Goal: Task Accomplishment & Management: Use online tool/utility

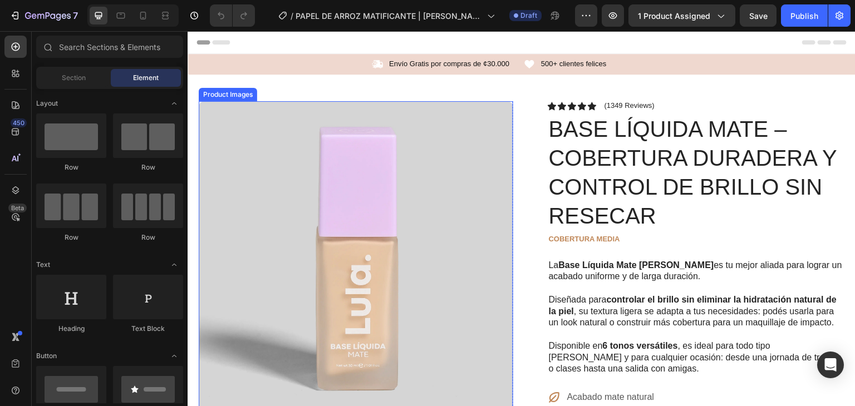
click at [350, 226] on img at bounding box center [356, 258] width 315 height 315
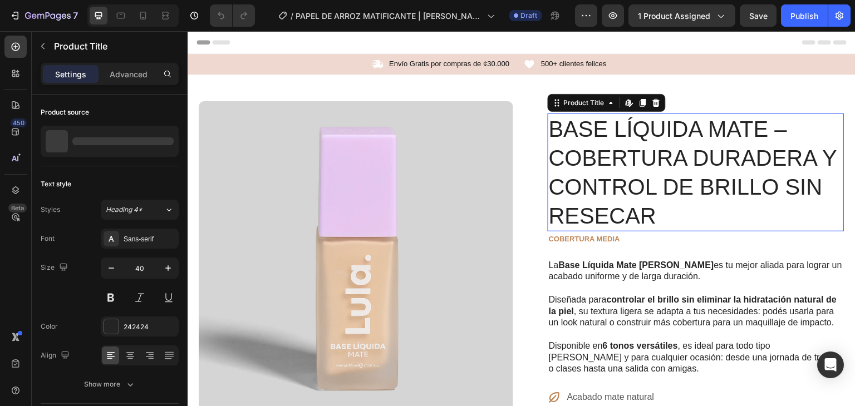
click at [674, 170] on h1 "BASE LÍQUIDA MATE – COBERTURA DURADERA Y CONTROL DE BRILLO SIN RESECAR" at bounding box center [696, 173] width 297 height 118
click at [587, 156] on h1 "BASE LÍQUIDA MATE – COBERTURA DURADERA Y CONTROL DE BRILLO SIN RESECAR" at bounding box center [696, 173] width 297 height 118
click at [628, 213] on h1 "BASE LÍQUIDA MATE – COBERTURA DURADERA Y CONTROL DE BRILLO SIN RESECAR" at bounding box center [696, 173] width 297 height 118
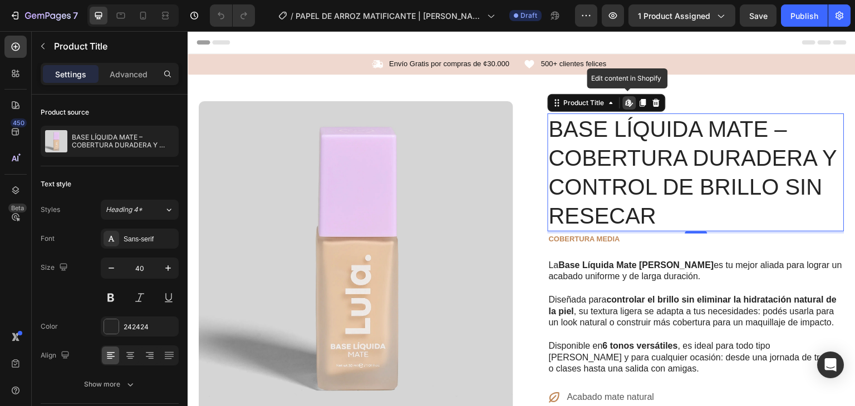
click at [649, 211] on h1 "BASE LÍQUIDA MATE – COBERTURA DURADERA Y CONTROL DE BRILLO SIN RESECAR" at bounding box center [696, 173] width 297 height 118
click at [644, 202] on h1 "BASE LÍQUIDA MATE – COBERTURA DURADERA Y CONTROL DE BRILLO SIN RESECAR" at bounding box center [696, 173] width 297 height 118
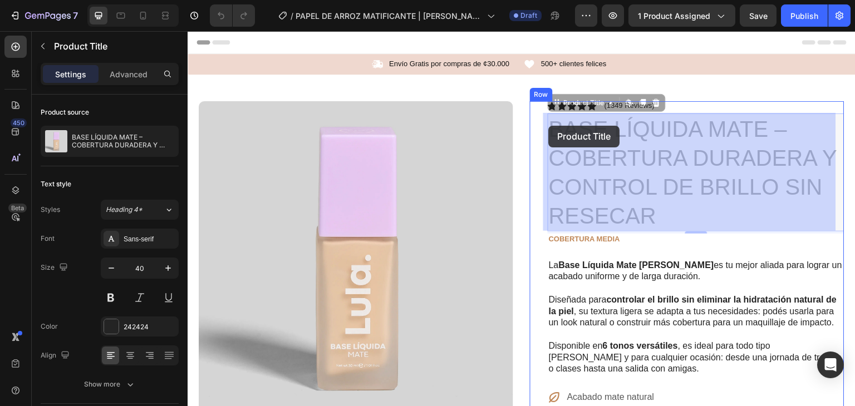
drag, startPoint x: 643, startPoint y: 214, endPoint x: 549, endPoint y: 126, distance: 129.2
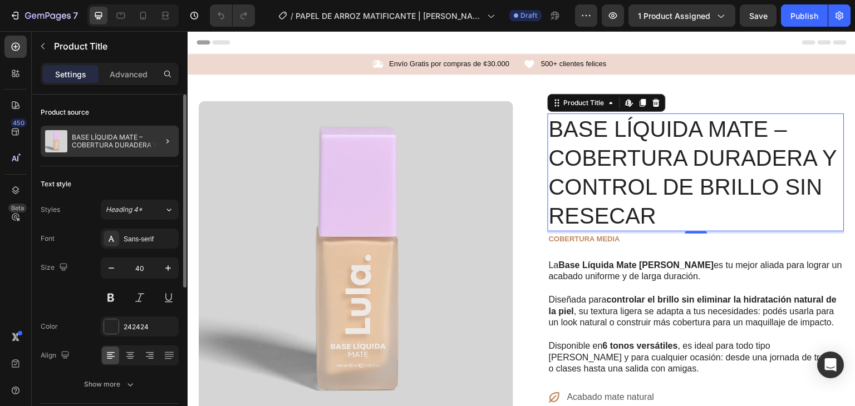
click at [148, 139] on div at bounding box center [163, 141] width 31 height 31
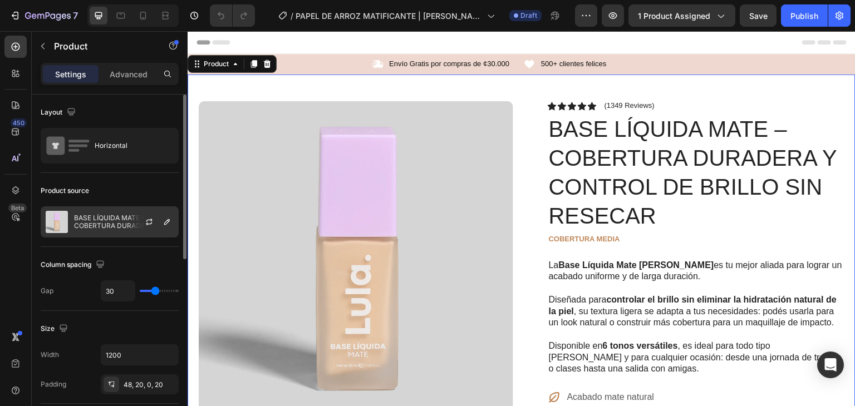
click at [136, 222] on div at bounding box center [153, 222] width 49 height 30
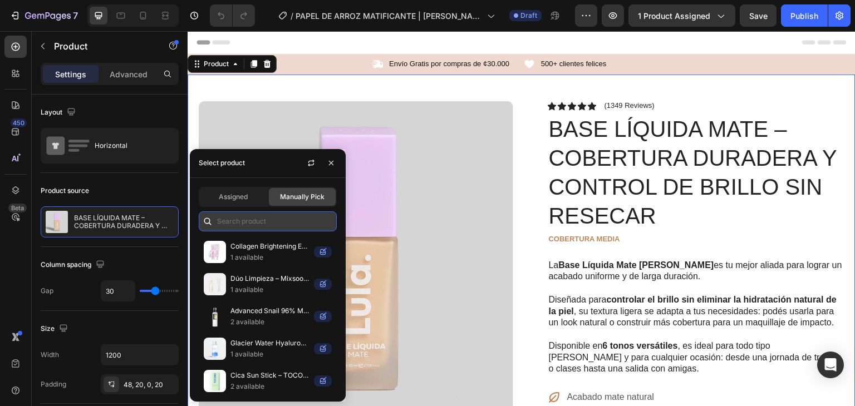
click at [244, 217] on input "text" at bounding box center [268, 222] width 138 height 20
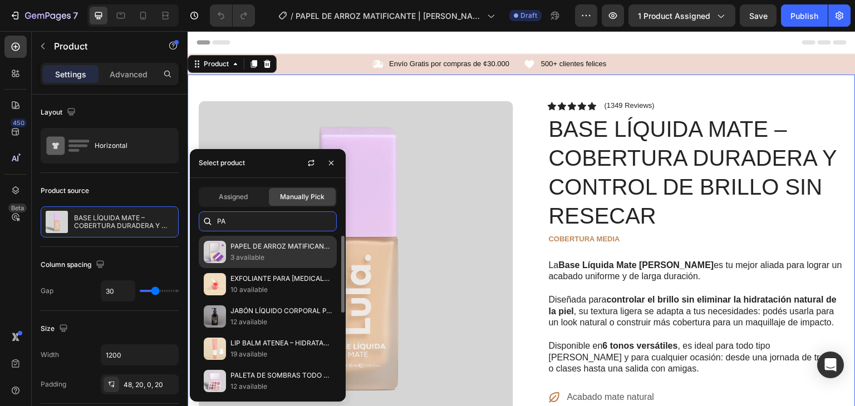
type input "PA"
click at [257, 258] on p "3 available" at bounding box center [281, 257] width 101 height 11
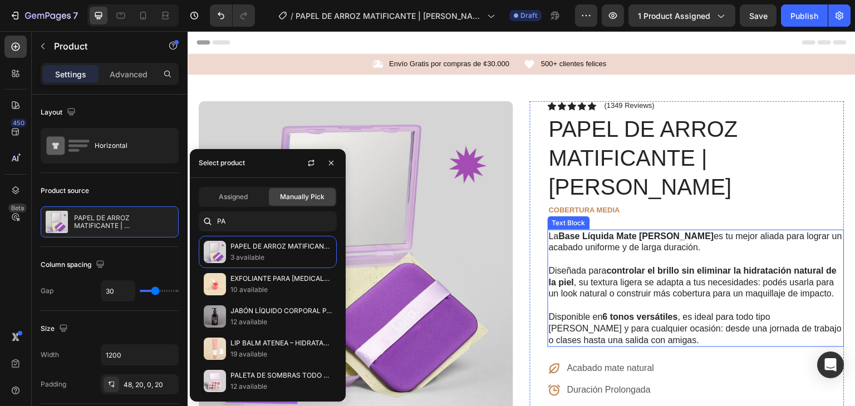
click at [614, 266] on p "Diseñada para controlar el brillo sin eliminar la hidratación natural de la pie…" at bounding box center [696, 283] width 295 height 35
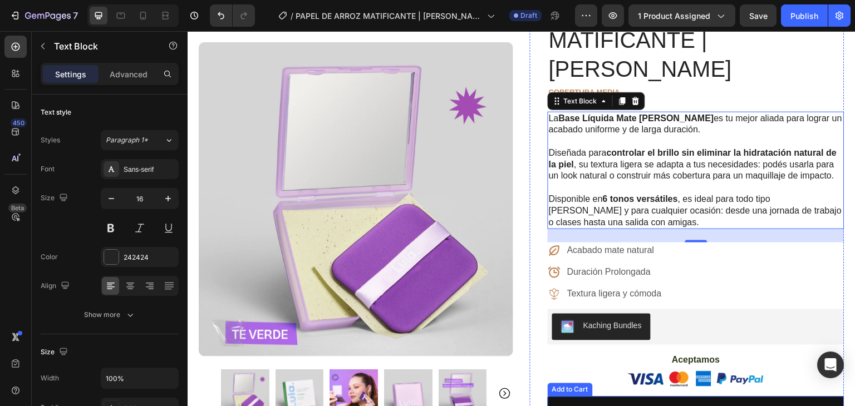
scroll to position [17, 0]
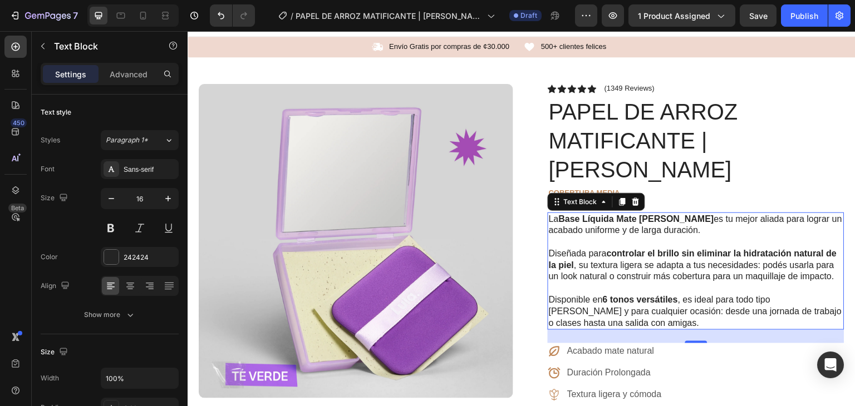
click at [619, 295] on p "Disponible en 6 tonos versátiles , es ideal para todo tipo de piel y para cualq…" at bounding box center [696, 312] width 295 height 35
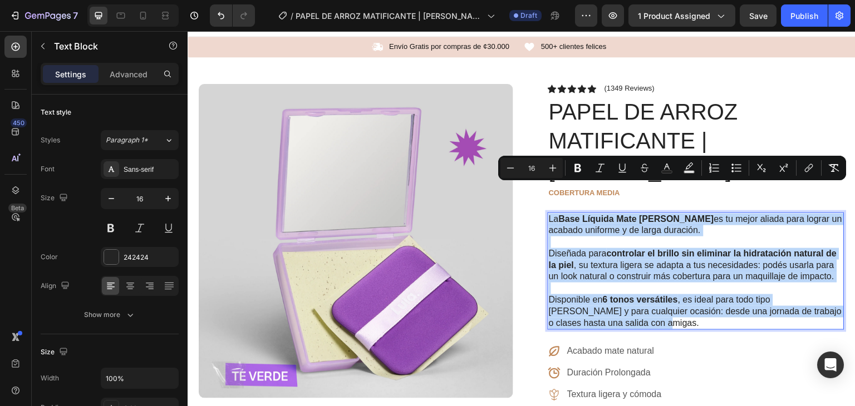
drag, startPoint x: 618, startPoint y: 305, endPoint x: 547, endPoint y: 195, distance: 130.8
click at [548, 213] on div "La Base Líquida Mate de LULA es tu mejor aliada para lograr un acabado uniforme…" at bounding box center [696, 272] width 297 height 118
click at [549, 214] on p "La Base Líquida Mate de LULA es tu mejor aliada para lograr un acabado uniforme…" at bounding box center [696, 225] width 295 height 23
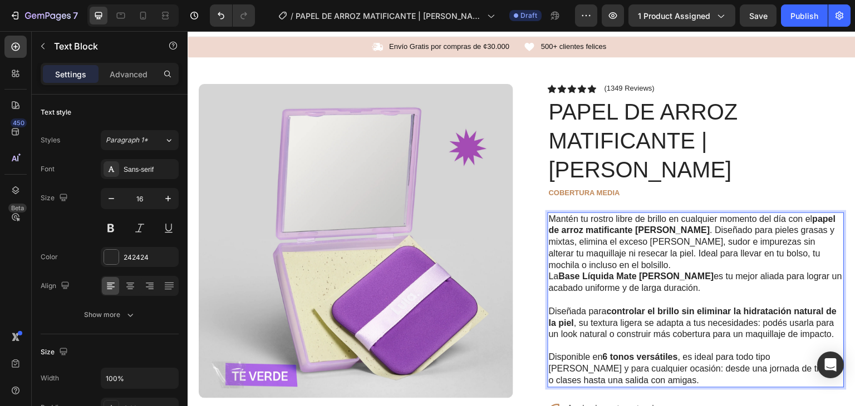
click at [605, 221] on p "Mantén tu rostro libre de brillo en cualquier momento del día con el papel de a…" at bounding box center [696, 254] width 295 height 81
click at [625, 364] on p "Disponible en 6 tonos versátiles , es ideal para todo tipo de piel y para cualq…" at bounding box center [696, 369] width 295 height 35
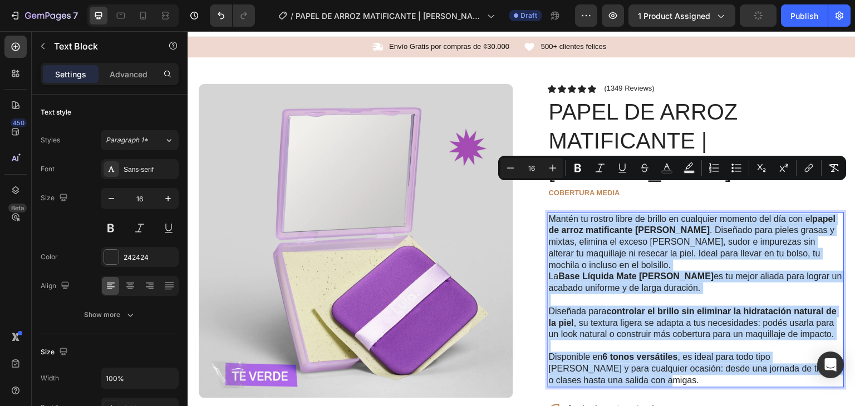
drag, startPoint x: 615, startPoint y: 362, endPoint x: 547, endPoint y: 189, distance: 186.7
click at [548, 213] on div "Mantén tu rostro libre de brillo en cualquier momento del día con el papel de a…" at bounding box center [696, 301] width 297 height 176
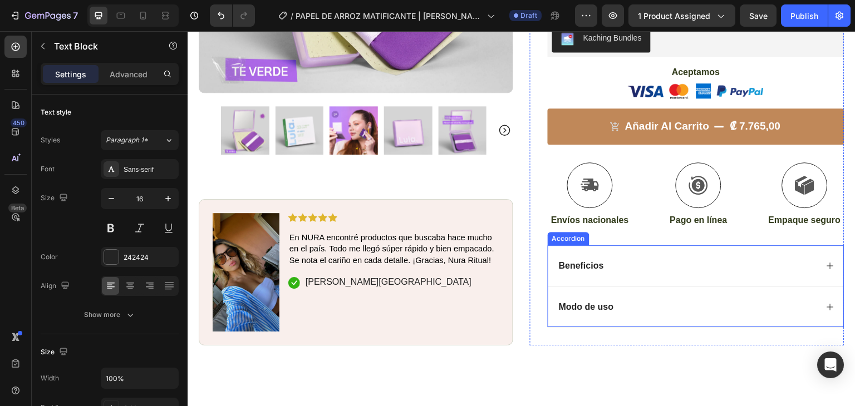
scroll to position [379, 0]
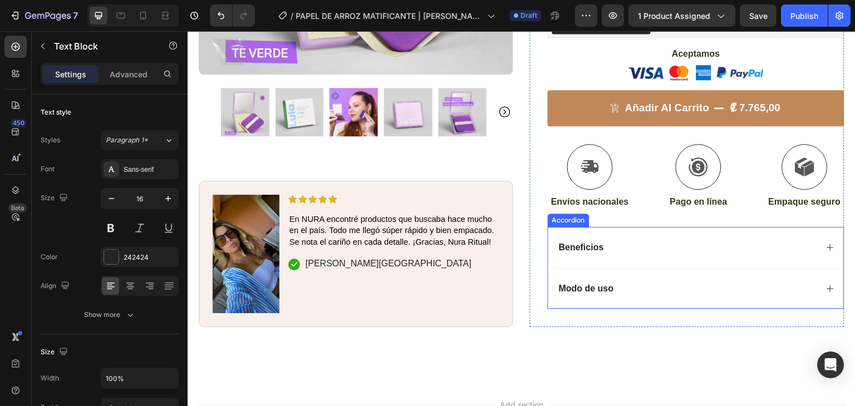
click at [595, 242] on p "Beneficios" at bounding box center [581, 248] width 45 height 12
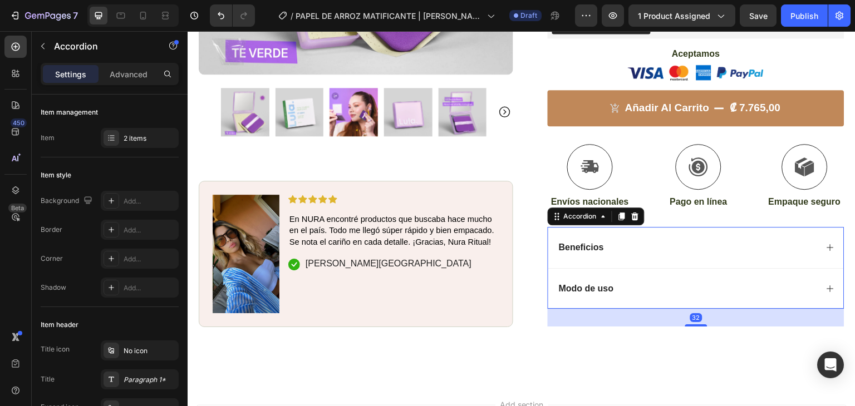
click at [826, 243] on icon at bounding box center [830, 247] width 9 height 9
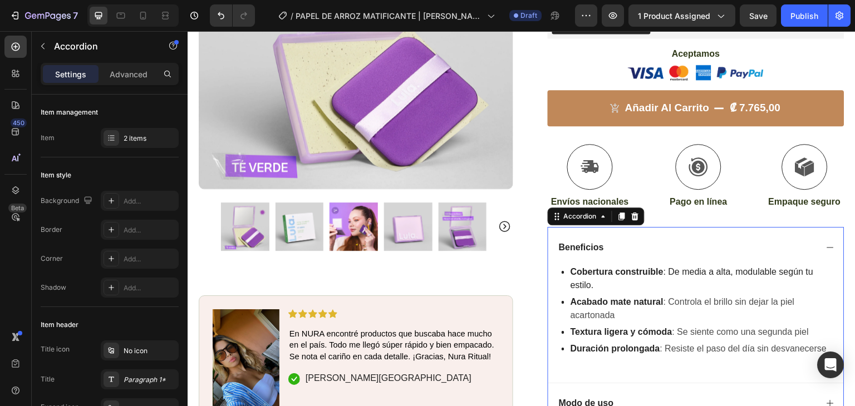
click at [614, 237] on div "Beneficios" at bounding box center [696, 247] width 296 height 41
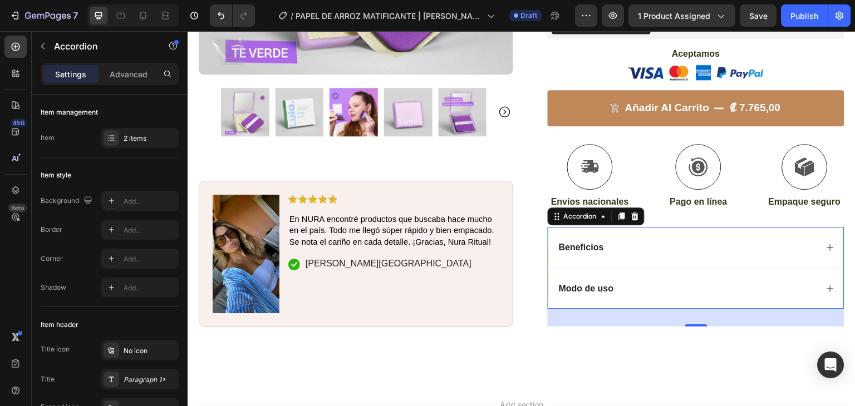
click at [605, 241] on div "Beneficios" at bounding box center [687, 248] width 260 height 15
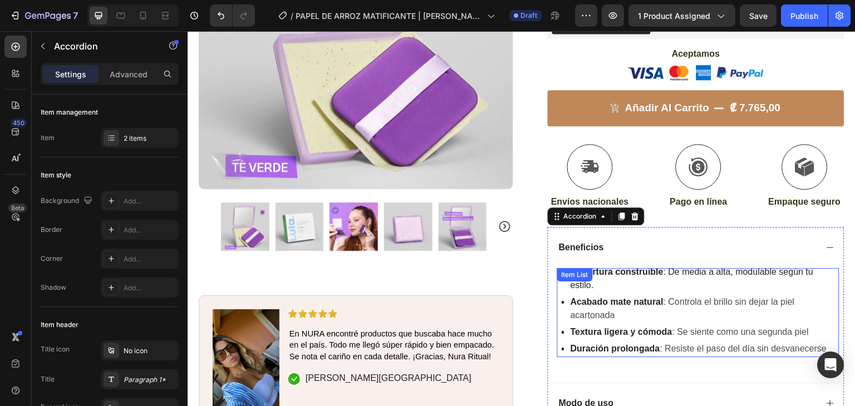
click at [611, 266] on p "Cobertura construible : De media a alta, modulable según tu estilo." at bounding box center [704, 279] width 267 height 27
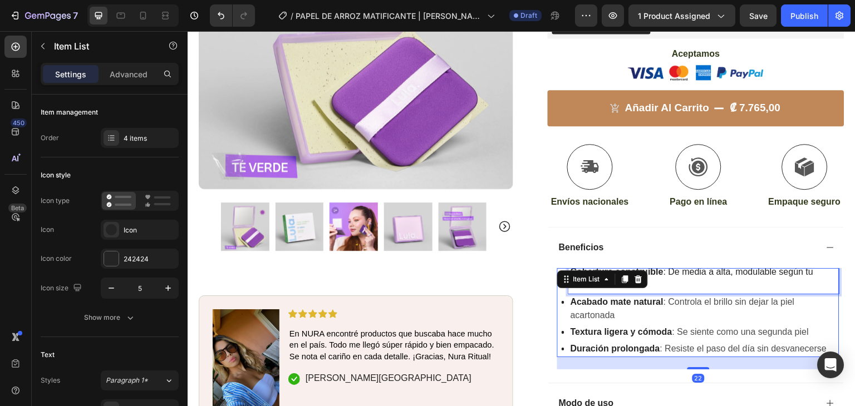
click at [697, 266] on p "Cobertura construible : De media a alta, modulable según tu estilo." at bounding box center [704, 279] width 267 height 27
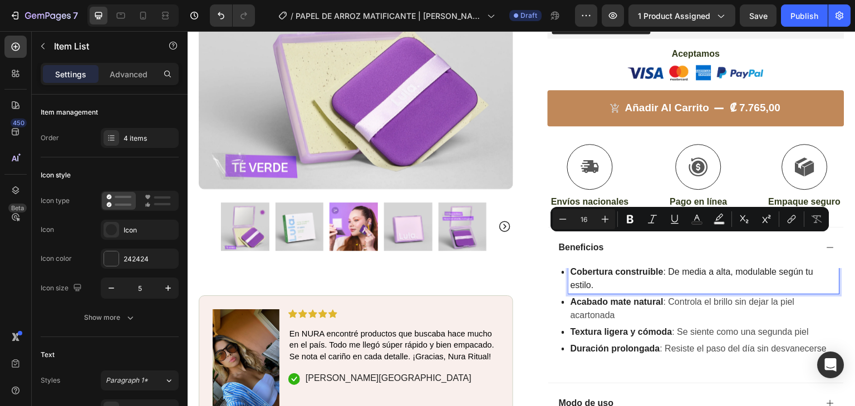
drag, startPoint x: 612, startPoint y: 255, endPoint x: 600, endPoint y: 257, distance: 11.8
click at [611, 266] on p "Cobertura construible : De media a alta, modulable según tu estilo." at bounding box center [704, 279] width 267 height 27
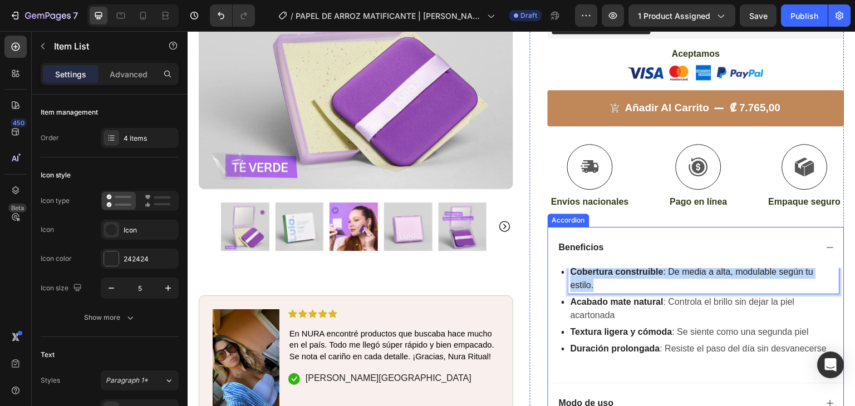
drag, startPoint x: 595, startPoint y: 257, endPoint x: 547, endPoint y: 244, distance: 49.6
click at [548, 268] on div "Cobertura construible : De media a alta, modulable según tu estilo. Acabado mat…" at bounding box center [696, 325] width 296 height 115
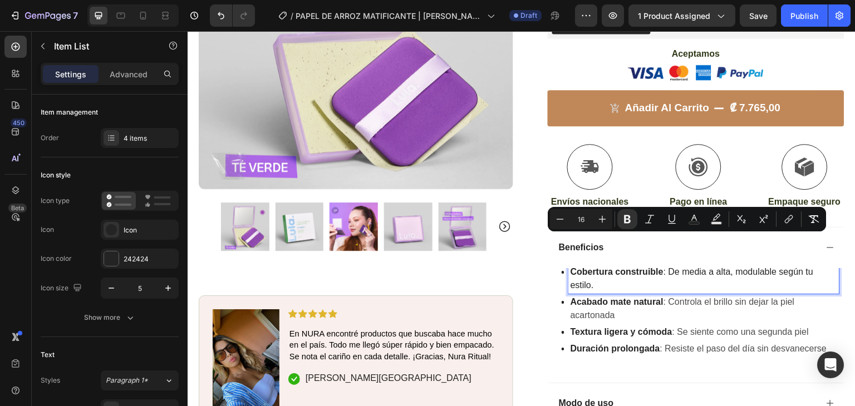
click at [586, 327] on strong "Textura ligera y cómoda" at bounding box center [622, 331] width 102 height 9
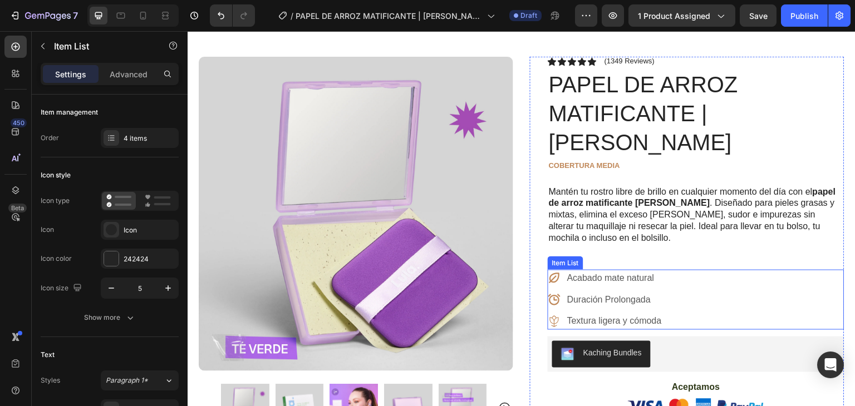
scroll to position [44, 0]
click at [635, 316] on p "Textura ligera y cómoda" at bounding box center [614, 322] width 95 height 13
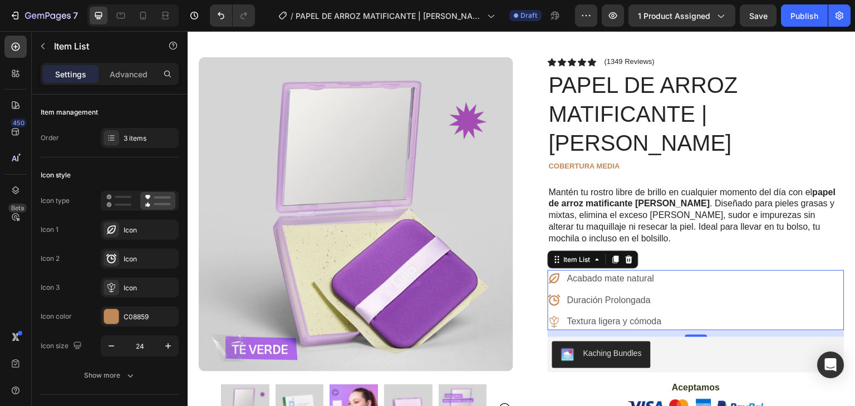
click at [629, 294] on p "Duración Prolongada" at bounding box center [614, 300] width 95 height 13
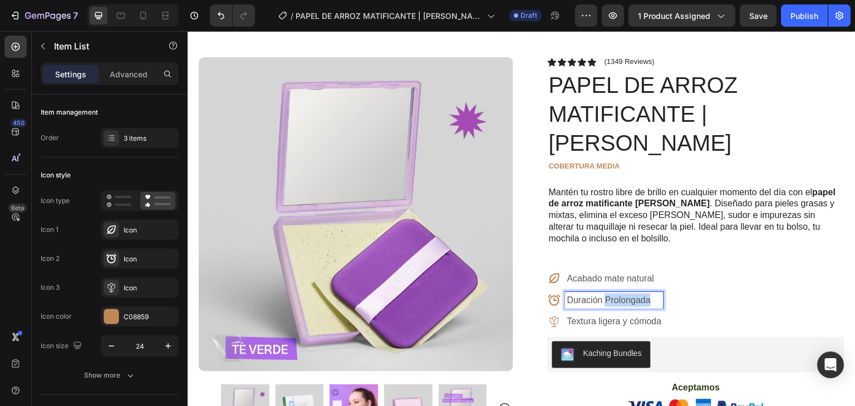
click at [629, 294] on p "Duración Prolongada" at bounding box center [614, 300] width 95 height 13
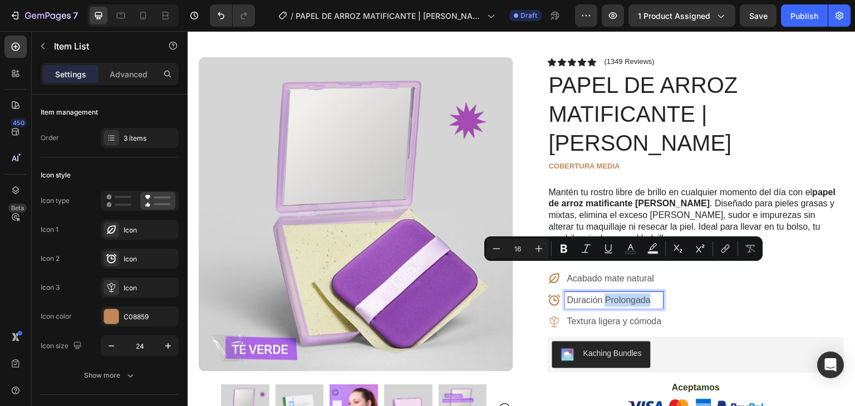
click at [646, 294] on p "Duración Prolongada" at bounding box center [614, 300] width 95 height 13
drag, startPoint x: 648, startPoint y: 271, endPoint x: 564, endPoint y: 272, distance: 83.5
click at [567, 294] on p "Duración Prolongada" at bounding box center [614, 300] width 95 height 13
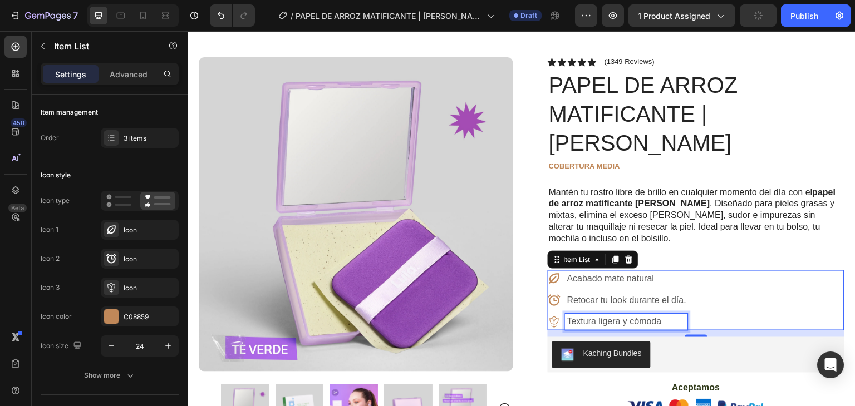
click at [620, 316] on p "Textura ligera y cómoda" at bounding box center [626, 322] width 119 height 13
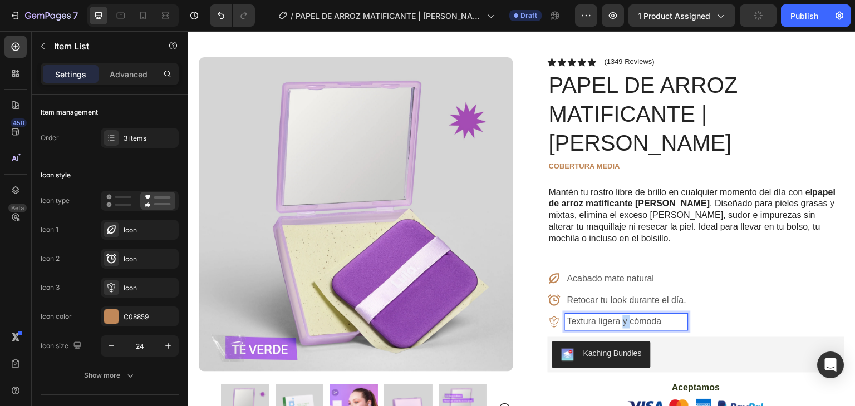
click at [620, 316] on p "Textura ligera y cómoda" at bounding box center [626, 322] width 119 height 13
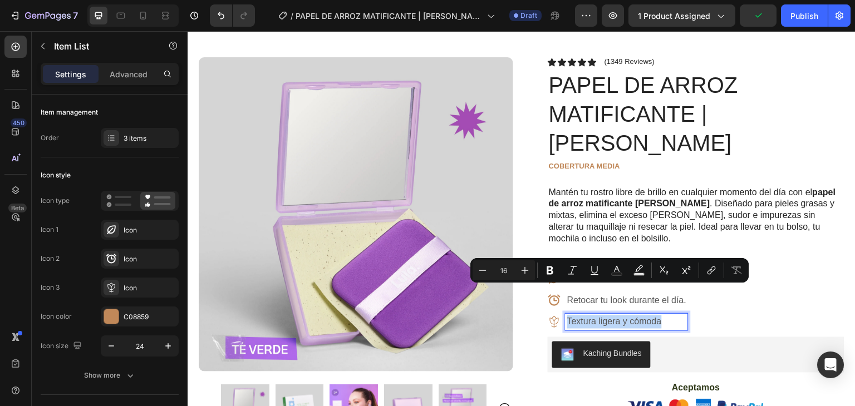
drag, startPoint x: 659, startPoint y: 292, endPoint x: 565, endPoint y: 291, distance: 94.1
click at [567, 316] on p "Textura ligera y cómoda" at bounding box center [626, 322] width 119 height 13
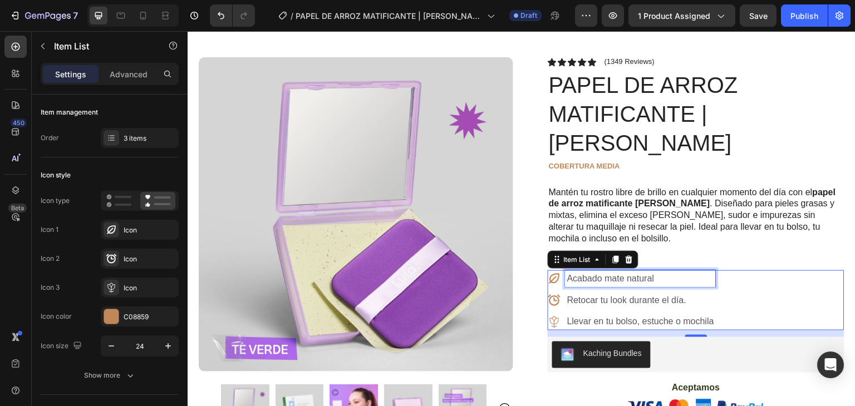
click at [620, 272] on p "Acabado mate natural" at bounding box center [640, 278] width 147 height 13
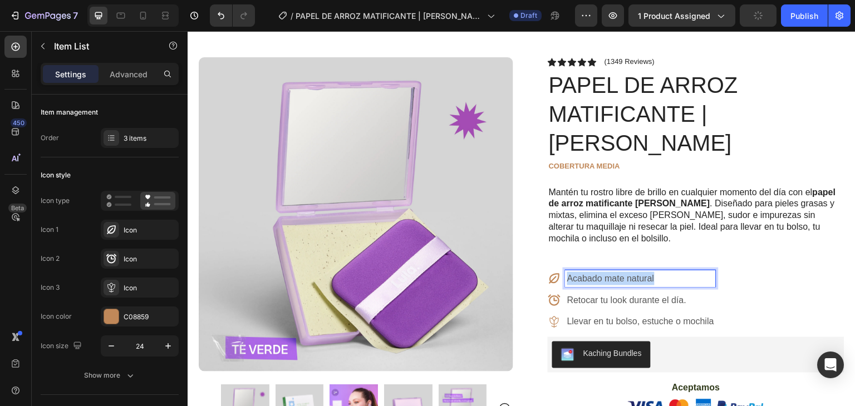
drag, startPoint x: 650, startPoint y: 248, endPoint x: 559, endPoint y: 251, distance: 90.8
click at [559, 271] on div "Acabado mate natural" at bounding box center [632, 279] width 168 height 17
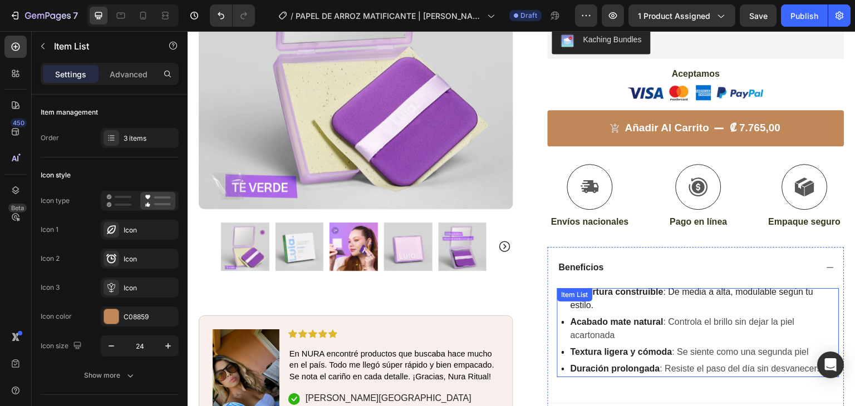
scroll to position [361, 0]
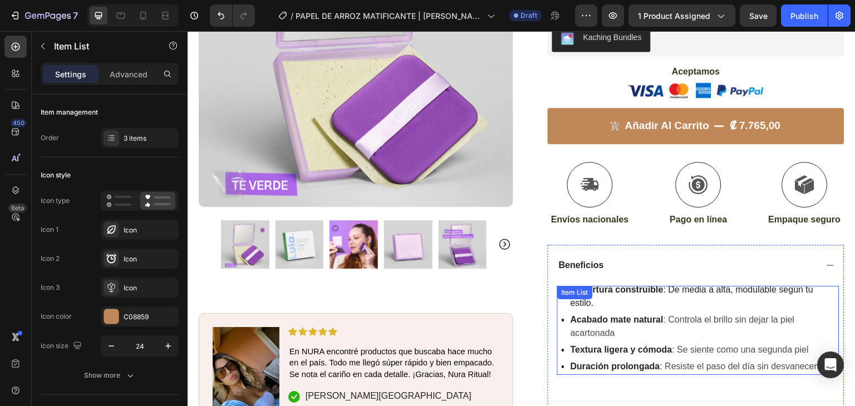
click at [648, 283] on p "Cobertura construible : De media a alta, modulable según tu estilo." at bounding box center [704, 296] width 267 height 27
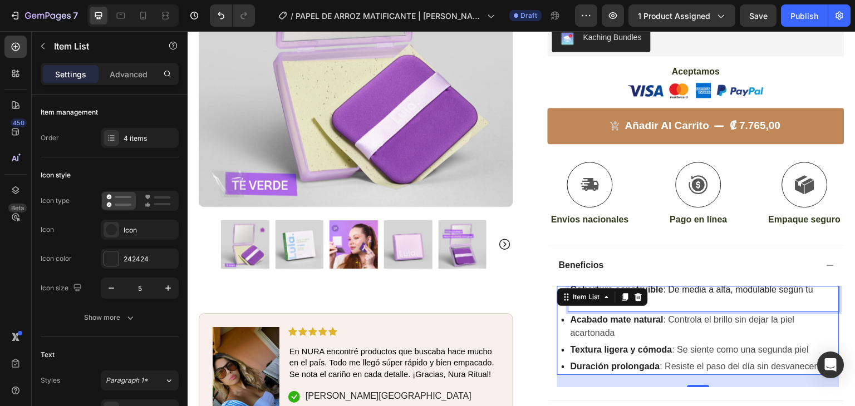
click at [697, 283] on p "Cobertura construible : De media a alta, modulable según tu estilo." at bounding box center [704, 296] width 267 height 27
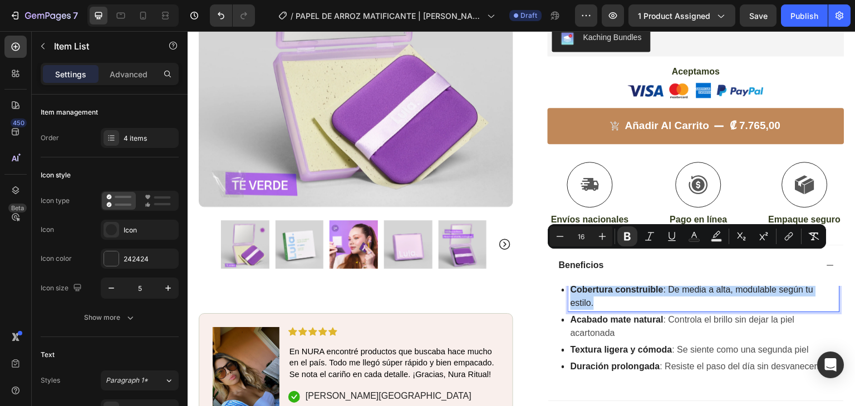
drag, startPoint x: 597, startPoint y: 271, endPoint x: 560, endPoint y: 264, distance: 37.9
click at [562, 282] on div "Cobertura construible : De media a alta, modulable según tu estilo." at bounding box center [701, 297] width 278 height 30
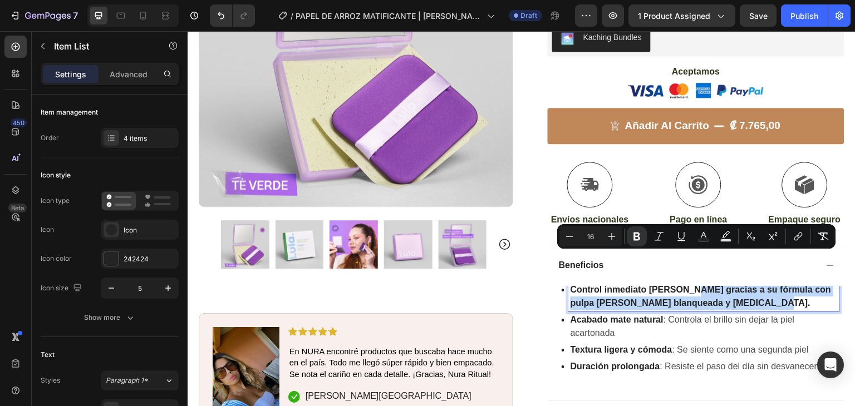
drag, startPoint x: 759, startPoint y: 271, endPoint x: 686, endPoint y: 262, distance: 73.5
click at [686, 283] on p "Control inmediato del sebo gracias a su fórmula con pulpa de madera blanqueada …" at bounding box center [704, 296] width 267 height 27
click at [634, 235] on icon "Editor contextual toolbar" at bounding box center [636, 236] width 11 height 11
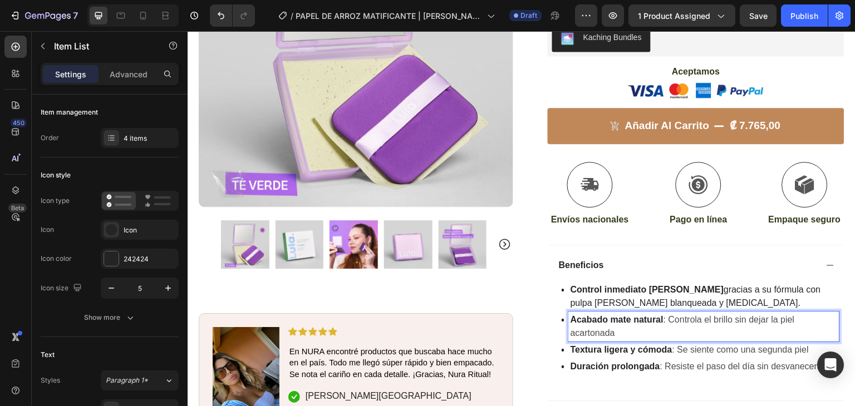
click at [621, 315] on strong "Acabado mate natural" at bounding box center [617, 319] width 93 height 9
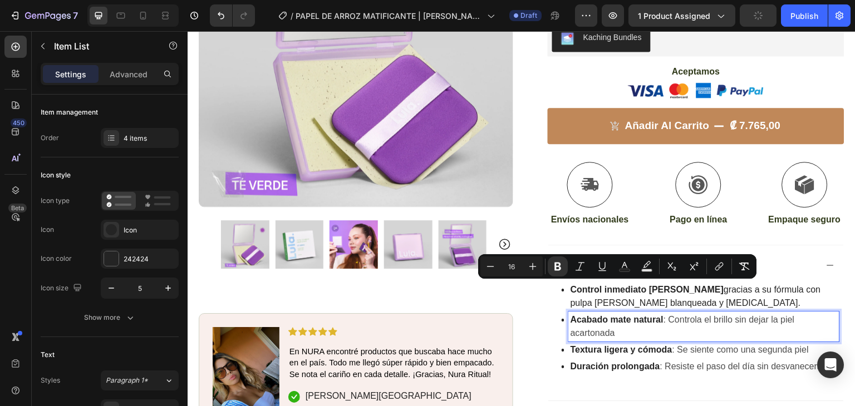
click at [612, 313] on p "Acabado mate natural : Controla el brillo sin dejar la piel acartonada" at bounding box center [704, 326] width 267 height 27
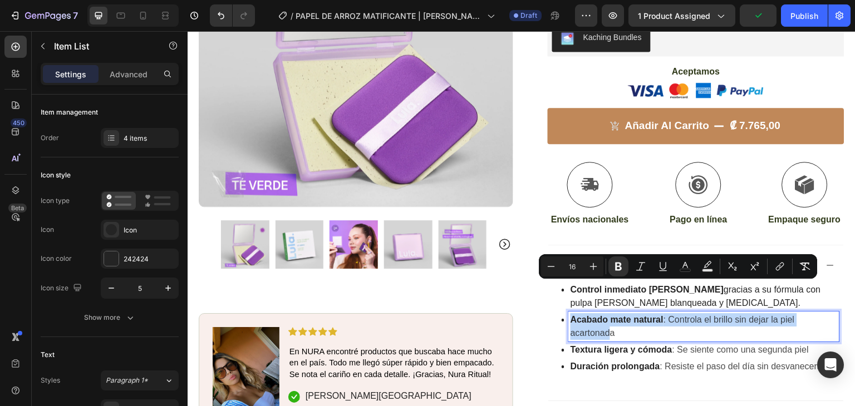
drag, startPoint x: 575, startPoint y: 295, endPoint x: 553, endPoint y: 287, distance: 23.3
click at [557, 287] on div "Control inmediato del sebo gracias a su fórmula con pulpa de madera blanqueada …" at bounding box center [698, 329] width 282 height 94
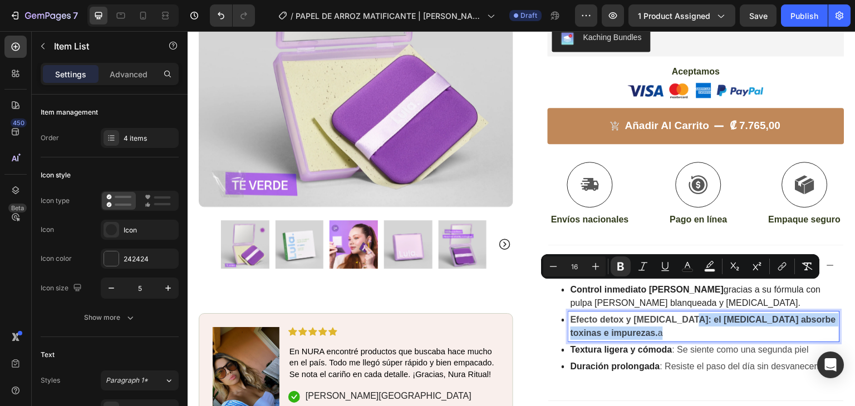
drag, startPoint x: 629, startPoint y: 292, endPoint x: 679, endPoint y: 286, distance: 50.6
click at [679, 313] on p "Efecto detox y purificante: el carbón activado absorbe toxinas e impurezas. a" at bounding box center [704, 326] width 267 height 27
click at [617, 266] on icon "Editor contextual toolbar" at bounding box center [620, 267] width 7 height 8
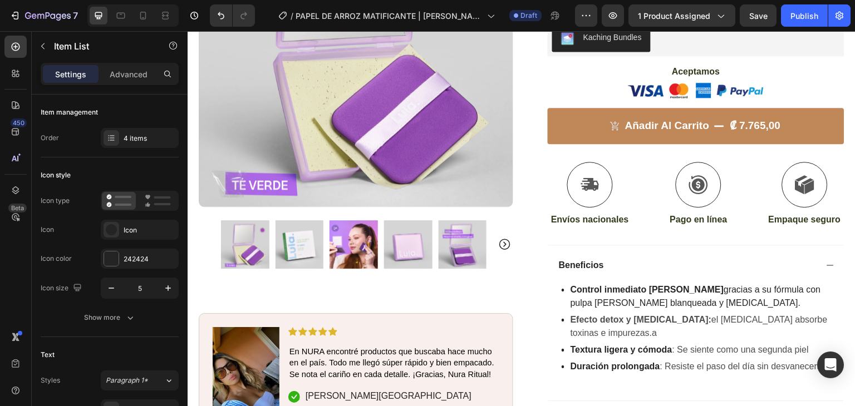
click at [651, 345] on strong "Textura ligera y cómoda" at bounding box center [622, 349] width 102 height 9
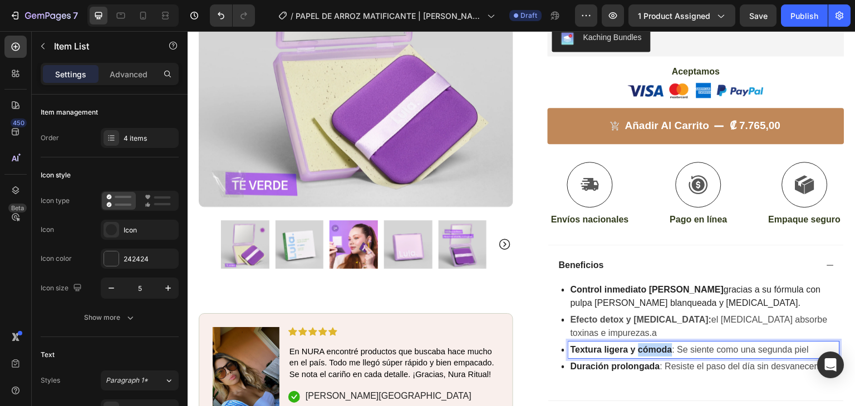
click at [651, 345] on strong "Textura ligera y cómoda" at bounding box center [622, 349] width 102 height 9
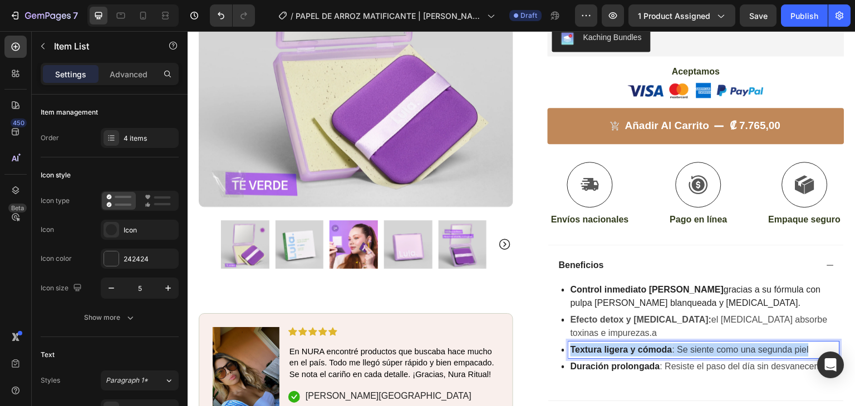
drag, startPoint x: 813, startPoint y: 320, endPoint x: 568, endPoint y: 319, distance: 245.6
click at [571, 344] on p "Textura ligera y cómoda : Se siente como una segunda piel" at bounding box center [704, 350] width 267 height 13
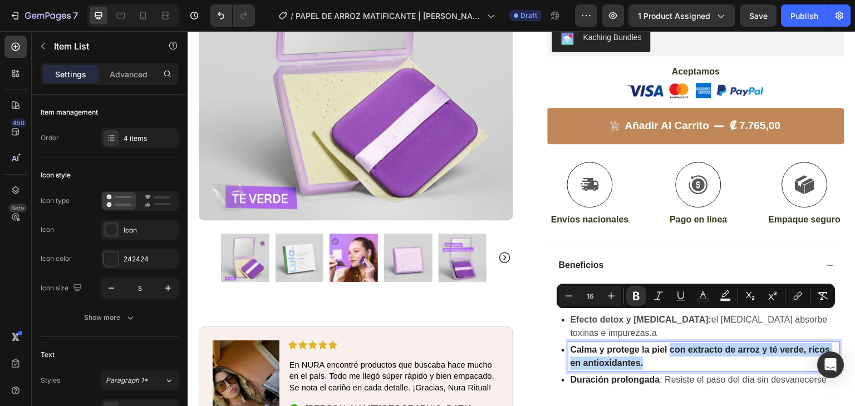
drag, startPoint x: 650, startPoint y: 325, endPoint x: 666, endPoint y: 320, distance: 17.3
click at [666, 344] on p "Calma y protege la piel con extracto de arroz y té verde, ricos en antioxidante…" at bounding box center [704, 357] width 267 height 27
click at [632, 298] on icon "Editor contextual toolbar" at bounding box center [636, 296] width 11 height 11
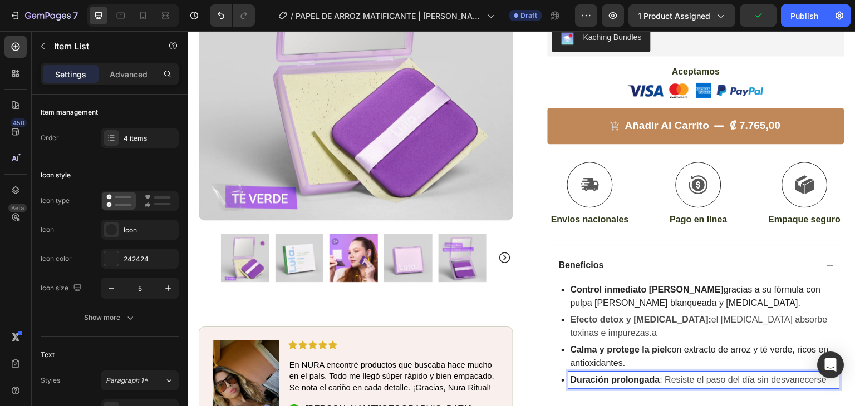
click at [677, 375] on span ": Resiste el paso del día sin desvanecerse" at bounding box center [743, 379] width 167 height 9
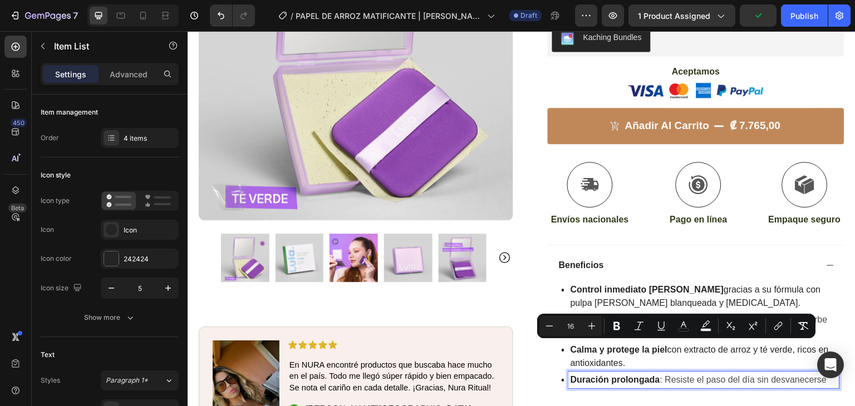
click at [820, 375] on span ": Resiste el paso del día sin desvanecerse" at bounding box center [743, 379] width 167 height 9
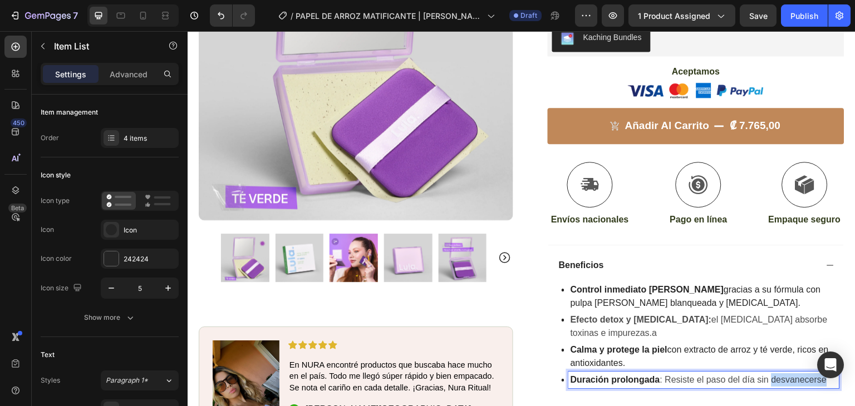
click at [820, 375] on span ": Resiste el paso del día sin desvanecerse" at bounding box center [743, 379] width 167 height 9
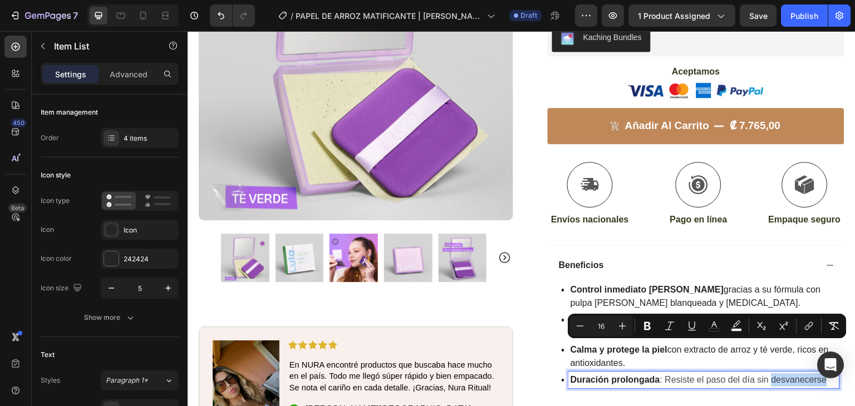
click at [822, 375] on span ": Resiste el paso del día sin desvanecerse" at bounding box center [743, 379] width 167 height 9
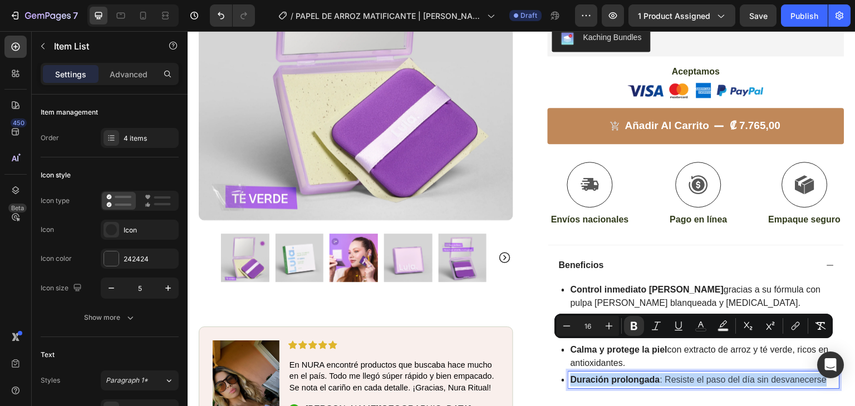
drag, startPoint x: 822, startPoint y: 349, endPoint x: 567, endPoint y: 347, distance: 255.0
click at [571, 374] on p "Duración prolongada : Resiste el paso del día sin desvanecerse" at bounding box center [704, 380] width 267 height 13
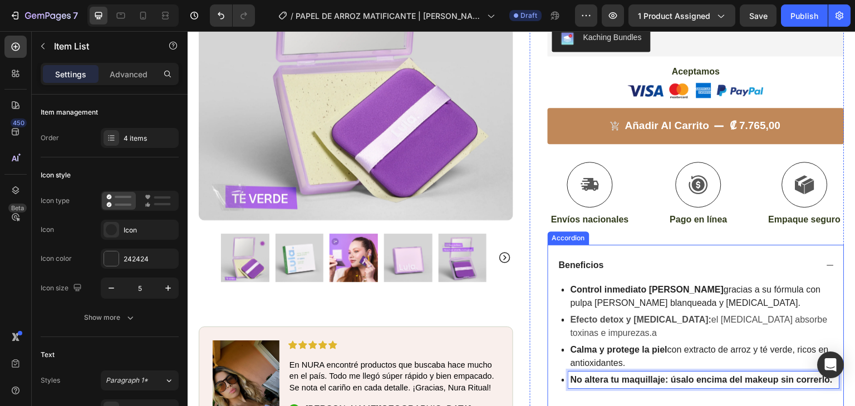
click at [605, 375] on div "Control inmediato del sebo gracias a su fórmula con pulpa de madera blanqueada …" at bounding box center [696, 350] width 296 height 128
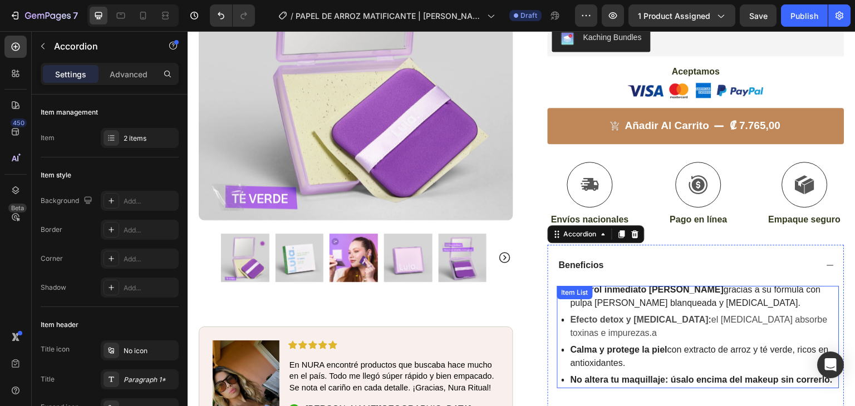
click at [582, 374] on p "No altera tu maquillaje: úsalo encima del makeup sin correrlo." at bounding box center [704, 380] width 267 height 13
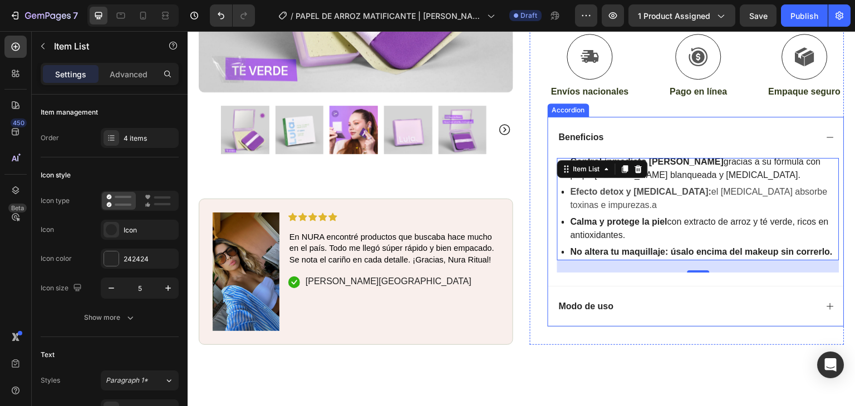
scroll to position [491, 0]
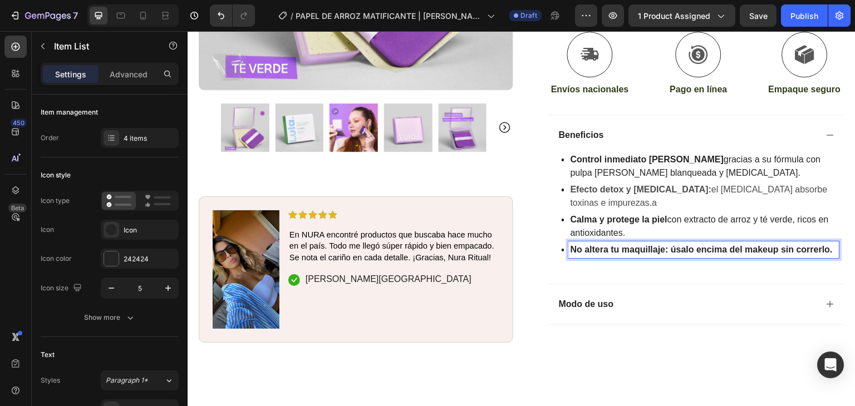
click at [578, 237] on div "Control inmediato del sebo gracias a su fórmula con pulpa de madera blanqueada …" at bounding box center [698, 213] width 282 height 115
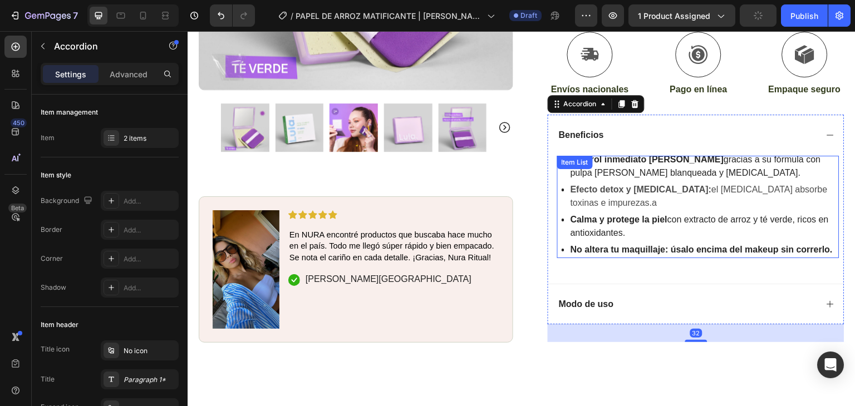
click at [579, 245] on strong "No altera tu maquillaje: úsalo encima del makeup sin correrlo." at bounding box center [702, 249] width 262 height 9
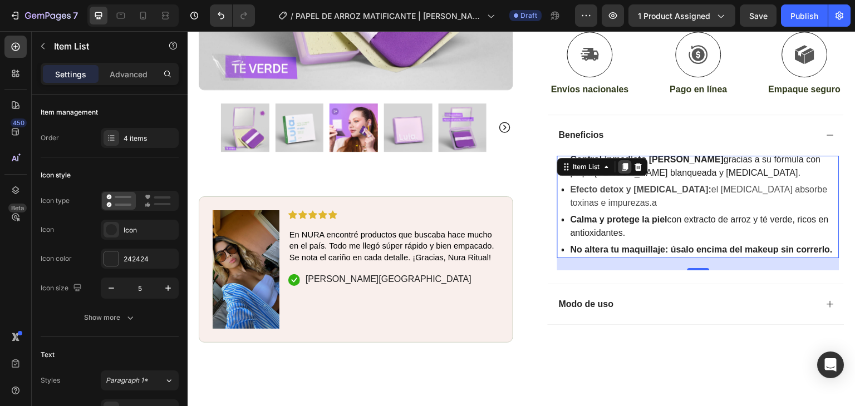
click at [621, 163] on icon at bounding box center [625, 167] width 9 height 9
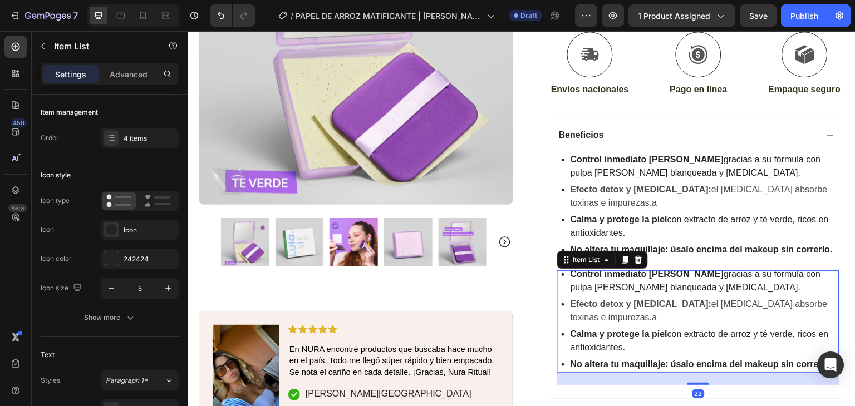
click at [658, 300] on strong "Efecto detox y [MEDICAL_DATA]:" at bounding box center [641, 304] width 141 height 9
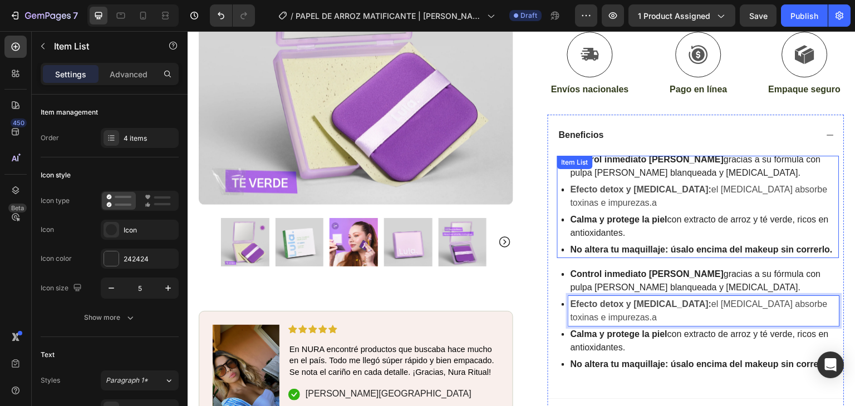
click at [686, 245] on strong "No altera tu maquillaje: úsalo encima del makeup sin correrlo." at bounding box center [702, 249] width 262 height 9
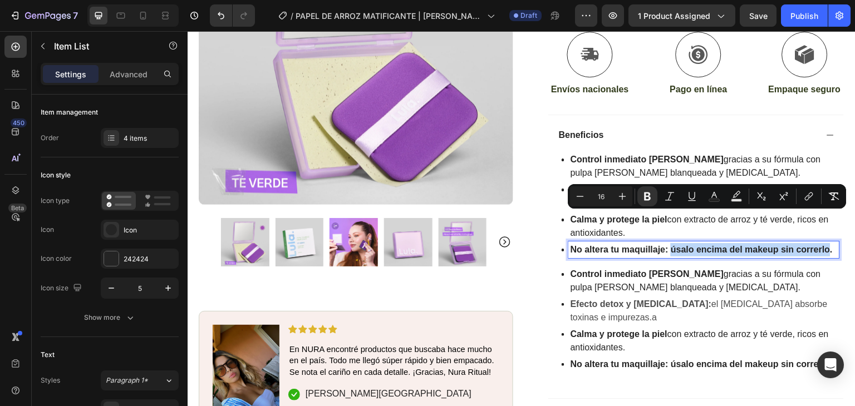
drag, startPoint x: 666, startPoint y: 217, endPoint x: 826, endPoint y: 224, distance: 160.5
click at [826, 243] on p "No altera tu maquillaje: úsalo encima del makeup sin correrlo." at bounding box center [704, 249] width 267 height 13
click at [646, 201] on icon "Editor contextual toolbar" at bounding box center [647, 196] width 11 height 11
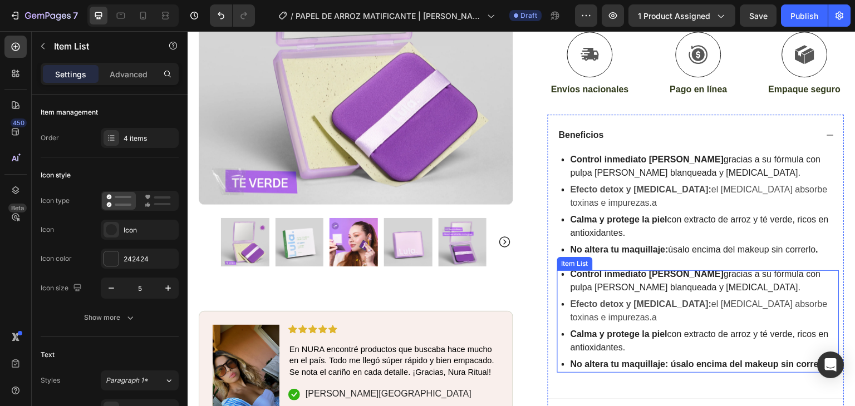
click at [709, 300] on span "Efecto detox y [MEDICAL_DATA]: el [MEDICAL_DATA] absorbe toxinas e impurezas.a" at bounding box center [699, 311] width 257 height 23
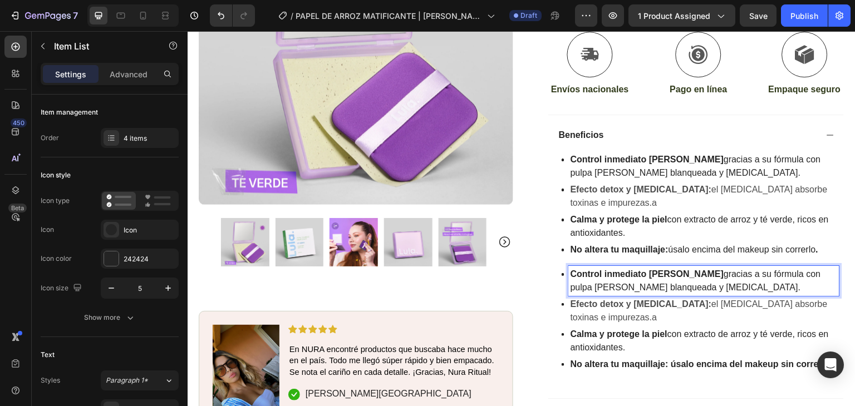
click at [732, 268] on p "Control inmediato [PERSON_NAME] gracias a su fórmula con pulpa [PERSON_NAME] bl…" at bounding box center [704, 281] width 267 height 27
drag, startPoint x: 735, startPoint y: 257, endPoint x: 582, endPoint y: 248, distance: 153.4
click at [582, 268] on p "Control inmediato [PERSON_NAME] gracias a su fórmula con pulpa [PERSON_NAME] bl…" at bounding box center [704, 281] width 267 height 27
click at [714, 268] on p "Control inmediato [PERSON_NAME] gracias a su fórmula con pulpa [PERSON_NAME] bl…" at bounding box center [704, 281] width 267 height 27
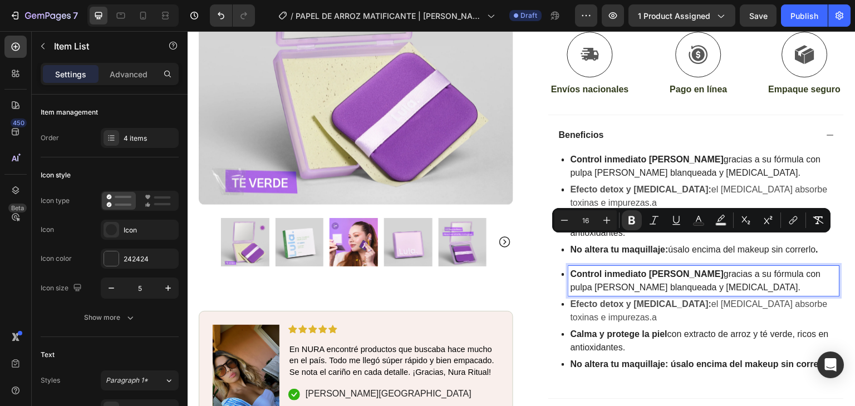
drag, startPoint x: 739, startPoint y: 255, endPoint x: 566, endPoint y: 243, distance: 174.2
click at [571, 268] on p "Control inmediato [PERSON_NAME] gracias a su fórmula con pulpa [PERSON_NAME] bl…" at bounding box center [704, 281] width 267 height 27
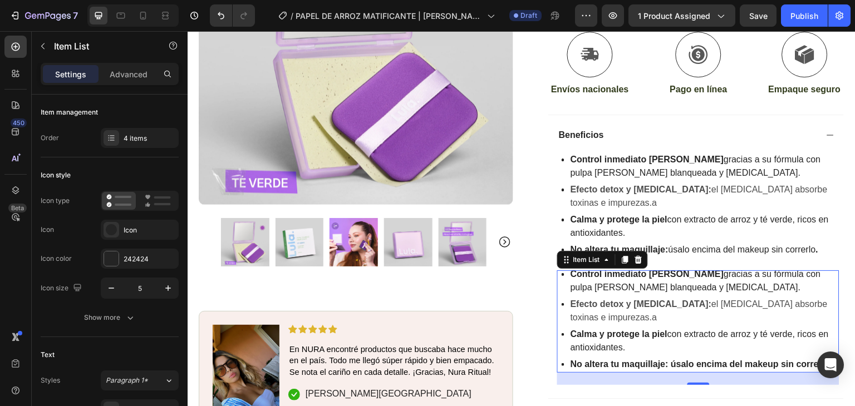
click at [724, 268] on p "Control inmediato [PERSON_NAME] gracias a su fórmula con pulpa [PERSON_NAME] bl…" at bounding box center [704, 281] width 267 height 27
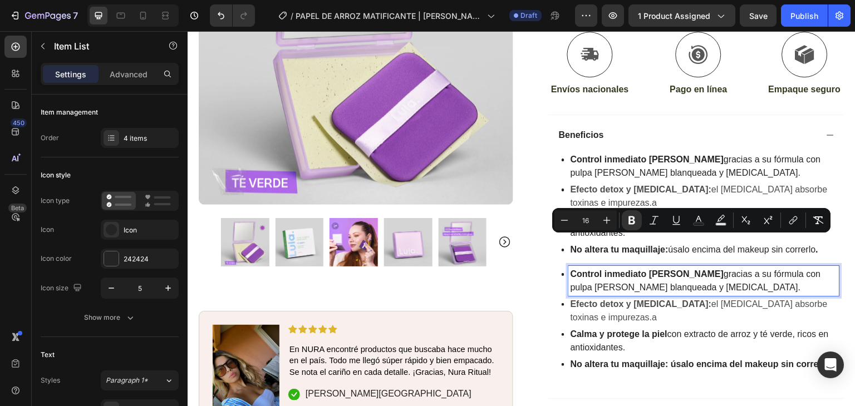
drag, startPoint x: 743, startPoint y: 257, endPoint x: 568, endPoint y: 245, distance: 175.3
click at [571, 268] on p "Control inmediato [PERSON_NAME] gracias a su fórmula con pulpa [PERSON_NAME] bl…" at bounding box center [704, 281] width 267 height 27
click at [705, 268] on p "Control inmediato [PERSON_NAME] gracias a su fórmula con pulpa [PERSON_NAME] bl…" at bounding box center [704, 281] width 267 height 27
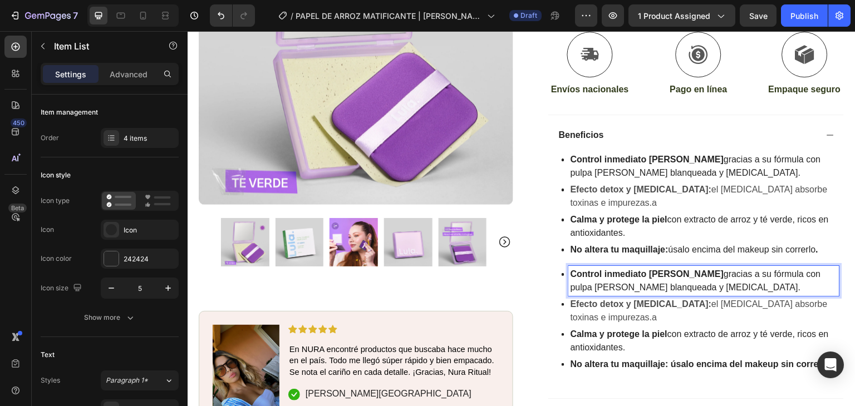
click at [734, 268] on p "Control inmediato [PERSON_NAME] gracias a su fórmula con pulpa [PERSON_NAME] bl…" at bounding box center [704, 281] width 267 height 27
click at [724, 268] on p "Control inmediato [PERSON_NAME] gracias a su fórmula con pulpa [PERSON_NAME] bl…" at bounding box center [704, 281] width 267 height 27
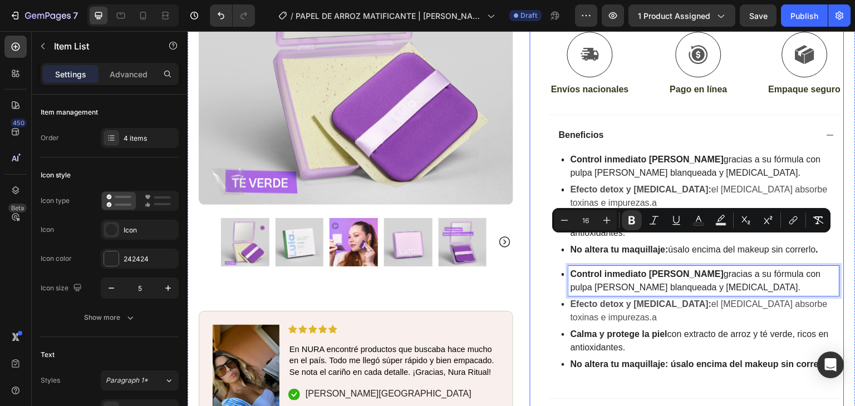
drag, startPoint x: 739, startPoint y: 256, endPoint x: 536, endPoint y: 233, distance: 205.0
click at [536, 233] on div "Icon Icon Icon Icon Icon Icon List (1349 Reviews) Text Block Row PAPEL DE ARROZ…" at bounding box center [687, 33] width 315 height 847
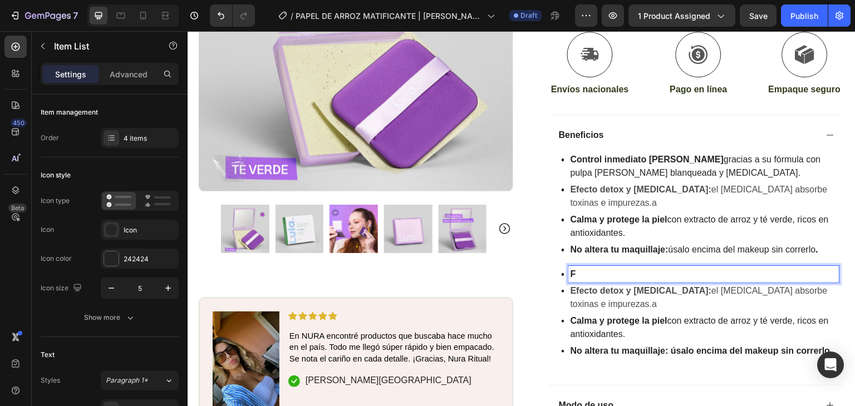
click at [671, 268] on p "F" at bounding box center [704, 274] width 267 height 13
click at [607, 268] on p "F" at bounding box center [704, 274] width 267 height 13
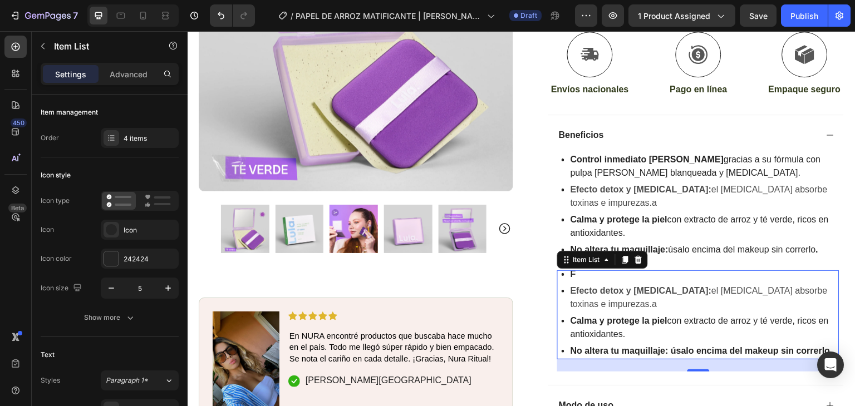
click at [594, 268] on p "F" at bounding box center [704, 274] width 267 height 13
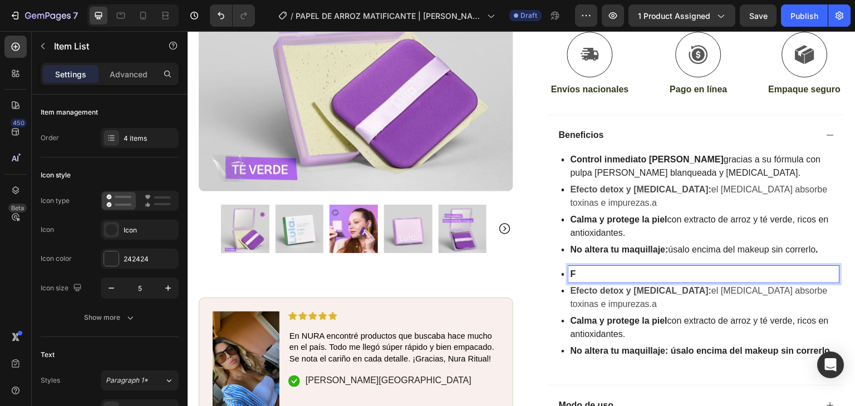
click at [594, 268] on p "F" at bounding box center [704, 274] width 267 height 13
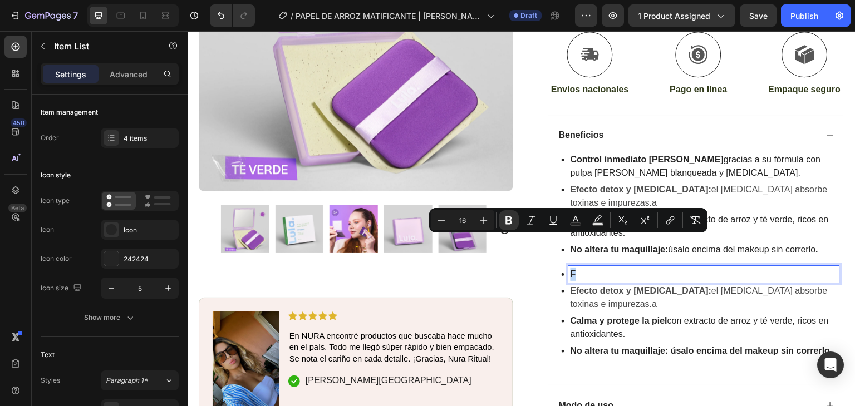
drag, startPoint x: 586, startPoint y: 244, endPoint x: 559, endPoint y: 243, distance: 27.3
click at [562, 266] on div "F" at bounding box center [701, 274] width 278 height 17
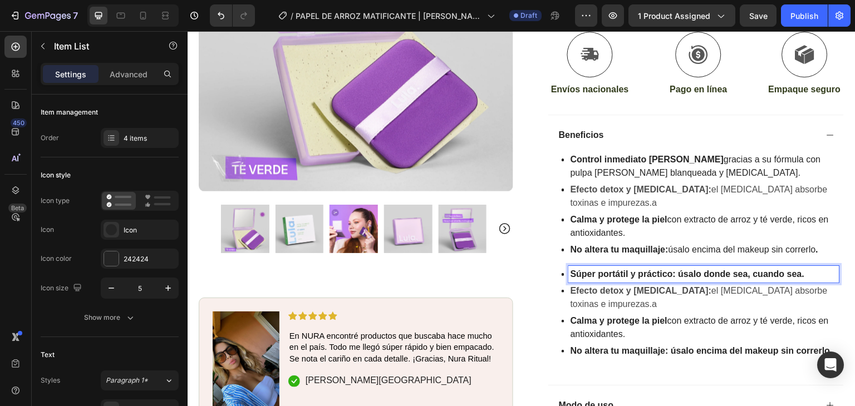
click at [664, 285] on p "Efecto detox y [MEDICAL_DATA]: el [MEDICAL_DATA] absorbe toxinas e impurezas.a" at bounding box center [704, 298] width 267 height 27
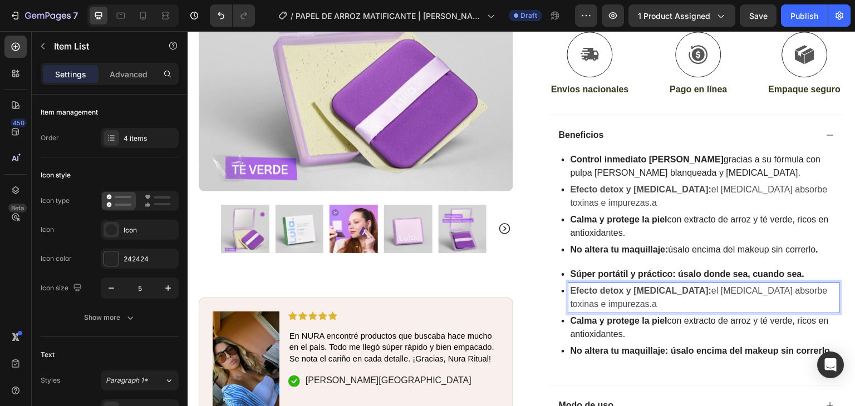
click at [614, 286] on span "Efecto detox y [MEDICAL_DATA]: el [MEDICAL_DATA] absorbe toxinas e impurezas.a" at bounding box center [699, 297] width 257 height 23
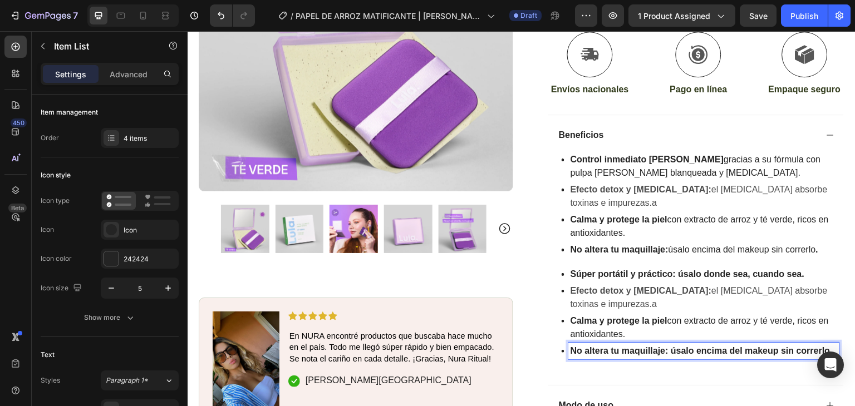
click at [599, 346] on strong "No altera tu maquillaje: úsalo encima del makeup sin correrlo." at bounding box center [702, 350] width 262 height 9
click at [564, 343] on div "No altera tu maquillaje: úsalo encima del makeup sin correrlo." at bounding box center [701, 351] width 278 height 17
drag, startPoint x: 690, startPoint y: 317, endPoint x: 596, endPoint y: 316, distance: 93.5
click at [596, 346] on strong "No altera tu maquillaje: úsalo encima del makeup sin correrlo." at bounding box center [702, 350] width 262 height 9
drag, startPoint x: 728, startPoint y: 318, endPoint x: 738, endPoint y: 318, distance: 10.6
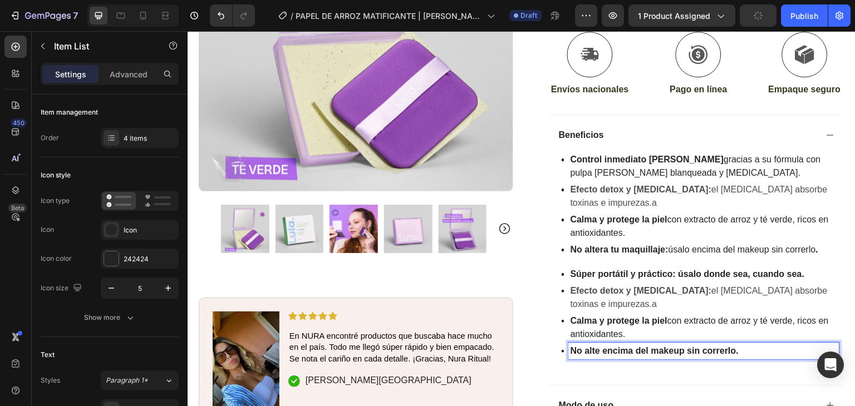
click at [730, 346] on strong "No alte encima del makeup sin correrlo." at bounding box center [655, 350] width 168 height 9
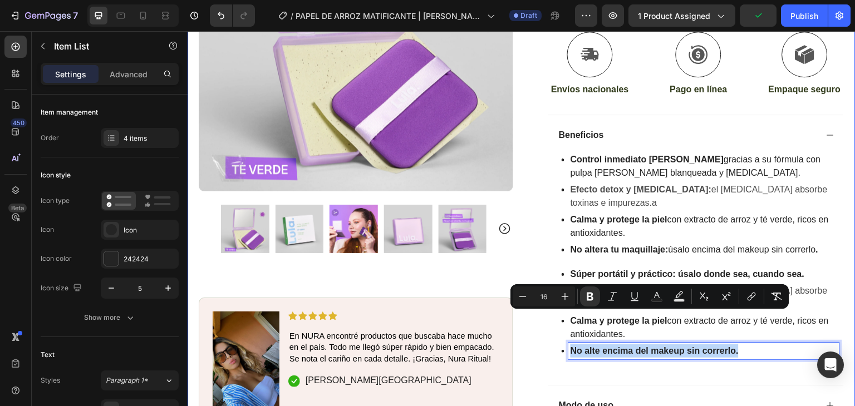
drag, startPoint x: 644, startPoint y: 318, endPoint x: 528, endPoint y: 314, distance: 115.9
click at [514, 316] on div "Product Images Image Icon Icon Icon Icon Icon Icon List En NURA encontré produc…" at bounding box center [522, 14] width 668 height 861
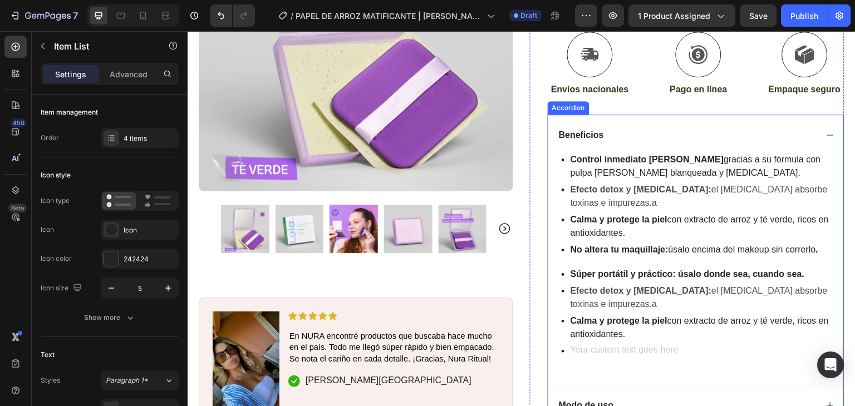
click at [609, 332] on div "Control inmediato del sebo gracias a su fórmula con pulpa de madera blanqueada …" at bounding box center [698, 264] width 282 height 216
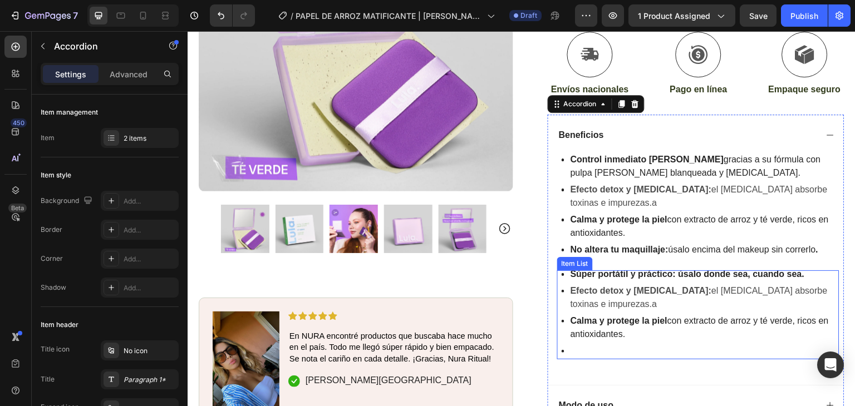
click at [611, 345] on p "Rich Text Editor. Editing area: main" at bounding box center [704, 351] width 267 height 13
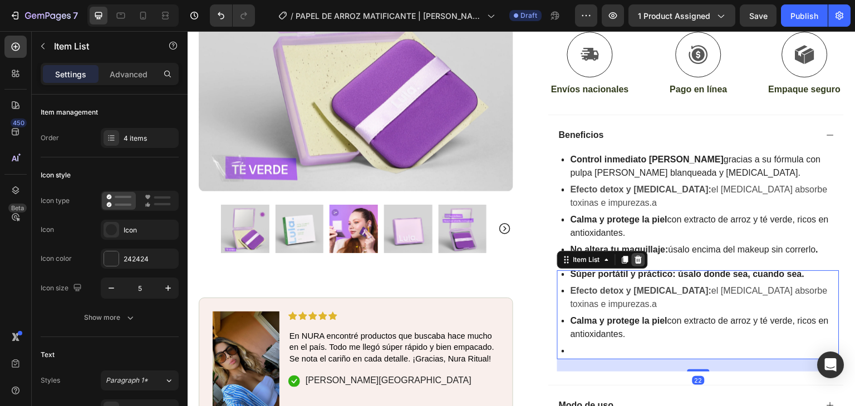
click at [635, 256] on icon at bounding box center [638, 260] width 7 height 8
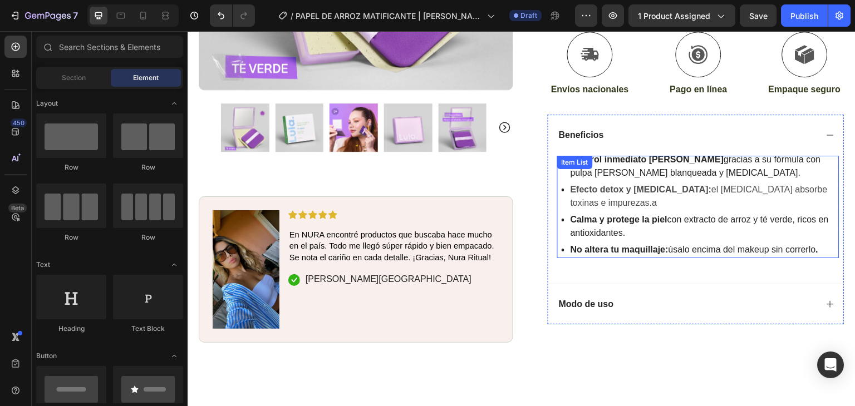
click at [595, 245] on strong "No altera tu maquillaje:" at bounding box center [620, 249] width 98 height 9
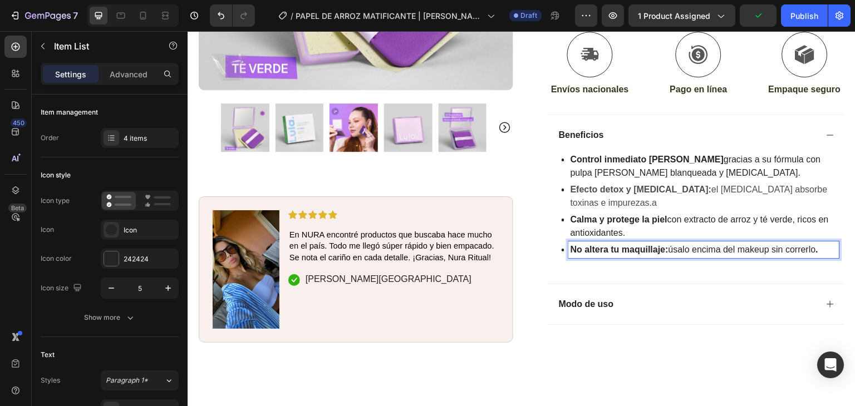
click at [792, 243] on p "No altera tu maquillaje: úsalo encima del makeup sin correrlo ." at bounding box center [704, 249] width 267 height 13
click at [816, 245] on strong "." at bounding box center [817, 249] width 2 height 9
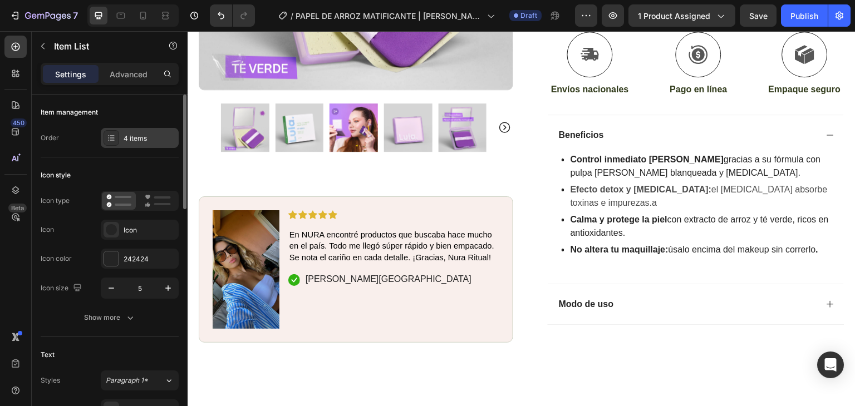
click at [132, 140] on div "4 items" at bounding box center [150, 139] width 52 height 10
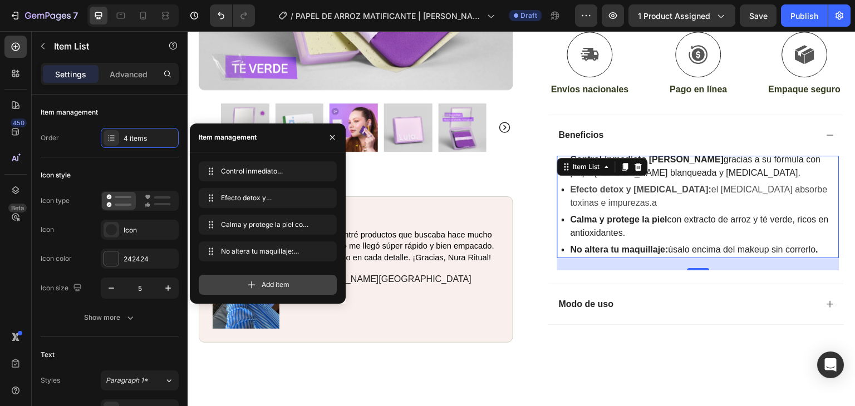
click at [278, 289] on span "Add item" at bounding box center [276, 285] width 28 height 10
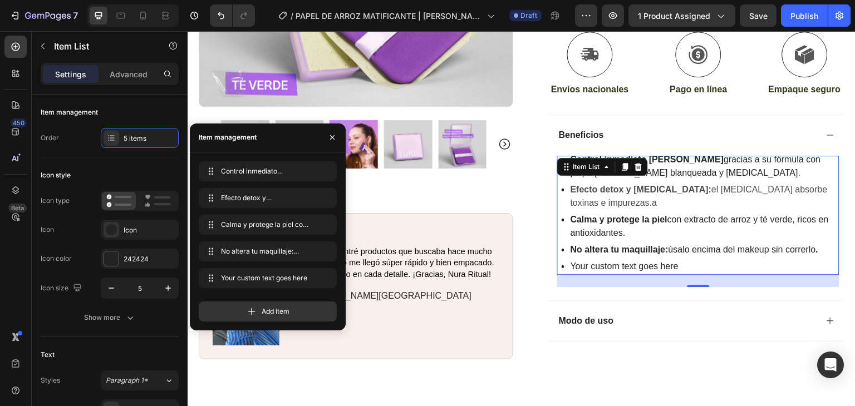
click at [636, 258] on div "Your custom text goes here" at bounding box center [704, 266] width 271 height 17
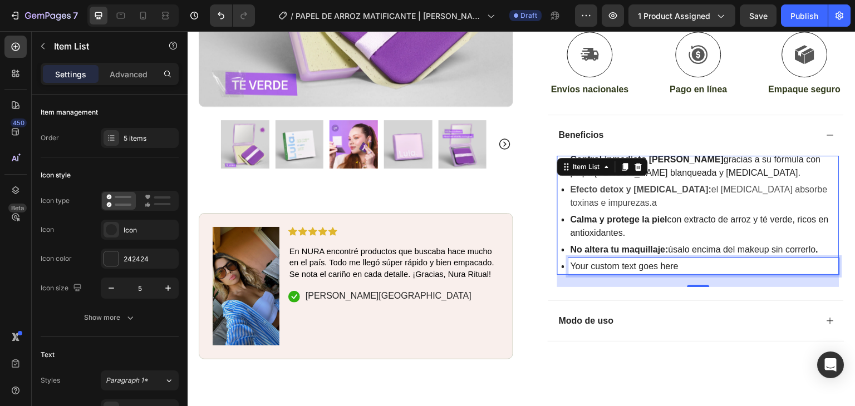
click at [636, 260] on p "Your custom text goes here" at bounding box center [704, 266] width 267 height 13
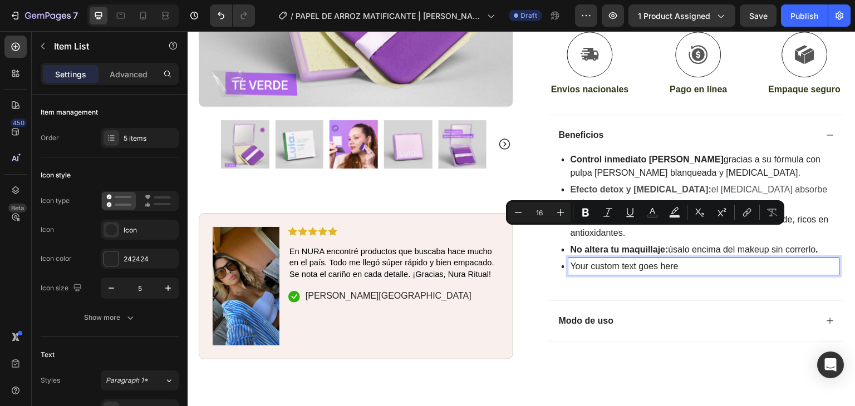
click at [687, 260] on p "Your custom text goes here" at bounding box center [704, 266] width 267 height 13
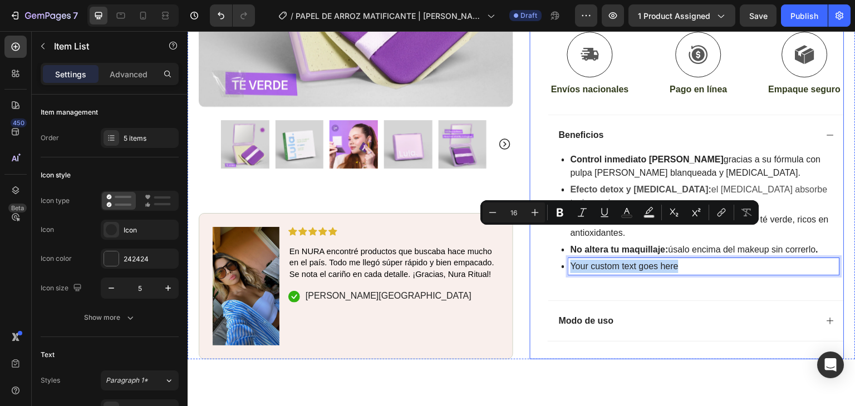
drag, startPoint x: 574, startPoint y: 235, endPoint x: 530, endPoint y: 235, distance: 44.0
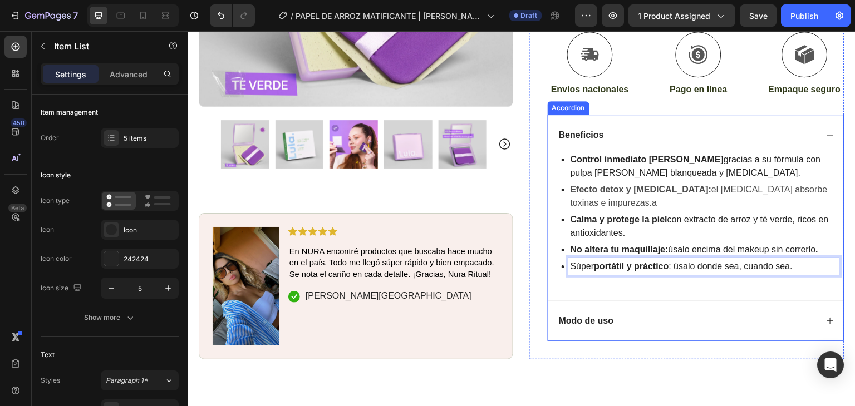
click at [607, 316] on p "Modo de uso" at bounding box center [586, 322] width 55 height 12
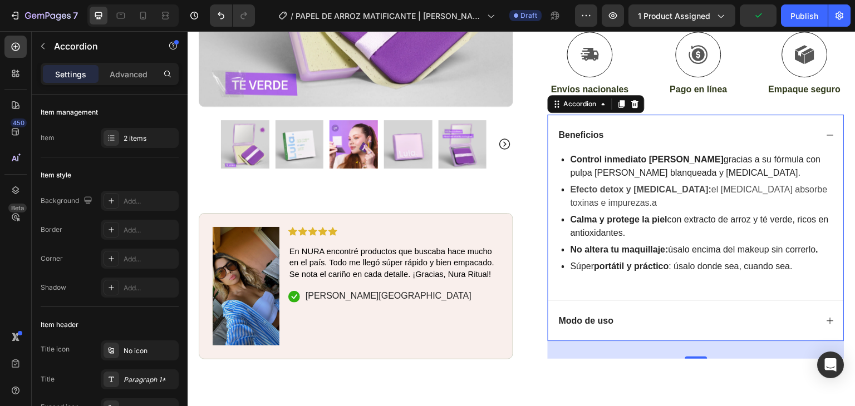
click at [826, 131] on icon at bounding box center [830, 135] width 9 height 9
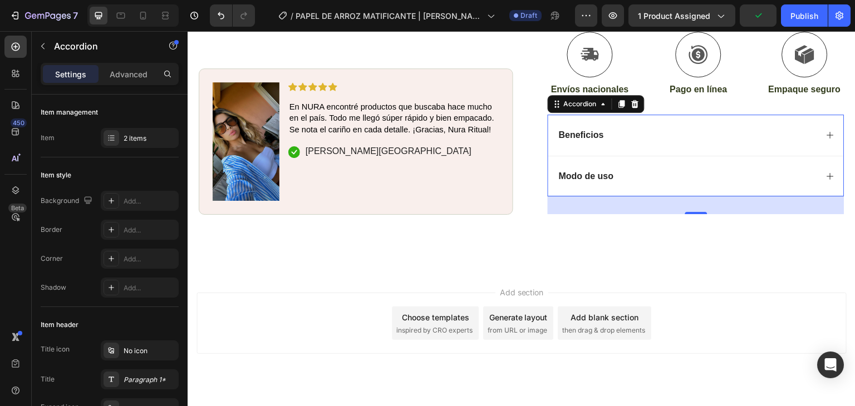
scroll to position [484, 0]
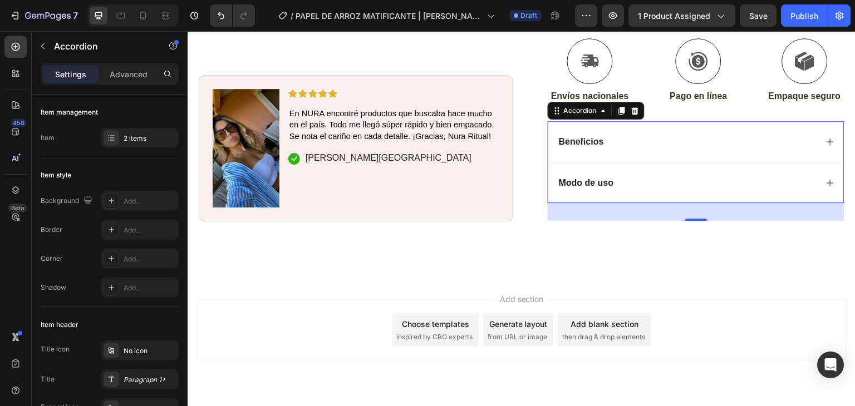
click at [826, 179] on icon at bounding box center [830, 183] width 9 height 9
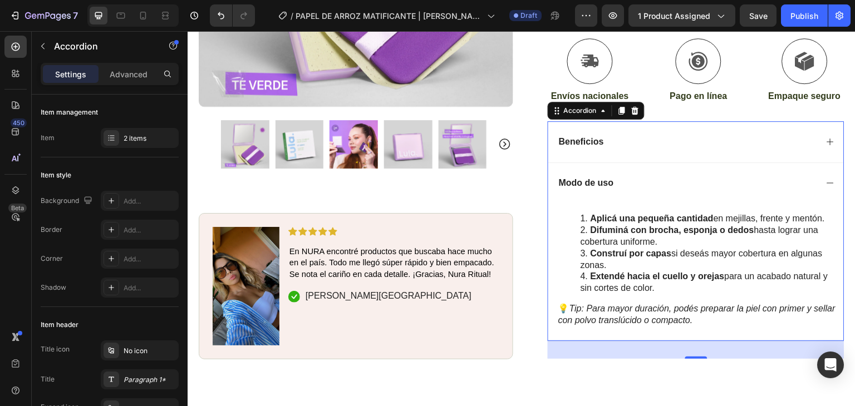
scroll to position [491, 0]
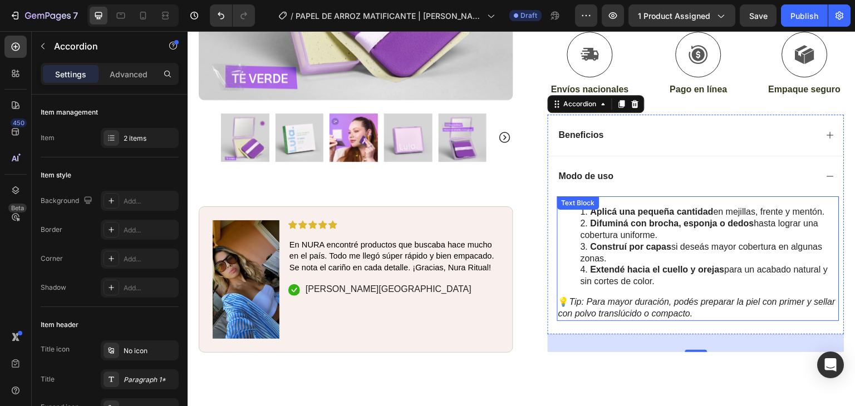
click at [657, 242] on li "Construí por capas si deseás mayor cobertura en algunas zonas." at bounding box center [710, 253] width 258 height 23
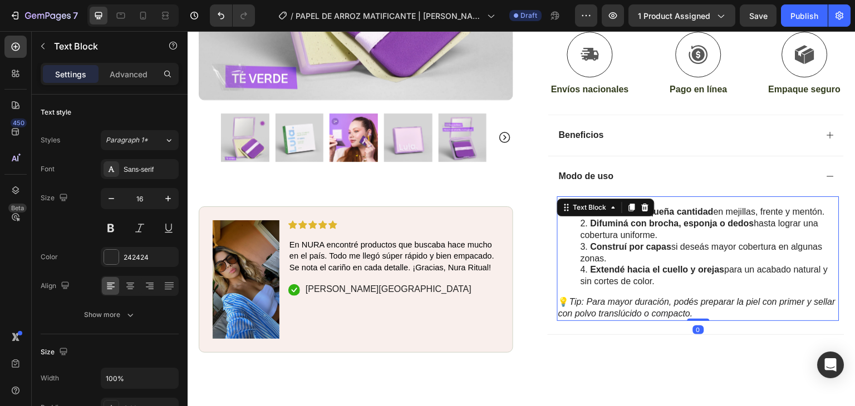
click at [712, 264] on li "Extendé hacia el cuello y orejas para un acabado natural y sin cortes de color." at bounding box center [710, 275] width 258 height 23
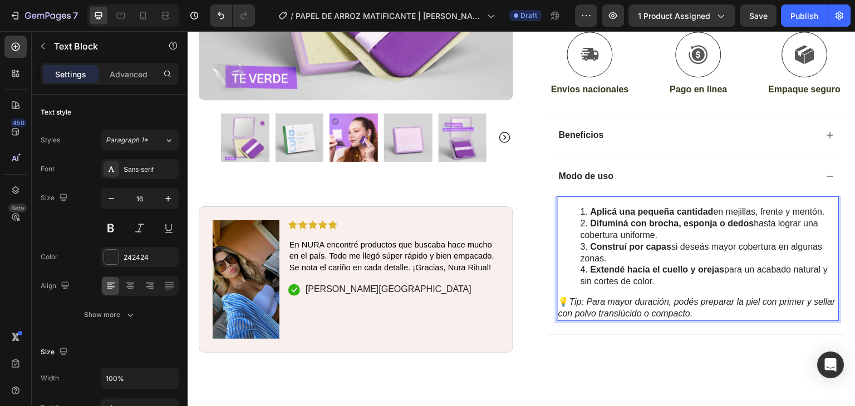
drag, startPoint x: 650, startPoint y: 250, endPoint x: 601, endPoint y: 222, distance: 56.6
click at [601, 222] on ol "Aplicá una pequeña cantidad en mejillas, frente y mentón. Difuminá con brocha, …" at bounding box center [698, 247] width 280 height 81
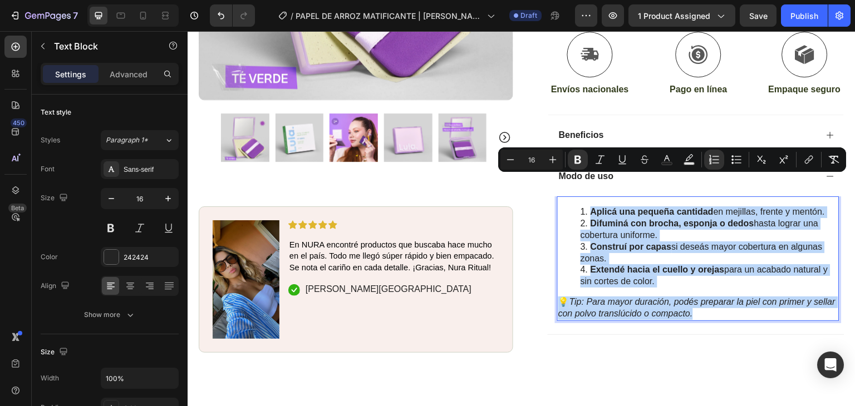
drag, startPoint x: 722, startPoint y: 285, endPoint x: 572, endPoint y: 182, distance: 182.1
click at [572, 197] on div "Aplicá una pequeña cantidad en mejillas, frente y mentón. Difuminá con brocha, …" at bounding box center [698, 259] width 282 height 124
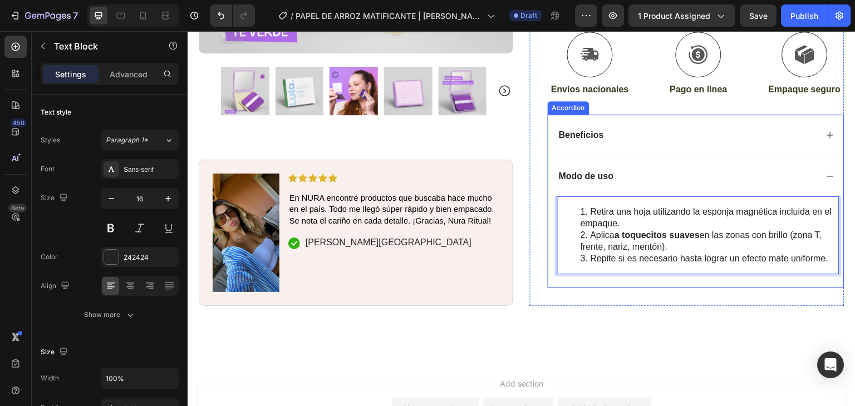
click at [578, 171] on p "Modo de uso" at bounding box center [586, 177] width 55 height 12
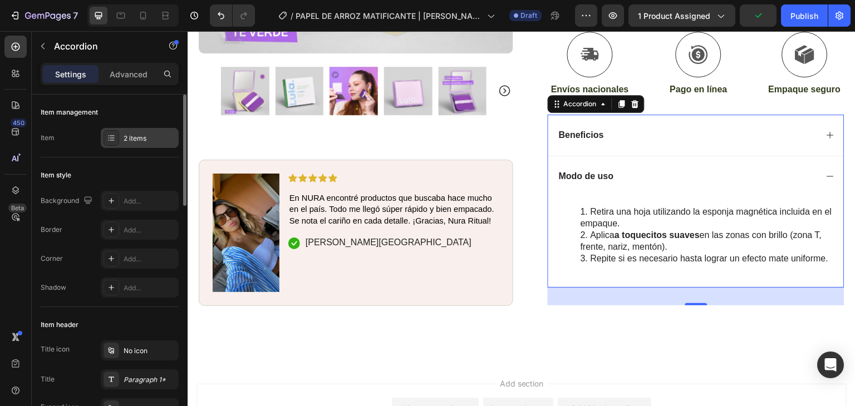
click at [130, 140] on div "2 items" at bounding box center [150, 139] width 52 height 10
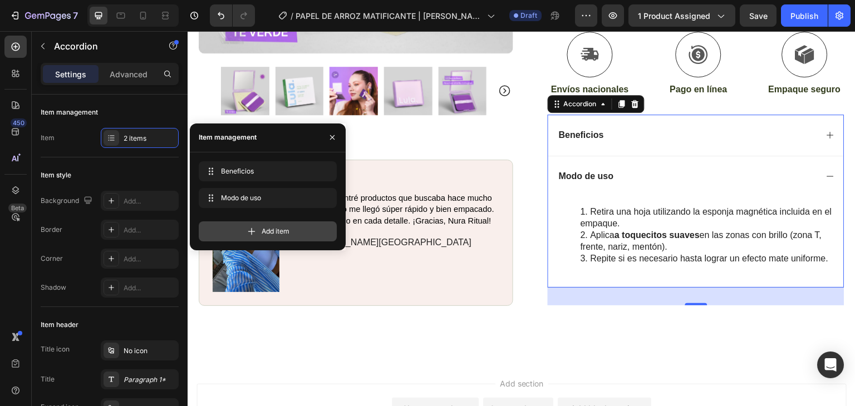
click at [257, 236] on div "Add item" at bounding box center [268, 232] width 138 height 20
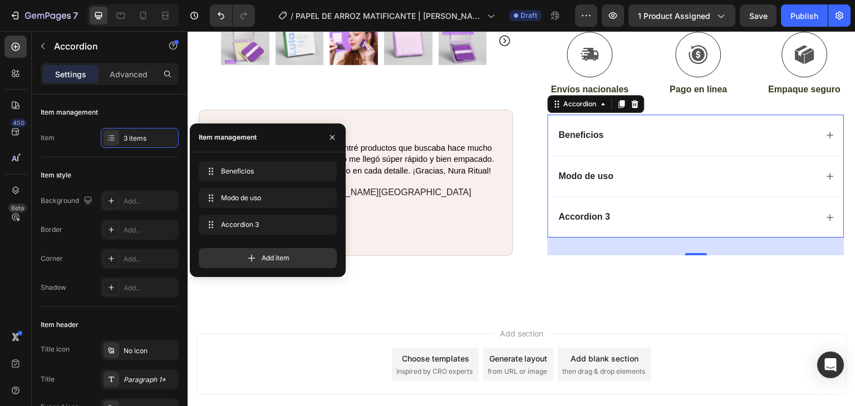
click at [606, 210] on div "Accordion 3" at bounding box center [584, 217] width 55 height 15
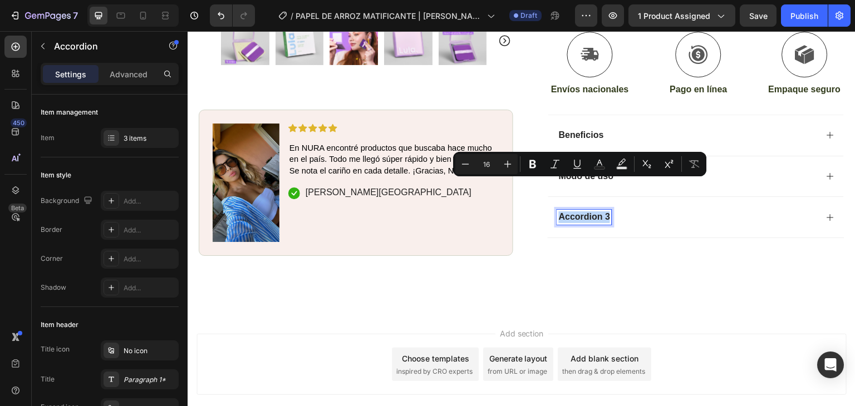
drag, startPoint x: 604, startPoint y: 186, endPoint x: 555, endPoint y: 186, distance: 49.6
click at [559, 212] on p "Accordion 3" at bounding box center [584, 218] width 51 height 12
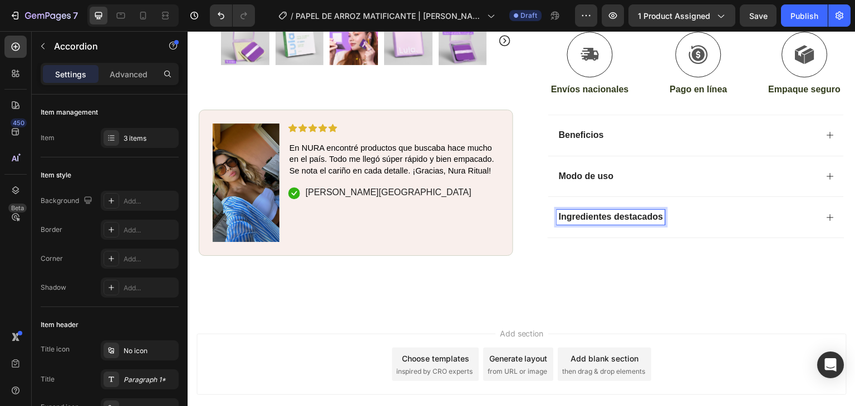
click at [817, 197] on div "Ingredientes destacados" at bounding box center [696, 217] width 296 height 41
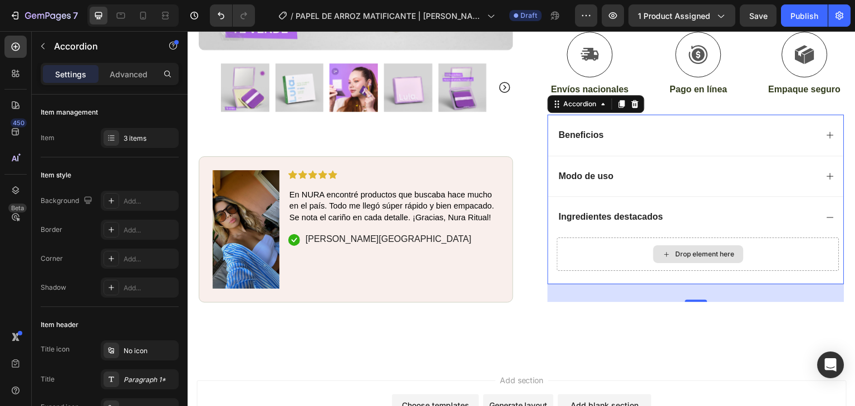
click at [676, 250] on div "Drop element here" at bounding box center [705, 254] width 59 height 9
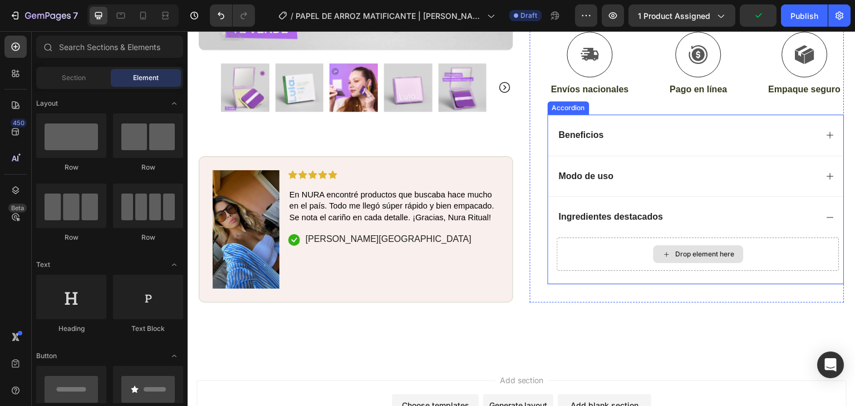
click at [662, 246] on div "Drop element here" at bounding box center [699, 255] width 90 height 18
click at [635, 238] on div "Drop element here" at bounding box center [698, 254] width 282 height 33
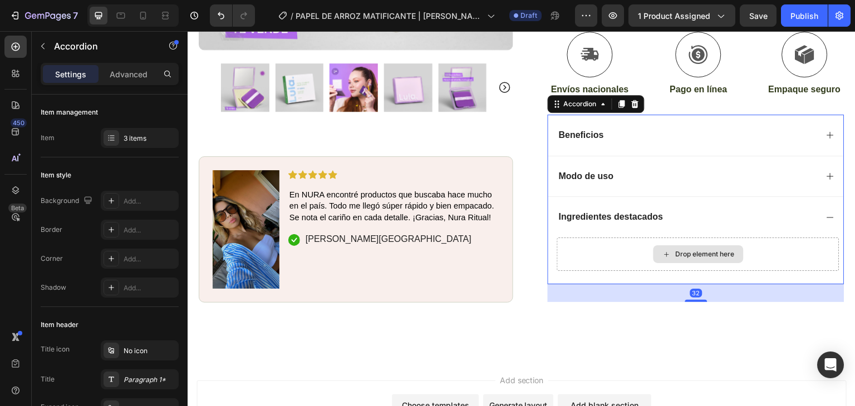
click at [639, 238] on div "Drop element here" at bounding box center [698, 254] width 282 height 33
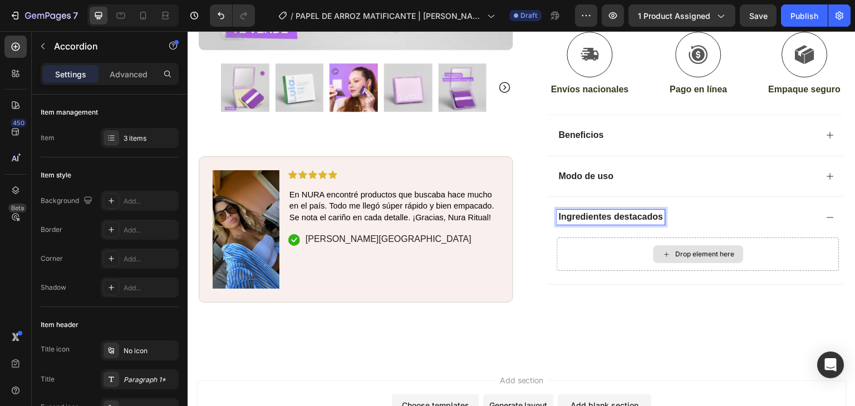
click at [645, 238] on div "Drop element here" at bounding box center [698, 254] width 282 height 33
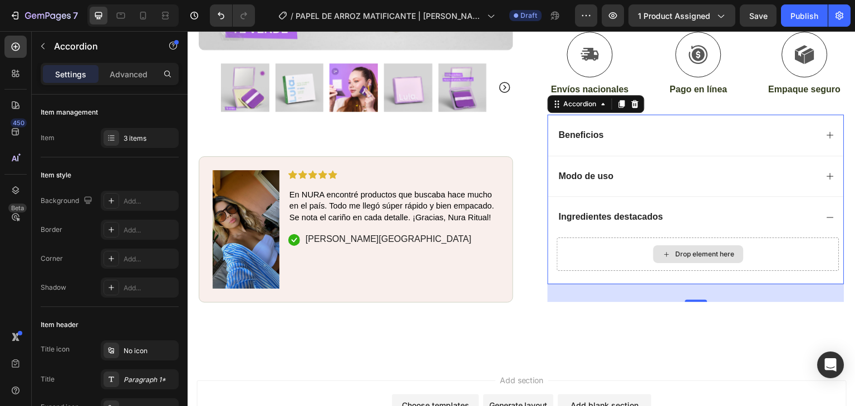
click at [688, 250] on div "Drop element here" at bounding box center [705, 254] width 59 height 9
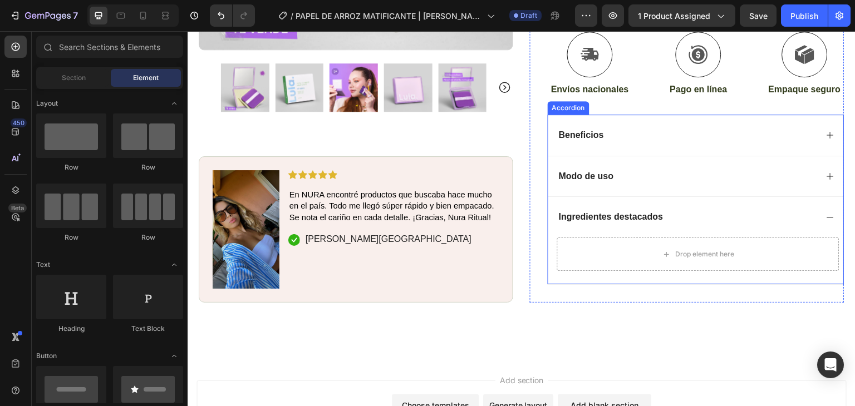
click at [597, 238] on div "Drop element here" at bounding box center [698, 254] width 282 height 33
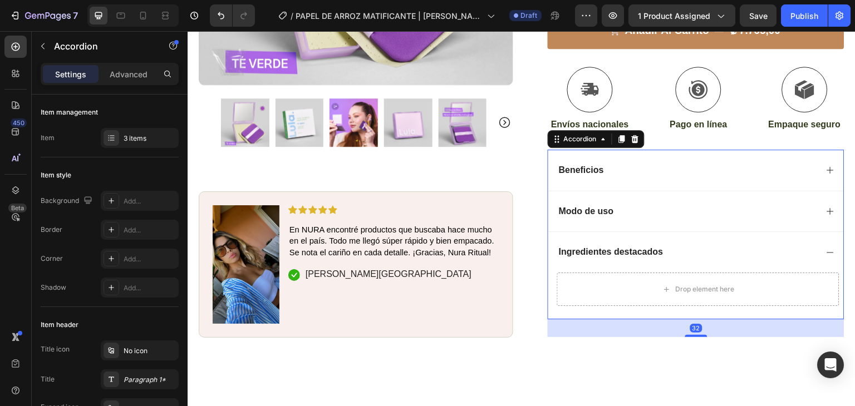
scroll to position [455, 0]
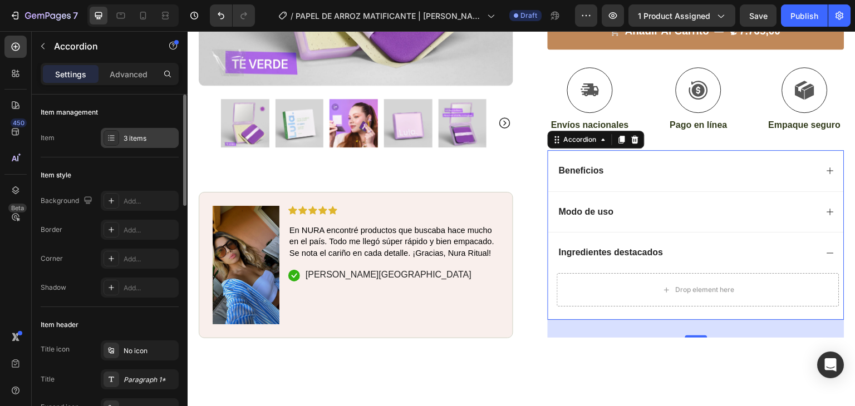
click at [137, 140] on div "3 items" at bounding box center [150, 139] width 52 height 10
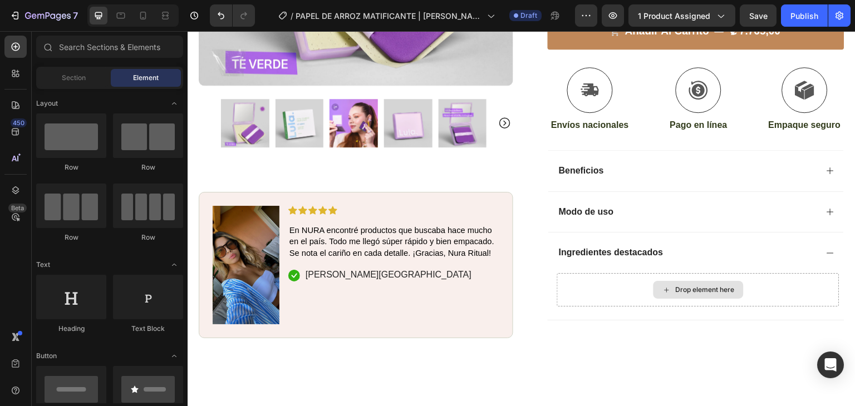
click at [654, 281] on div "Drop element here" at bounding box center [699, 290] width 90 height 18
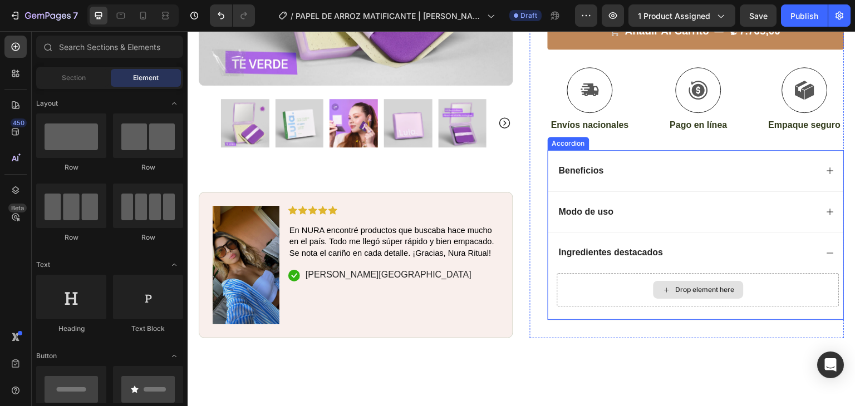
click at [620, 273] on div "Drop element here" at bounding box center [698, 289] width 282 height 33
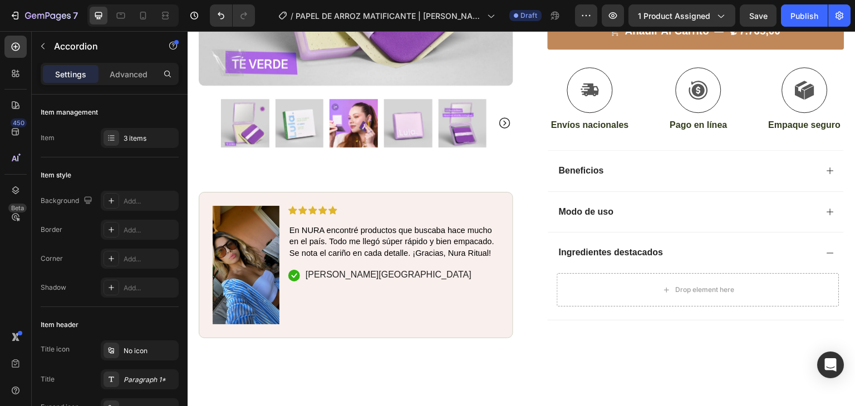
click at [826, 208] on icon at bounding box center [830, 212] width 9 height 9
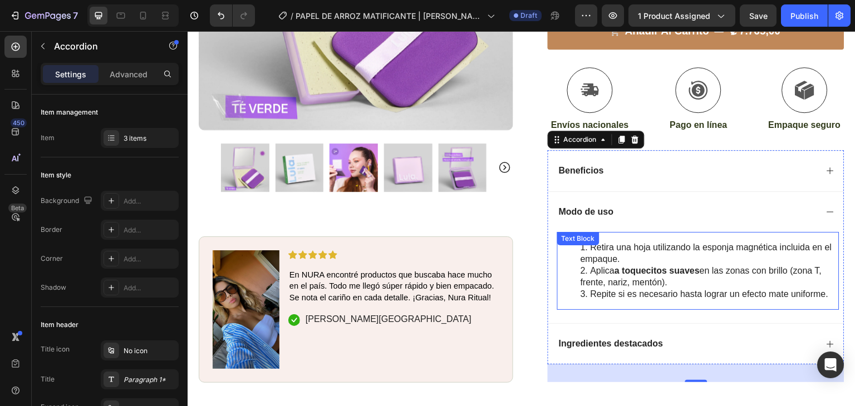
click at [674, 242] on li "Retira una hoja utilizando la esponja magnética incluida en el empaque." at bounding box center [710, 253] width 258 height 23
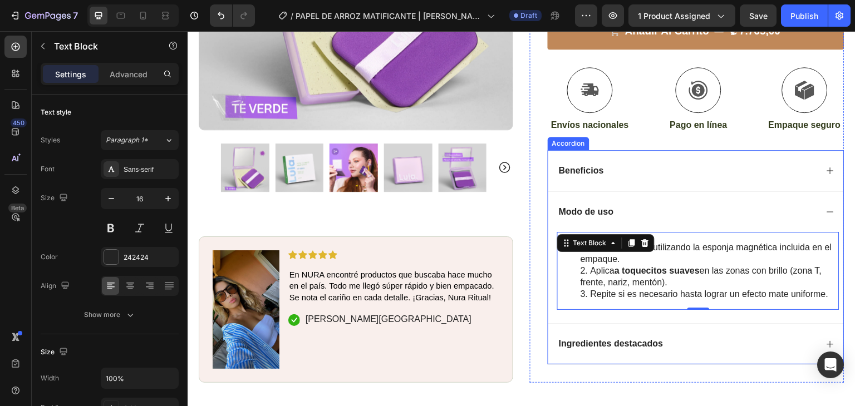
click at [614, 339] on p "Ingredientes destacados" at bounding box center [611, 345] width 105 height 12
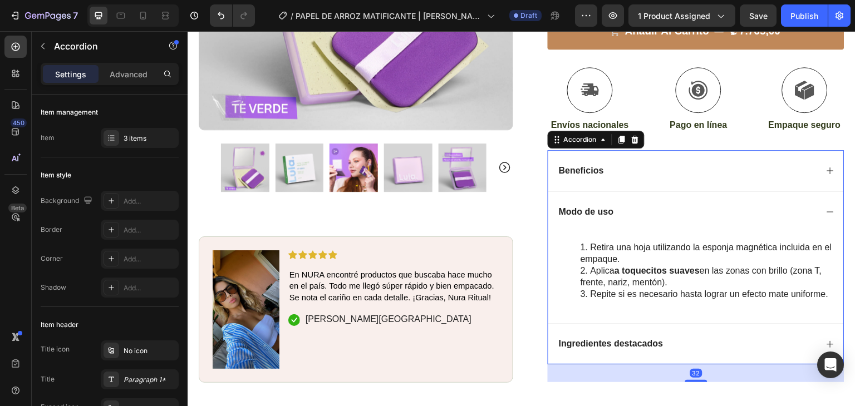
click at [826, 340] on icon at bounding box center [830, 344] width 9 height 9
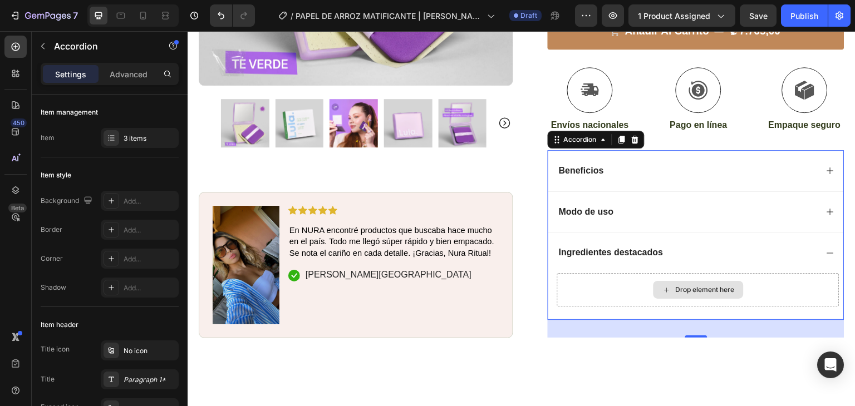
click at [690, 286] on div "Drop element here" at bounding box center [705, 290] width 59 height 9
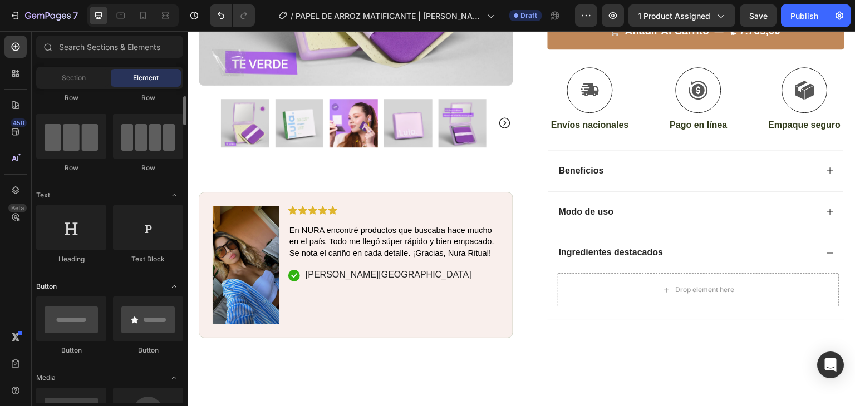
scroll to position [73, 0]
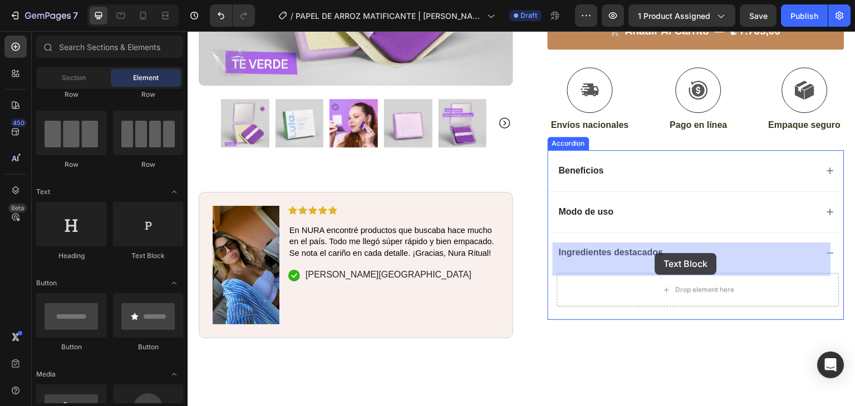
drag, startPoint x: 347, startPoint y: 256, endPoint x: 751, endPoint y: 294, distance: 405.5
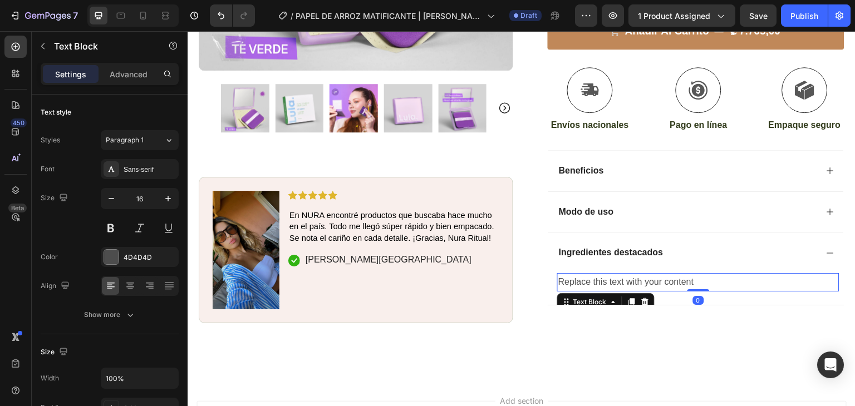
click at [610, 273] on div "Replace this text with your content" at bounding box center [698, 282] width 282 height 18
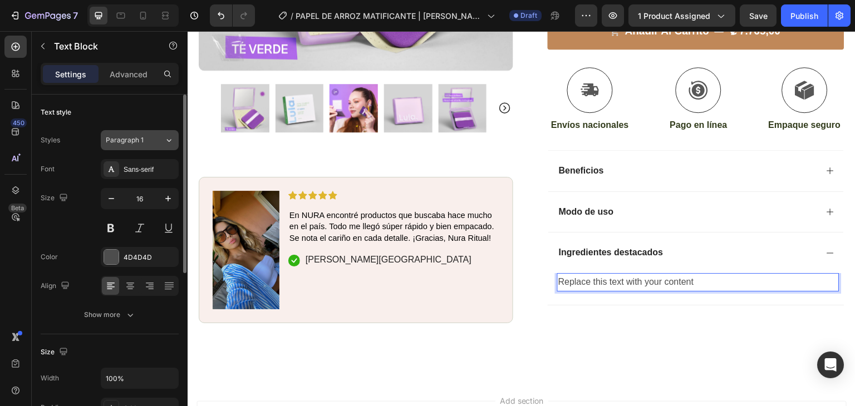
drag, startPoint x: 124, startPoint y: 141, endPoint x: 114, endPoint y: 134, distance: 12.0
click at [124, 142] on span "Paragraph 1" at bounding box center [125, 140] width 38 height 10
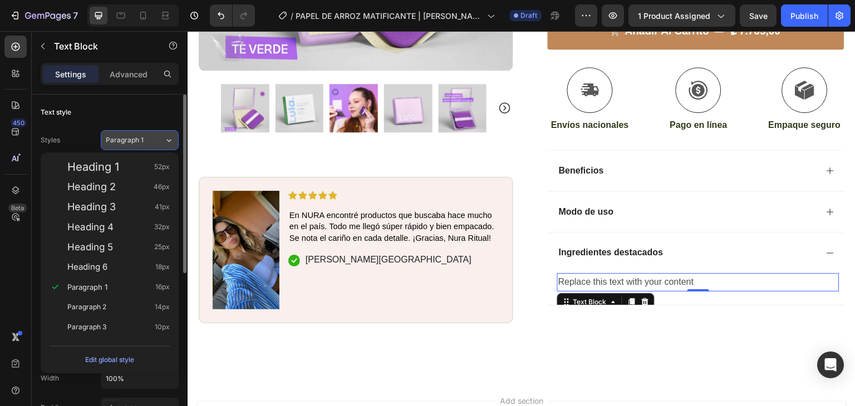
click at [117, 142] on span "Paragraph 1" at bounding box center [125, 140] width 38 height 10
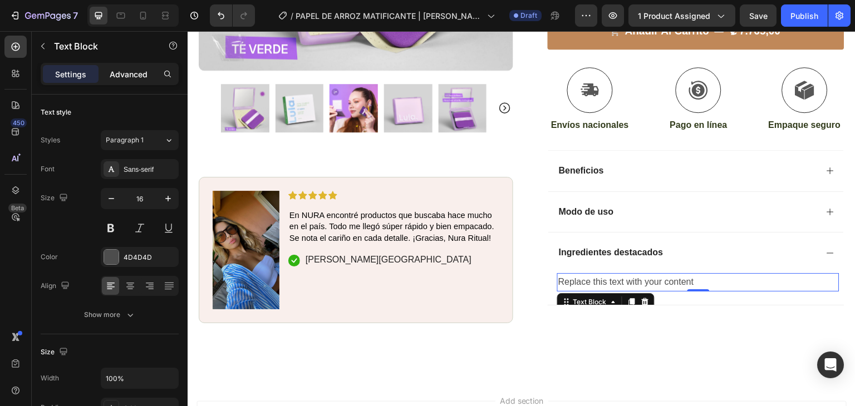
click at [124, 68] on p "Advanced" at bounding box center [129, 74] width 38 height 12
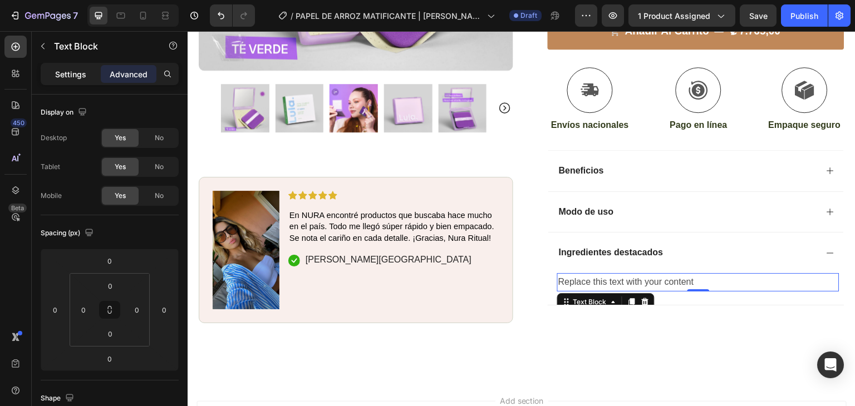
click at [73, 68] on p "Settings" at bounding box center [70, 74] width 31 height 12
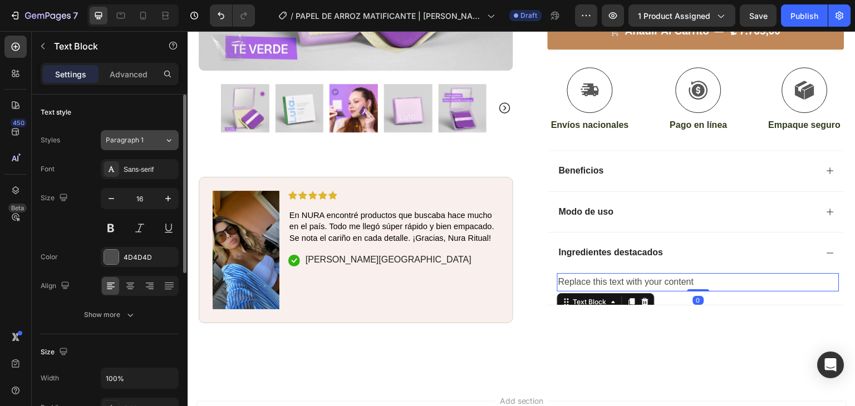
click at [134, 144] on span "Paragraph 1" at bounding box center [125, 140] width 38 height 10
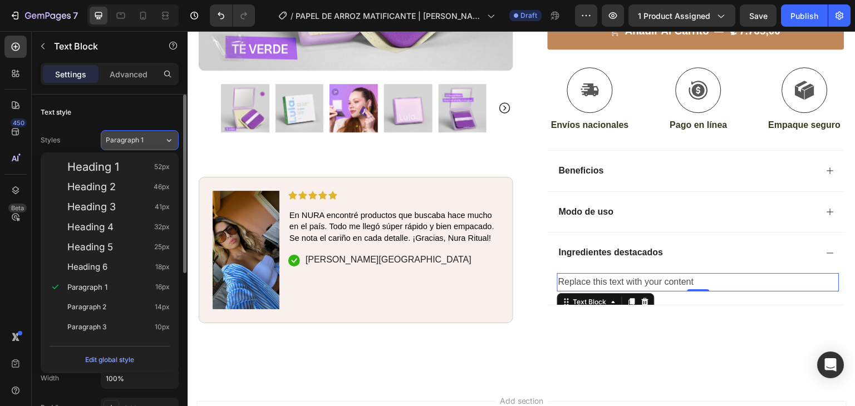
click at [134, 144] on span "Paragraph 1" at bounding box center [125, 140] width 38 height 10
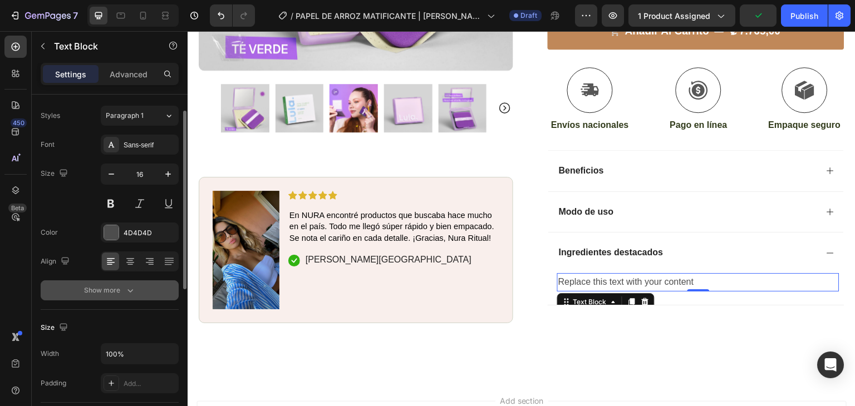
scroll to position [0, 0]
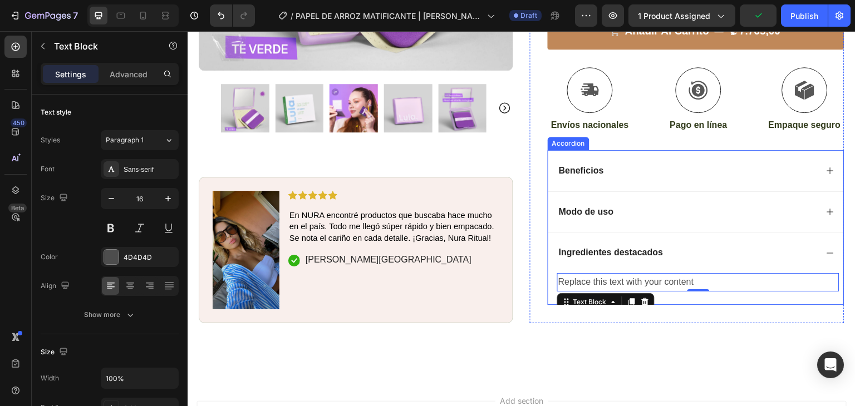
click at [595, 207] on p "Modo de uso" at bounding box center [586, 213] width 55 height 12
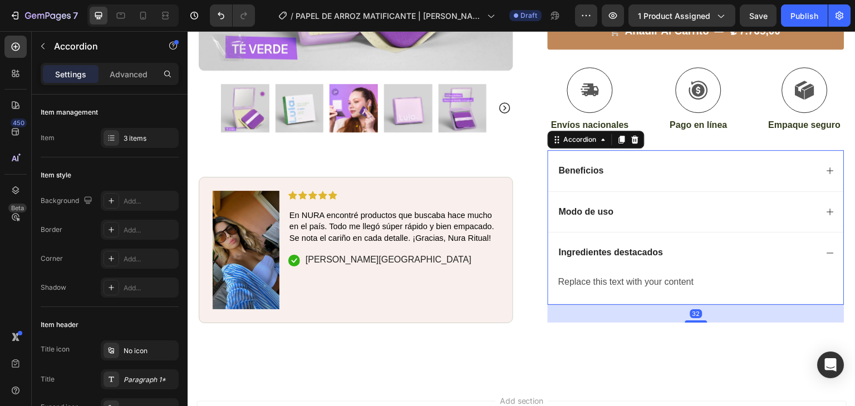
drag, startPoint x: 822, startPoint y: 181, endPoint x: 758, endPoint y: 184, distance: 64.1
click at [826, 208] on icon at bounding box center [830, 212] width 9 height 9
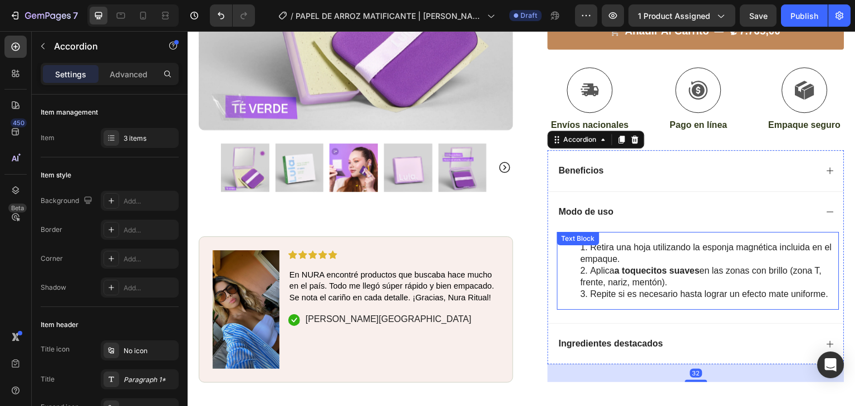
click at [611, 242] on li "Retira una hoja utilizando la esponja magnética incluida en el empaque." at bounding box center [710, 253] width 258 height 23
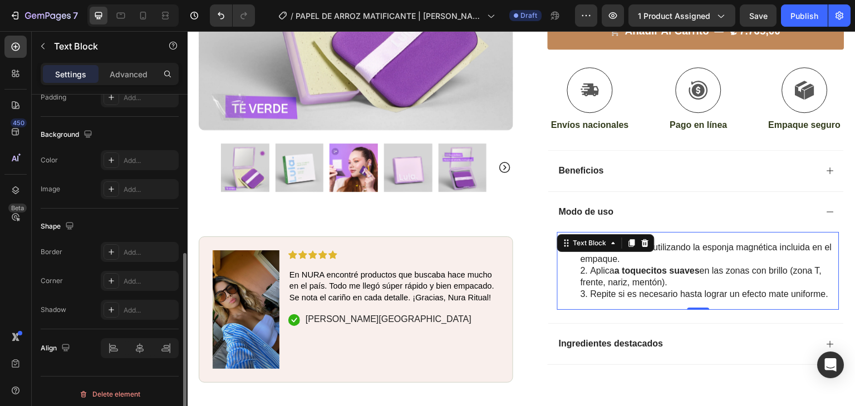
scroll to position [308, 0]
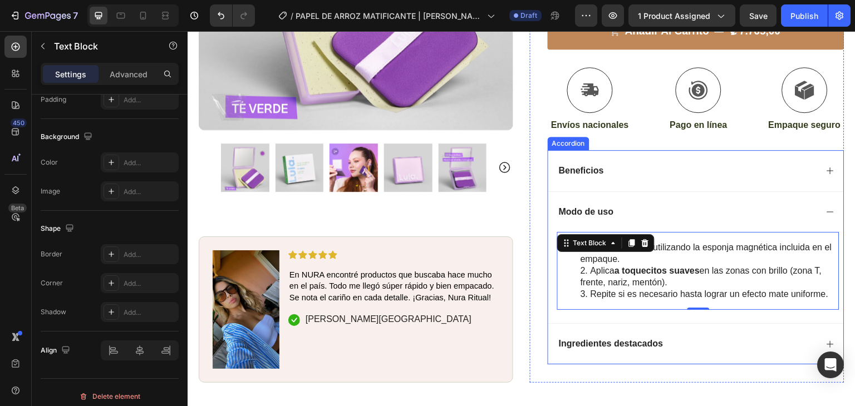
click at [599, 164] on div "Beneficios" at bounding box center [581, 171] width 48 height 15
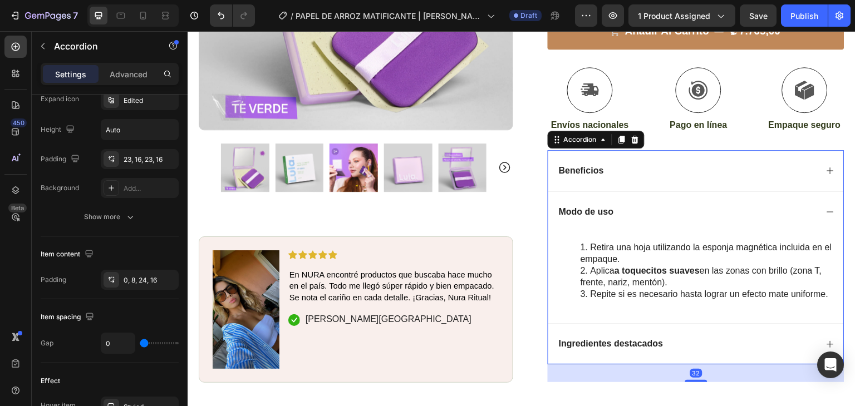
scroll to position [0, 0]
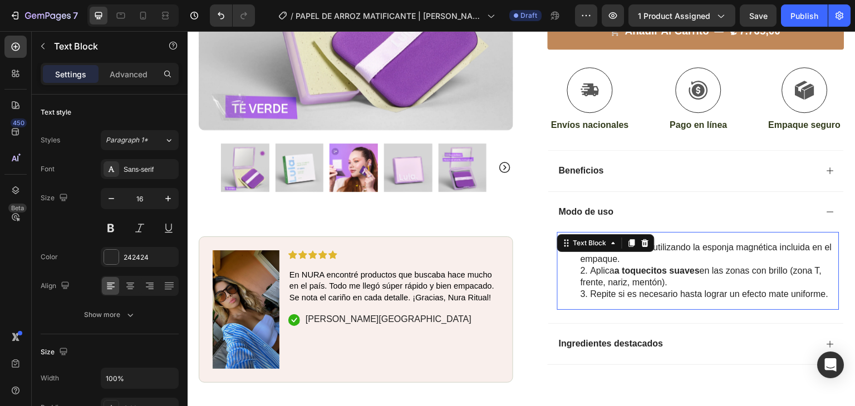
click at [597, 232] on div "Retira una hoja utilizando la esponja magnética incluida en el empaque. Aplica …" at bounding box center [698, 271] width 282 height 78
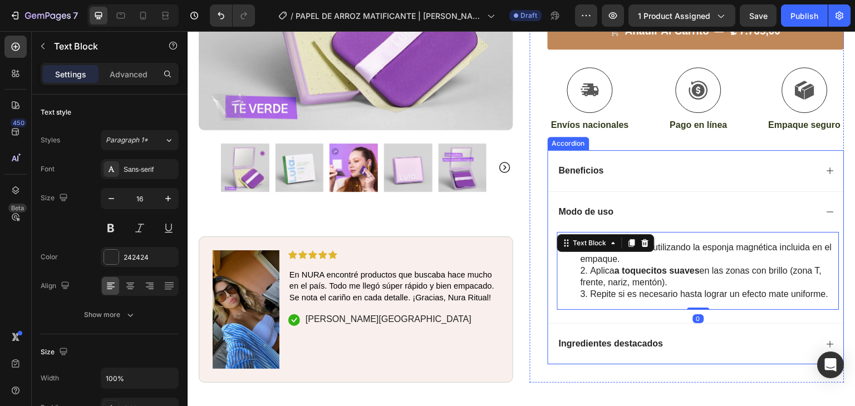
drag, startPoint x: 822, startPoint y: 136, endPoint x: 792, endPoint y: 136, distance: 29.5
click at [826, 166] on icon at bounding box center [830, 170] width 9 height 9
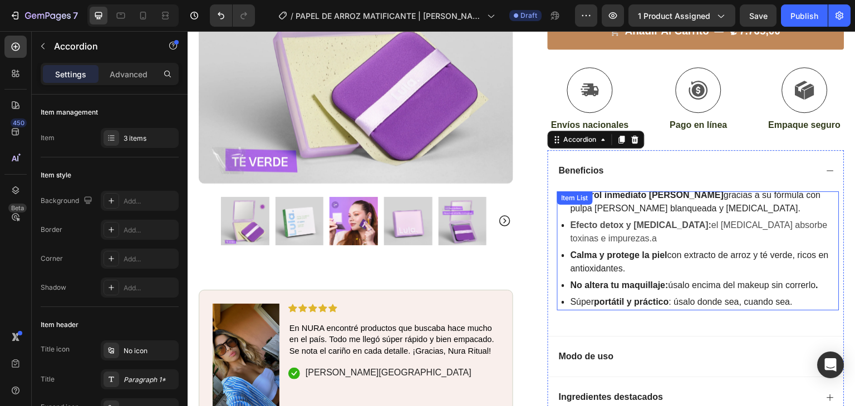
click at [639, 219] on p "Efecto detox y [MEDICAL_DATA]: el [MEDICAL_DATA] absorbe toxinas e impurezas.a" at bounding box center [704, 232] width 267 height 27
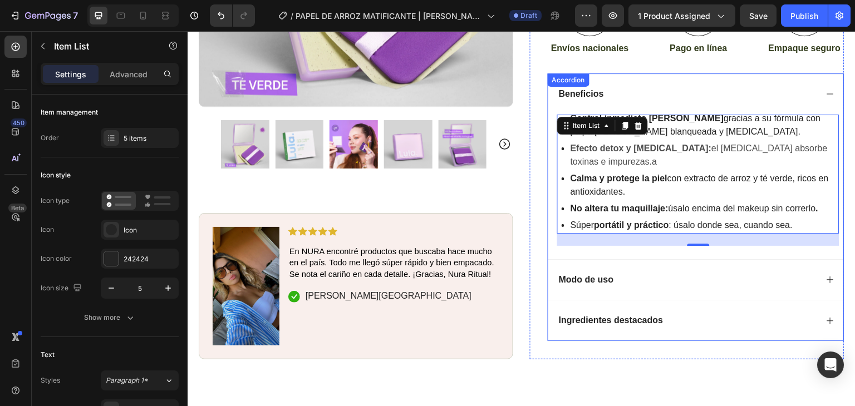
scroll to position [535, 0]
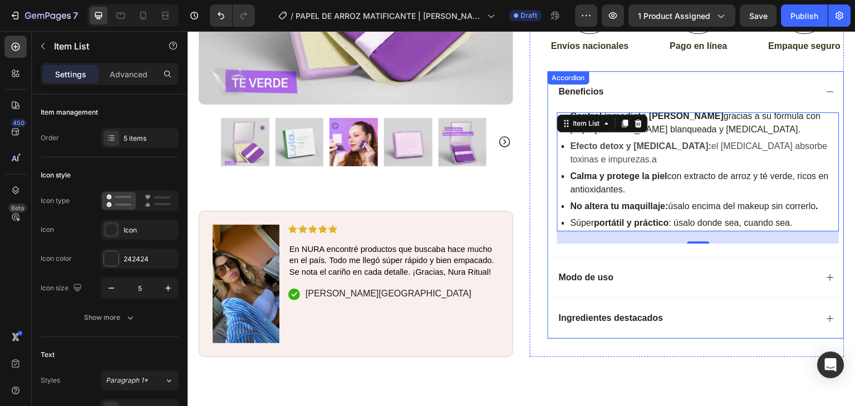
click at [595, 271] on div "Modo de uso" at bounding box center [586, 278] width 58 height 15
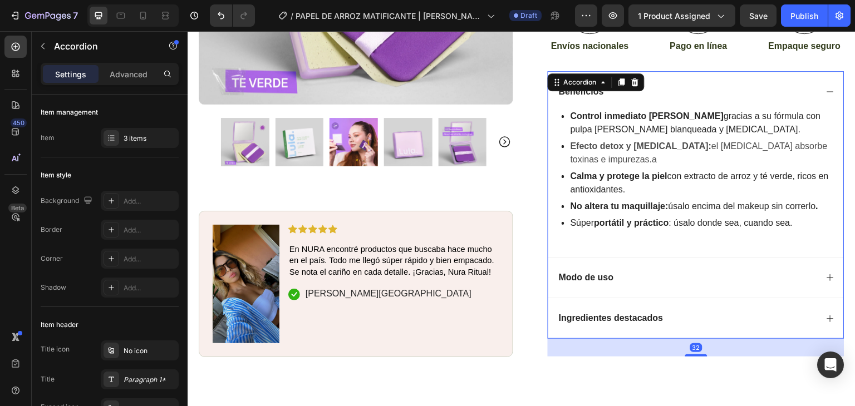
click at [650, 298] on div "Ingredientes destacados" at bounding box center [696, 318] width 296 height 41
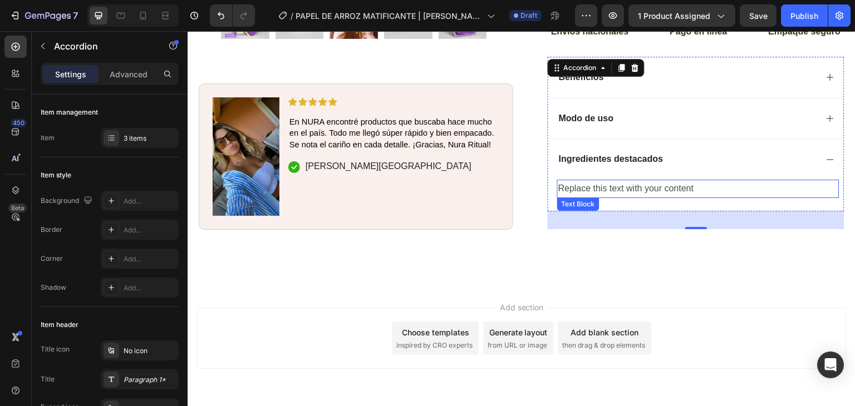
scroll to position [550, 0]
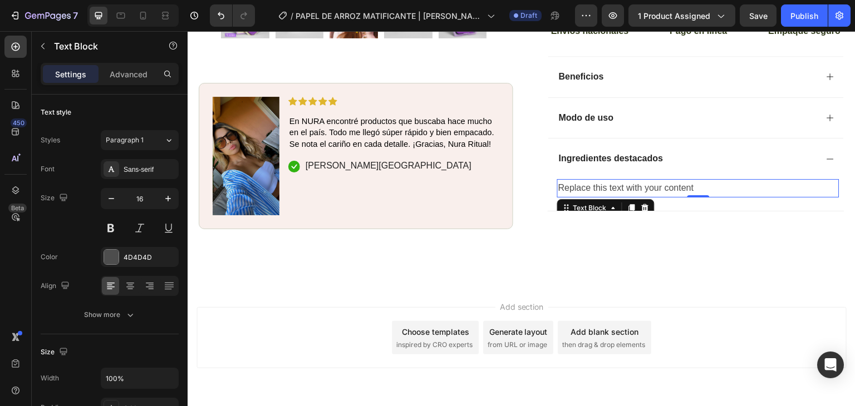
click at [632, 179] on div "Replace this text with your content" at bounding box center [698, 188] width 282 height 18
click at [42, 46] on icon "button" at bounding box center [42, 46] width 9 height 9
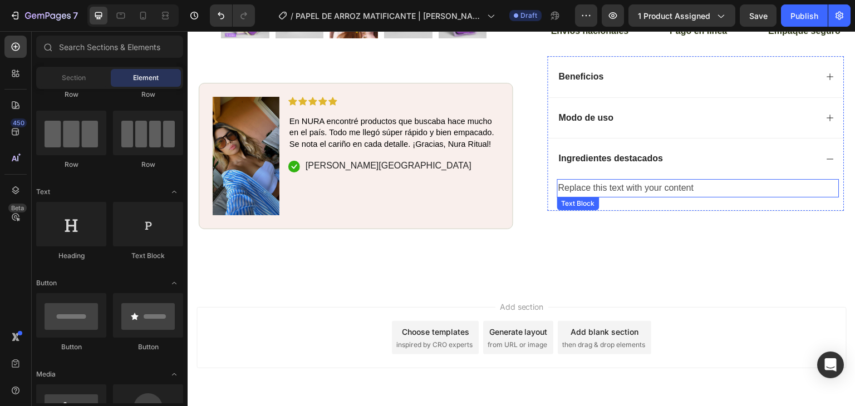
click at [646, 179] on div "Replace this text with your content" at bounding box center [698, 188] width 282 height 18
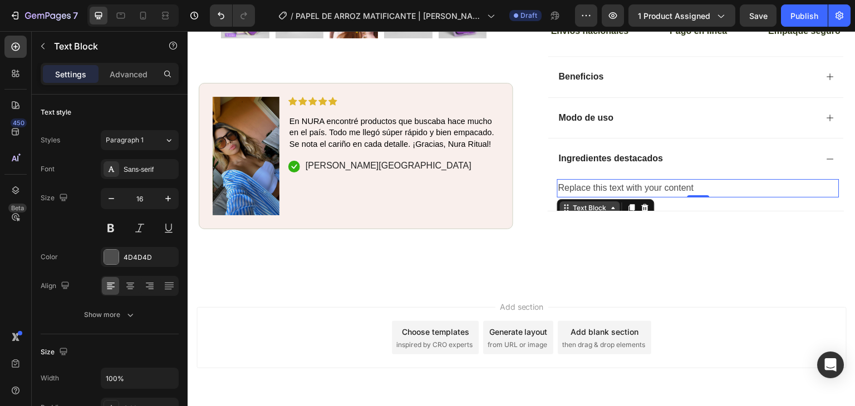
click at [587, 203] on div "Text Block" at bounding box center [590, 208] width 38 height 10
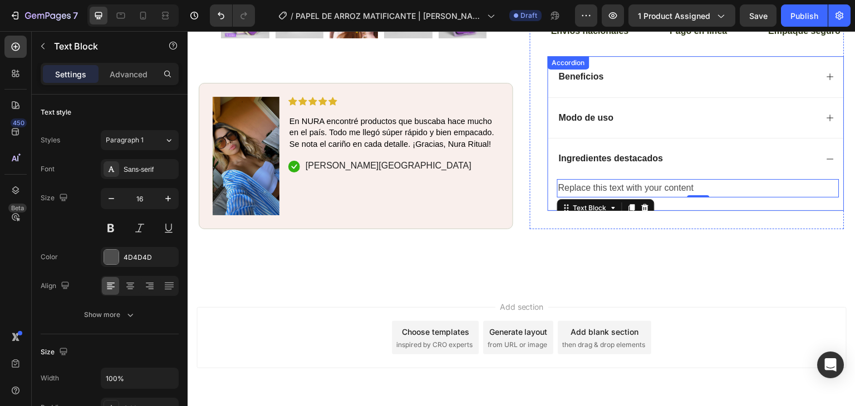
scroll to position [557, 0]
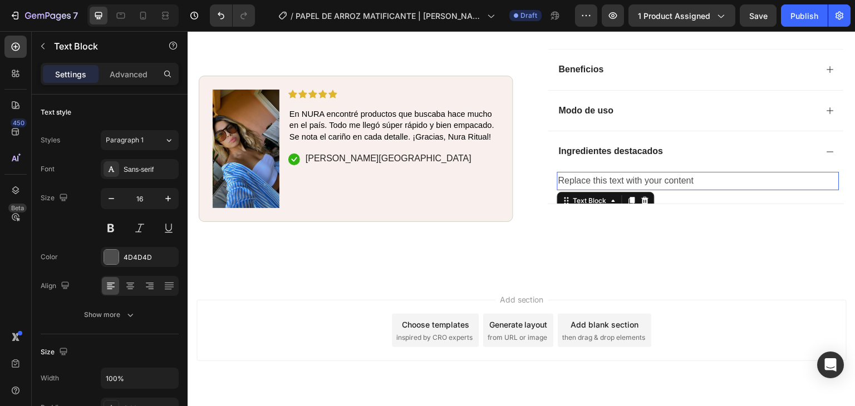
click at [623, 172] on div "Replace this text with your content" at bounding box center [698, 181] width 282 height 18
click at [642, 197] on icon at bounding box center [645, 201] width 7 height 8
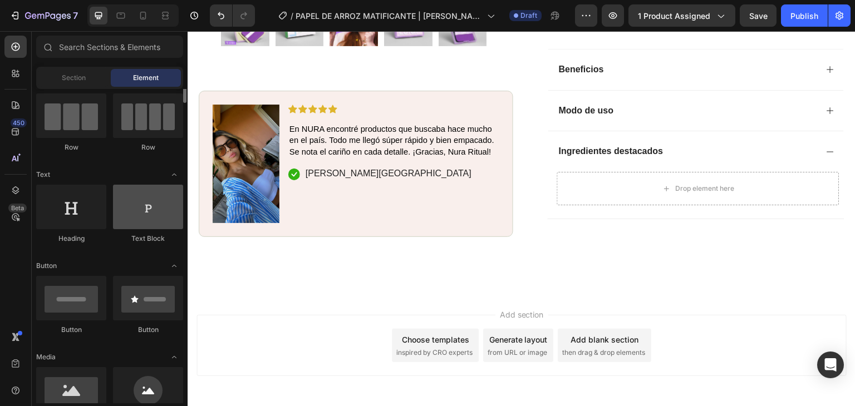
scroll to position [41, 0]
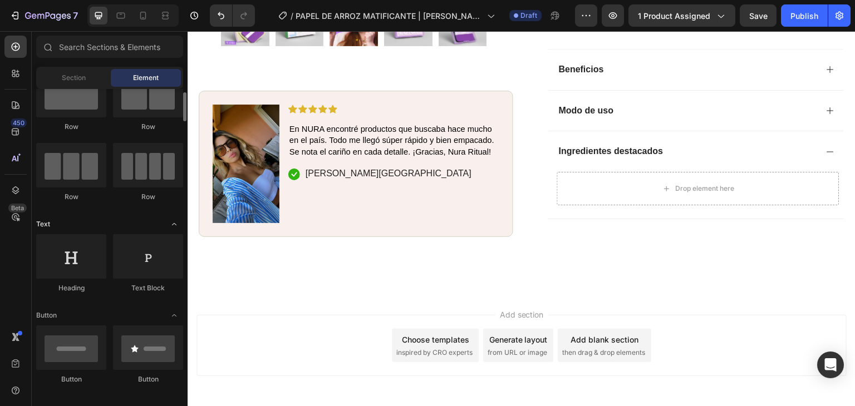
click at [171, 223] on icon "Toggle open" at bounding box center [174, 224] width 9 height 9
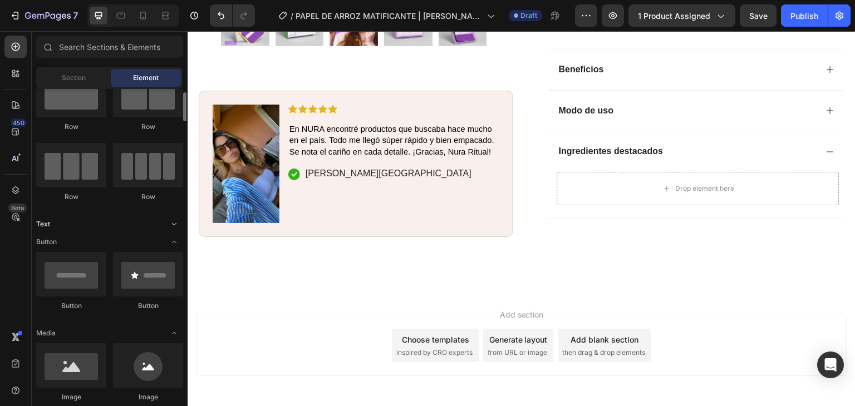
click at [171, 223] on icon "Toggle open" at bounding box center [174, 224] width 9 height 9
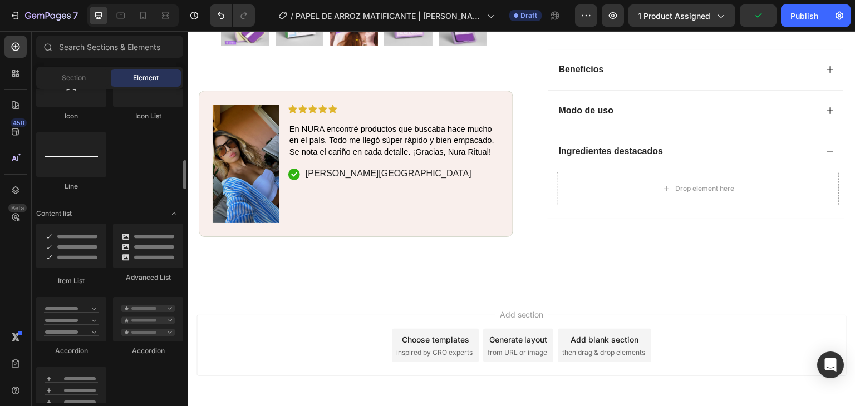
scroll to position [768, 0]
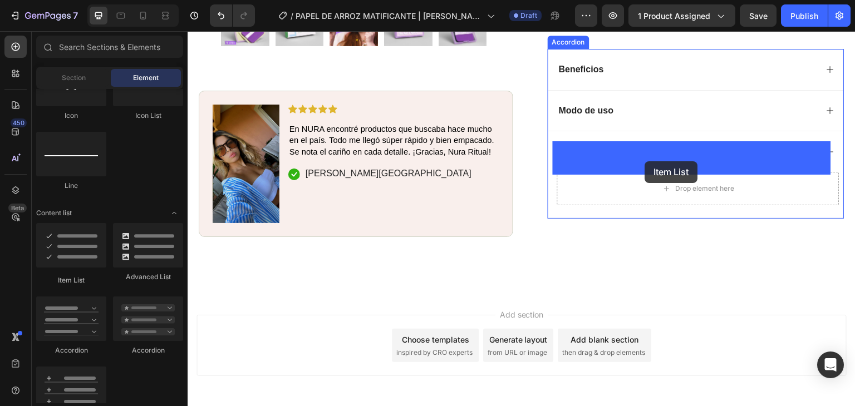
drag, startPoint x: 267, startPoint y: 273, endPoint x: 643, endPoint y: 165, distance: 391.7
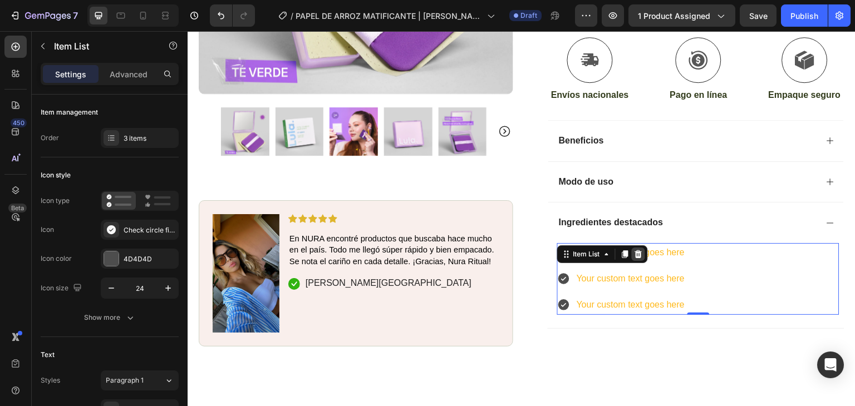
scroll to position [484, 0]
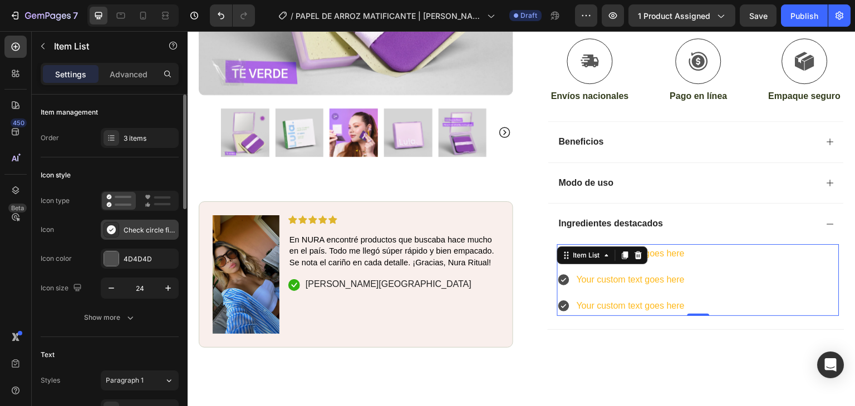
click at [131, 226] on div "Check circle filled" at bounding box center [150, 231] width 52 height 10
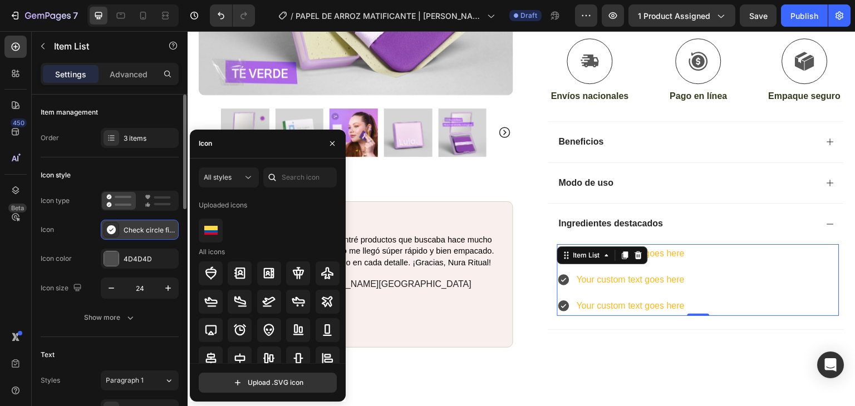
click at [130, 228] on div "Check circle filled" at bounding box center [150, 231] width 52 height 10
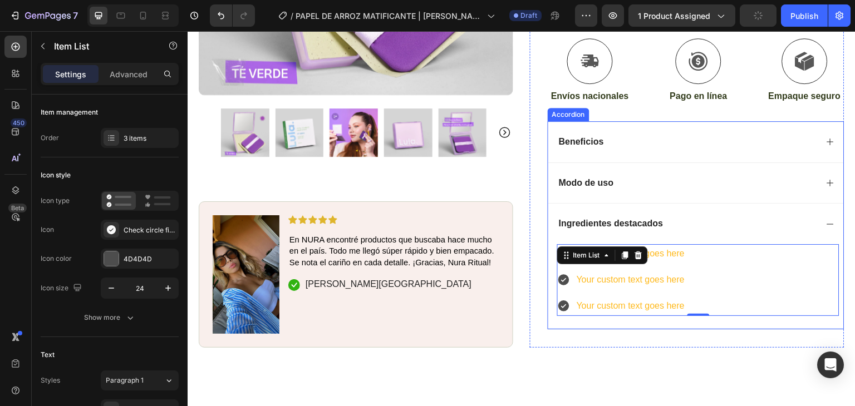
click at [584, 178] on p "Modo de uso" at bounding box center [586, 184] width 55 height 12
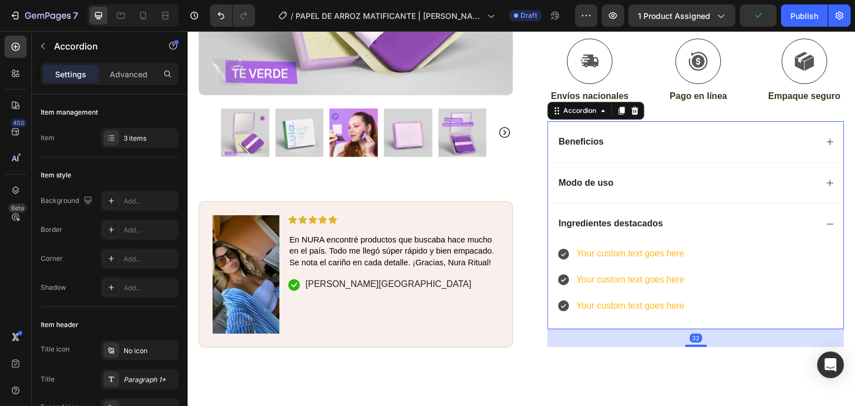
drag, startPoint x: 824, startPoint y: 149, endPoint x: 817, endPoint y: 150, distance: 7.3
click at [826, 179] on icon at bounding box center [830, 183] width 9 height 9
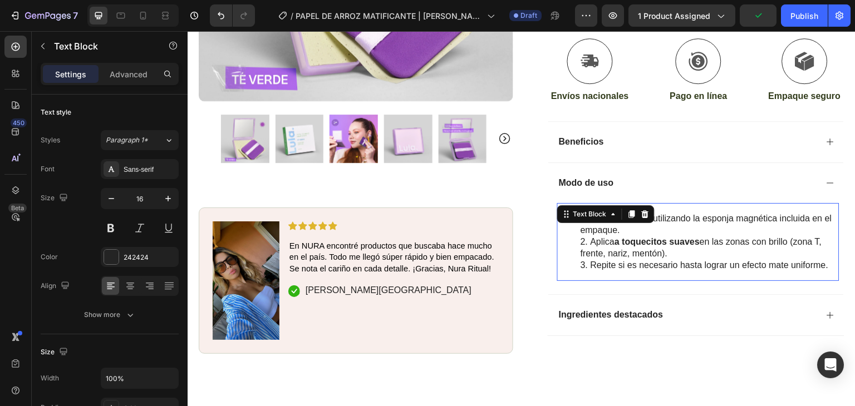
click at [621, 213] on li "Retira una hoja utilizando la esponja magnética incluida en el empaque." at bounding box center [710, 224] width 258 height 23
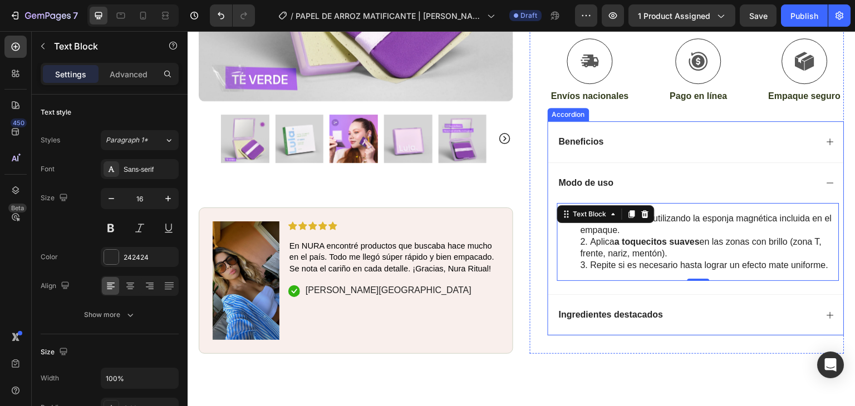
click at [828, 121] on div "Beneficios" at bounding box center [696, 141] width 296 height 41
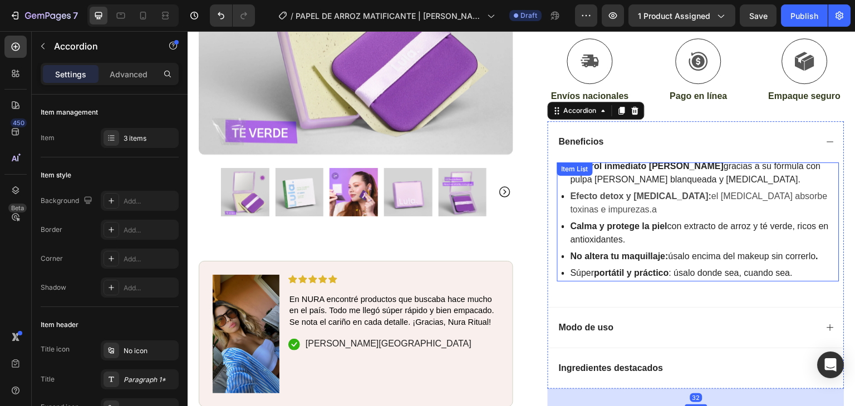
click at [616, 222] on strong "Calma y protege la piel" at bounding box center [619, 226] width 97 height 9
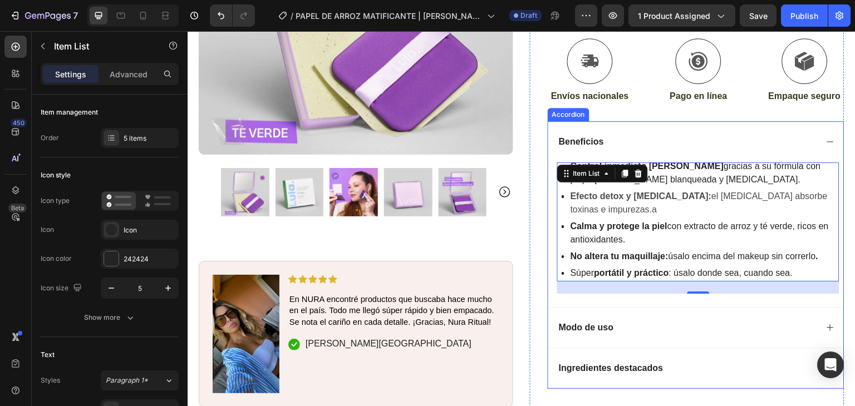
click at [625, 363] on p "Ingredientes destacados" at bounding box center [611, 369] width 105 height 12
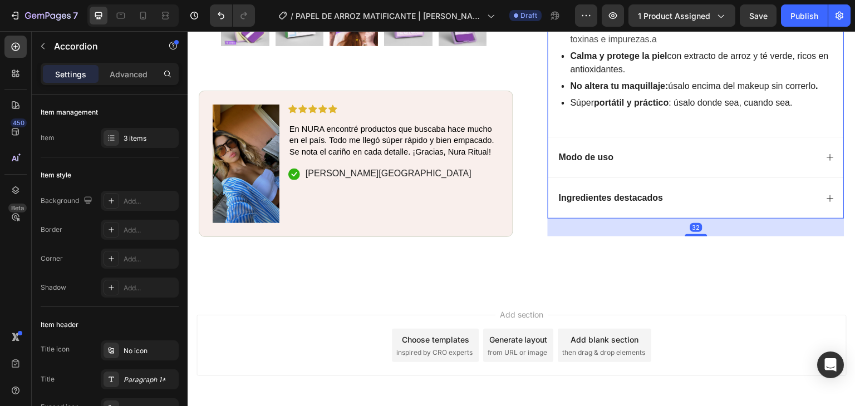
scroll to position [657, 0]
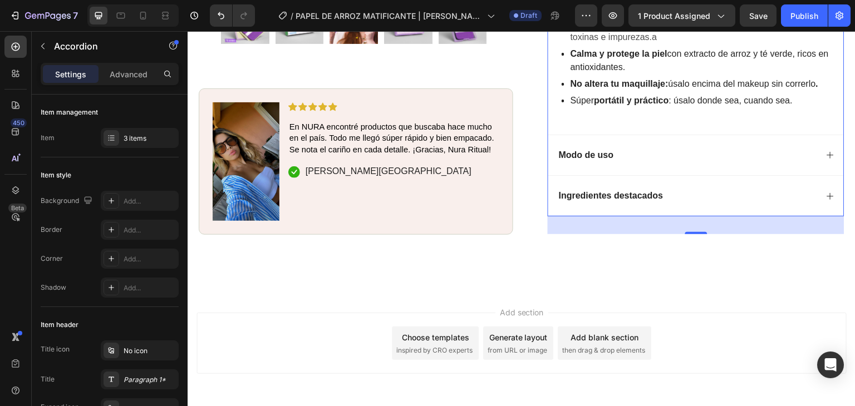
click at [826, 192] on icon at bounding box center [830, 196] width 9 height 9
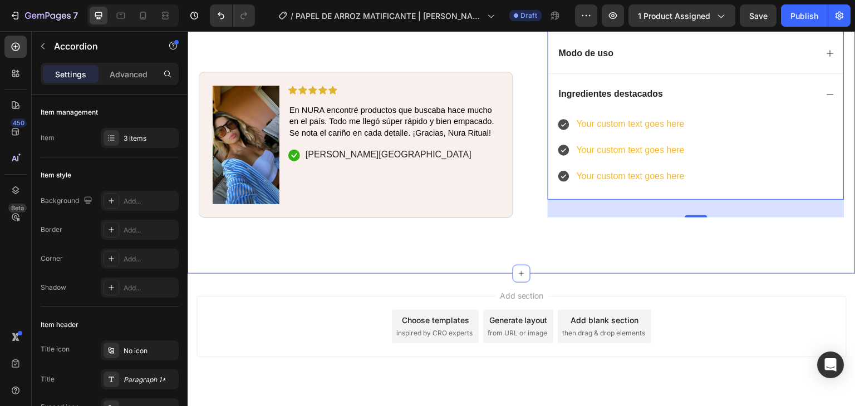
scroll to position [609, 0]
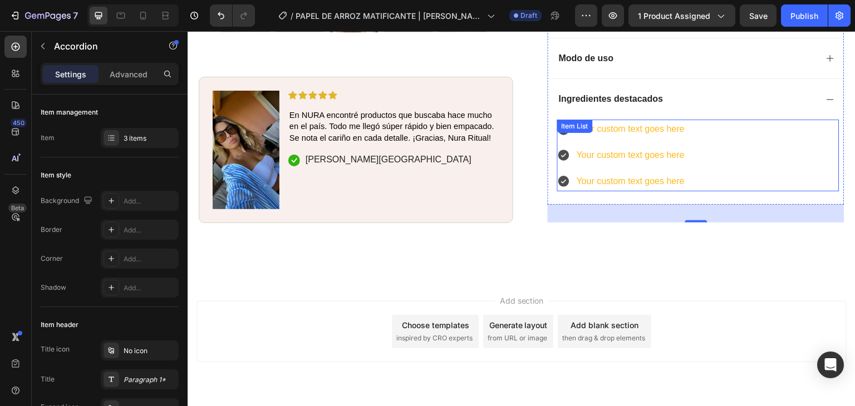
click at [611, 120] on div "Your custom text goes here" at bounding box center [630, 129] width 111 height 19
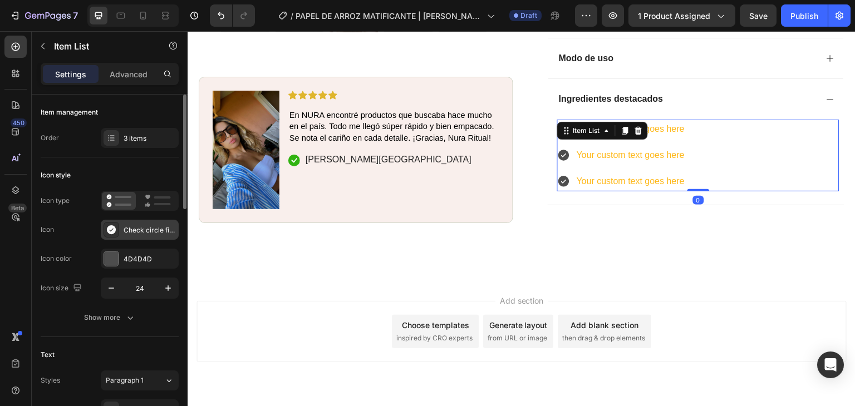
click at [110, 231] on icon at bounding box center [111, 229] width 11 height 11
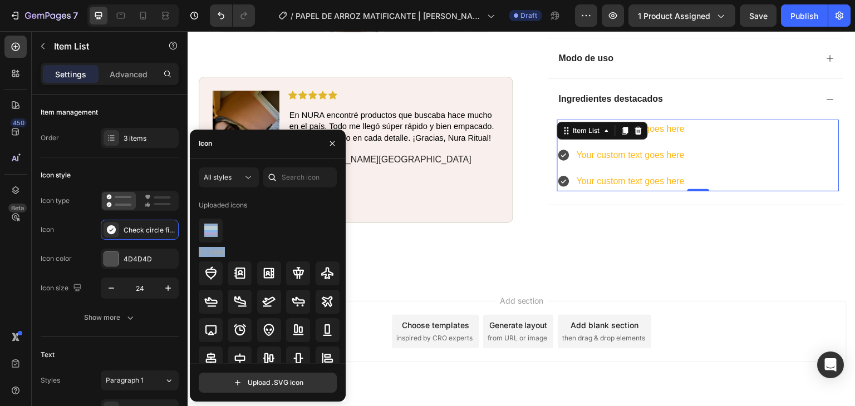
drag, startPoint x: 345, startPoint y: 217, endPoint x: 340, endPoint y: 247, distance: 31.0
click at [340, 247] on div "All styles Uploaded icons All icons Upload .SVG icon" at bounding box center [268, 281] width 156 height 226
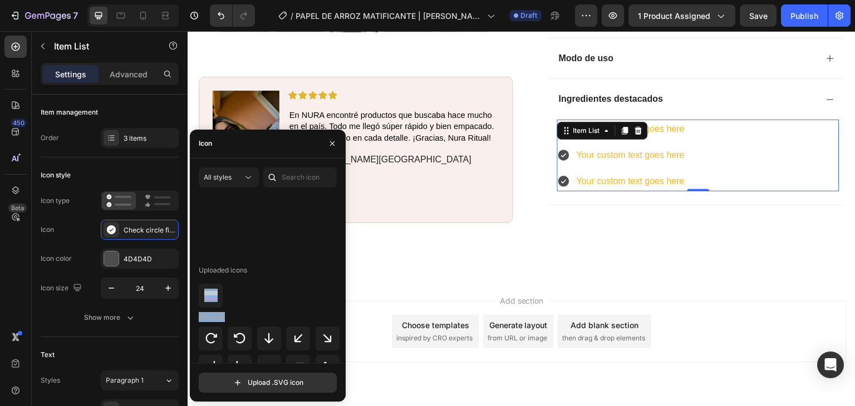
scroll to position [0, 0]
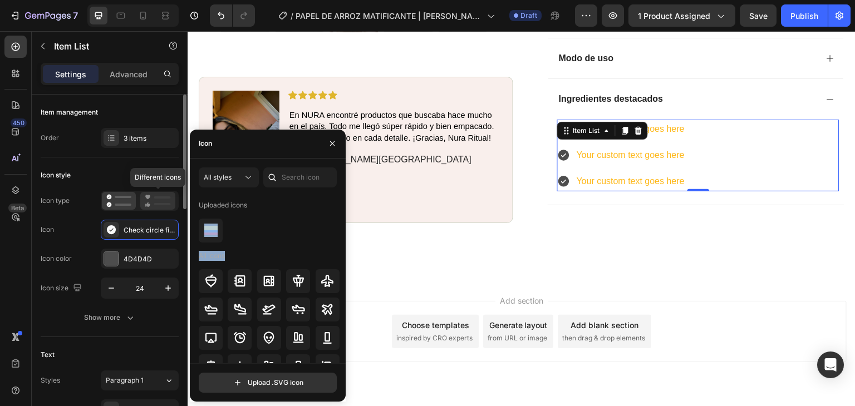
click at [155, 200] on icon at bounding box center [158, 200] width 26 height 13
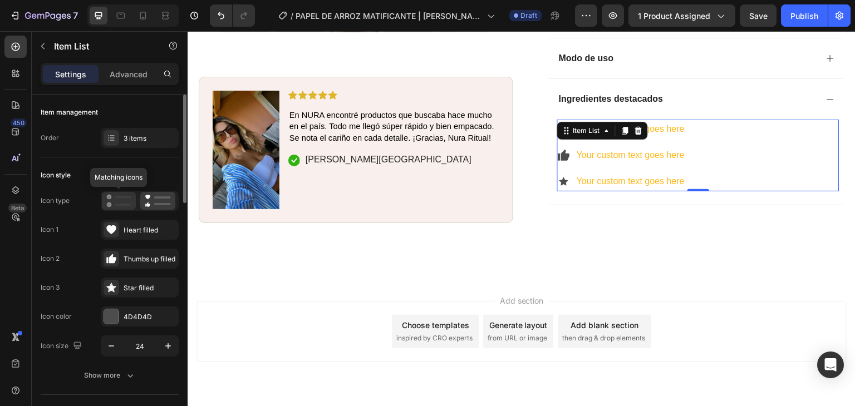
click at [131, 200] on div at bounding box center [119, 201] width 34 height 18
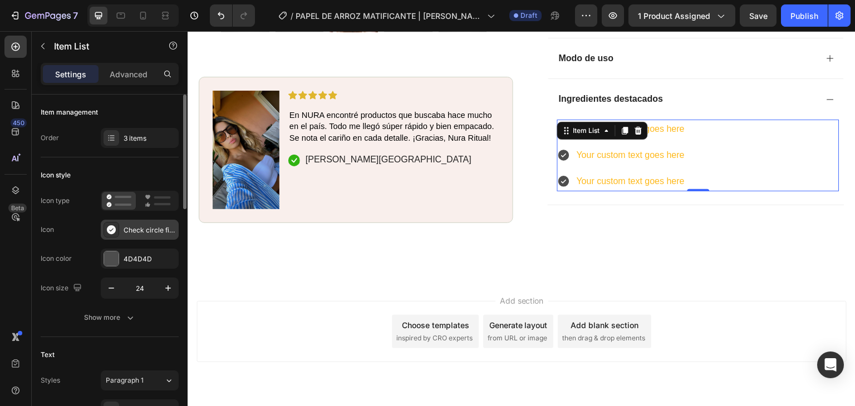
click at [111, 226] on icon at bounding box center [111, 230] width 9 height 9
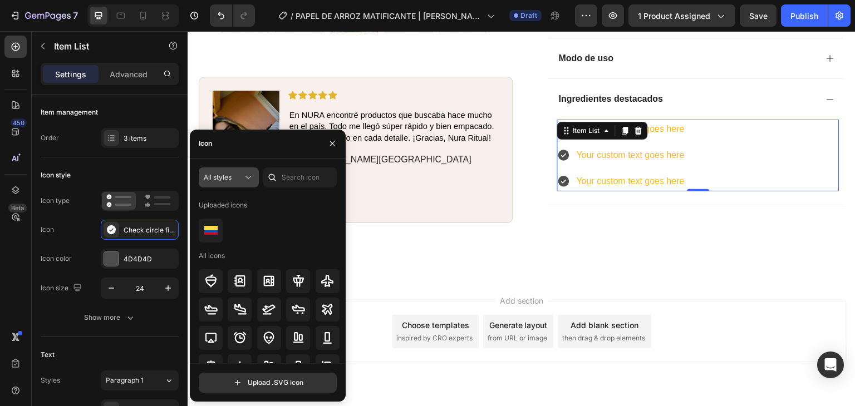
click at [239, 179] on div "All styles" at bounding box center [223, 178] width 39 height 10
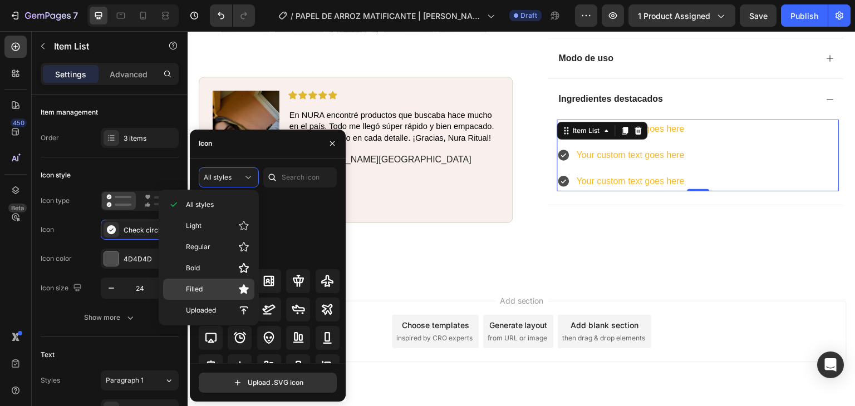
click at [236, 285] on p "Filled" at bounding box center [217, 289] width 63 height 11
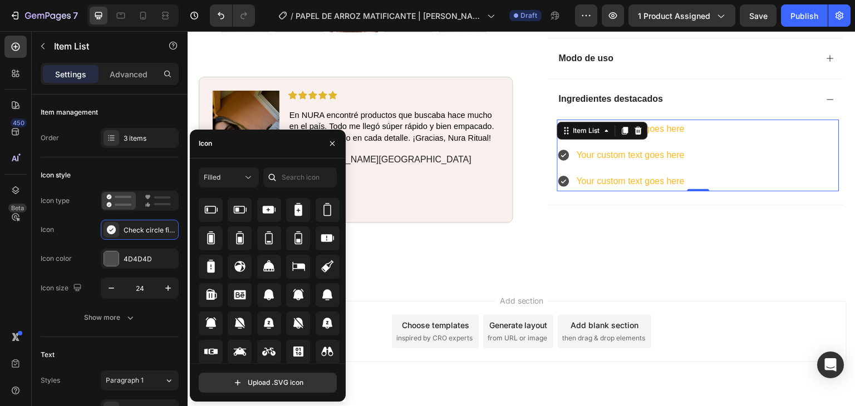
scroll to position [944, 0]
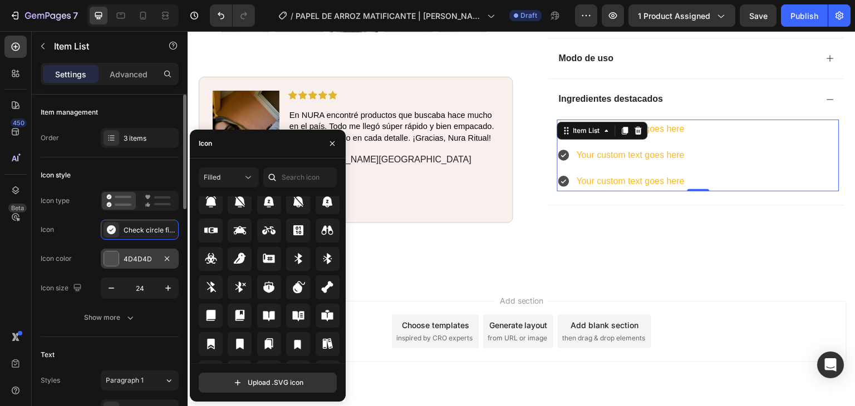
click at [140, 260] on div "4D4D4D" at bounding box center [140, 259] width 32 height 10
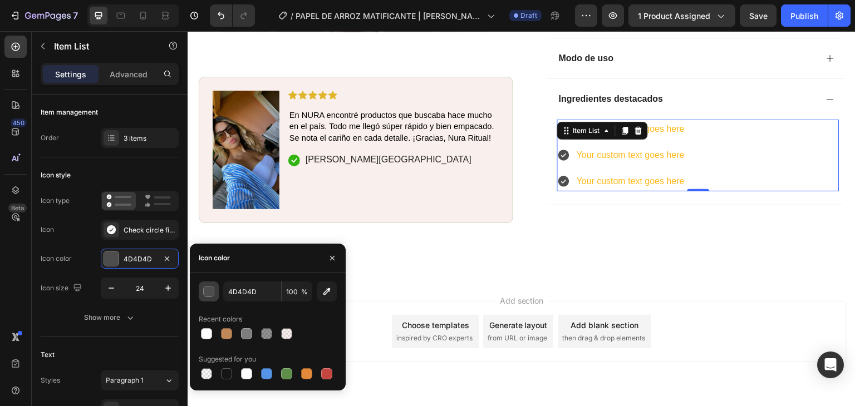
click at [209, 296] on div "button" at bounding box center [209, 292] width 11 height 11
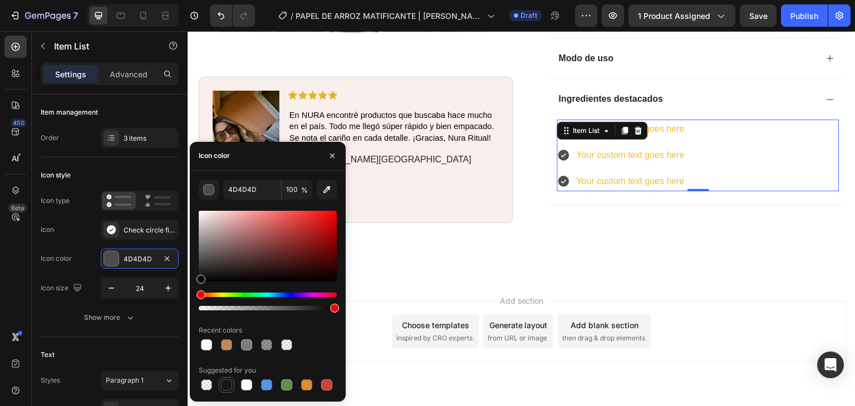
click at [231, 382] on div at bounding box center [226, 385] width 11 height 11
type input "151515"
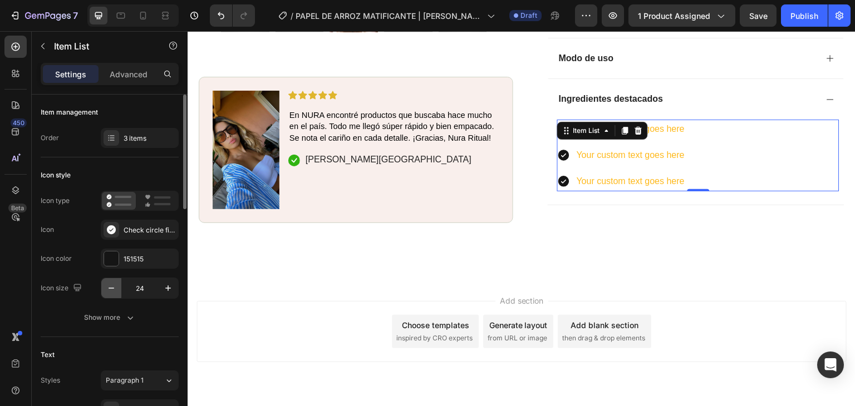
click at [111, 292] on icon "button" at bounding box center [111, 288] width 11 height 11
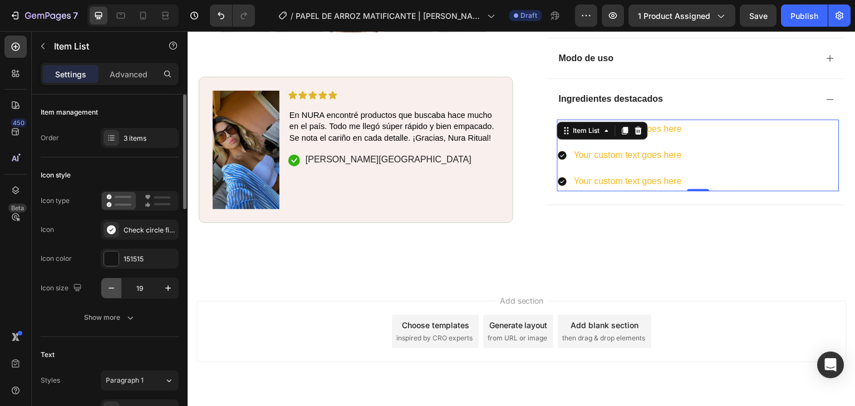
click at [111, 292] on icon "button" at bounding box center [111, 288] width 11 height 11
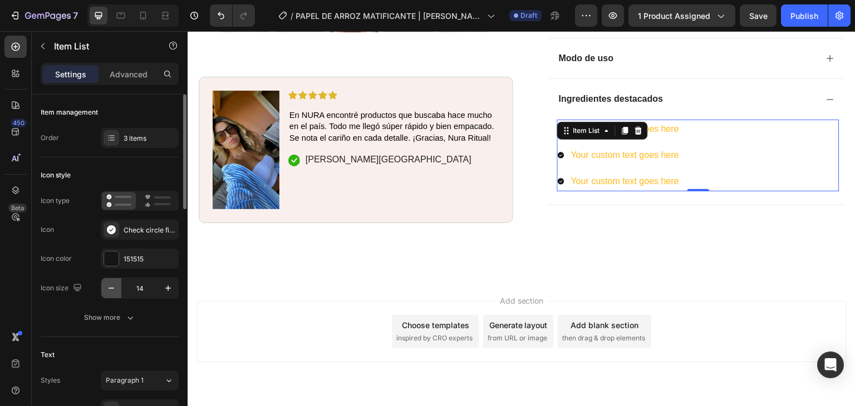
click at [111, 292] on icon "button" at bounding box center [111, 288] width 11 height 11
click at [158, 290] on input "10" at bounding box center [139, 288] width 37 height 20
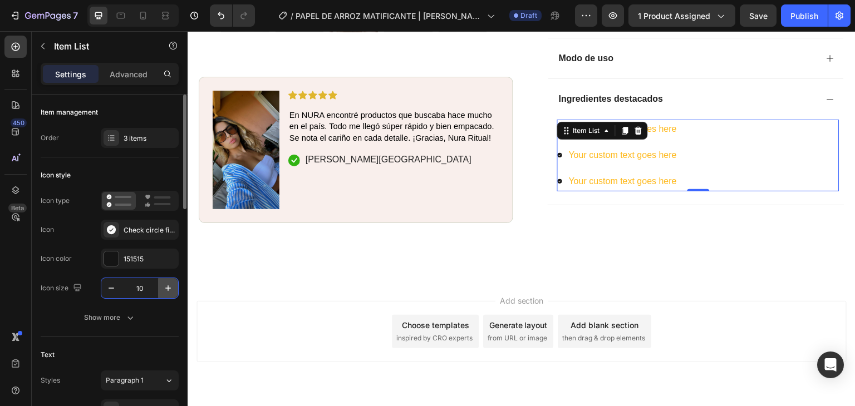
click at [165, 288] on icon "button" at bounding box center [168, 288] width 11 height 11
click at [165, 288] on icon "button" at bounding box center [168, 289] width 6 height 6
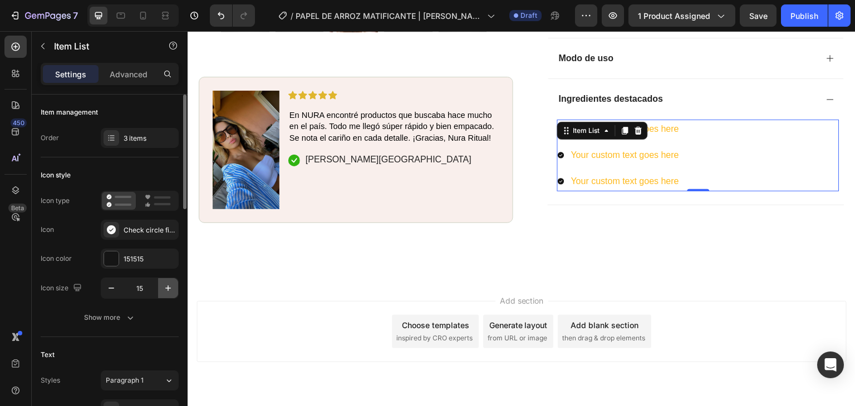
click at [165, 288] on icon "button" at bounding box center [168, 289] width 6 height 6
type input "16"
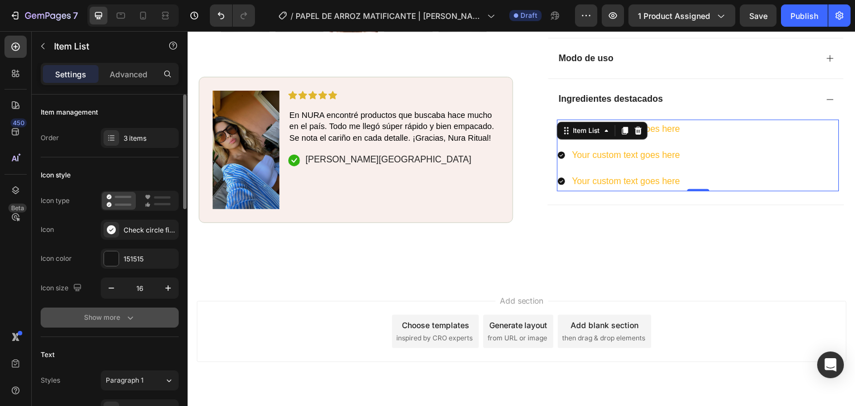
click at [120, 315] on div "Show more" at bounding box center [110, 317] width 52 height 11
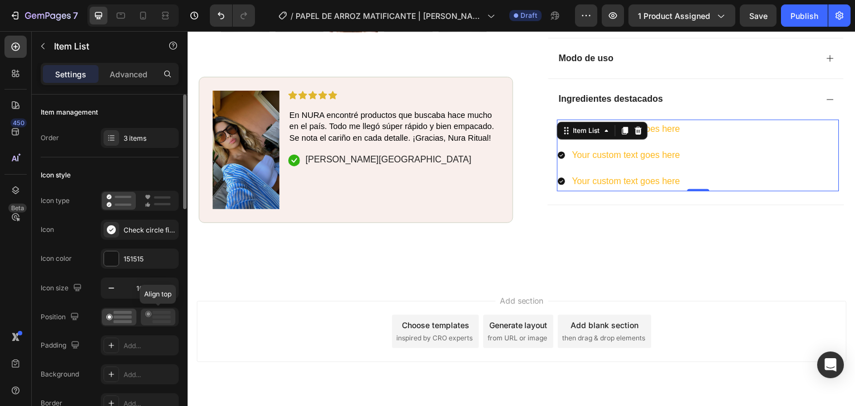
click at [154, 321] on rect at bounding box center [162, 322] width 18 height 3
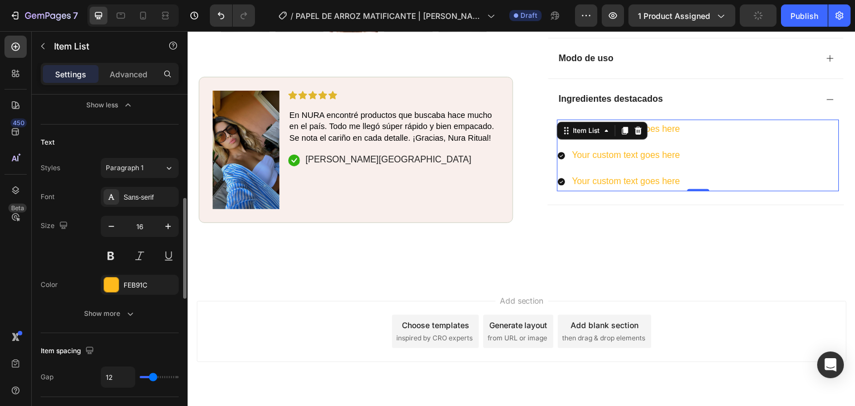
scroll to position [403, 0]
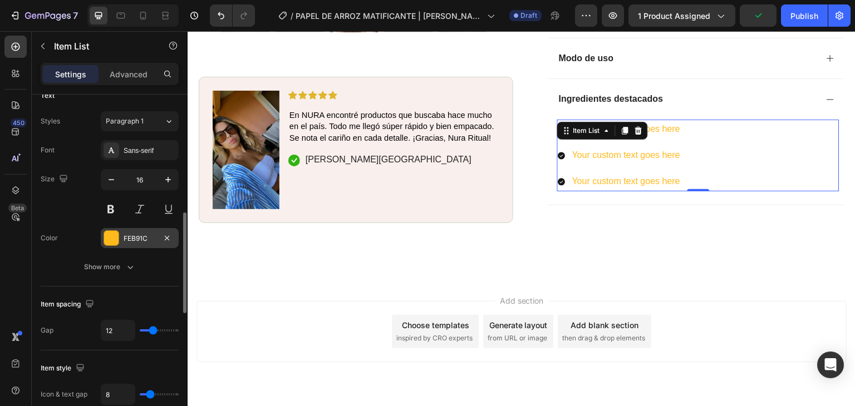
click at [106, 234] on div at bounding box center [111, 238] width 14 height 14
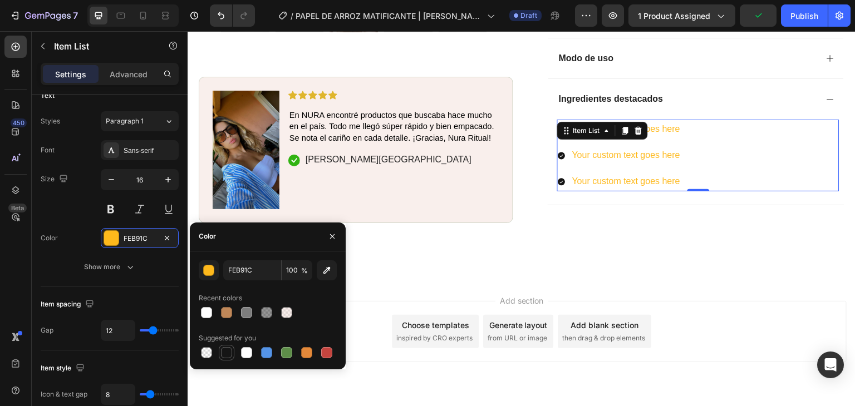
click at [224, 355] on div at bounding box center [226, 352] width 11 height 11
click at [248, 313] on div at bounding box center [246, 312] width 11 height 11
type input "7D7D7D"
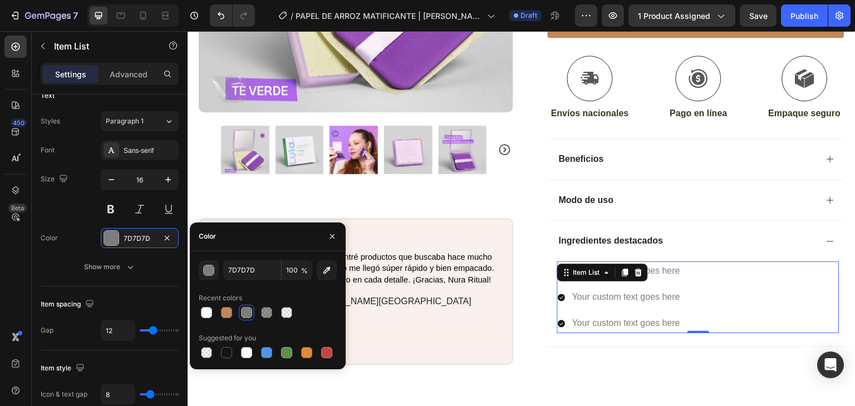
scroll to position [465, 0]
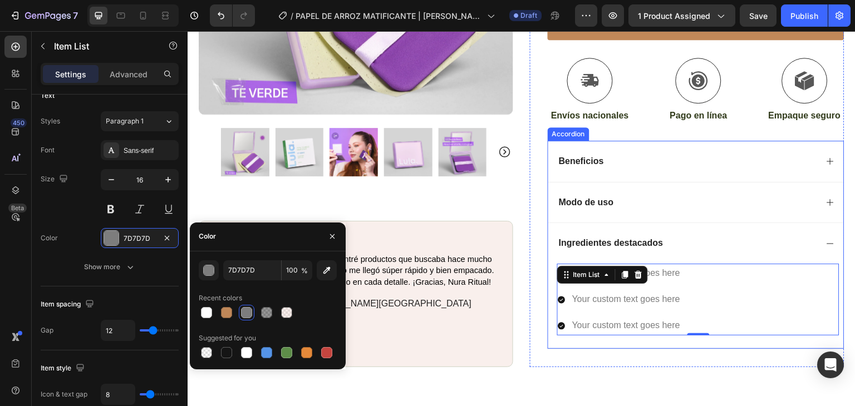
click at [826, 198] on icon at bounding box center [830, 202] width 9 height 9
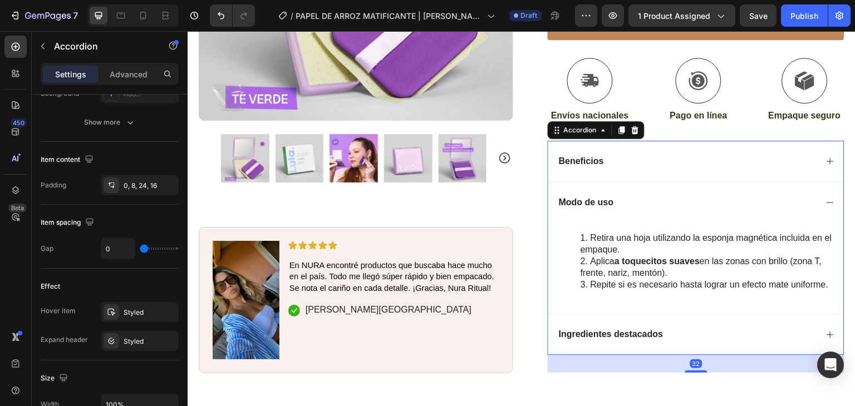
scroll to position [0, 0]
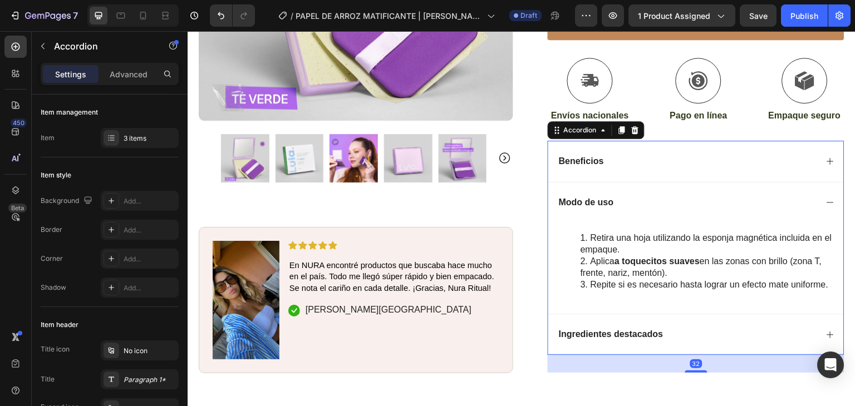
click at [826, 157] on icon at bounding box center [830, 161] width 9 height 9
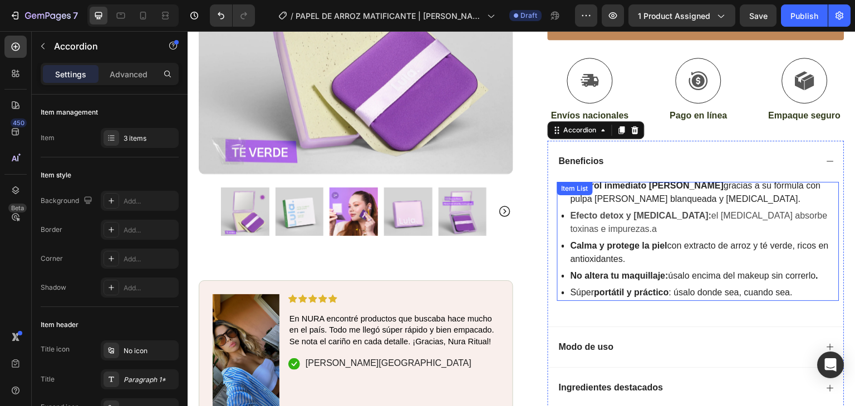
click at [640, 209] on p "Efecto detox y [MEDICAL_DATA]: el [MEDICAL_DATA] absorbe toxinas e impurezas.a" at bounding box center [704, 222] width 267 height 27
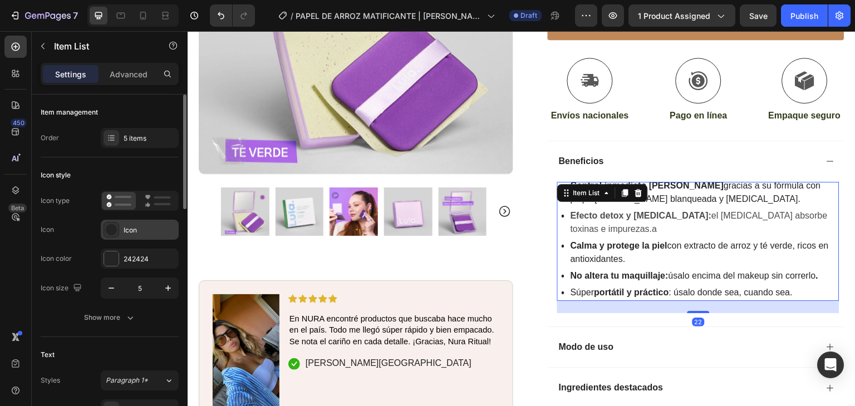
click at [109, 230] on icon at bounding box center [111, 229] width 11 height 11
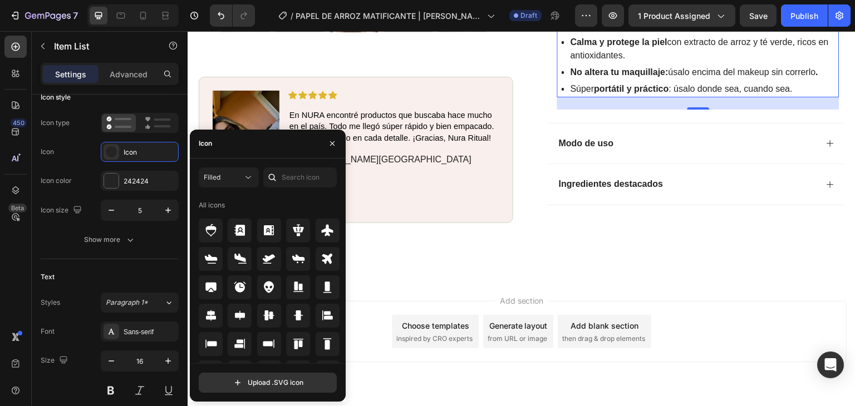
click at [209, 206] on div "All icons" at bounding box center [212, 205] width 26 height 10
click at [281, 168] on div at bounding box center [272, 178] width 18 height 20
click at [251, 179] on icon at bounding box center [248, 177] width 11 height 11
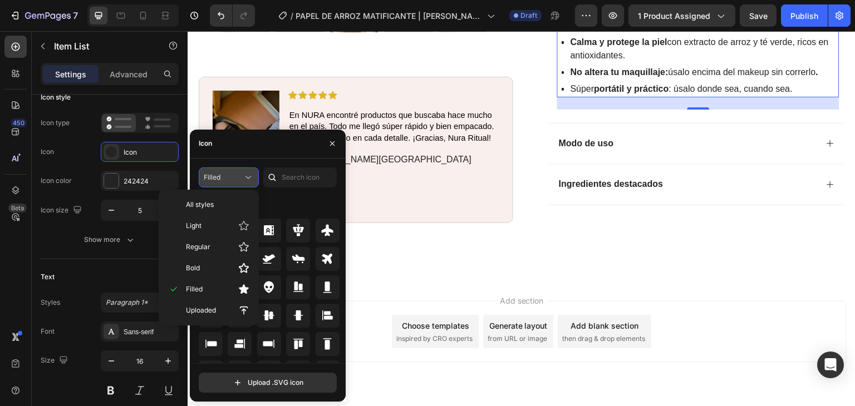
click at [250, 179] on icon at bounding box center [248, 177] width 11 height 11
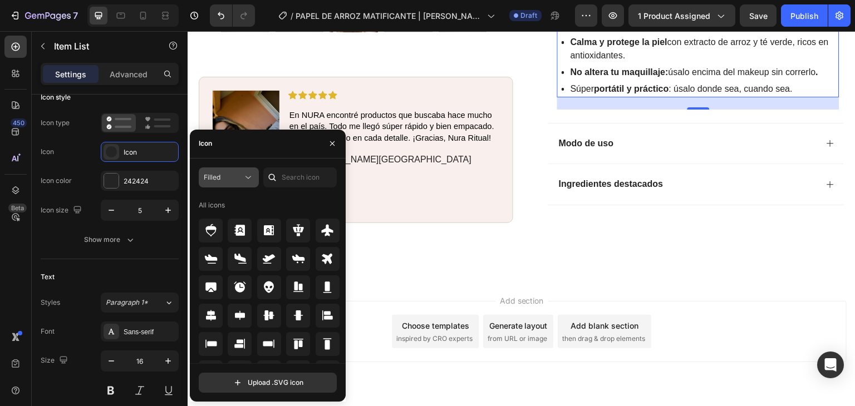
click at [248, 174] on icon at bounding box center [248, 177] width 11 height 11
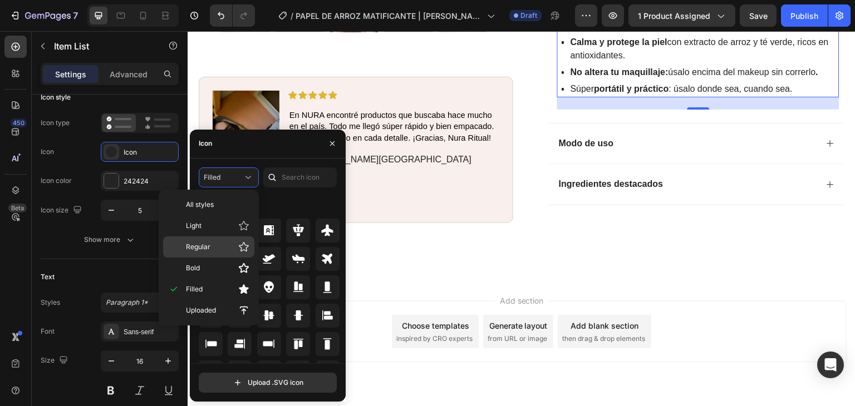
click at [193, 242] on span "Regular" at bounding box center [198, 247] width 24 height 10
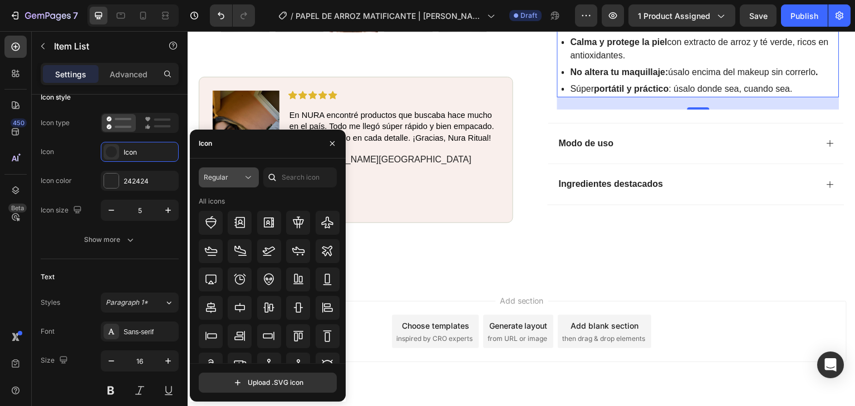
click at [228, 174] on div "Regular" at bounding box center [223, 178] width 39 height 10
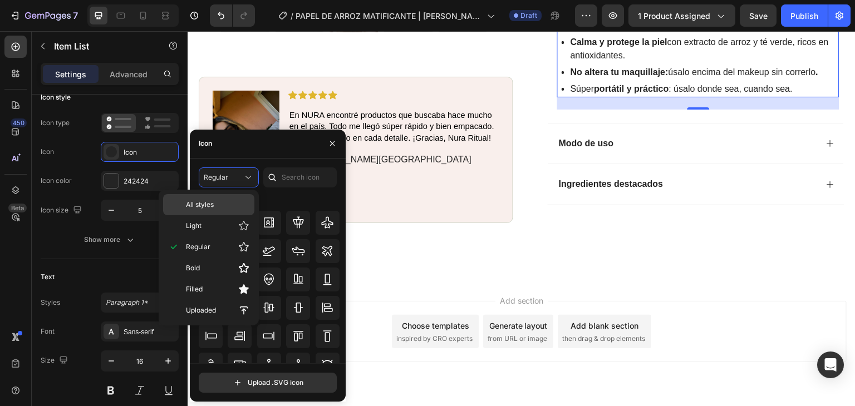
click at [228, 200] on p "All styles" at bounding box center [217, 205] width 63 height 10
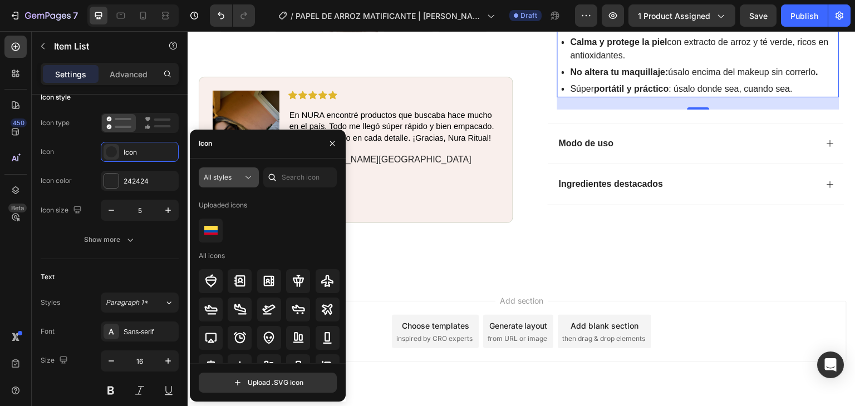
click at [228, 180] on span "All styles" at bounding box center [218, 177] width 28 height 8
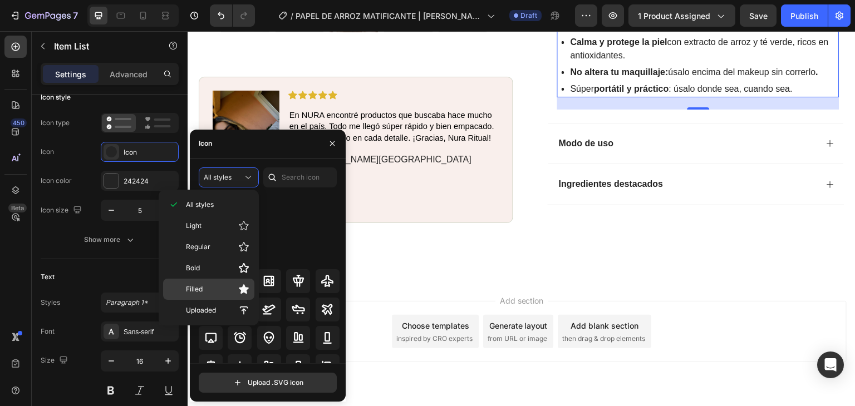
click at [200, 288] on span "Filled" at bounding box center [194, 290] width 17 height 10
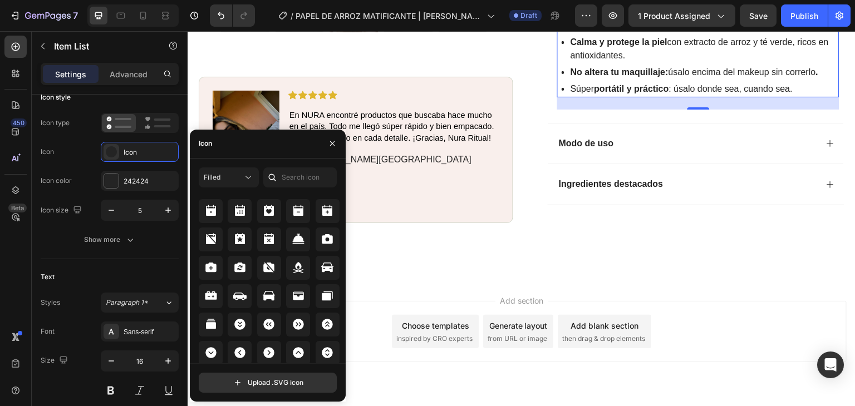
scroll to position [1267, 0]
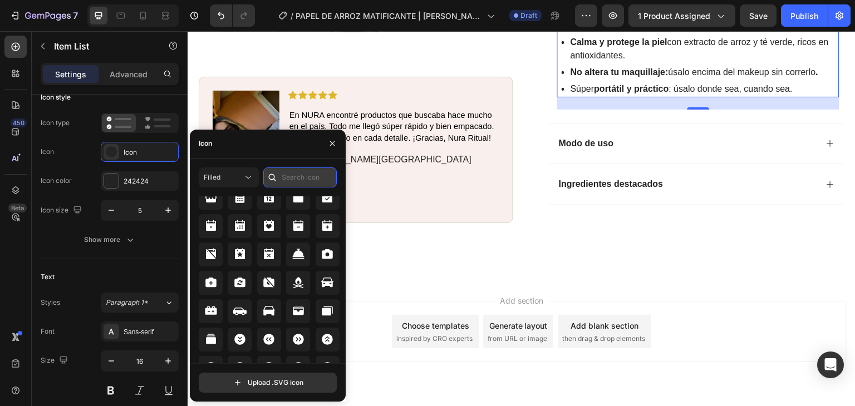
click at [313, 173] on input "text" at bounding box center [299, 178] width 73 height 20
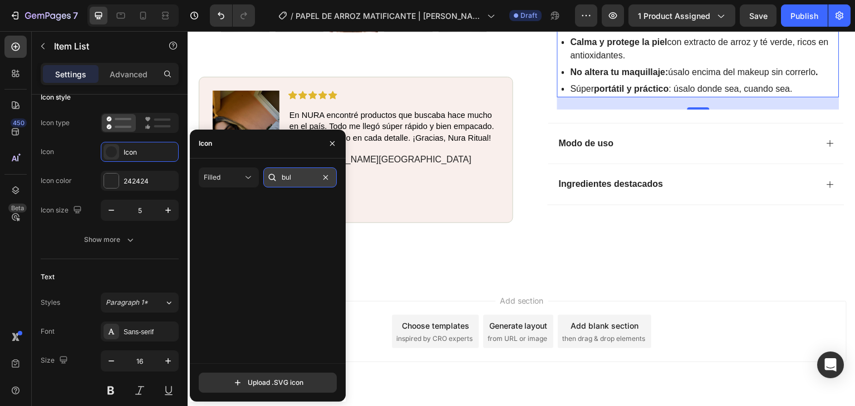
scroll to position [0, 0]
type input "b"
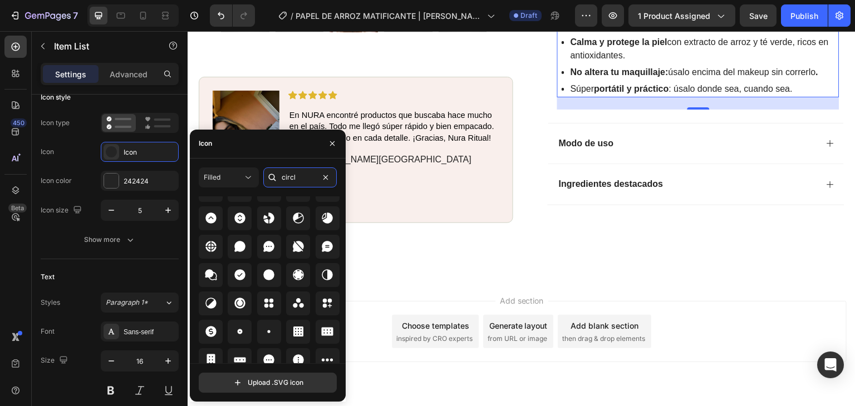
scroll to position [97, 0]
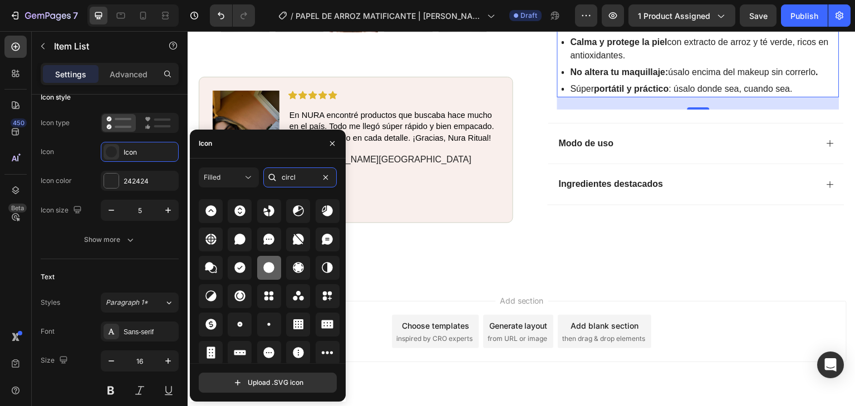
type input "circl"
click at [268, 266] on icon at bounding box center [269, 268] width 11 height 11
click at [243, 177] on icon at bounding box center [248, 177] width 11 height 11
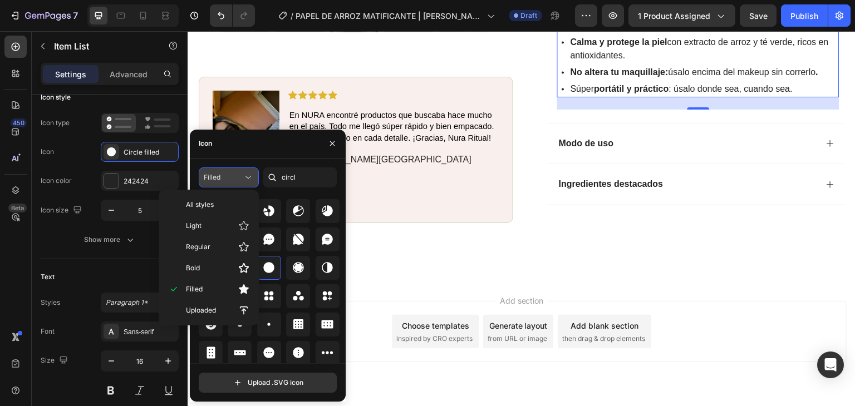
click at [243, 177] on icon at bounding box center [248, 177] width 11 height 11
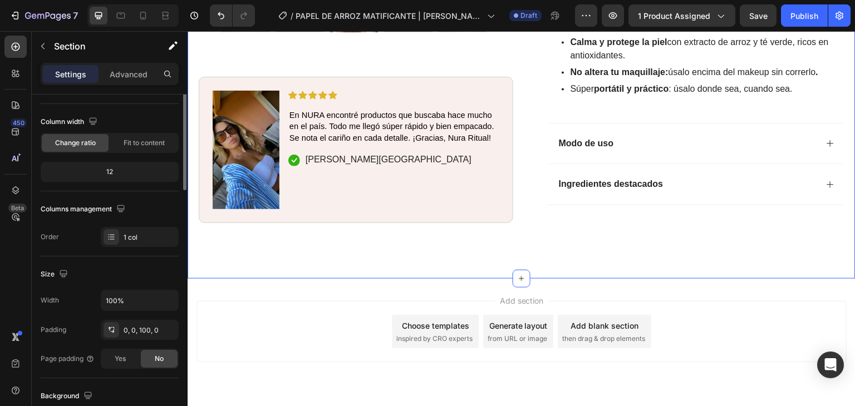
scroll to position [0, 0]
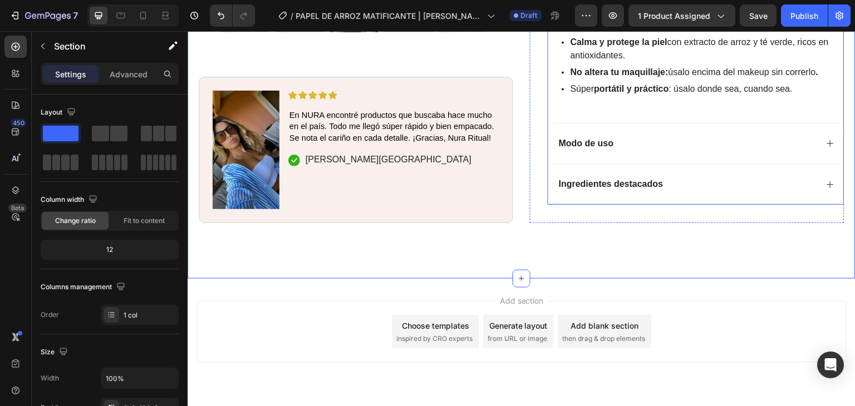
click at [639, 179] on p "Ingredientes destacados" at bounding box center [611, 185] width 105 height 12
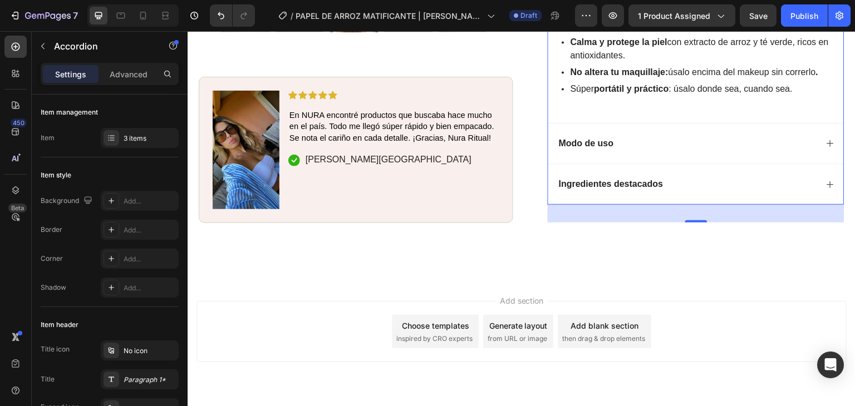
drag, startPoint x: 822, startPoint y: 150, endPoint x: 734, endPoint y: 186, distance: 95.1
click at [826, 180] on icon at bounding box center [830, 184] width 9 height 9
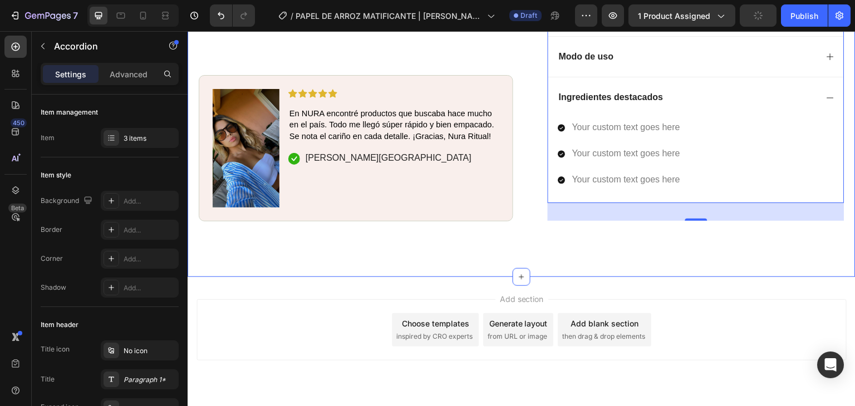
scroll to position [609, 0]
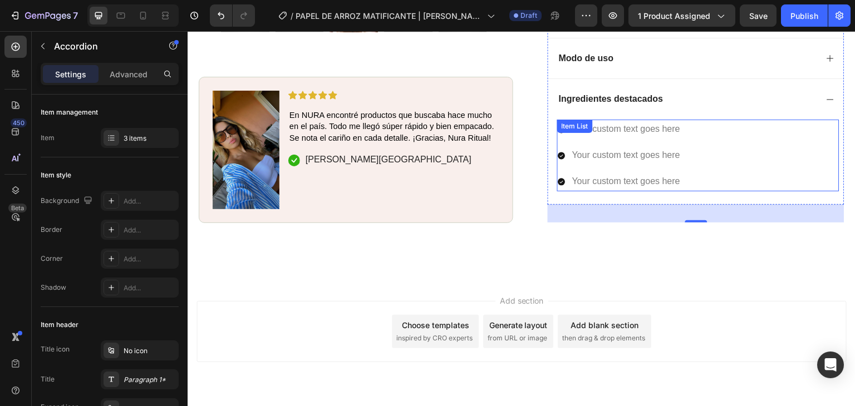
click at [597, 120] on div "Your custom text goes here Your custom text goes here Your custom text goes here" at bounding box center [619, 155] width 125 height 71
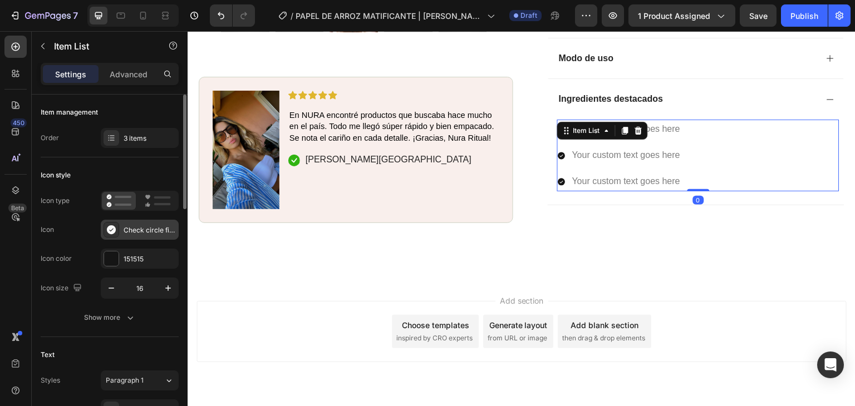
click at [112, 232] on icon at bounding box center [111, 230] width 9 height 9
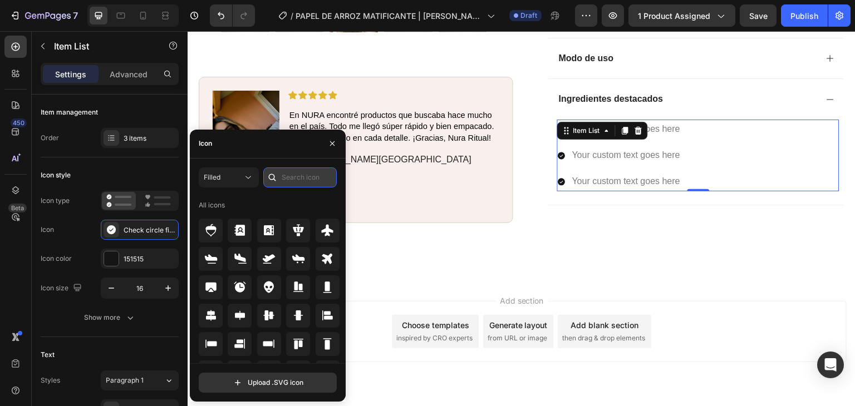
click at [293, 175] on input "text" at bounding box center [299, 178] width 73 height 20
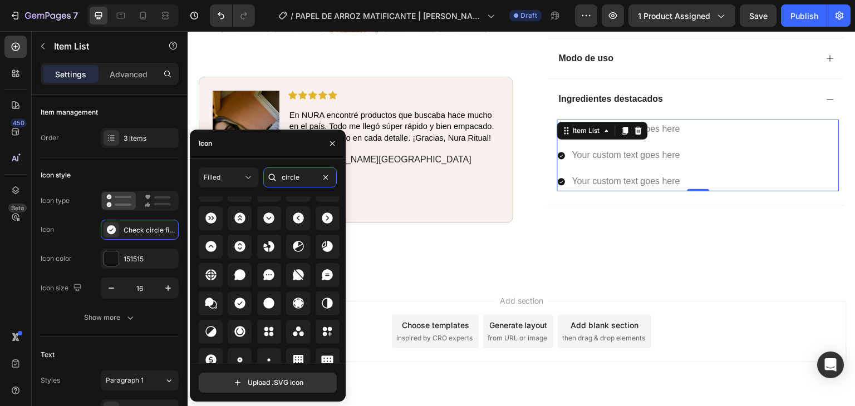
scroll to position [75, 0]
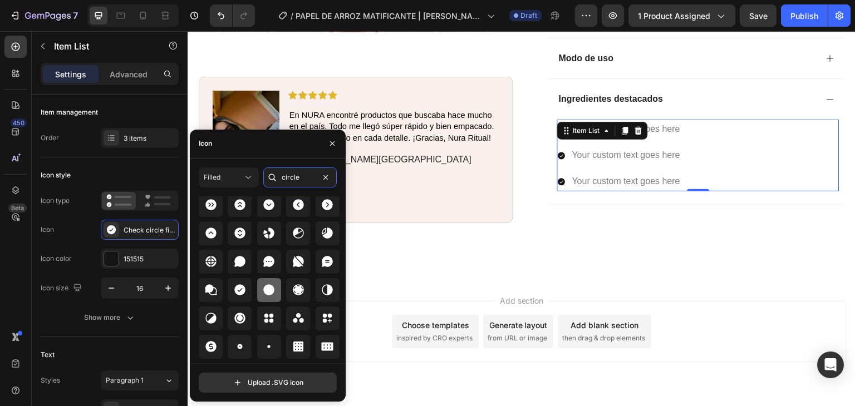
type input "circle"
click at [267, 287] on icon at bounding box center [269, 290] width 11 height 11
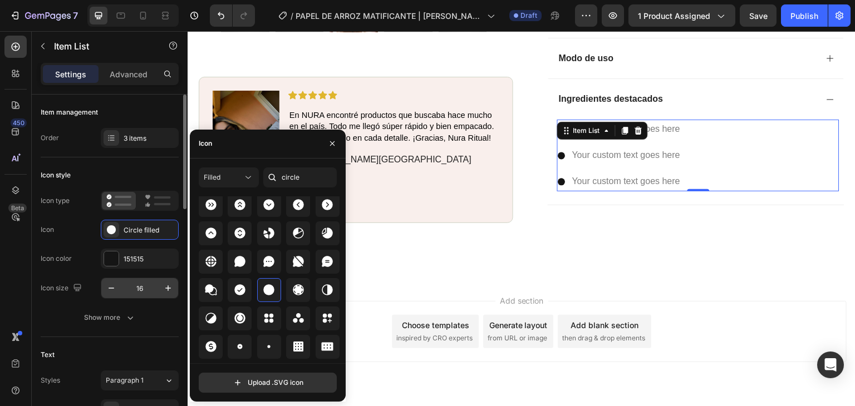
click at [141, 292] on input "16" at bounding box center [139, 288] width 37 height 20
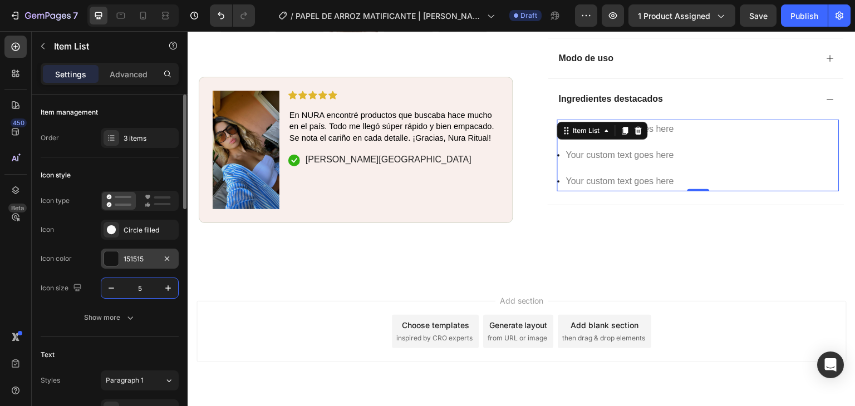
type input "5"
click at [134, 254] on div "151515" at bounding box center [140, 259] width 32 height 10
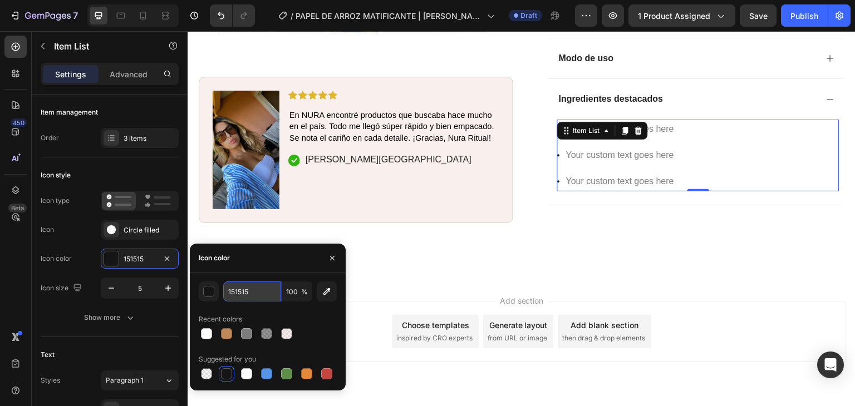
click at [259, 288] on input "151515" at bounding box center [252, 292] width 58 height 20
type input "242424"
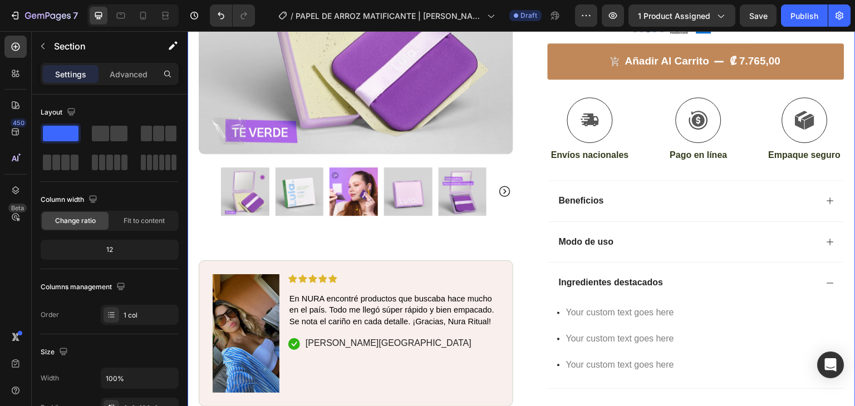
scroll to position [426, 0]
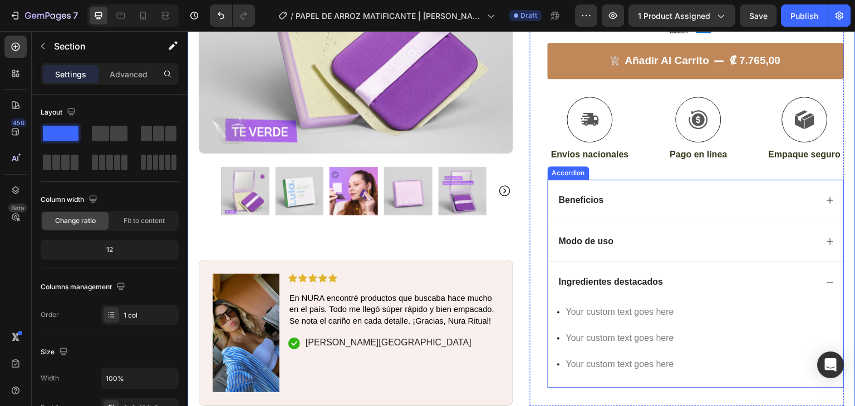
drag, startPoint x: 623, startPoint y: 271, endPoint x: 629, endPoint y: 285, distance: 15.9
click at [623, 270] on div "Ingredientes destacados" at bounding box center [696, 282] width 296 height 41
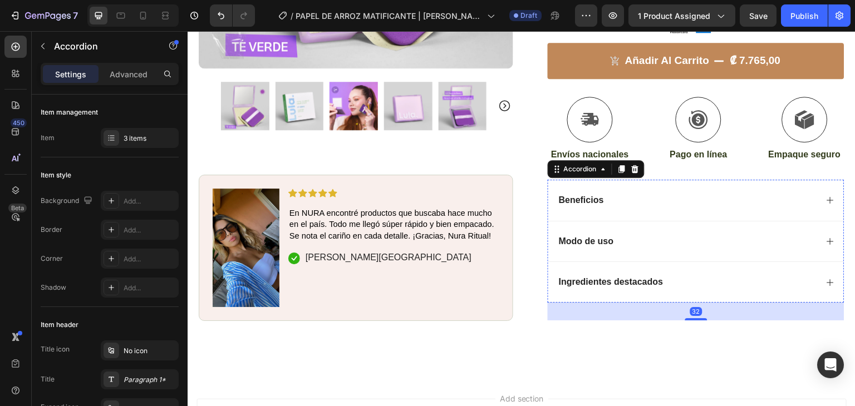
click at [629, 303] on div "32" at bounding box center [696, 312] width 297 height 18
click at [679, 275] on div "Ingredientes destacados" at bounding box center [687, 282] width 260 height 15
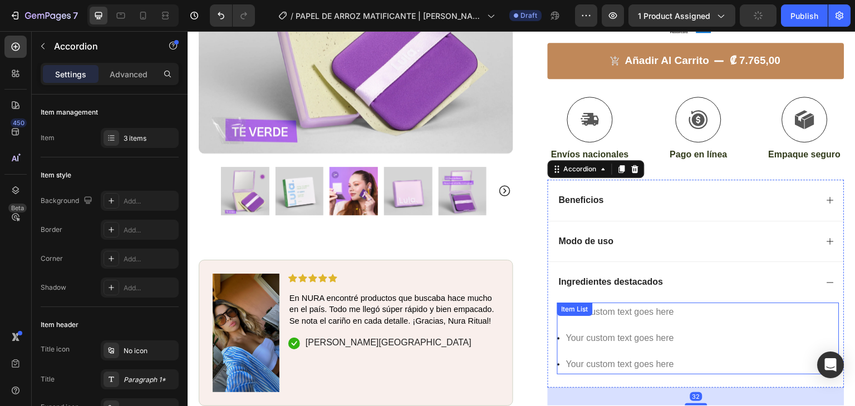
click at [670, 303] on div "Your custom text goes here" at bounding box center [620, 312] width 111 height 19
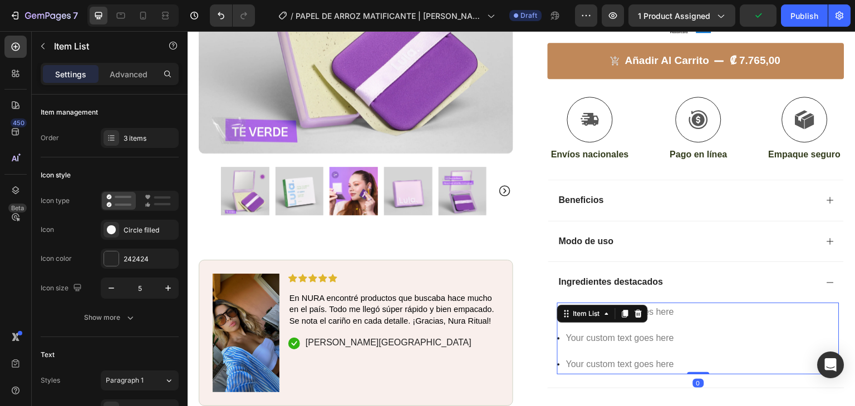
click at [664, 303] on div "Your custom text goes here" at bounding box center [620, 312] width 111 height 19
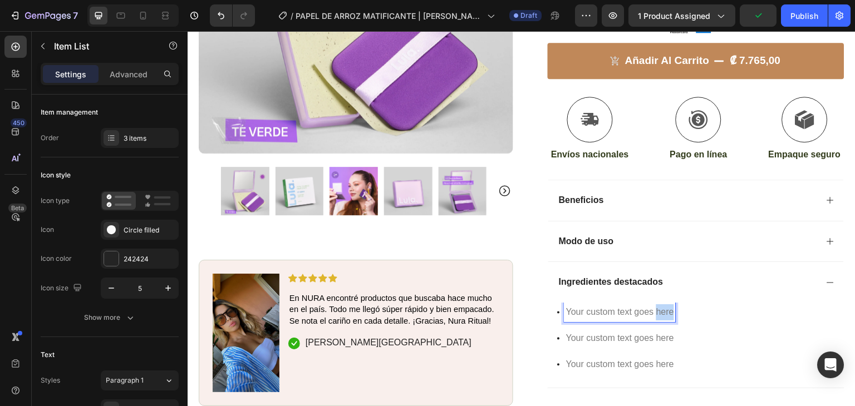
click at [664, 305] on p "Your custom text goes here" at bounding box center [620, 313] width 108 height 16
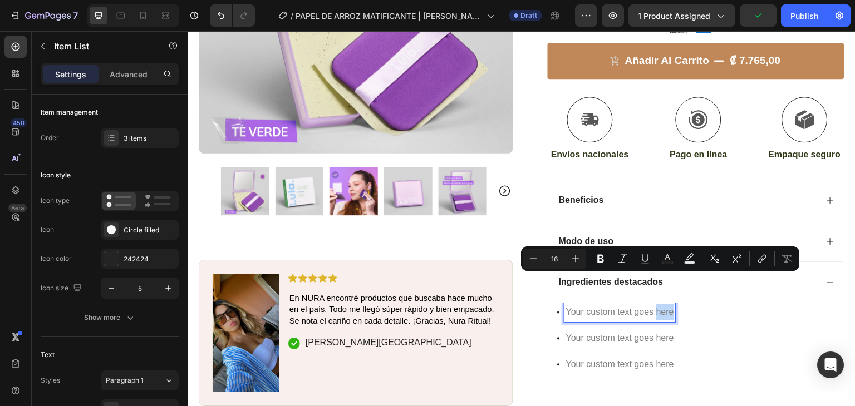
click at [664, 305] on p "Your custom text goes here" at bounding box center [620, 313] width 108 height 16
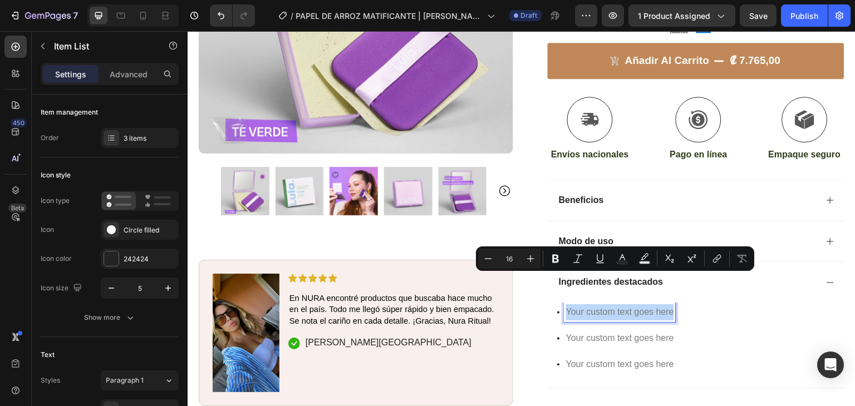
drag, startPoint x: 668, startPoint y: 282, endPoint x: 562, endPoint y: 283, distance: 105.2
click at [566, 305] on p "Your custom text goes here" at bounding box center [620, 313] width 108 height 16
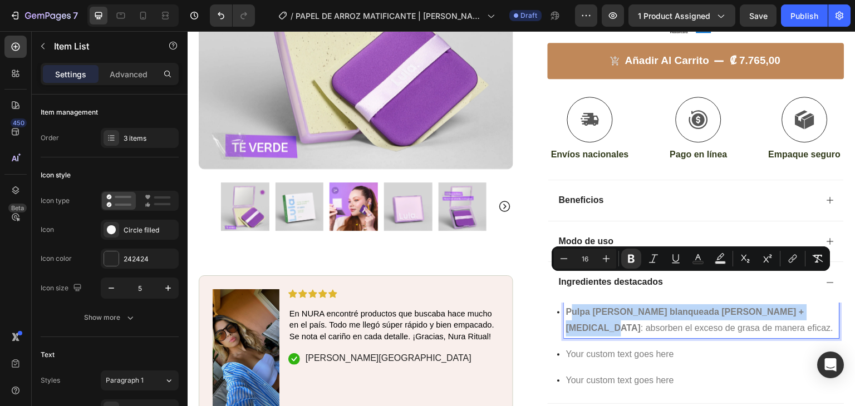
drag, startPoint x: 815, startPoint y: 280, endPoint x: 569, endPoint y: 278, distance: 246.1
click at [569, 305] on p "Pulpa [PERSON_NAME] blanqueada [PERSON_NAME] + [MEDICAL_DATA] : absorben el exc…" at bounding box center [702, 321] width 272 height 32
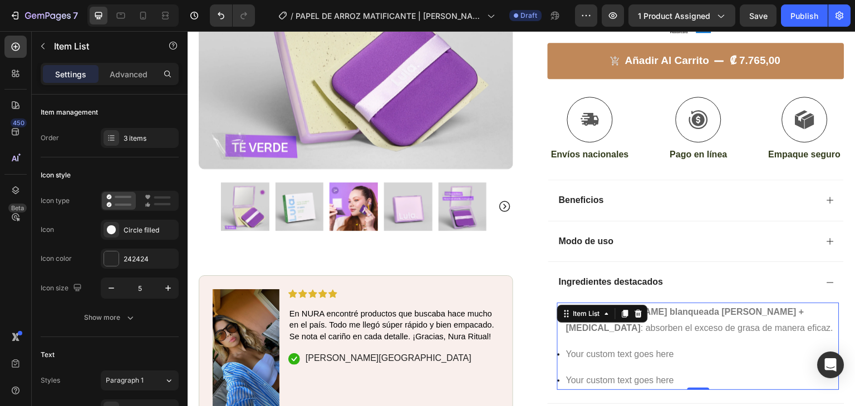
click at [603, 345] on div "Your custom text goes here" at bounding box center [702, 354] width 275 height 19
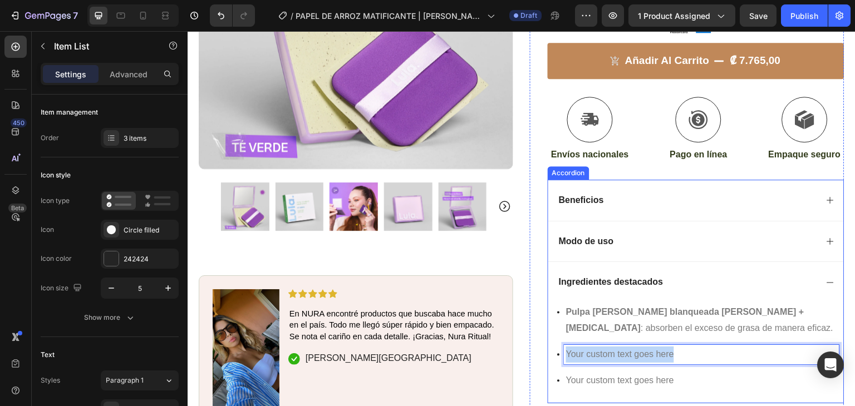
drag, startPoint x: 672, startPoint y: 323, endPoint x: 551, endPoint y: 323, distance: 120.3
click at [551, 323] on div "Pulpa de madera blanqueada de kraft + Carbonato de calcio : absorben el exceso …" at bounding box center [696, 353] width 296 height 101
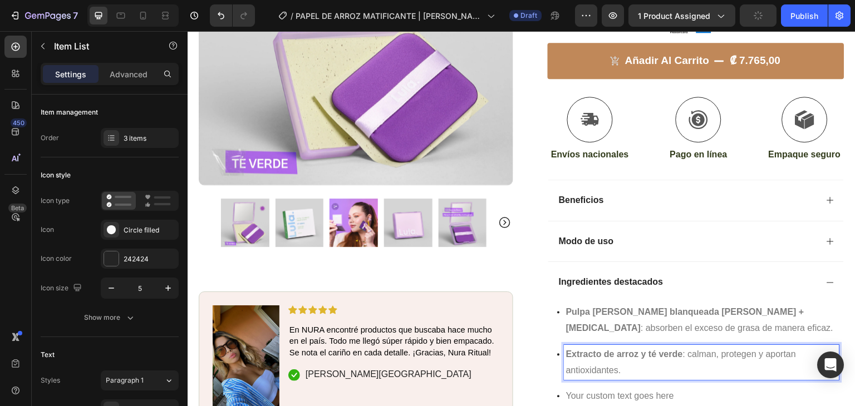
click at [646, 389] on p "Your custom text goes here" at bounding box center [702, 397] width 272 height 16
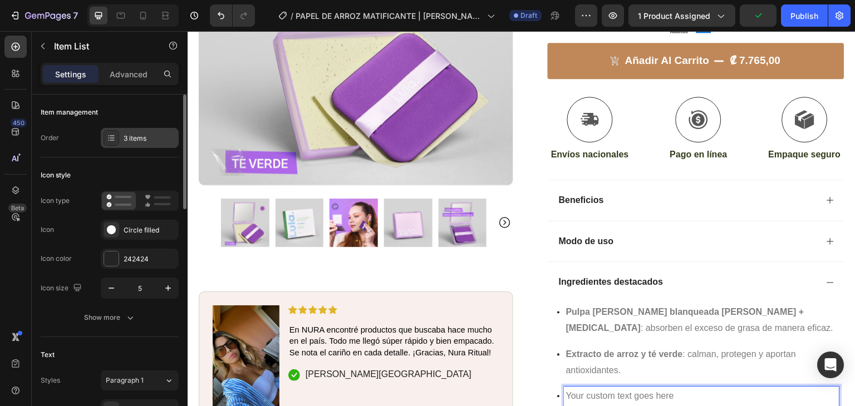
click at [133, 134] on div "3 items" at bounding box center [150, 139] width 52 height 10
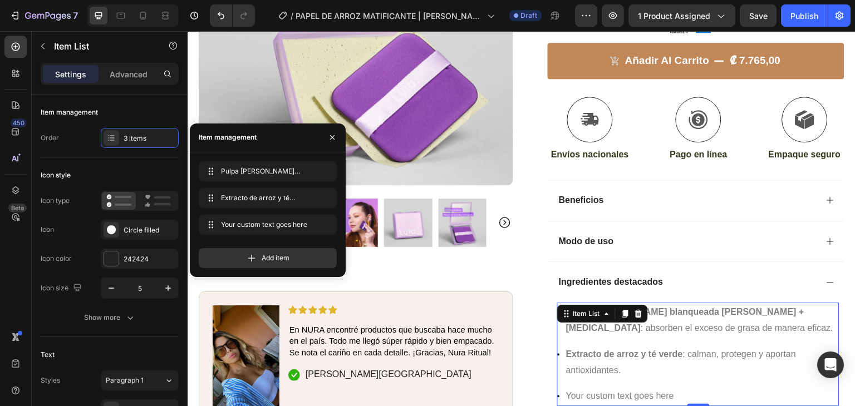
click at [595, 345] on div "Extracto de arroz y té verde : calman, protegen y aportan antioxidantes." at bounding box center [702, 363] width 275 height 36
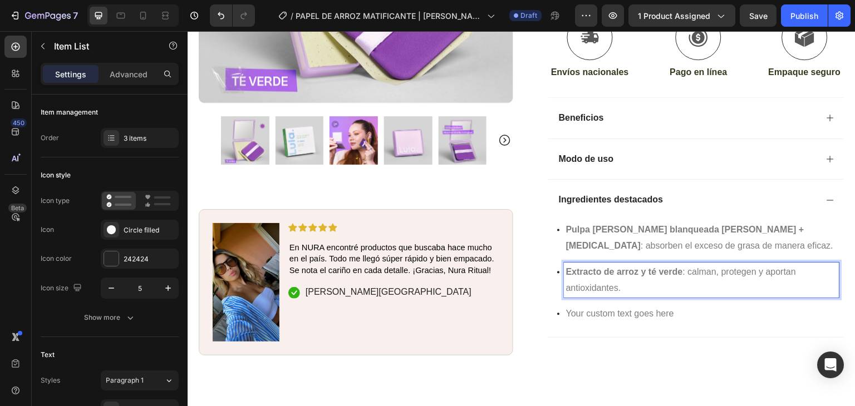
scroll to position [512, 0]
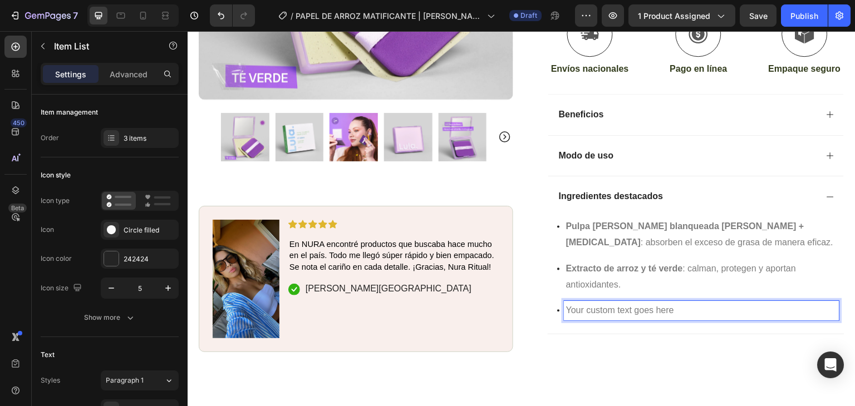
click at [607, 303] on p "Your custom text goes here" at bounding box center [702, 311] width 272 height 16
click at [109, 138] on icon at bounding box center [111, 138] width 9 height 9
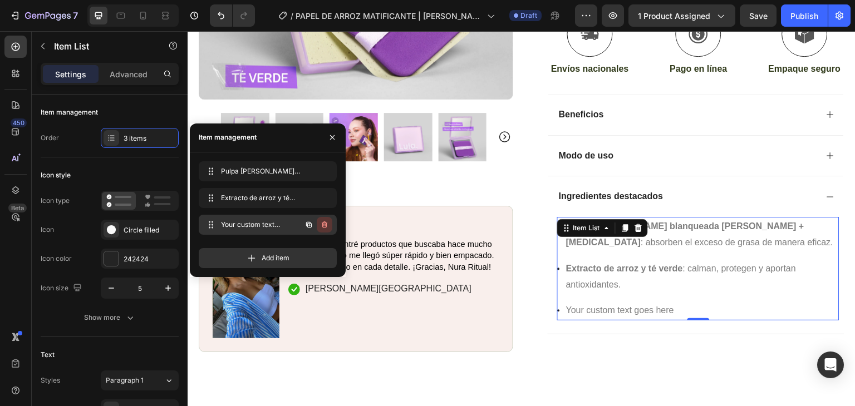
click at [326, 223] on icon "button" at bounding box center [325, 225] width 6 height 7
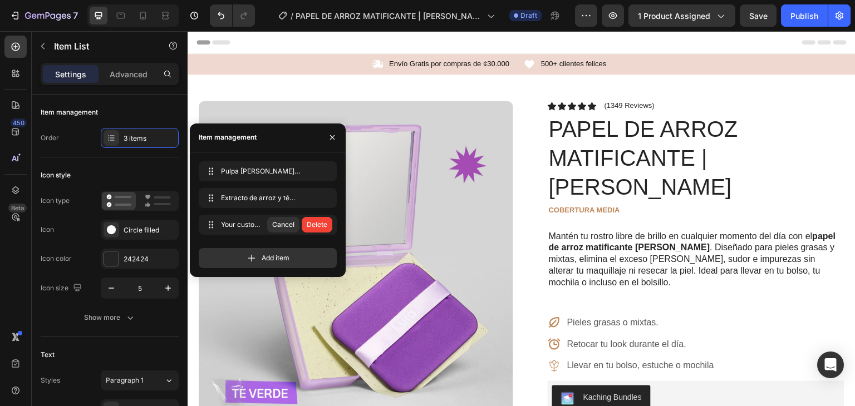
click at [315, 223] on div "Delete" at bounding box center [317, 225] width 21 height 10
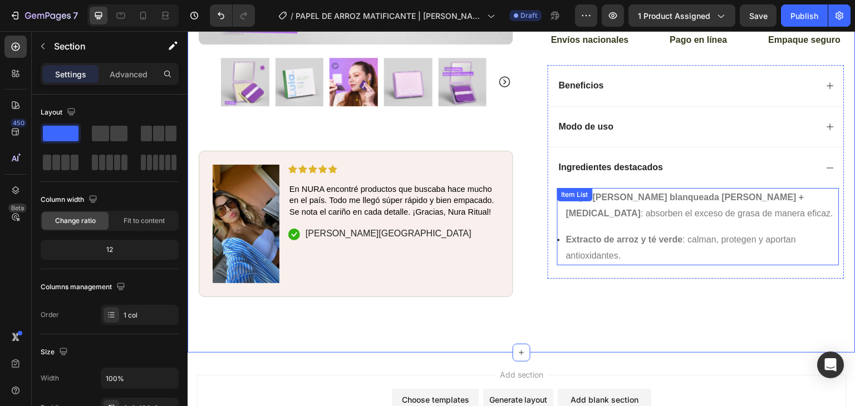
click at [635, 195] on strong "Pulpa [PERSON_NAME] blanqueada [PERSON_NAME] + [MEDICAL_DATA]" at bounding box center [685, 206] width 238 height 26
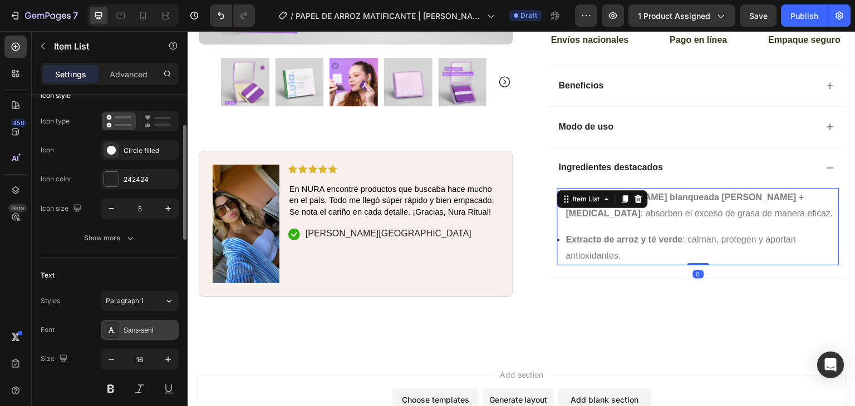
scroll to position [83, 0]
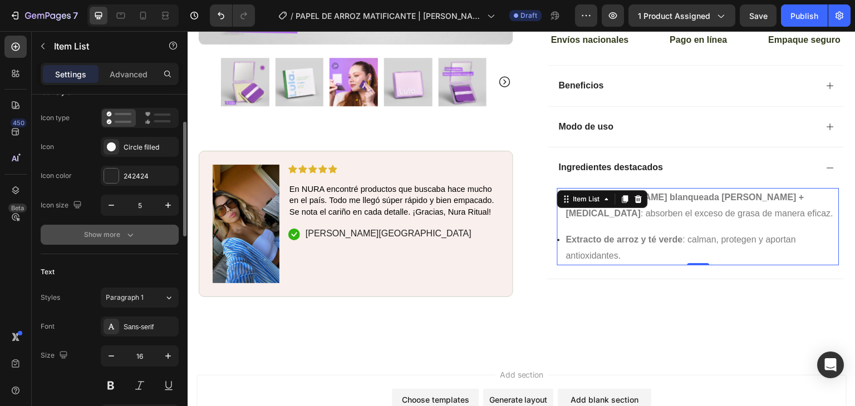
click at [126, 232] on icon "button" at bounding box center [130, 234] width 11 height 11
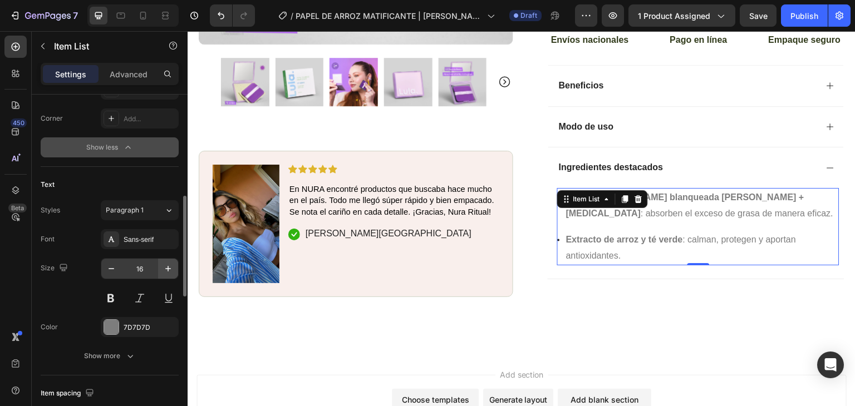
scroll to position [331, 0]
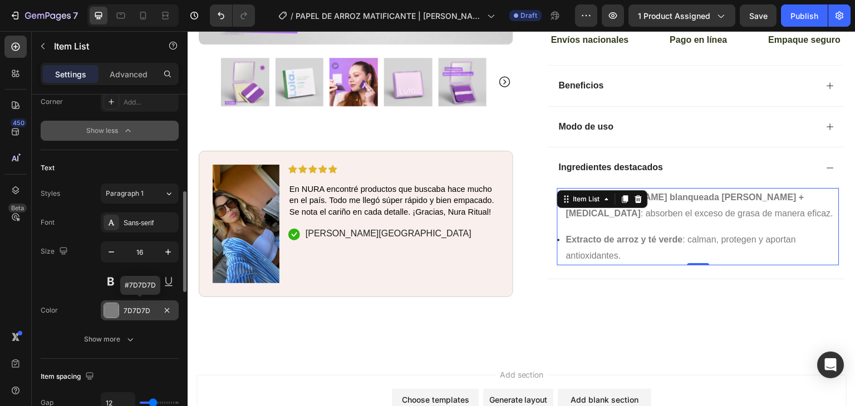
click at [133, 309] on div "7D7D7D" at bounding box center [140, 311] width 32 height 10
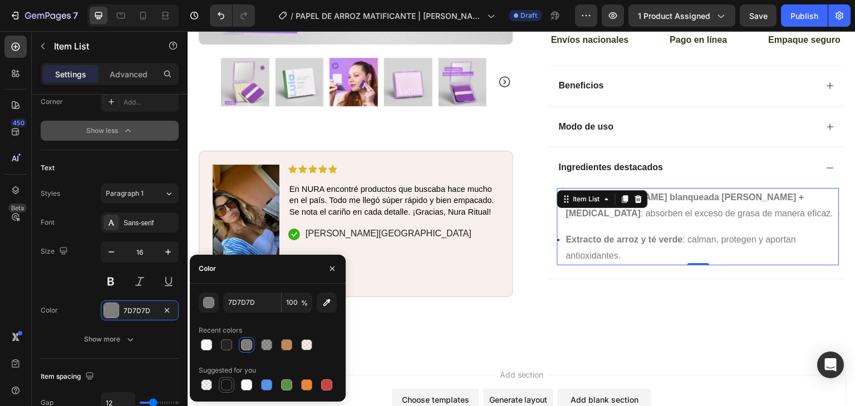
click at [225, 383] on div at bounding box center [226, 385] width 11 height 11
type input "151515"
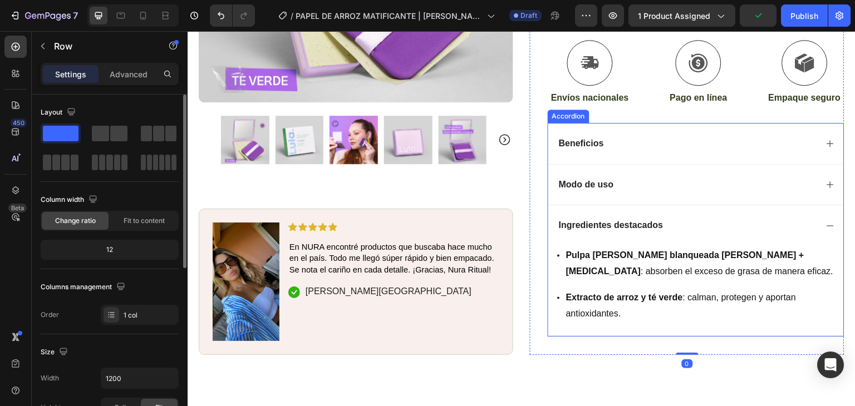
scroll to position [444, 0]
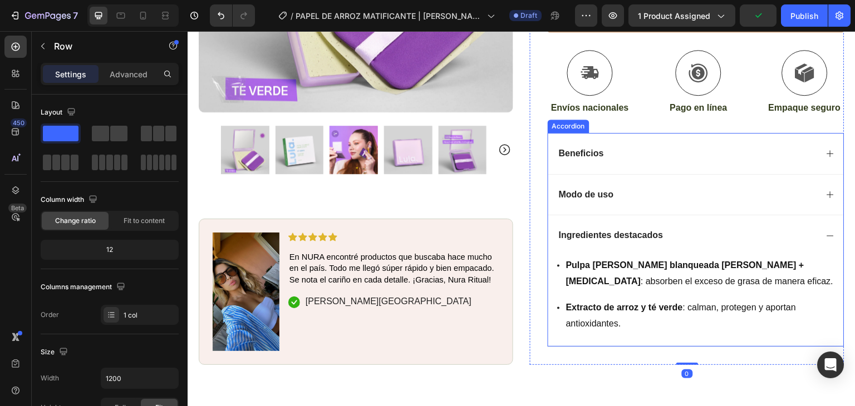
click at [582, 198] on p "Modo de uso" at bounding box center [586, 195] width 55 height 12
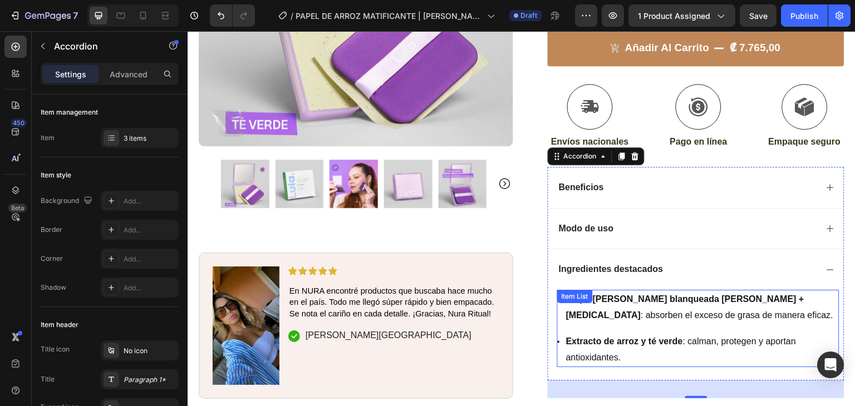
scroll to position [396, 0]
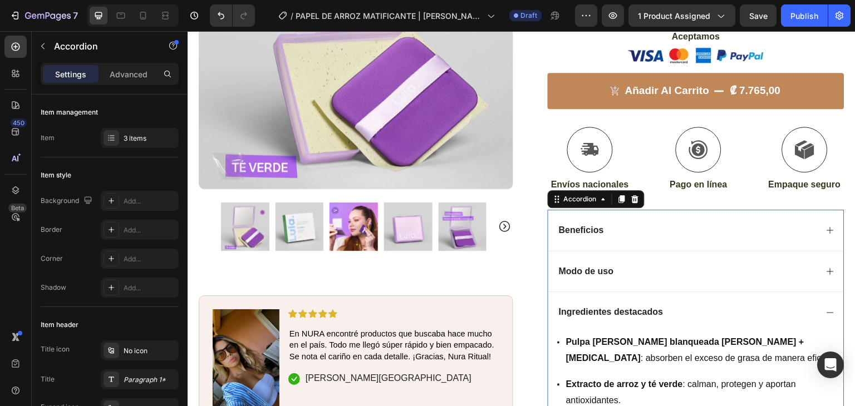
click at [826, 226] on icon at bounding box center [830, 230] width 9 height 9
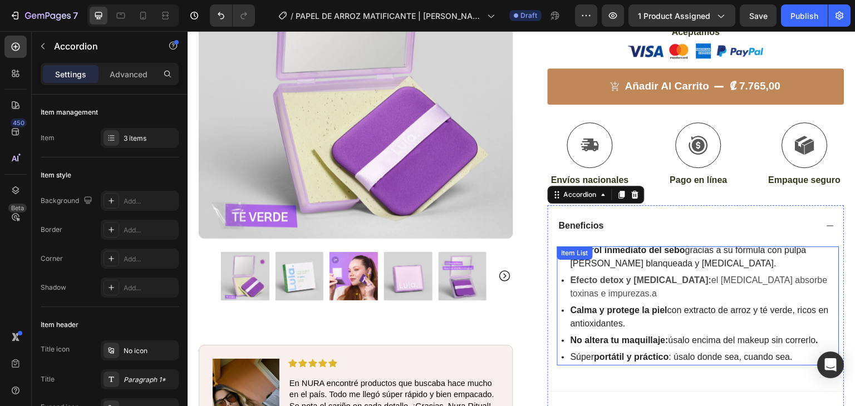
scroll to position [401, 0]
click at [699, 273] on p "Efecto detox y [MEDICAL_DATA]: el [MEDICAL_DATA] absorbe toxinas e impurezas.a" at bounding box center [704, 286] width 267 height 27
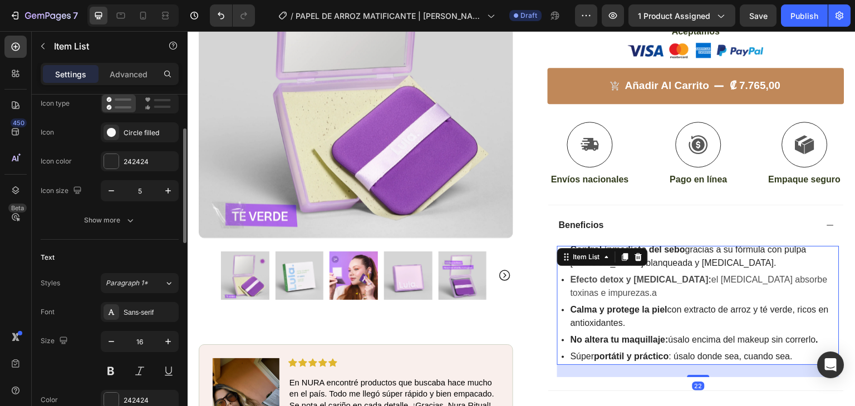
scroll to position [100, 0]
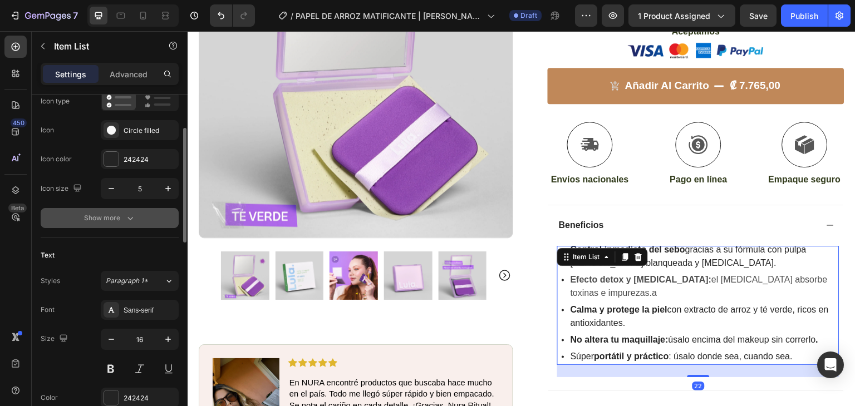
click at [119, 215] on div "Show more" at bounding box center [110, 218] width 52 height 11
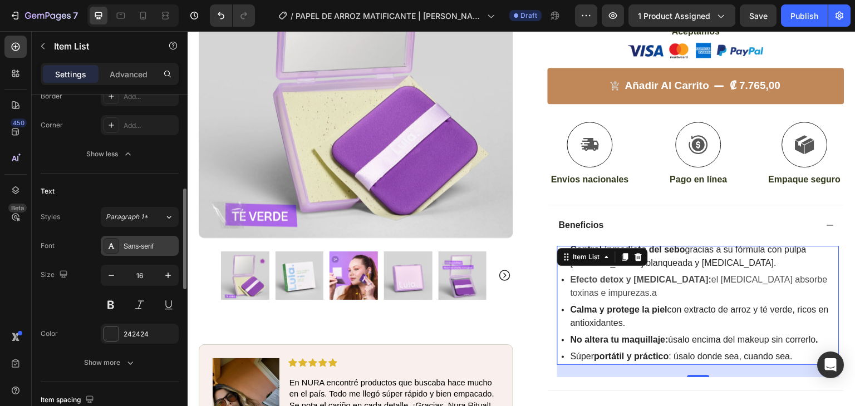
scroll to position [311, 0]
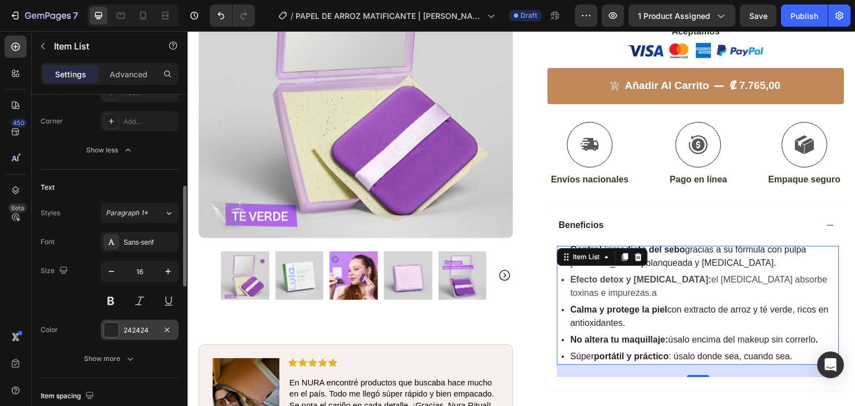
click at [138, 331] on div "242424" at bounding box center [140, 331] width 32 height 10
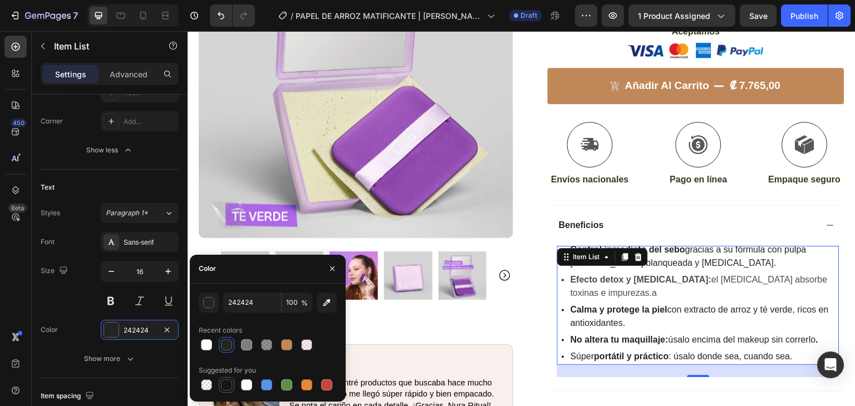
click at [226, 386] on div at bounding box center [226, 385] width 11 height 11
type input "151515"
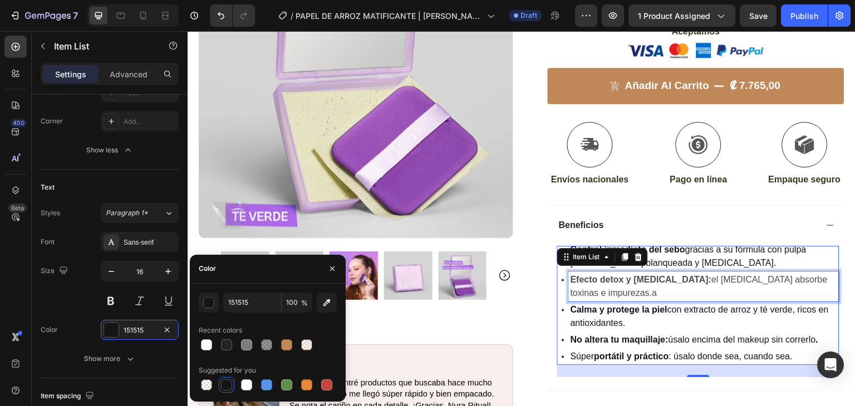
click at [685, 273] on p "Efecto detox y [MEDICAL_DATA]: el [MEDICAL_DATA] absorbe toxinas e impurezas.a" at bounding box center [704, 286] width 267 height 27
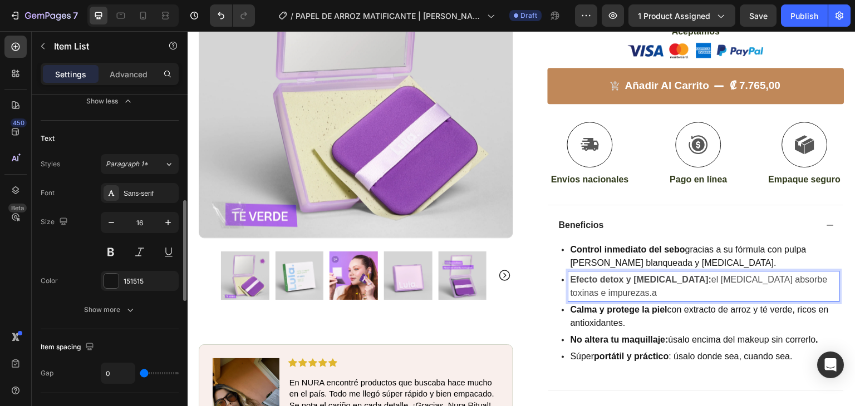
scroll to position [371, 0]
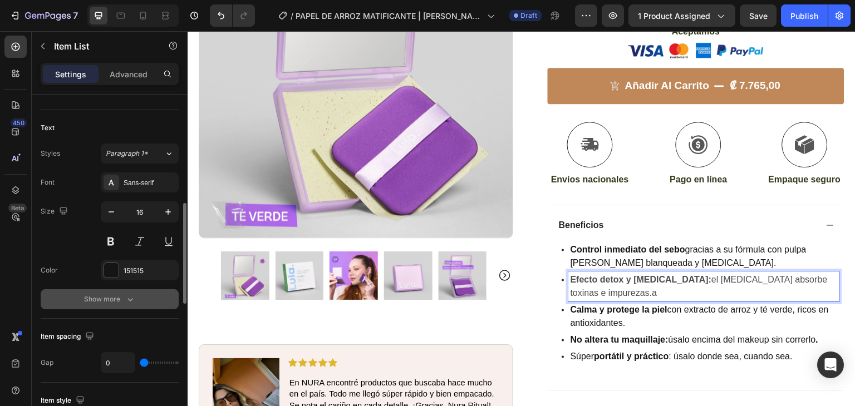
click at [114, 295] on div "Show more" at bounding box center [110, 299] width 52 height 11
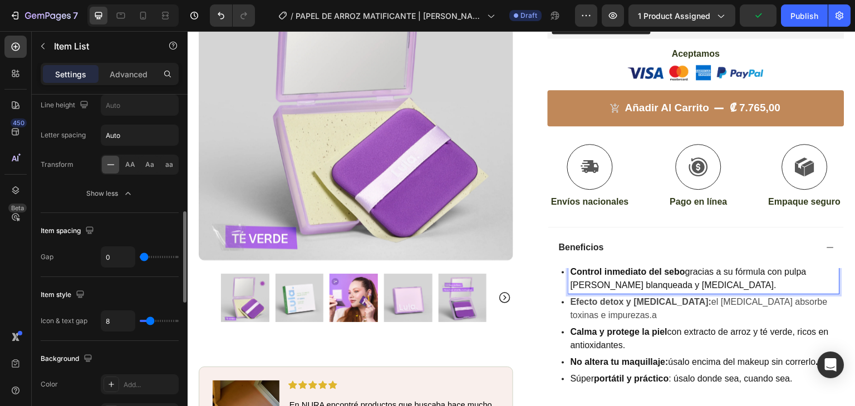
scroll to position [472, 0]
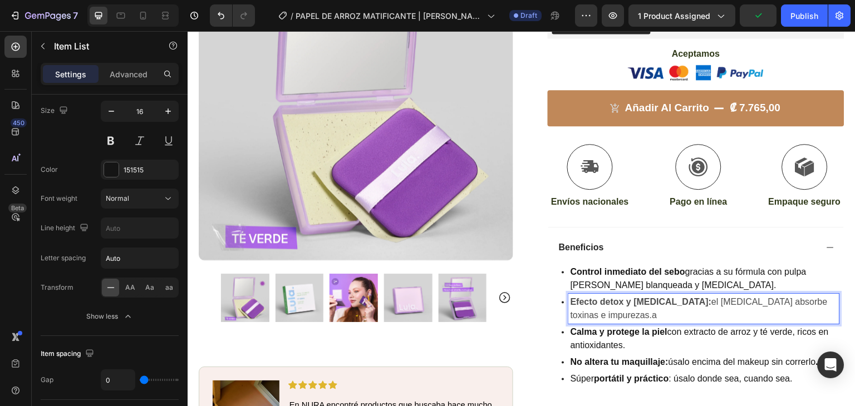
click at [623, 297] on strong "Efecto detox y [MEDICAL_DATA]:" at bounding box center [641, 301] width 141 height 9
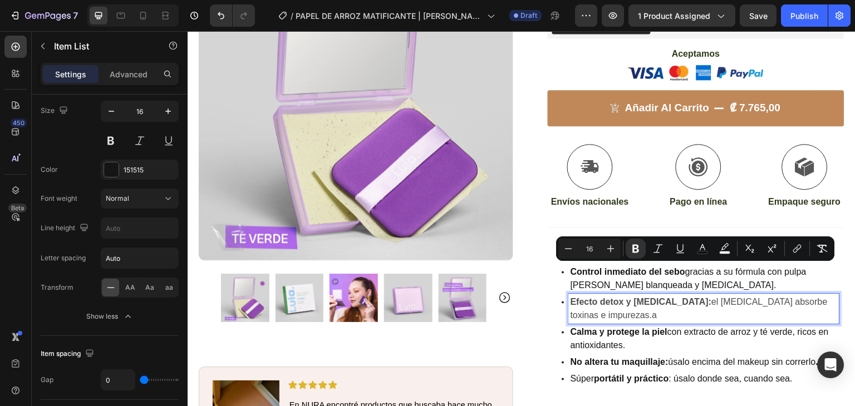
drag, startPoint x: 607, startPoint y: 282, endPoint x: 558, endPoint y: 266, distance: 51.6
click at [562, 294] on div "Efecto detox y [MEDICAL_DATA]: el [MEDICAL_DATA] absorbe toxinas e impurezas.a" at bounding box center [701, 309] width 278 height 30
click at [700, 249] on icon "Editor contextual toolbar" at bounding box center [702, 248] width 11 height 11
type input "121212"
type input "75"
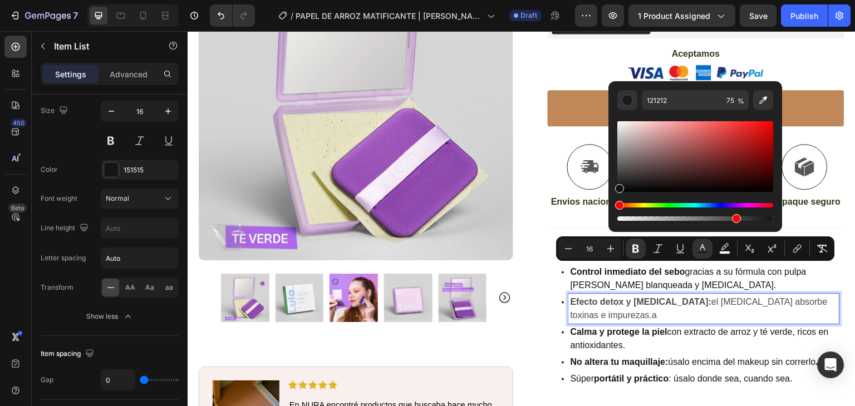
click at [758, 218] on div "Editor contextual toolbar" at bounding box center [695, 219] width 156 height 4
click at [763, 218] on div "Editor contextual toolbar" at bounding box center [764, 218] width 9 height 9
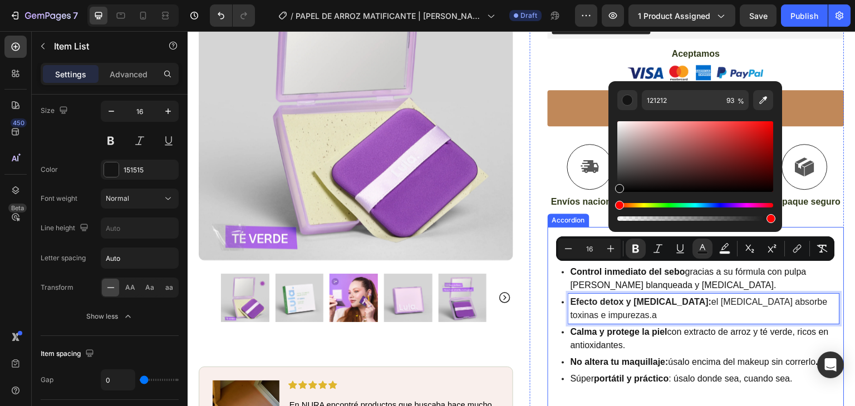
drag, startPoint x: 954, startPoint y: 249, endPoint x: 699, endPoint y: 312, distance: 262.7
type input "100"
click at [698, 326] on p "Calma y protege la piel con extracto de arroz y té verde, ricos en antioxidante…" at bounding box center [704, 339] width 267 height 27
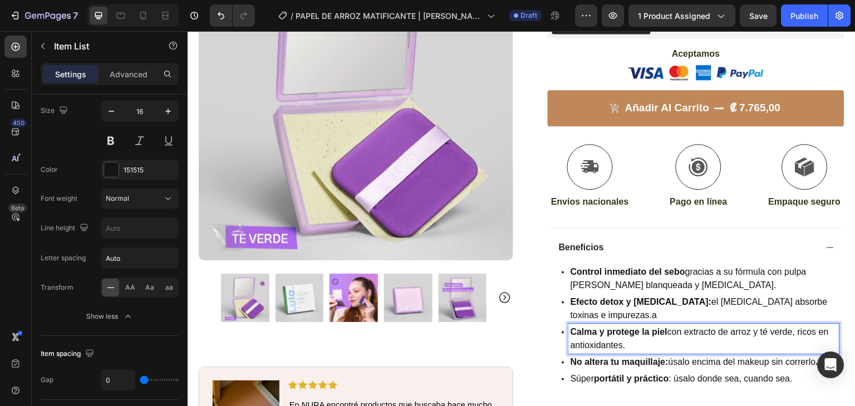
click at [687, 373] on p "Súper portátil y práctico : úsalo donde sea, cuando sea." at bounding box center [704, 379] width 267 height 13
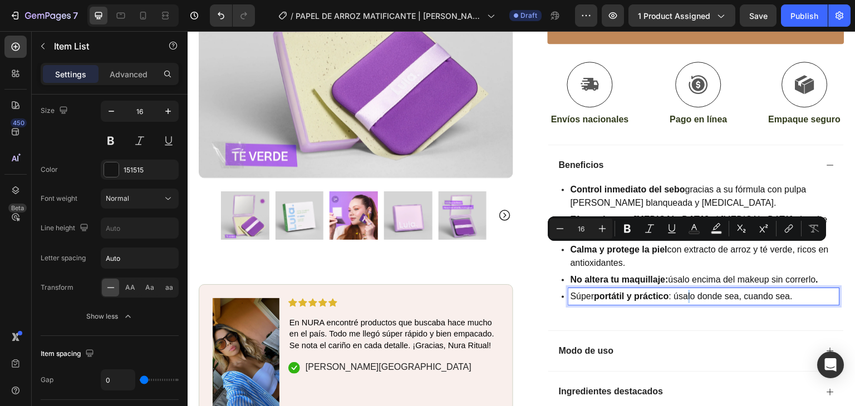
scroll to position [455, 0]
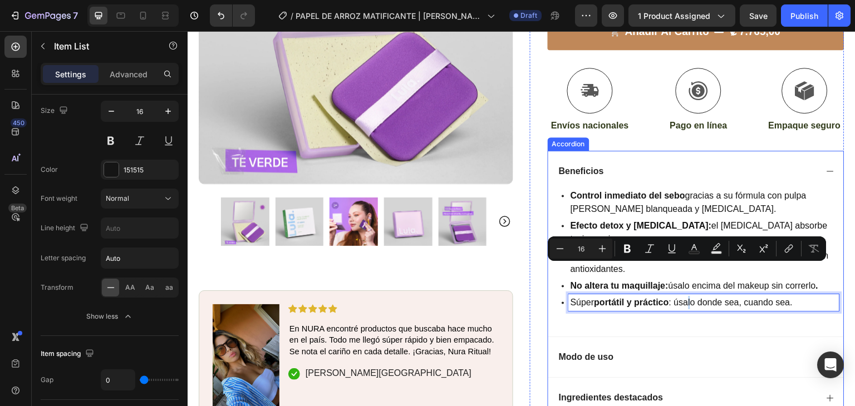
click at [826, 167] on icon at bounding box center [830, 171] width 9 height 9
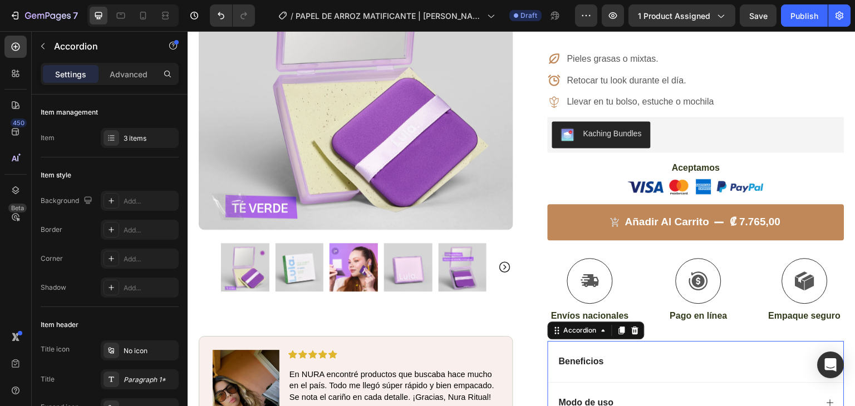
scroll to position [262, 0]
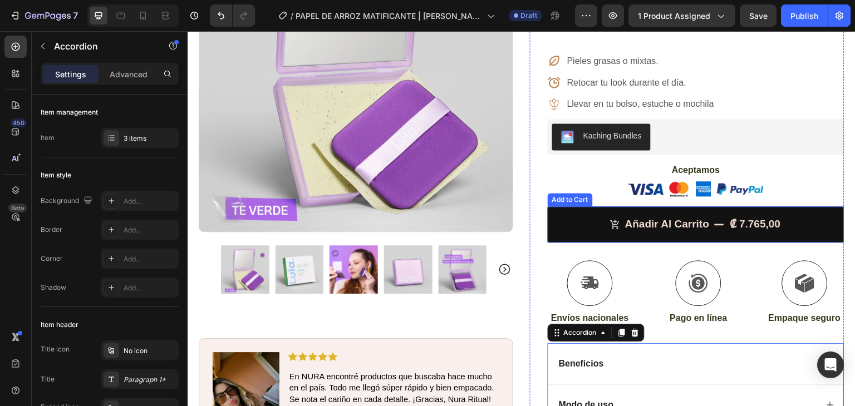
click at [566, 207] on button "Añadir al Carrito ₡ 7.765,00" at bounding box center [696, 225] width 297 height 36
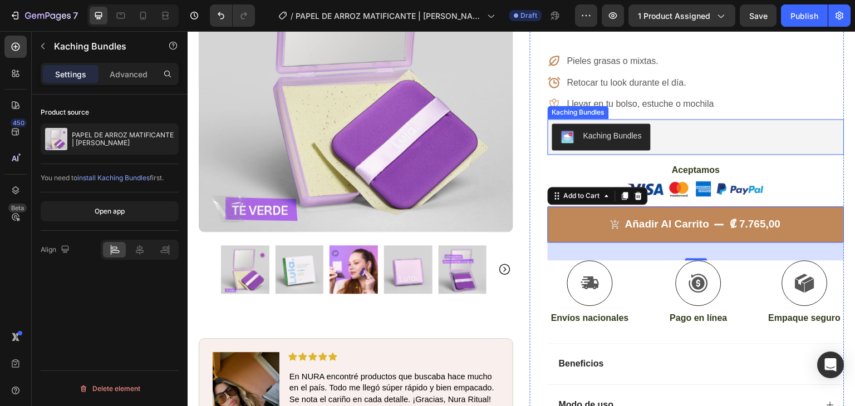
scroll to position [0, 0]
click at [609, 130] on div "Kaching Bundles" at bounding box center [613, 136] width 58 height 12
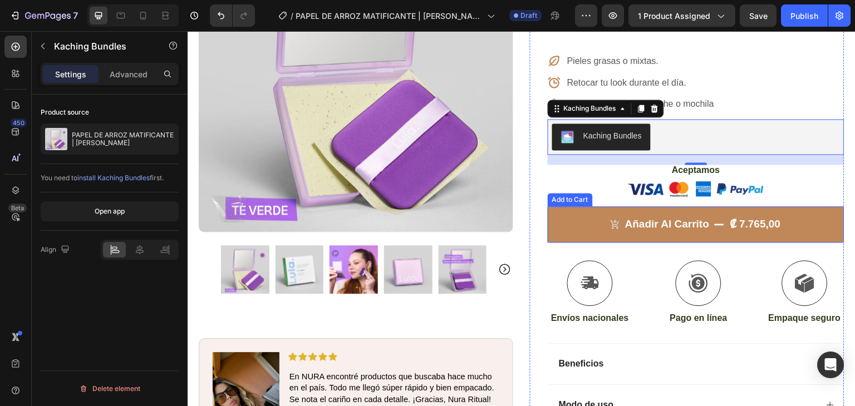
click at [628, 215] on div "Añadir al Carrito ₡ 7.765,00 Add to Cart" at bounding box center [696, 234] width 297 height 54
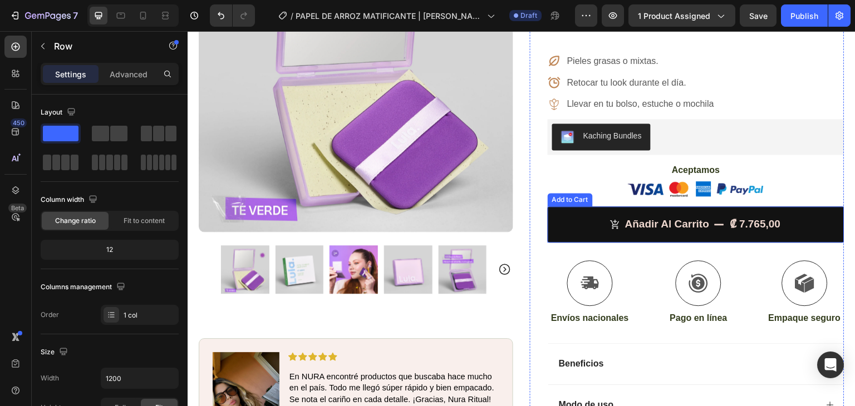
click at [596, 207] on button "Añadir al Carrito ₡ 7.765,00" at bounding box center [696, 225] width 297 height 36
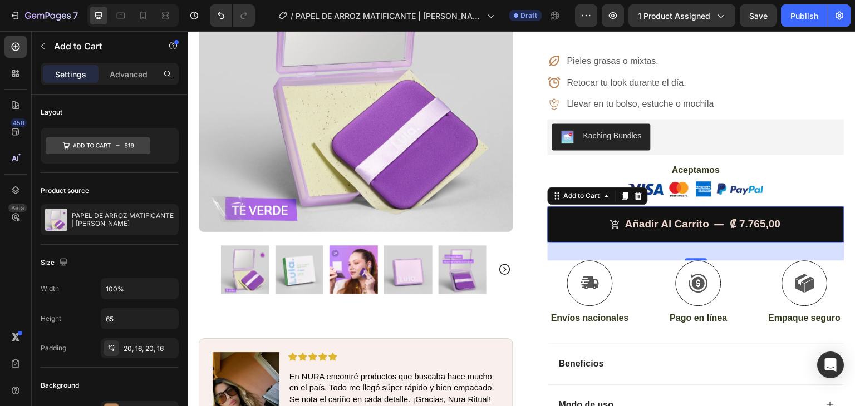
click at [586, 207] on button "Añadir al Carrito ₡ 7.765,00" at bounding box center [696, 225] width 297 height 36
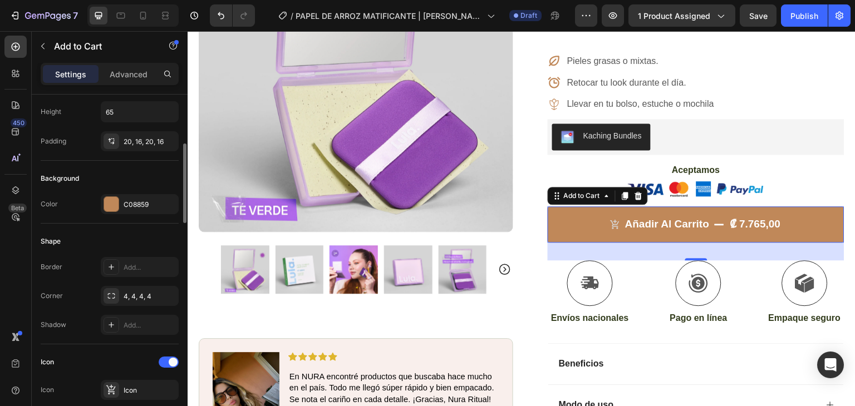
scroll to position [205, 0]
click at [125, 210] on div "C08859" at bounding box center [140, 207] width 32 height 10
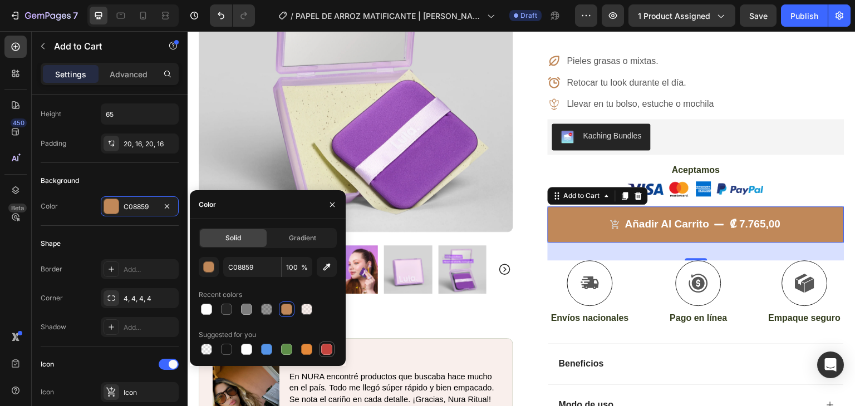
click at [326, 348] on div at bounding box center [326, 349] width 11 height 11
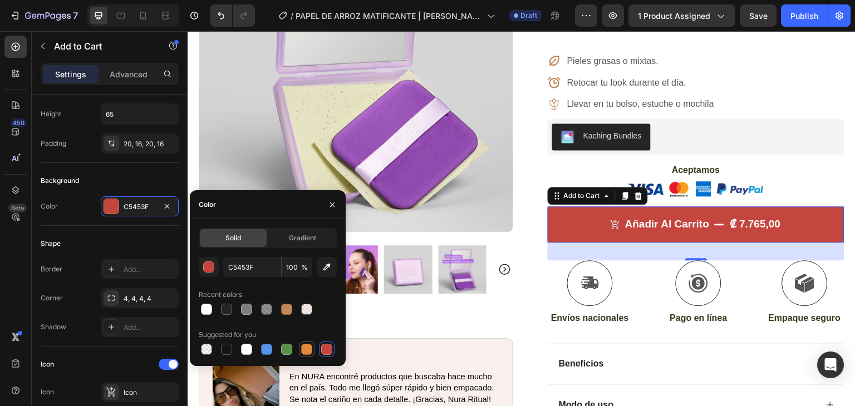
click at [303, 349] on div at bounding box center [306, 349] width 11 height 11
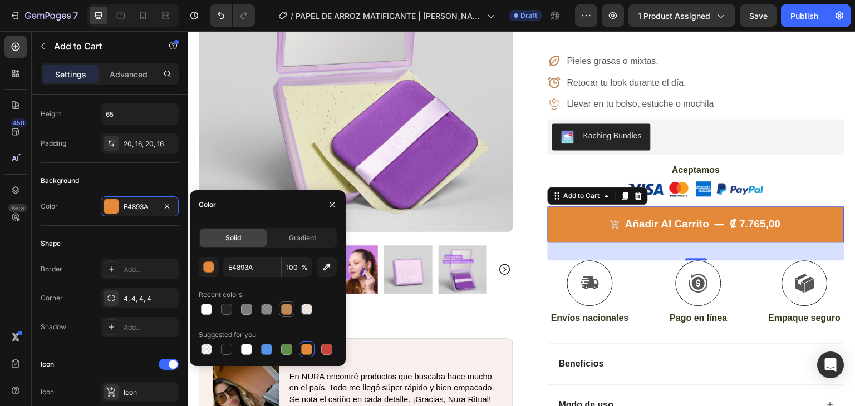
click at [288, 312] on div at bounding box center [286, 309] width 11 height 11
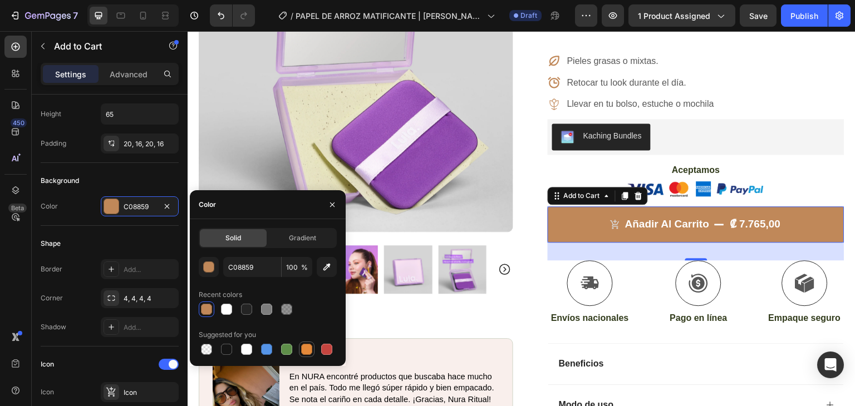
click at [307, 349] on div at bounding box center [306, 349] width 11 height 11
type input "E4893A"
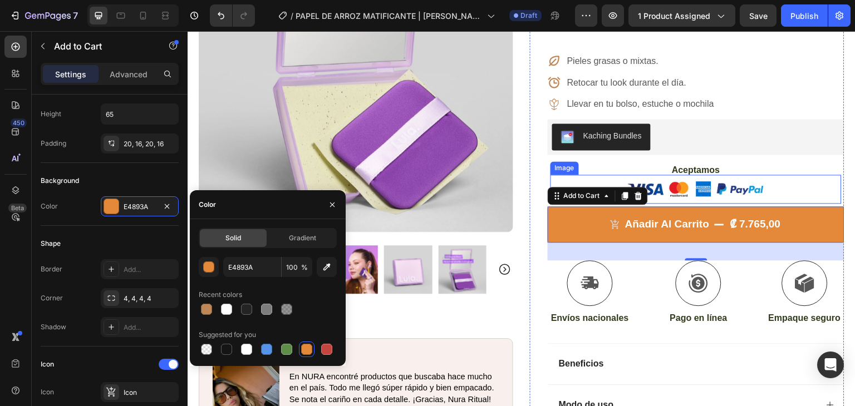
drag, startPoint x: 766, startPoint y: 158, endPoint x: 780, endPoint y: 161, distance: 13.9
click at [766, 175] on div at bounding box center [696, 189] width 291 height 29
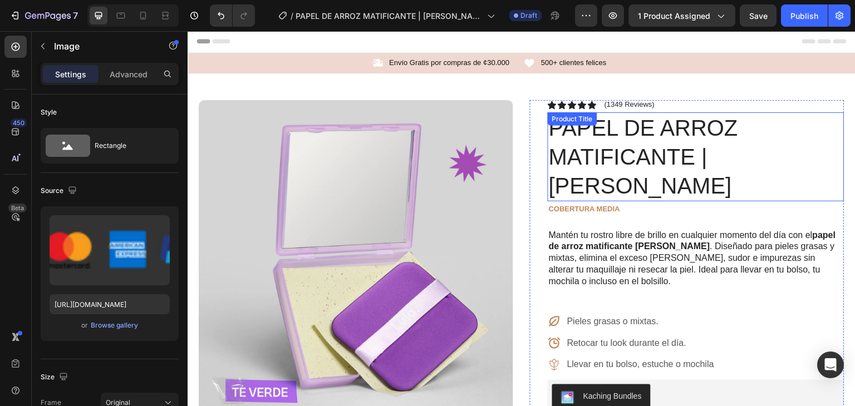
scroll to position [0, 0]
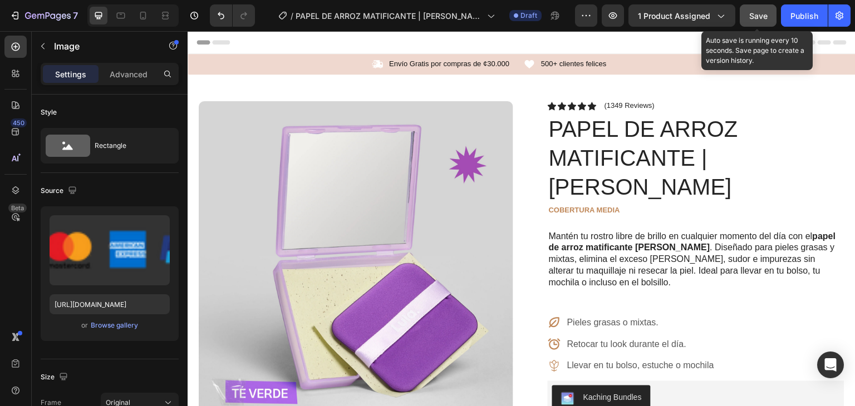
click at [757, 11] on span "Save" at bounding box center [758, 15] width 18 height 9
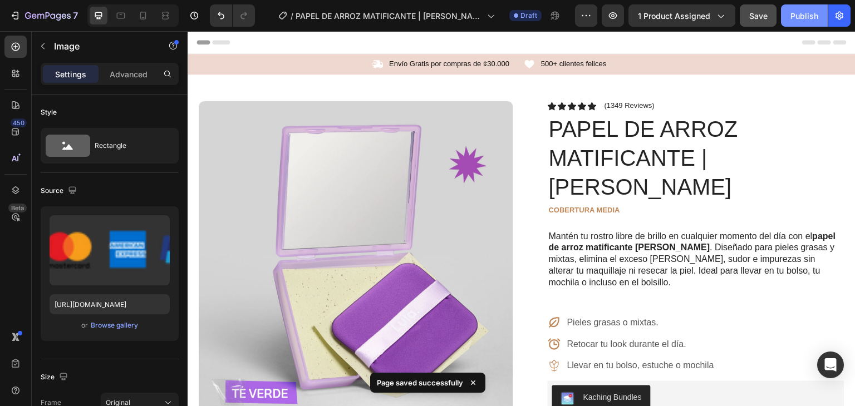
click at [800, 18] on div "Publish" at bounding box center [805, 16] width 28 height 12
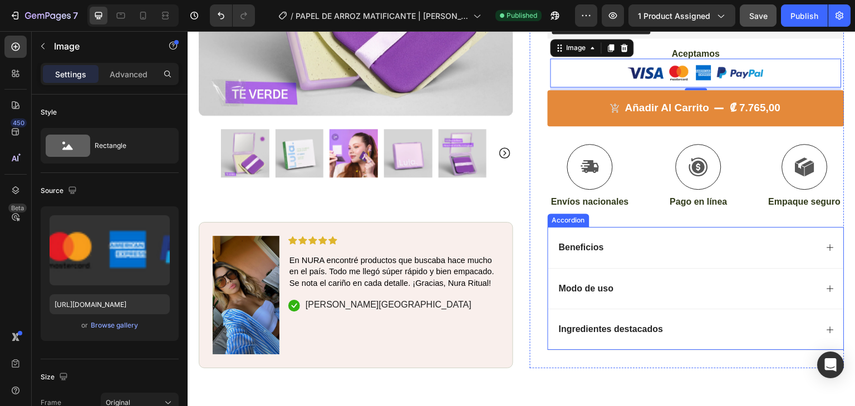
scroll to position [406, 0]
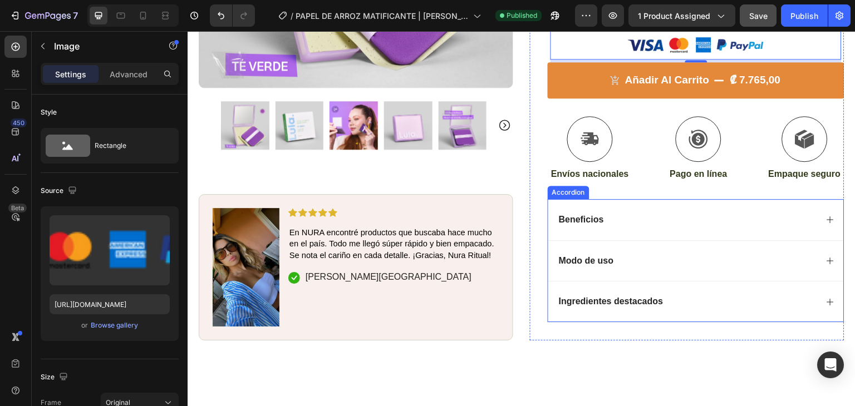
click at [590, 256] on p "Modo de uso" at bounding box center [586, 262] width 55 height 12
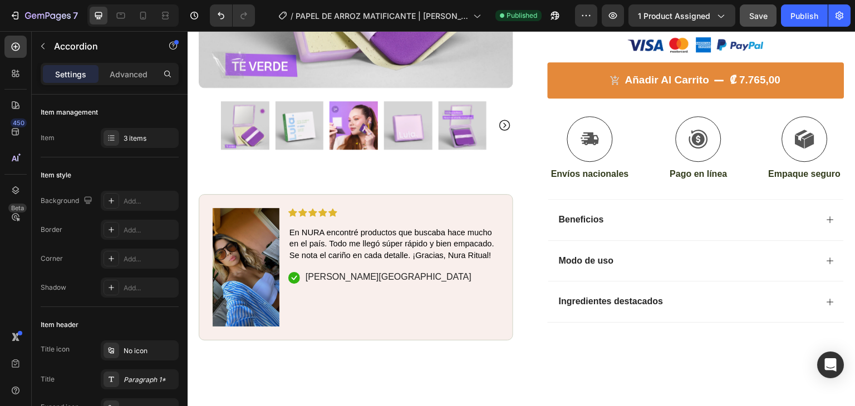
click at [694, 213] on div "Beneficios" at bounding box center [687, 220] width 260 height 15
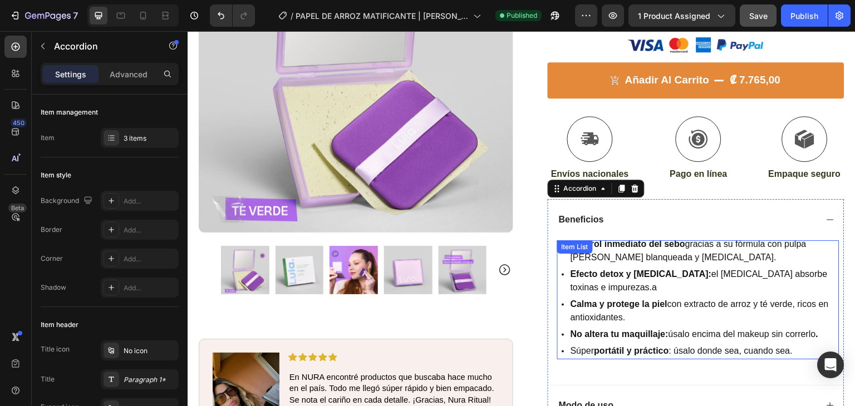
click at [674, 296] on div "Calma y protege la piel con extracto de arroz y té verde, ricos en antioxidante…" at bounding box center [704, 311] width 271 height 30
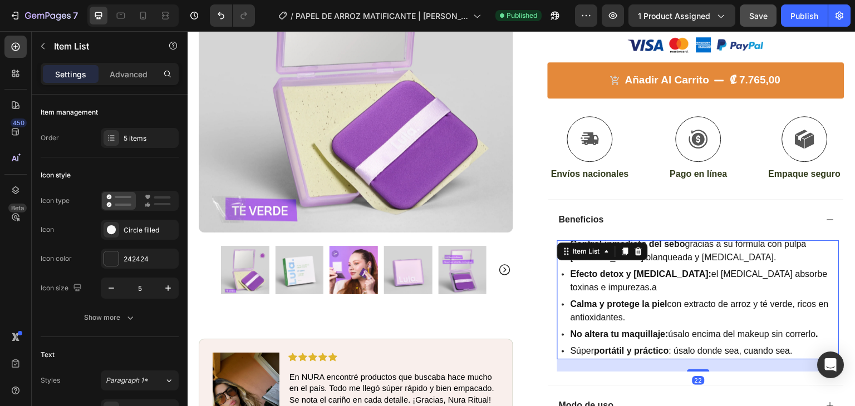
click at [670, 239] on strong "Control inmediato del sebo" at bounding box center [628, 243] width 115 height 9
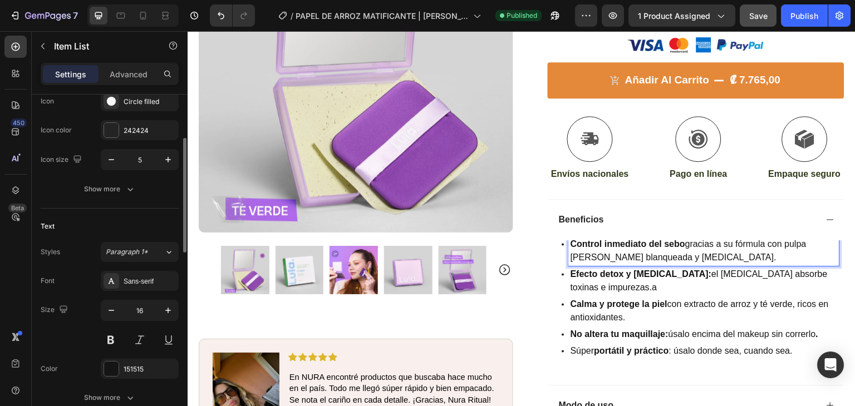
scroll to position [129, 0]
click at [150, 283] on div "Sans-serif" at bounding box center [150, 281] width 52 height 10
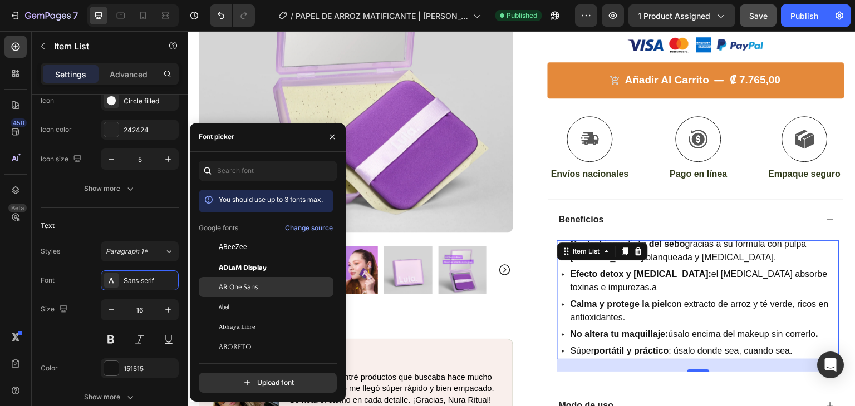
click at [271, 290] on div "AR One Sans" at bounding box center [275, 287] width 112 height 10
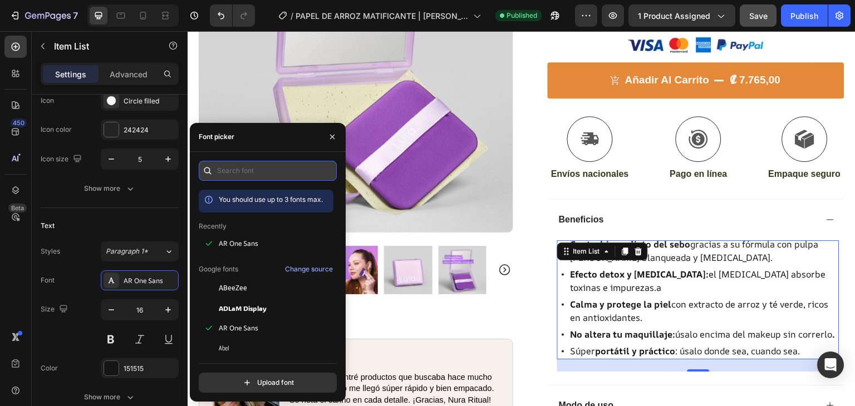
click at [246, 177] on input "text" at bounding box center [268, 171] width 138 height 20
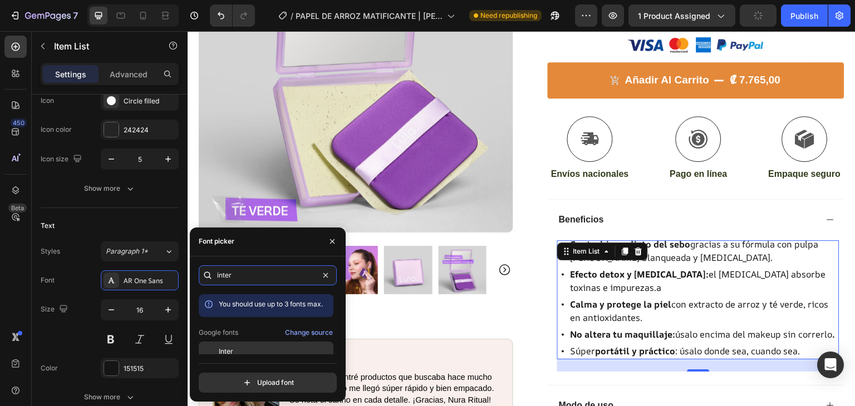
type input "inter"
click at [227, 352] on span "Inter" at bounding box center [226, 352] width 14 height 10
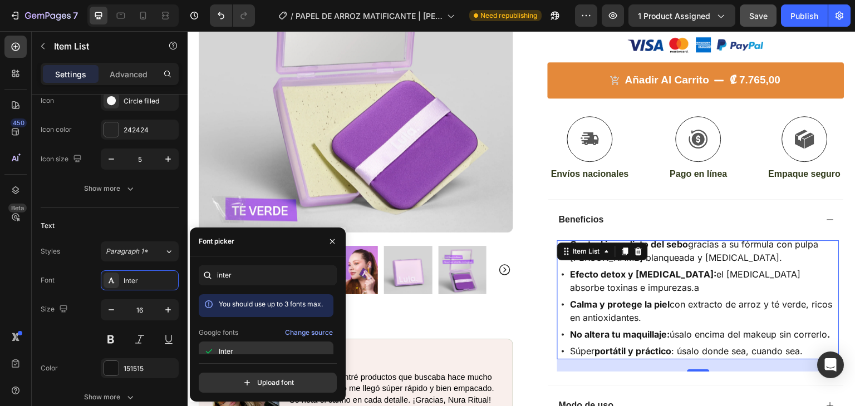
scroll to position [27, 0]
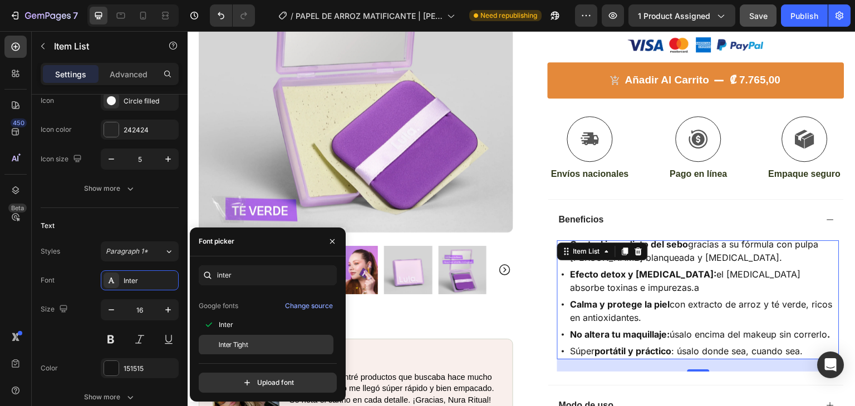
click at [279, 342] on div "Inter Tight" at bounding box center [275, 345] width 112 height 10
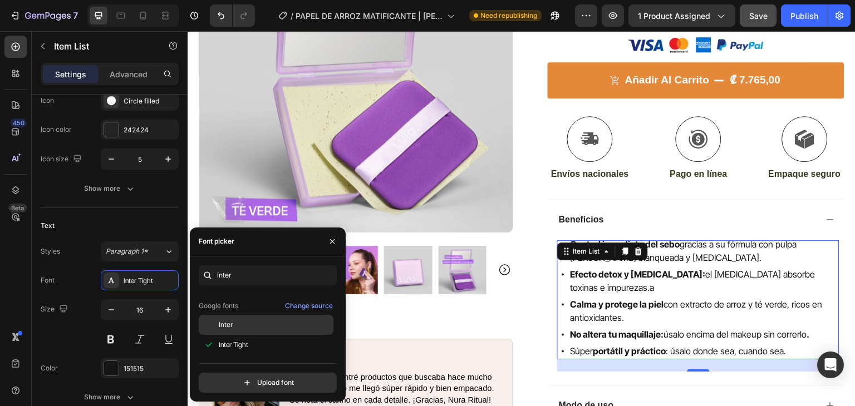
click at [278, 326] on div "Inter" at bounding box center [275, 325] width 112 height 10
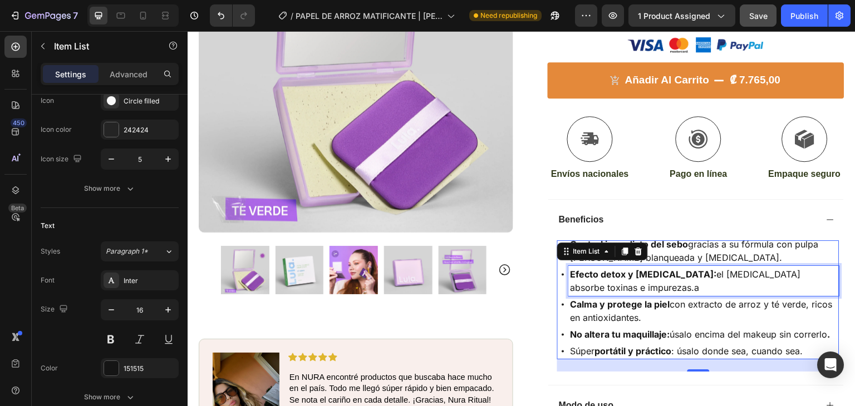
click at [677, 268] on p "Efecto detox y [MEDICAL_DATA]: el [MEDICAL_DATA] absorbe toxinas e impurezas.a" at bounding box center [704, 281] width 267 height 27
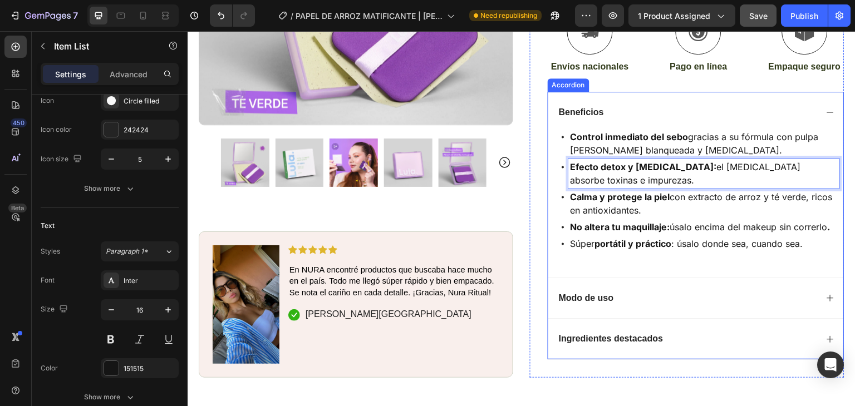
scroll to position [517, 0]
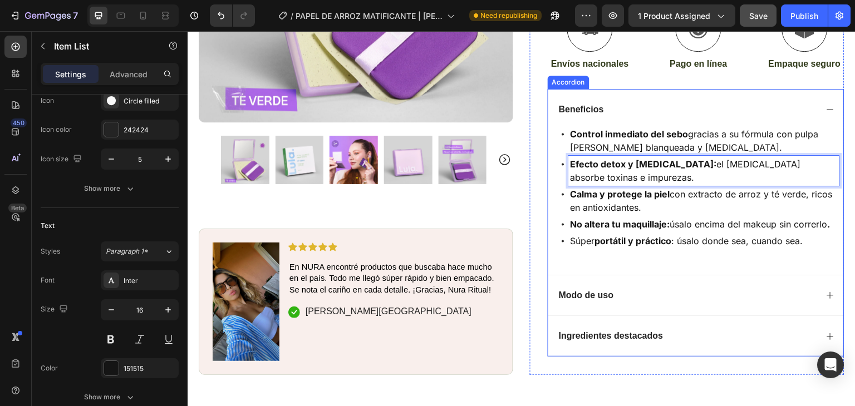
click at [575, 290] on p "Modo de uso" at bounding box center [586, 296] width 55 height 12
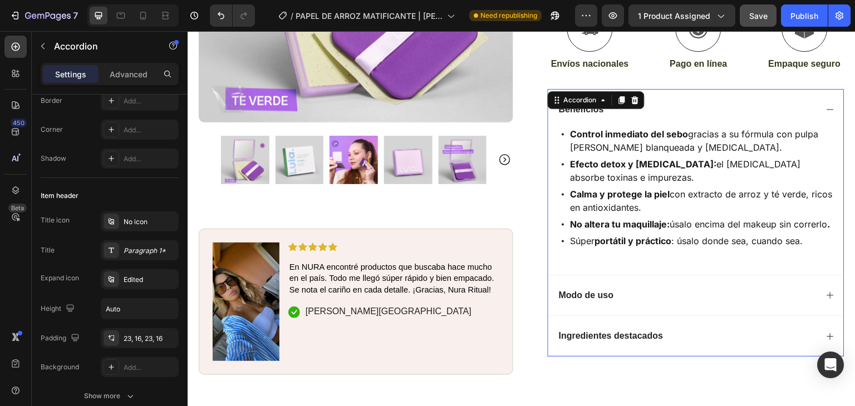
scroll to position [0, 0]
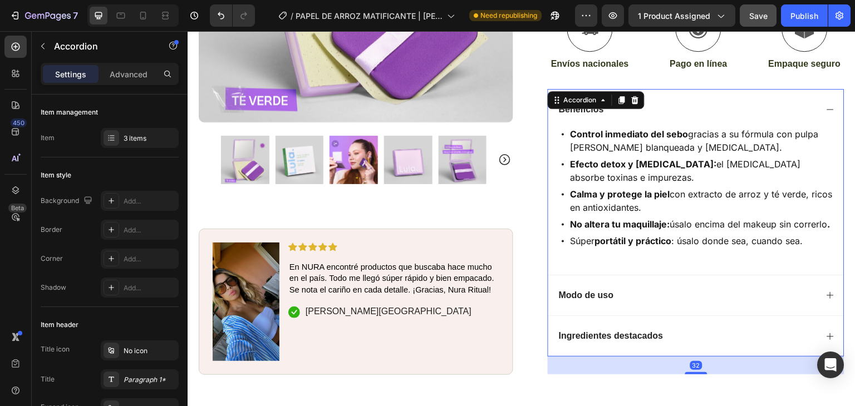
click at [826, 291] on icon at bounding box center [830, 295] width 9 height 9
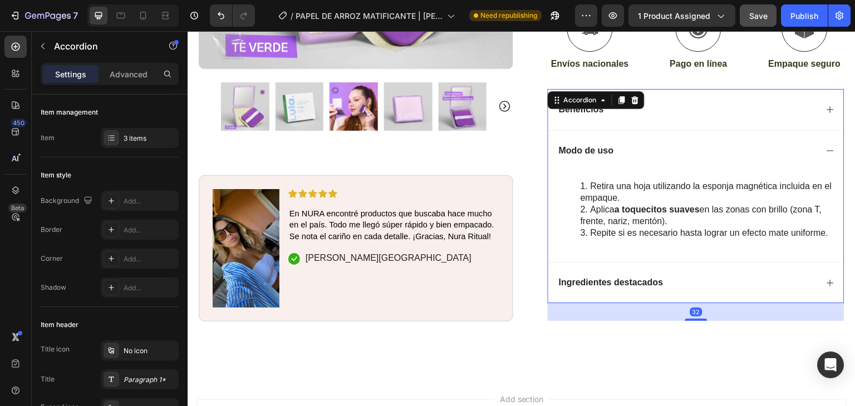
click at [630, 228] on li "Repite si es necesario hasta lograr un efecto mate uniforme." at bounding box center [710, 234] width 258 height 12
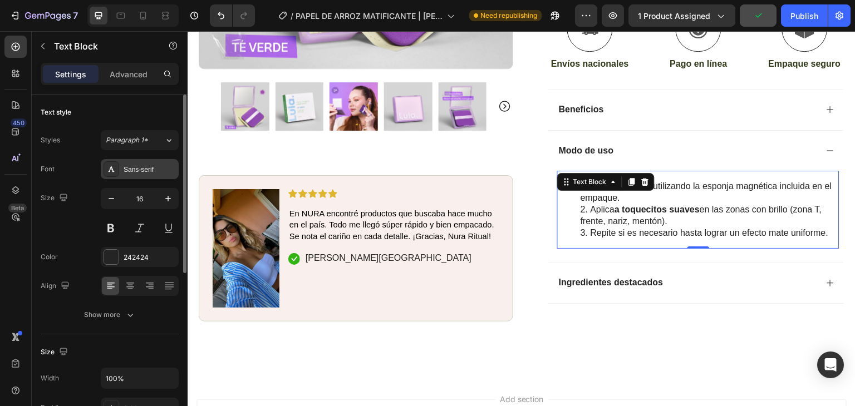
click at [143, 169] on div "Sans-serif" at bounding box center [150, 170] width 52 height 10
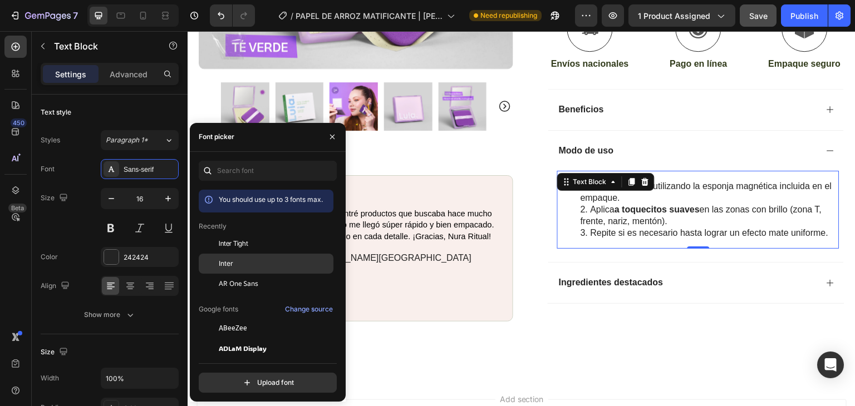
click at [234, 264] on div "Inter" at bounding box center [275, 264] width 112 height 10
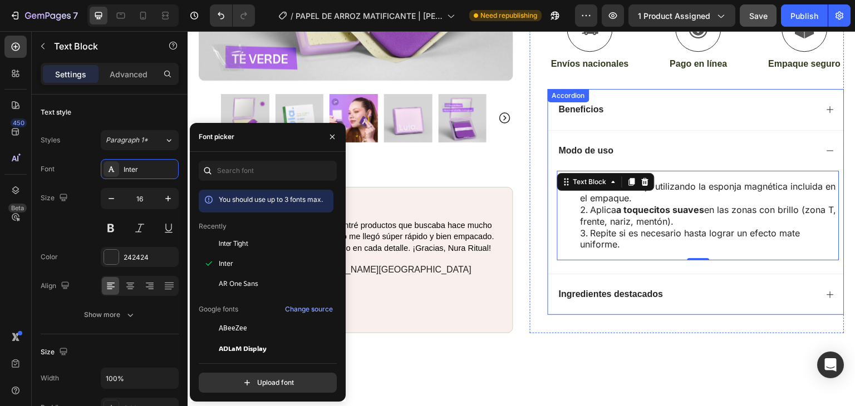
click at [623, 289] on p "Ingredientes destacados" at bounding box center [611, 295] width 105 height 12
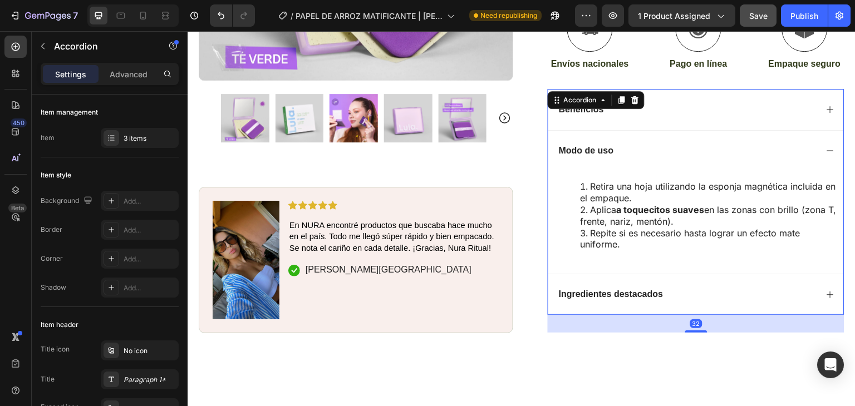
click at [826, 291] on icon at bounding box center [830, 295] width 9 height 9
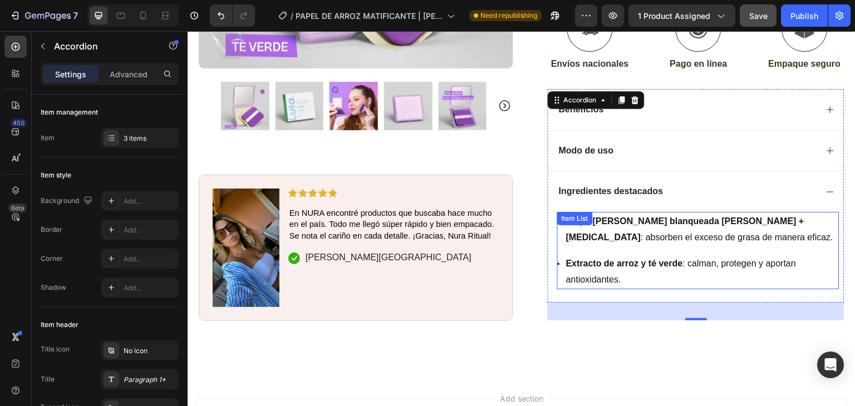
click at [636, 222] on div "Pulpa [PERSON_NAME] blanqueada [PERSON_NAME] + [MEDICAL_DATA] : absorben el exc…" at bounding box center [698, 250] width 282 height 77
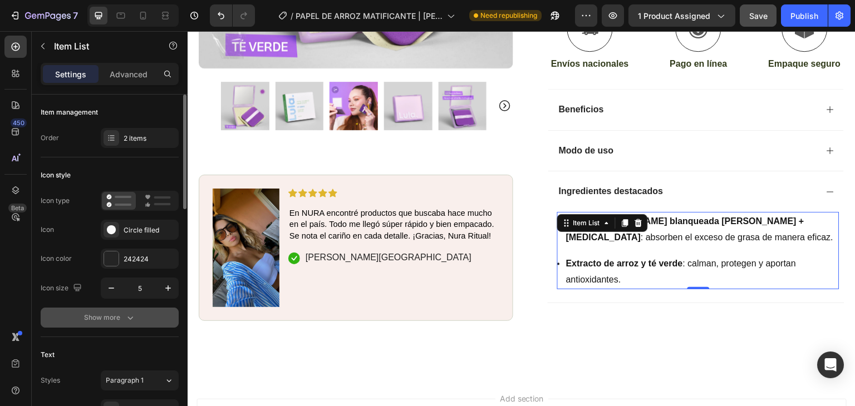
click at [135, 320] on icon "button" at bounding box center [130, 317] width 11 height 11
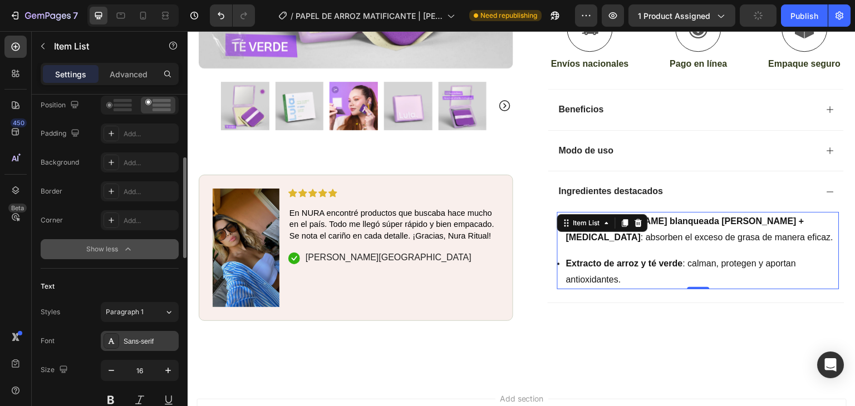
scroll to position [213, 0]
click at [143, 332] on div "Sans-serif" at bounding box center [140, 341] width 78 height 20
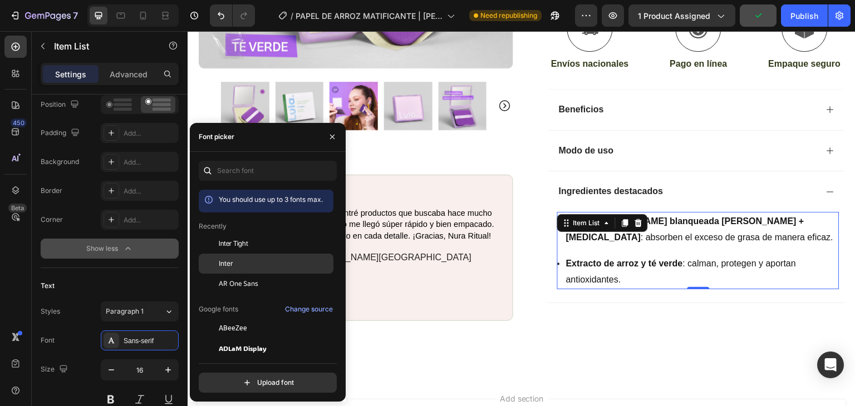
click at [249, 265] on div "Inter" at bounding box center [275, 264] width 112 height 10
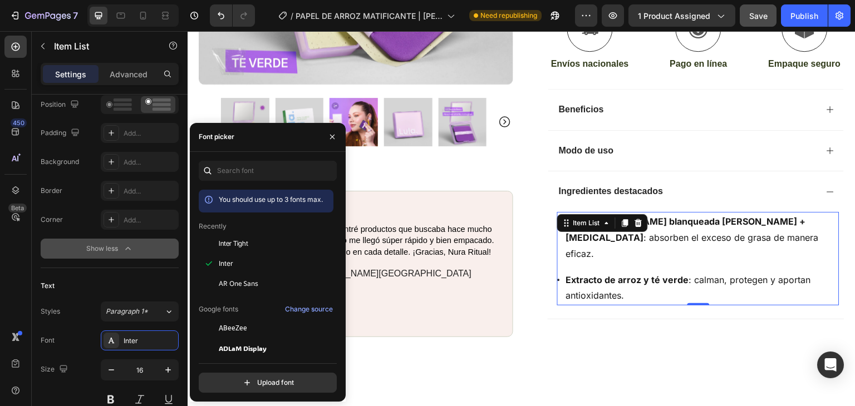
click at [639, 272] on p "Extracto de arroz y té verde : calman, protegen y aportan antioxidantes." at bounding box center [702, 288] width 272 height 32
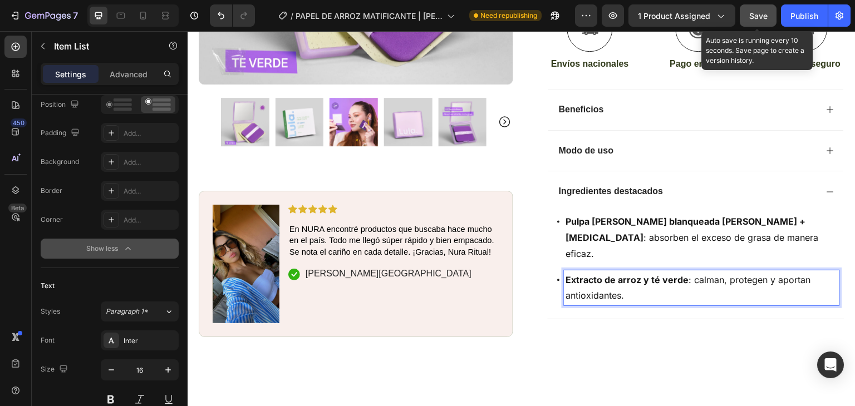
click at [768, 13] on button "Save" at bounding box center [758, 15] width 37 height 22
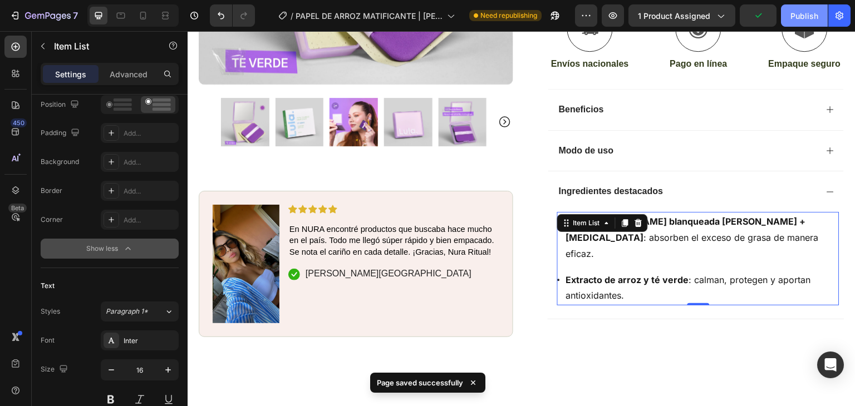
click at [803, 16] on div "Publish" at bounding box center [805, 16] width 28 height 12
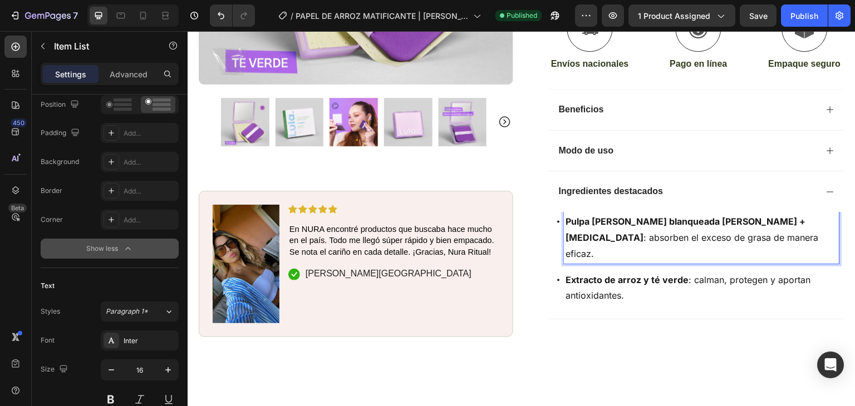
click at [635, 214] on p "Pulpa [PERSON_NAME] blanqueada [PERSON_NAME] + [MEDICAL_DATA] : absorben el exc…" at bounding box center [702, 238] width 272 height 48
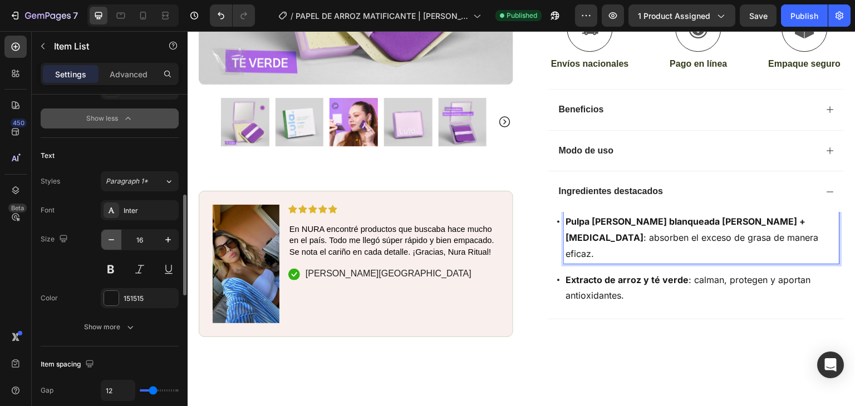
scroll to position [343, 0]
click at [110, 237] on icon "button" at bounding box center [111, 239] width 11 height 11
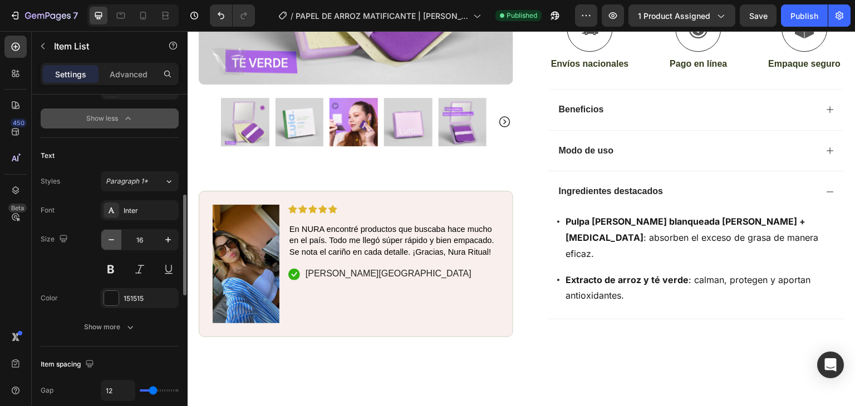
type input "15"
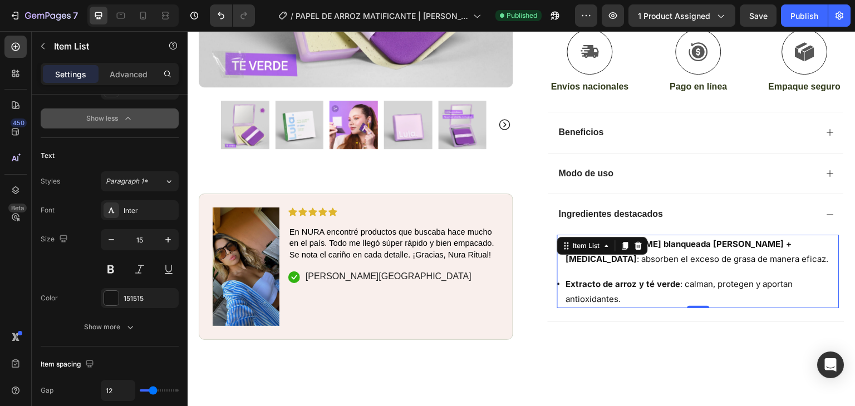
scroll to position [492, 0]
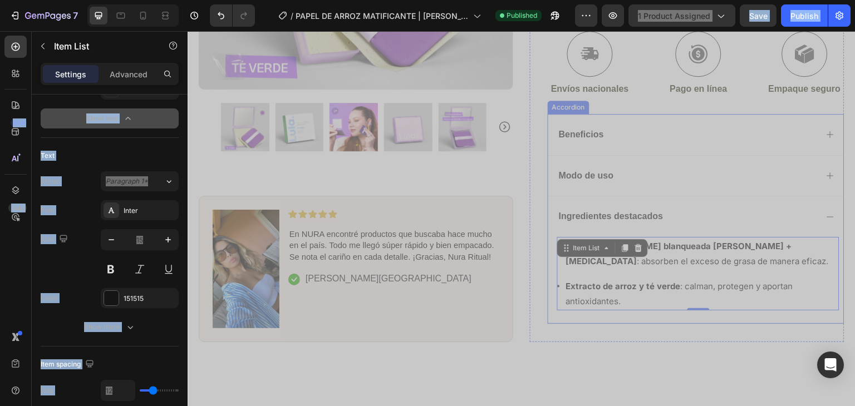
click at [592, 129] on p "Beneficios" at bounding box center [581, 135] width 45 height 12
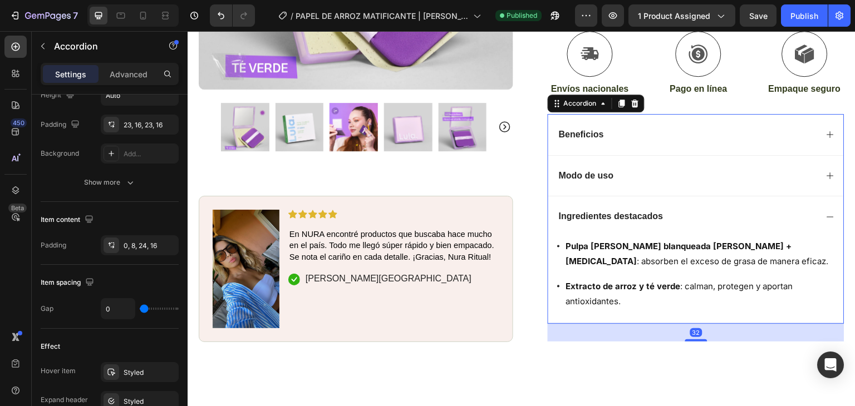
scroll to position [0, 0]
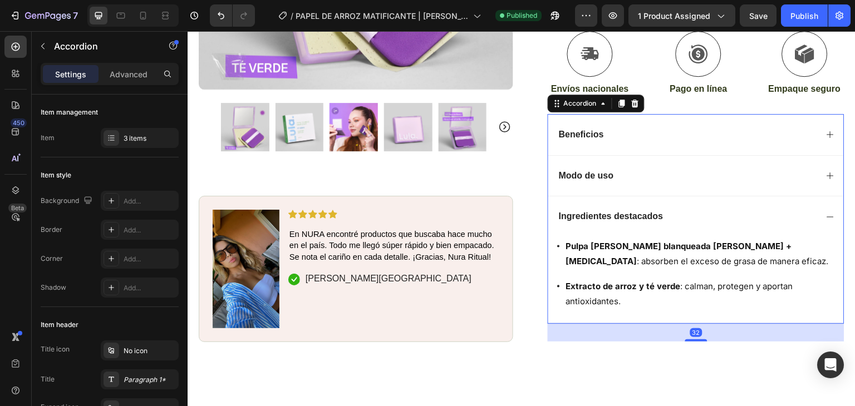
click at [824, 114] on div "Beneficios" at bounding box center [696, 134] width 296 height 41
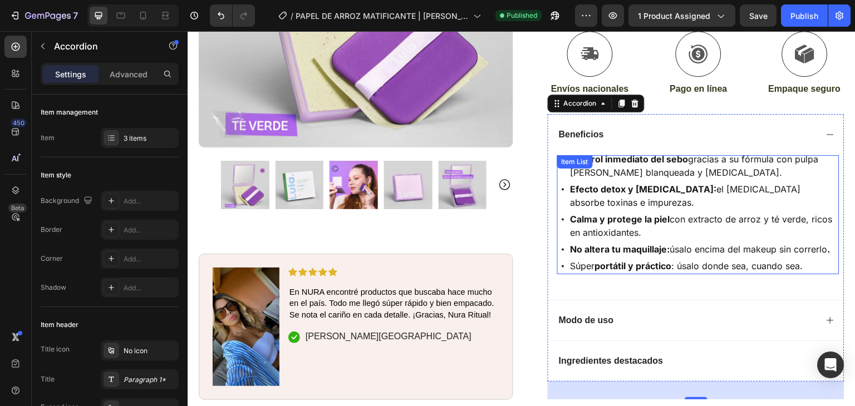
click at [636, 211] on div "Calma y protege la piel con extracto de arroz y té verde, ricos en antioxidante…" at bounding box center [704, 226] width 271 height 30
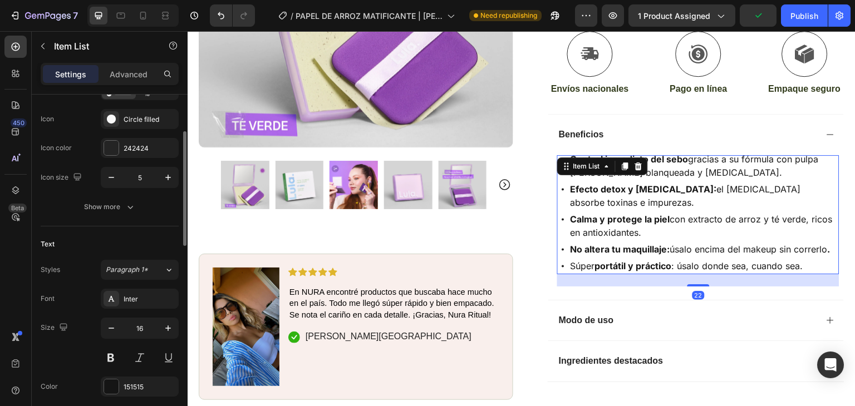
scroll to position [155, 0]
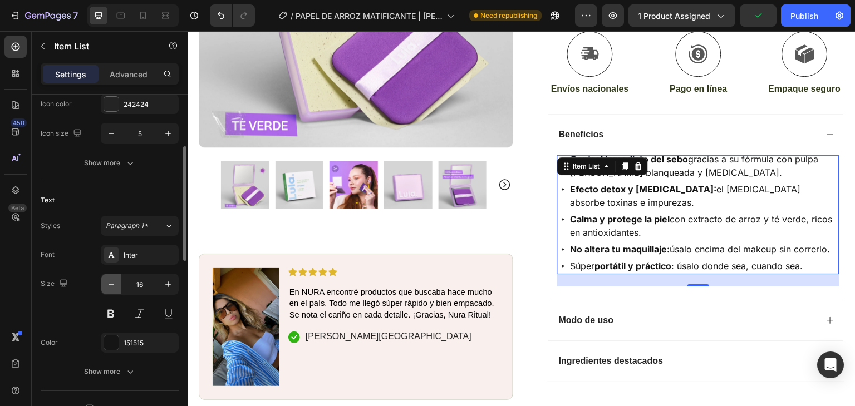
click at [116, 283] on icon "button" at bounding box center [111, 284] width 11 height 11
type input "15"
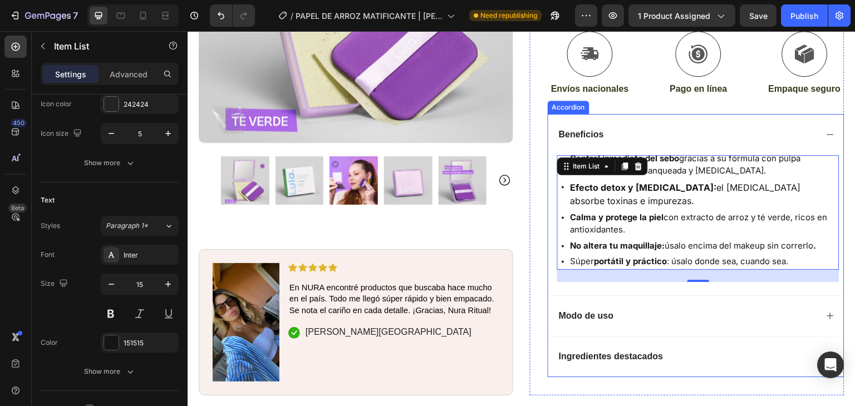
click at [827, 313] on icon at bounding box center [830, 316] width 7 height 7
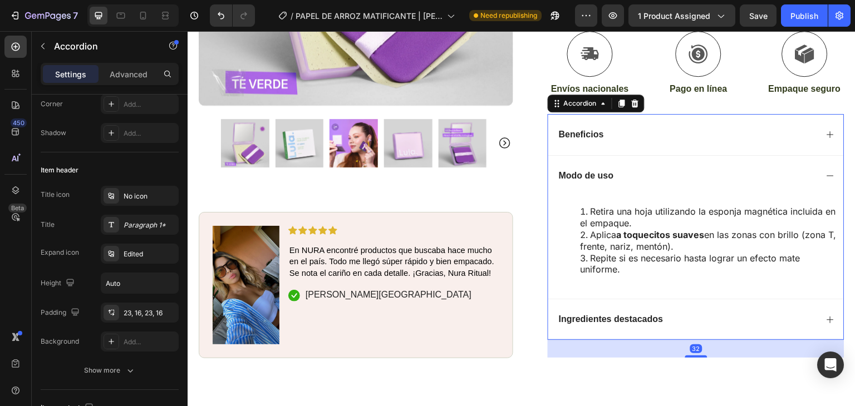
scroll to position [0, 0]
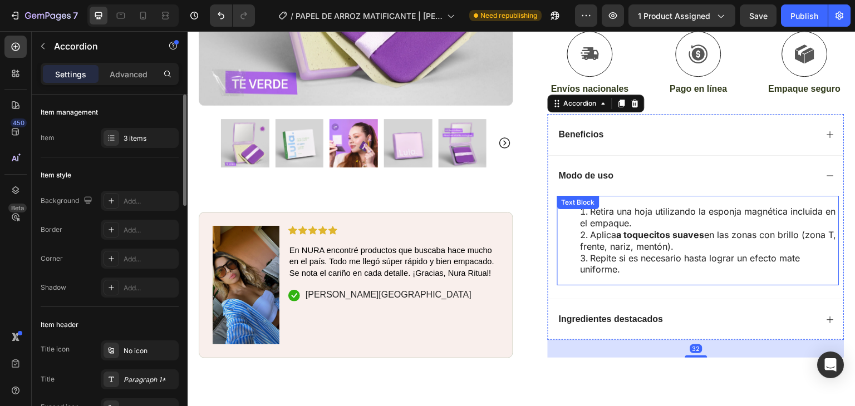
click at [681, 253] on li "Repite si es necesario hasta lograr un efecto mate uniforme." at bounding box center [710, 264] width 258 height 23
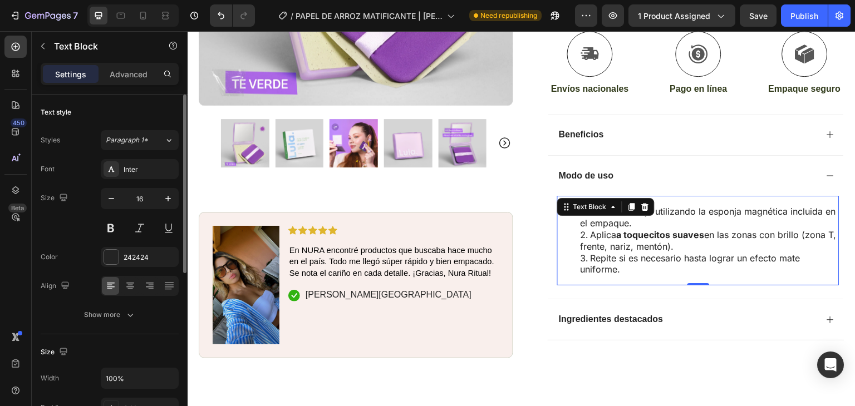
drag, startPoint x: 106, startPoint y: 197, endPoint x: 148, endPoint y: 204, distance: 42.4
click at [106, 197] on icon "button" at bounding box center [111, 198] width 11 height 11
type input "15"
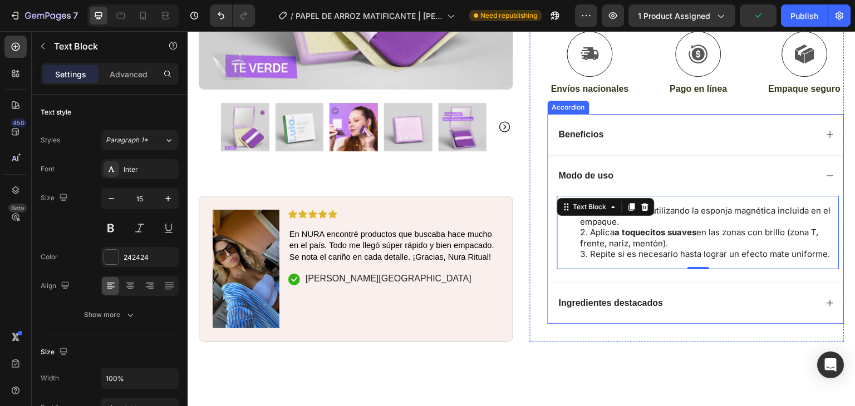
click at [826, 299] on icon at bounding box center [830, 303] width 9 height 9
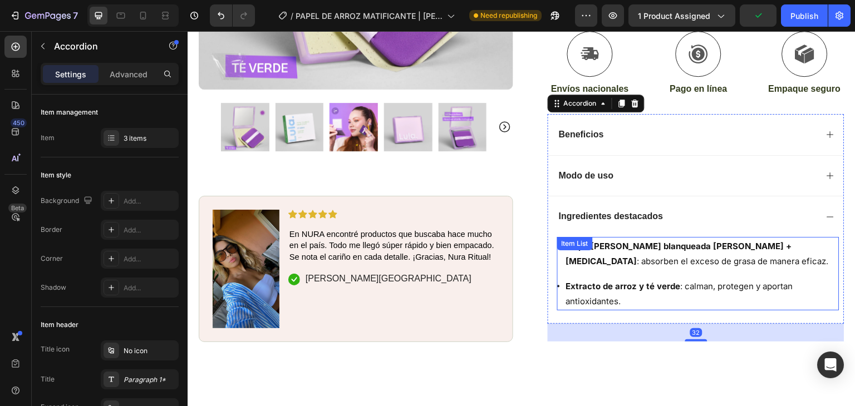
click at [612, 281] on strong "Extracto de arroz y té verde" at bounding box center [623, 286] width 115 height 11
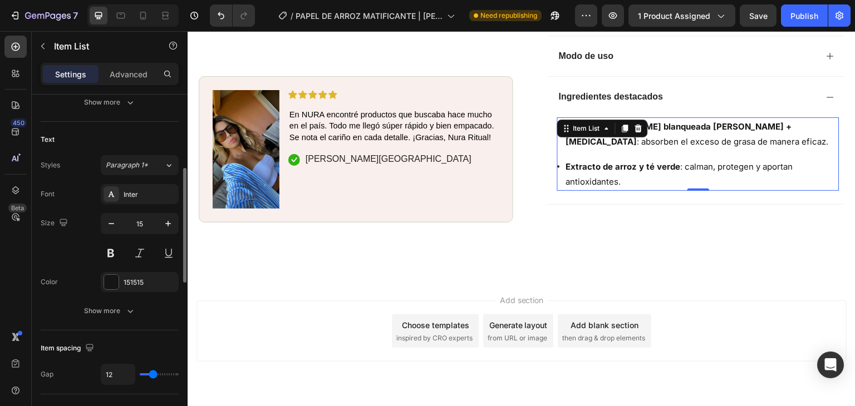
scroll to position [217, 0]
click at [122, 163] on span "Paragraph 1*" at bounding box center [127, 164] width 42 height 10
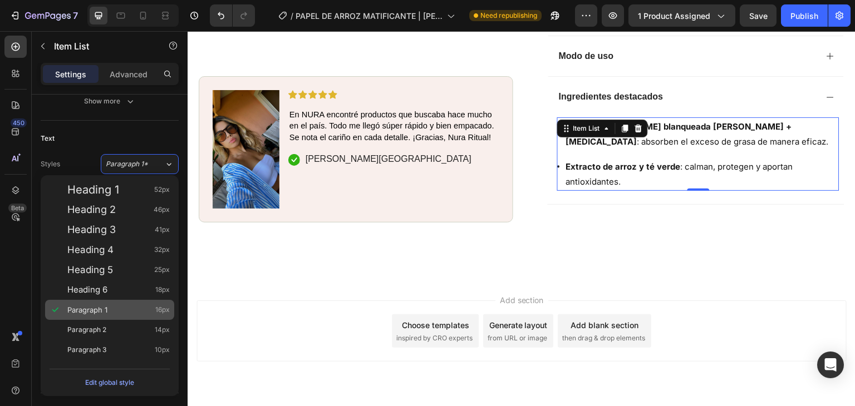
click at [117, 307] on div "Paragraph 1 16px" at bounding box center [118, 310] width 102 height 11
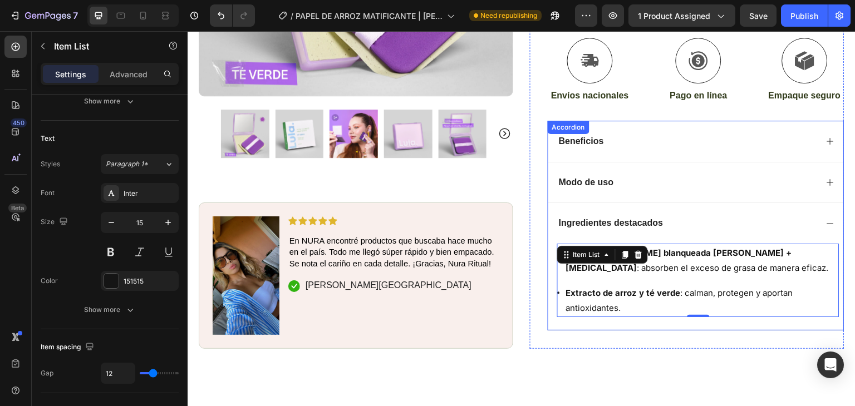
scroll to position [473, 0]
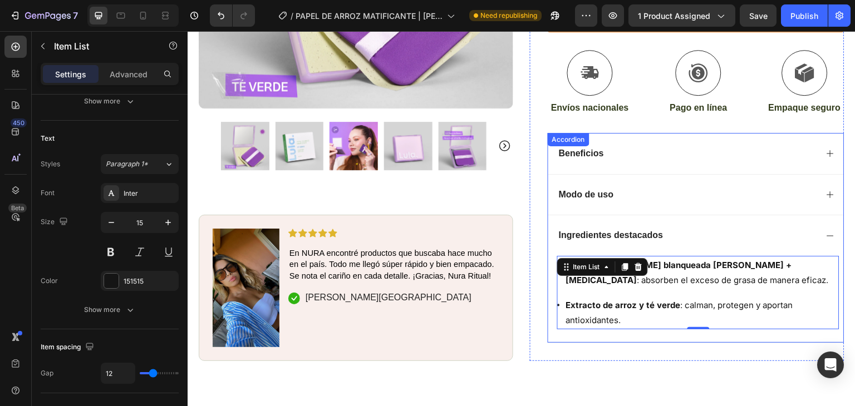
click at [623, 146] on div "Beneficios" at bounding box center [687, 153] width 260 height 15
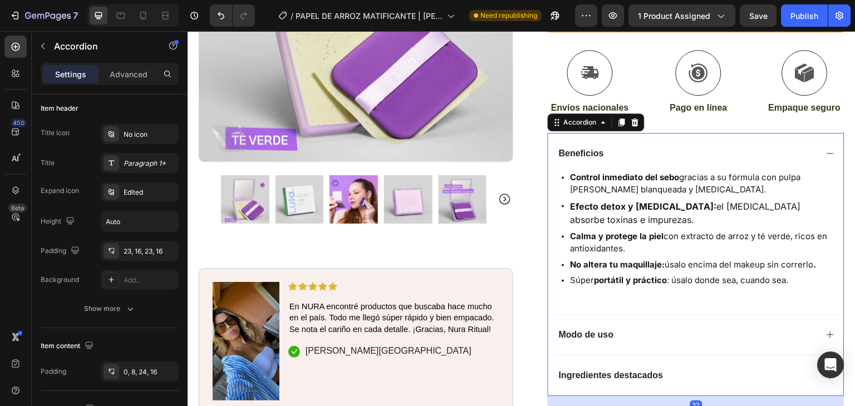
scroll to position [0, 0]
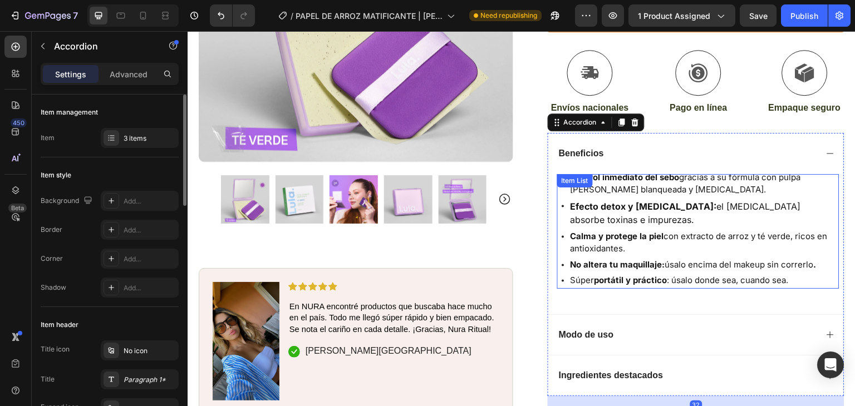
click at [592, 174] on div "Control inmediato [PERSON_NAME] gracias a su fórmula con pulpa [PERSON_NAME] bl…" at bounding box center [698, 231] width 282 height 115
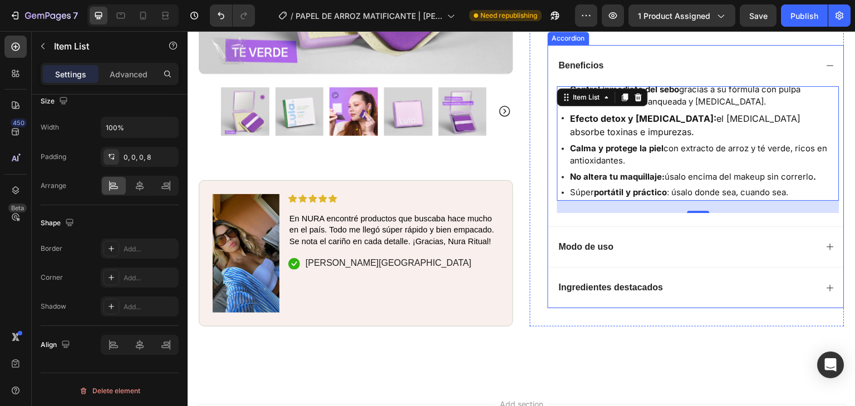
scroll to position [561, 0]
click at [601, 280] on div "Ingredientes destacados" at bounding box center [611, 287] width 108 height 15
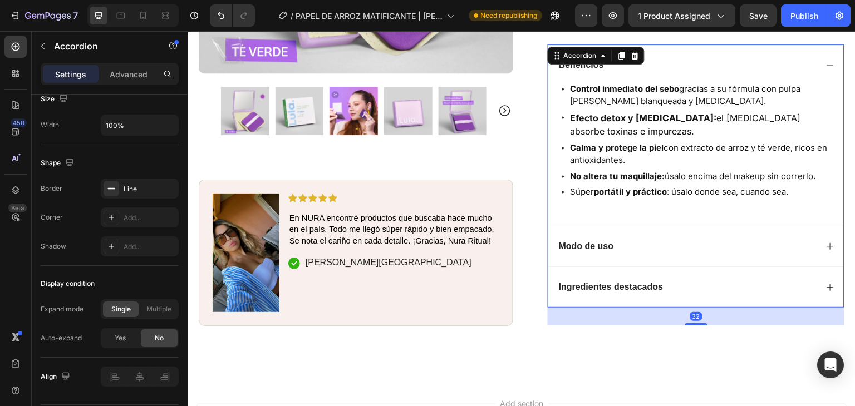
scroll to position [0, 0]
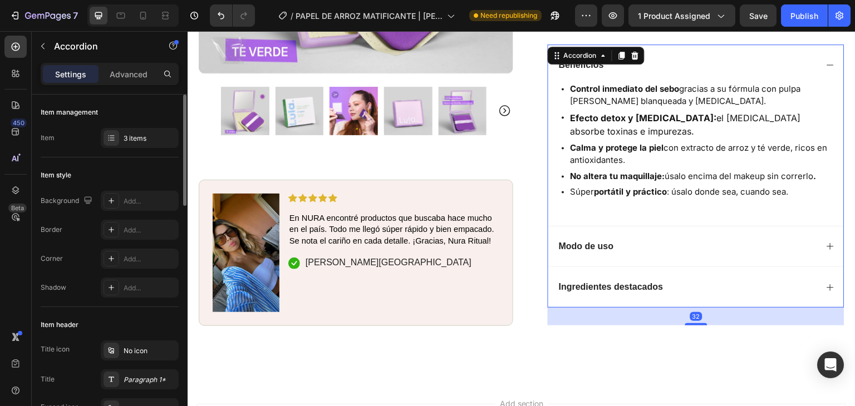
drag, startPoint x: 820, startPoint y: 253, endPoint x: 736, endPoint y: 276, distance: 87.1
click at [826, 283] on icon at bounding box center [830, 287] width 9 height 9
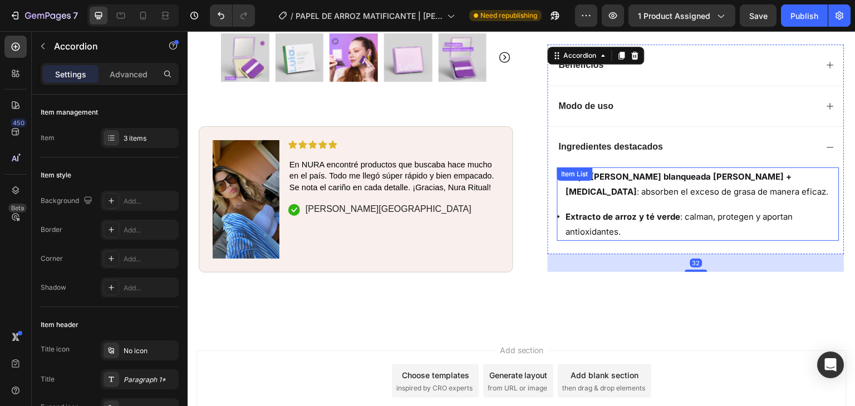
click at [607, 209] on p "Extracto de arroz y té verde : calman, protegen y aportan antioxidantes." at bounding box center [702, 224] width 272 height 30
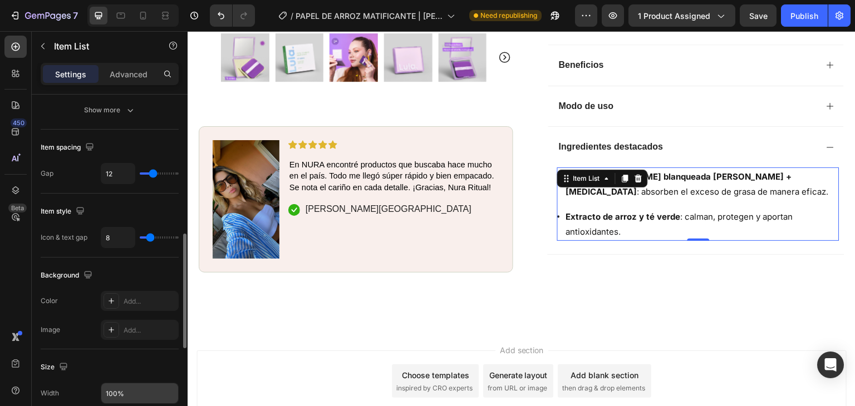
scroll to position [415, 0]
type input "8"
type input "7"
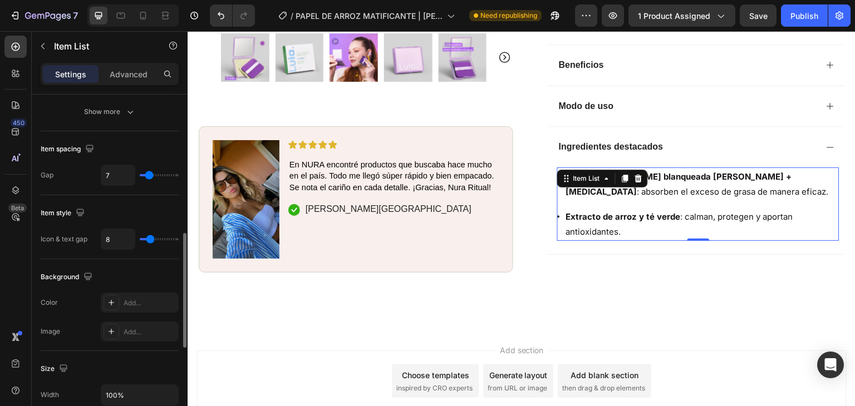
type input "6"
type input "5"
type input "4"
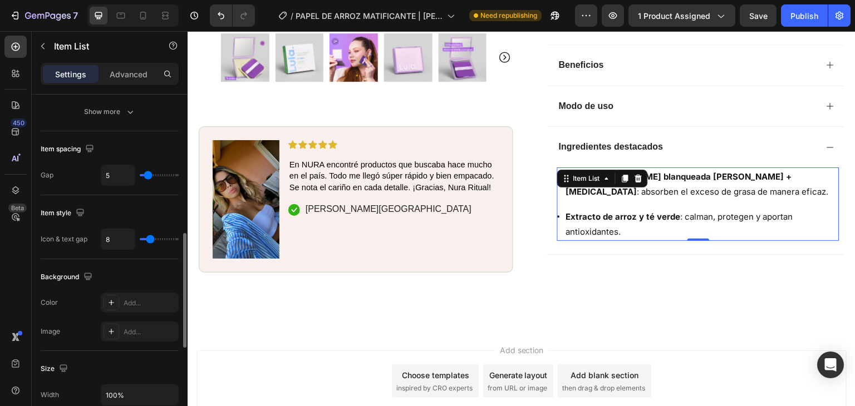
type input "4"
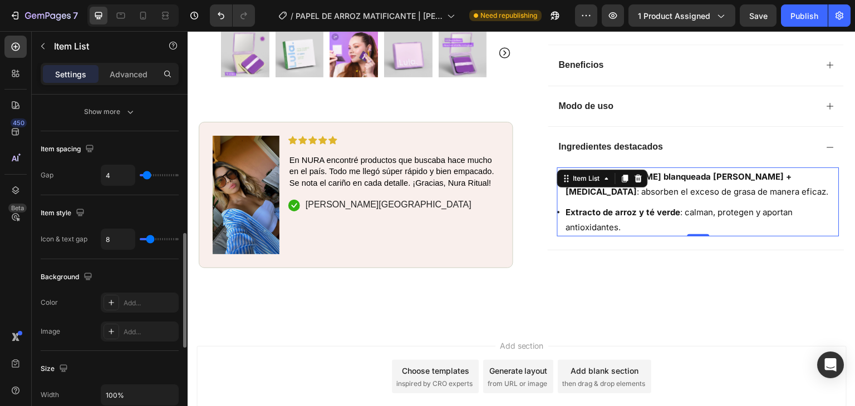
type input "3"
type input "0"
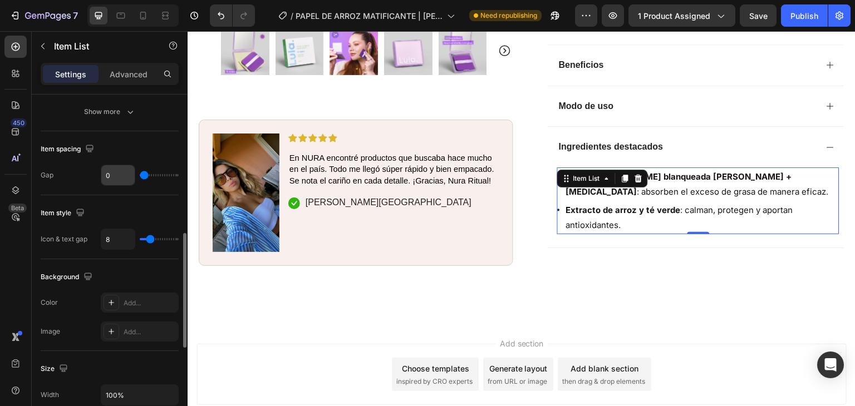
drag, startPoint x: 152, startPoint y: 174, endPoint x: 127, endPoint y: 176, distance: 25.1
type input "0"
click at [140, 174] on input "range" at bounding box center [159, 175] width 39 height 2
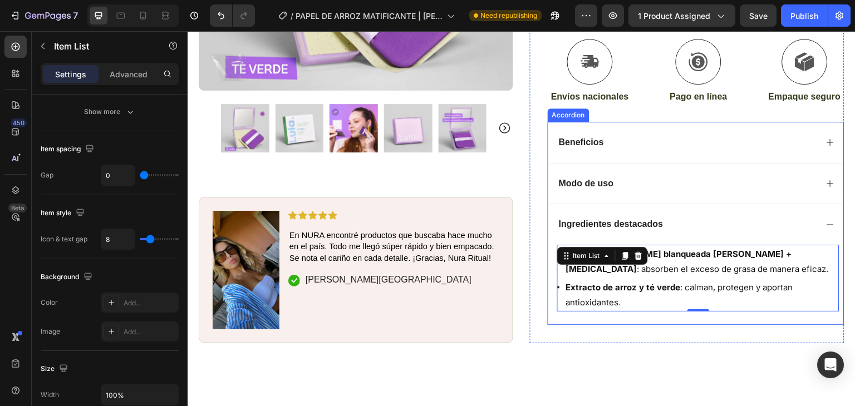
scroll to position [483, 0]
click at [610, 136] on div "Beneficios" at bounding box center [687, 143] width 260 height 15
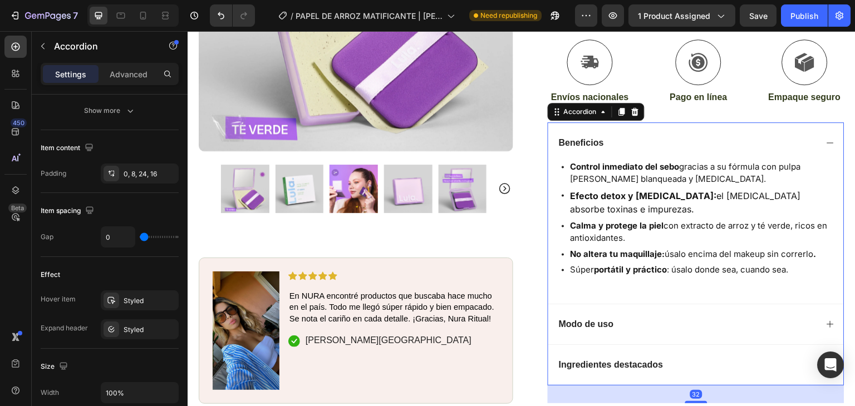
scroll to position [0, 0]
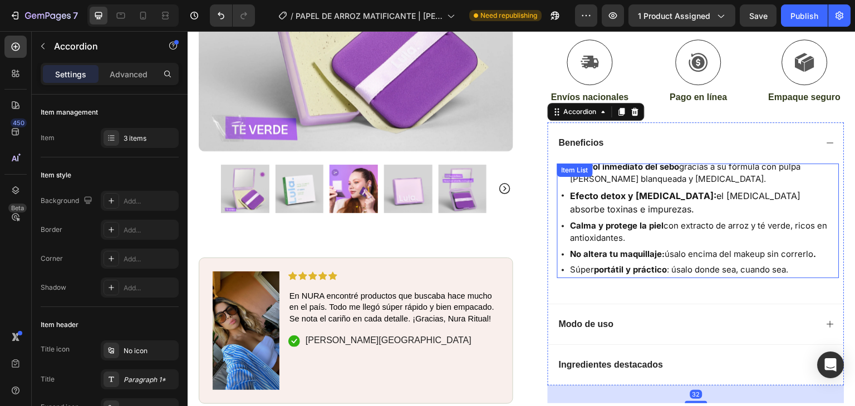
click at [662, 189] on p "Efecto detox y [MEDICAL_DATA]: el [MEDICAL_DATA] absorbe toxinas e impurezas." at bounding box center [704, 202] width 267 height 27
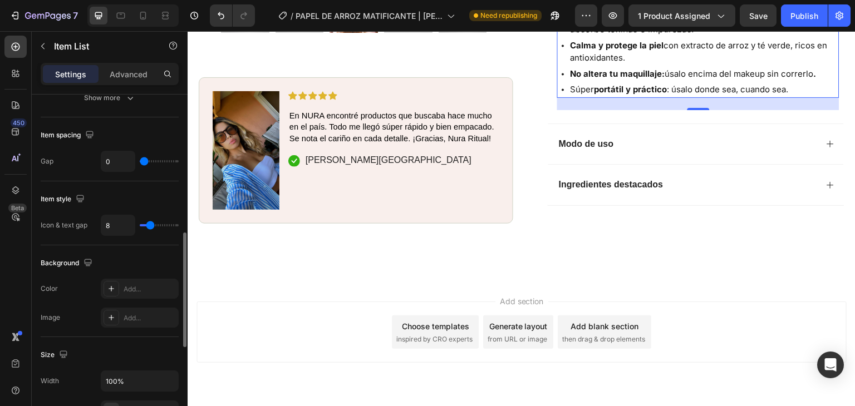
scroll to position [420, 0]
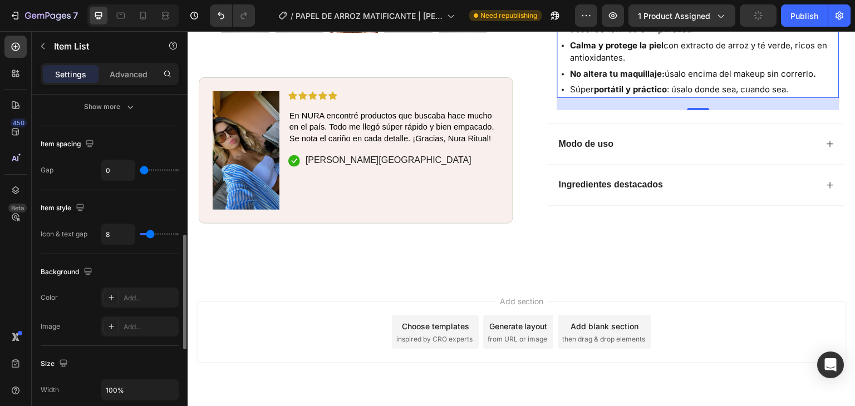
type input "7"
type input "5"
type input "4"
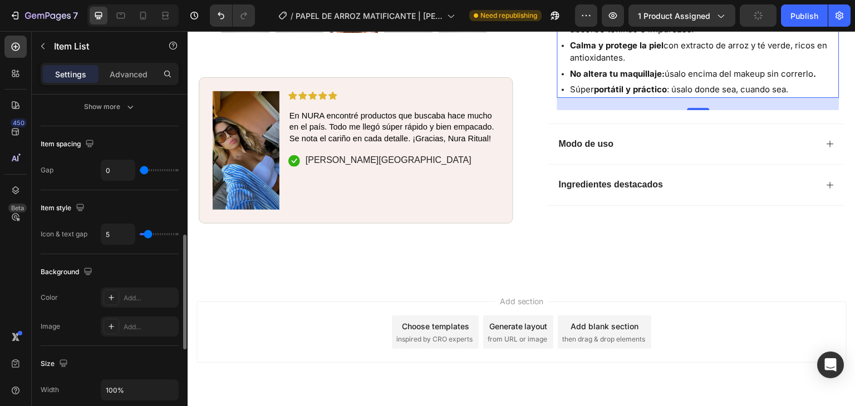
type input "4"
type input "3"
type input "1"
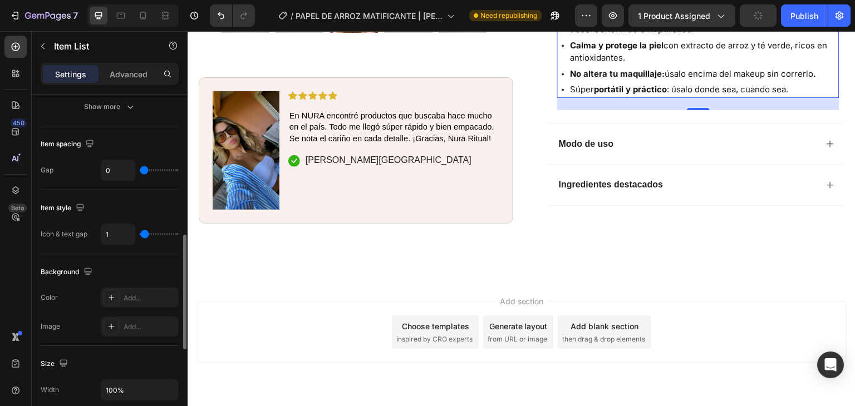
type input "0"
drag, startPoint x: 148, startPoint y: 234, endPoint x: 160, endPoint y: 232, distance: 12.4
type input "0"
click at [140, 234] on input "range" at bounding box center [159, 234] width 39 height 2
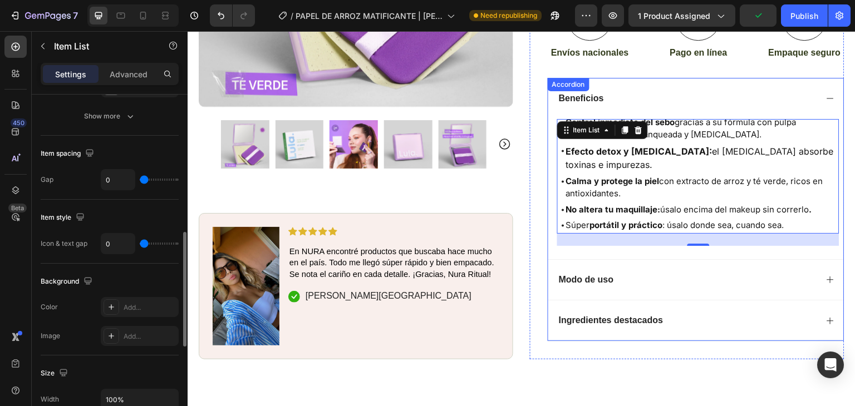
scroll to position [528, 0]
click at [617, 315] on p "Ingredientes destacados" at bounding box center [611, 321] width 105 height 12
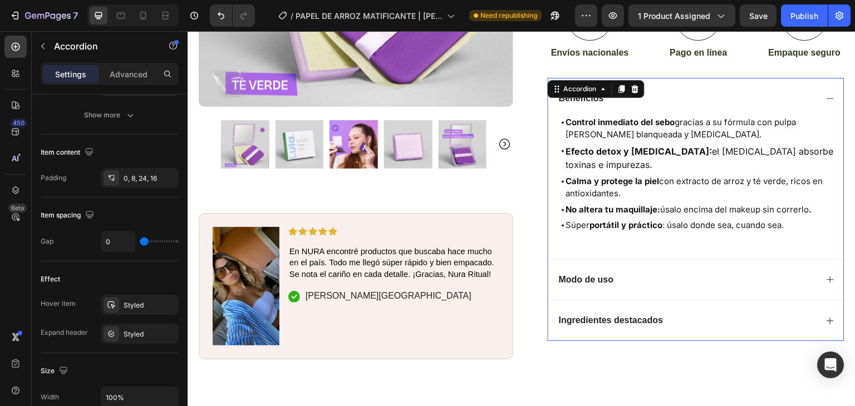
scroll to position [0, 0]
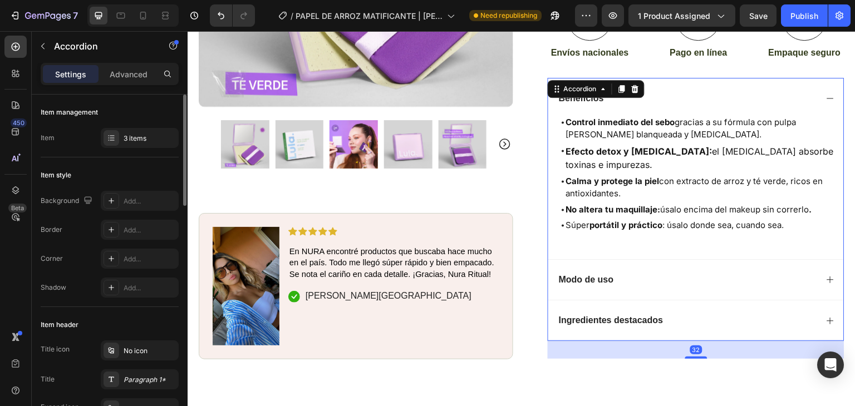
click at [826, 317] on icon at bounding box center [830, 321] width 9 height 9
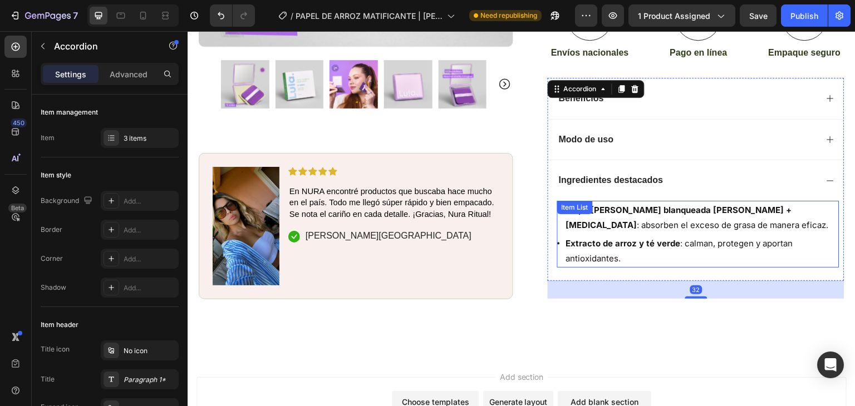
click at [645, 238] on strong "Extracto de arroz y té verde" at bounding box center [623, 243] width 115 height 11
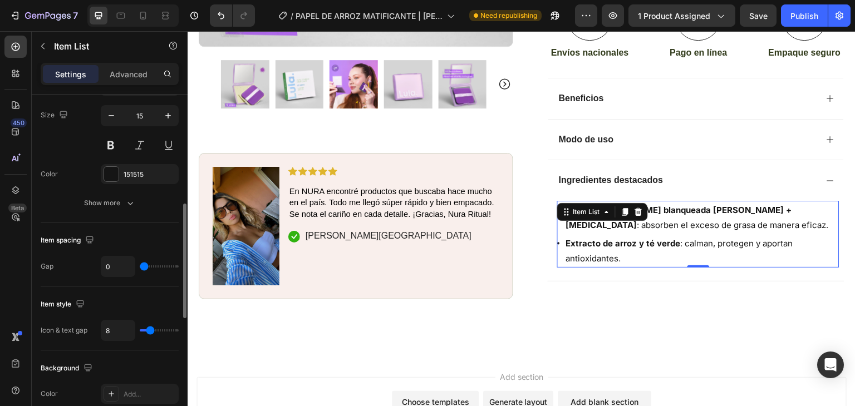
scroll to position [324, 0]
type input "10"
type input "3"
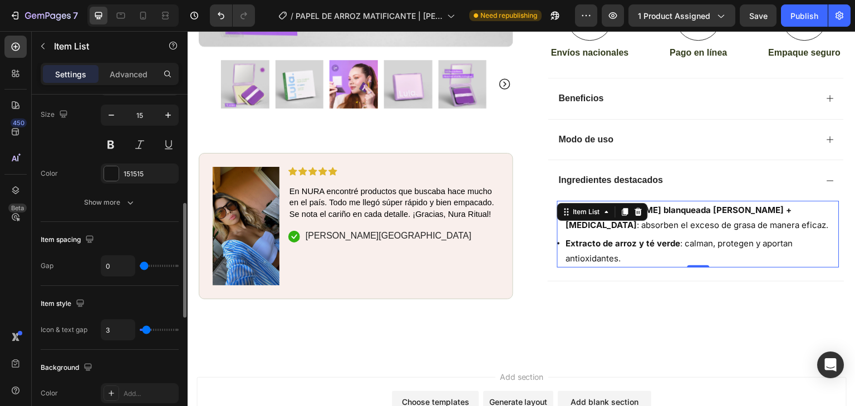
type input "0"
type input "2"
type input "40"
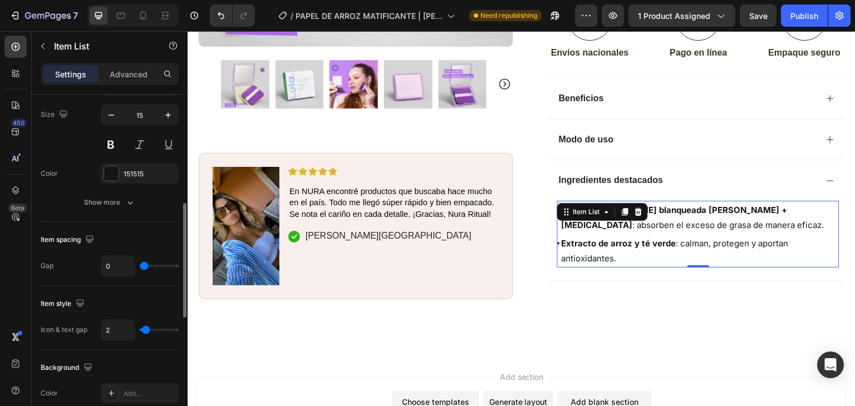
type input "40"
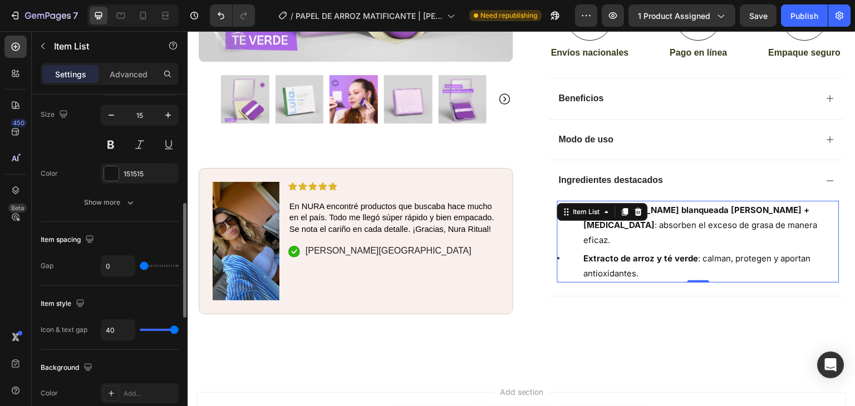
type input "36"
type input "26"
type input "0"
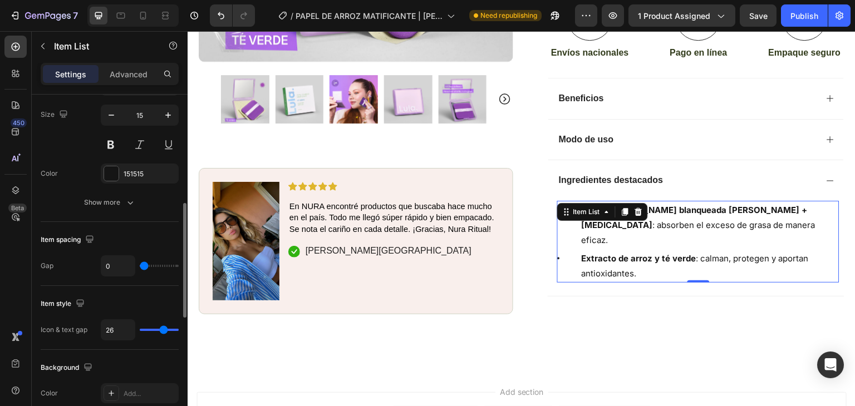
type input "0"
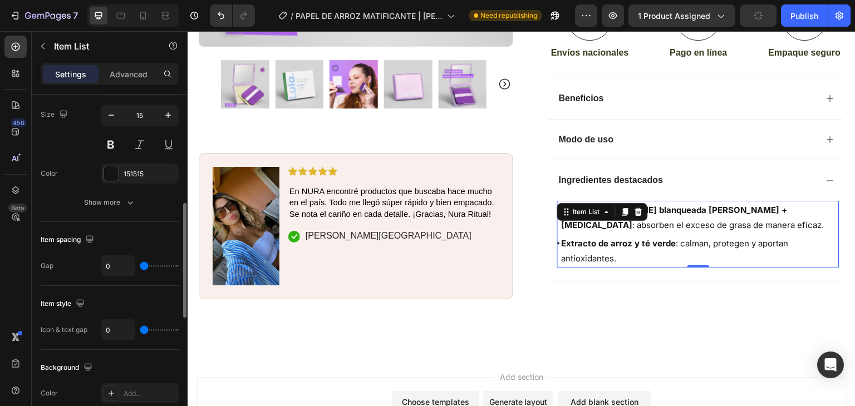
type input "8"
type input "10"
type input "11"
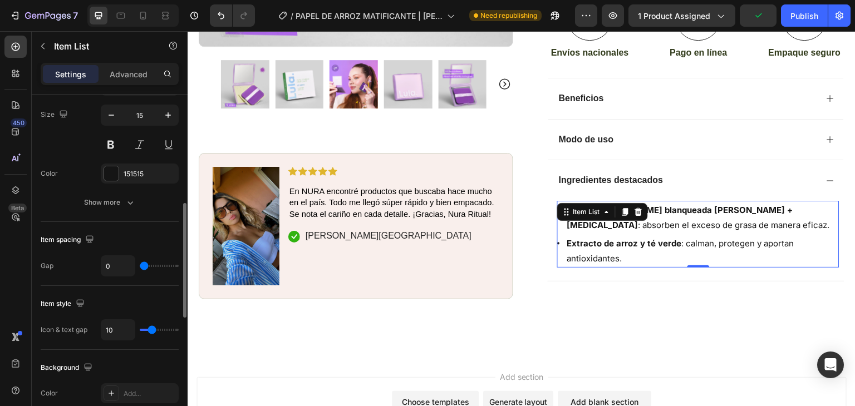
type input "11"
type input "12"
type input "11"
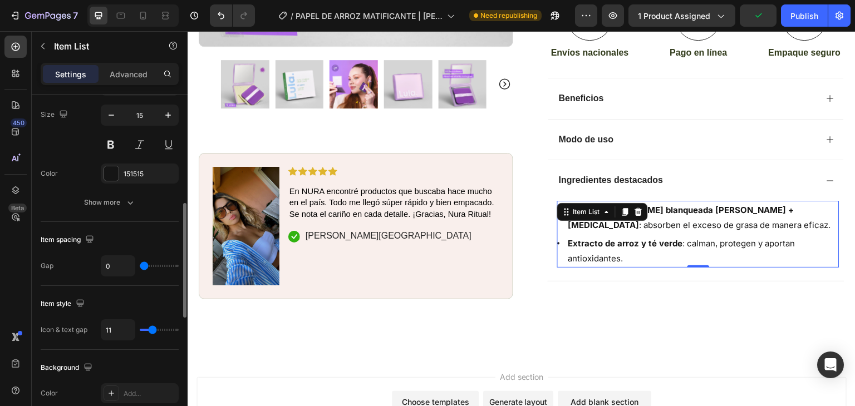
type input "10"
type input "5"
type input "4"
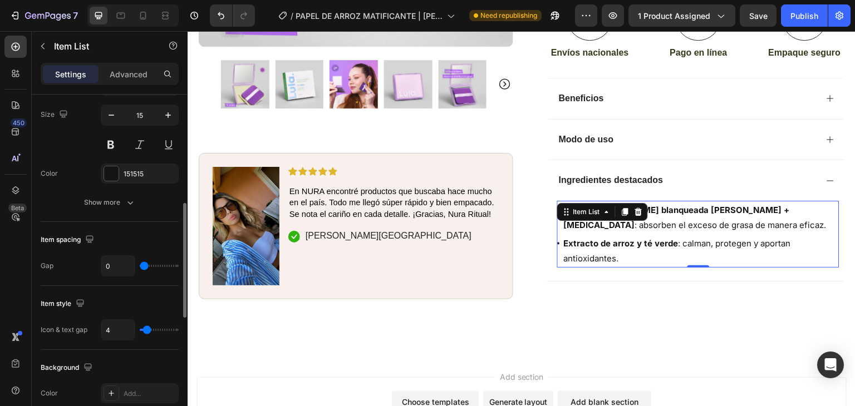
type input "4"
click at [147, 329] on input "range" at bounding box center [159, 330] width 39 height 2
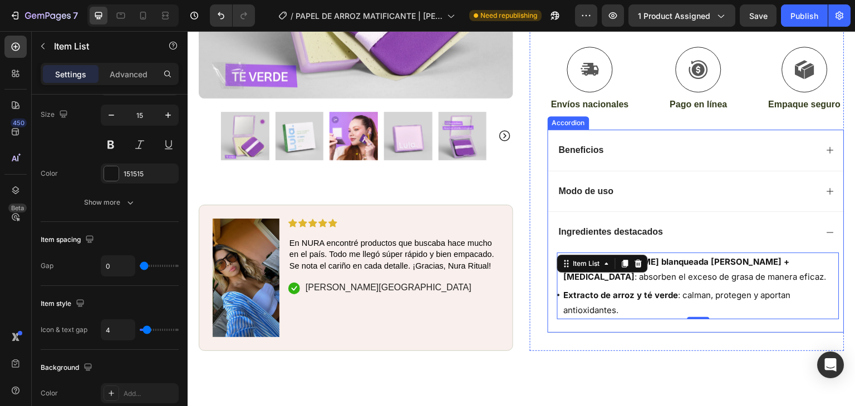
scroll to position [475, 0]
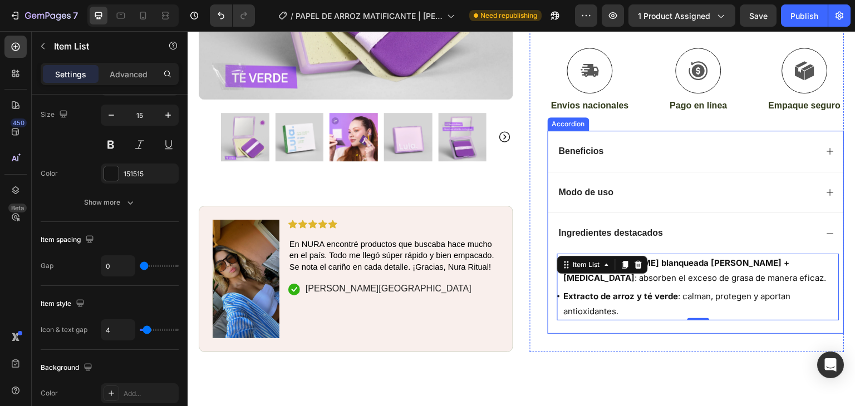
click at [593, 144] on div "Beneficios" at bounding box center [581, 151] width 48 height 15
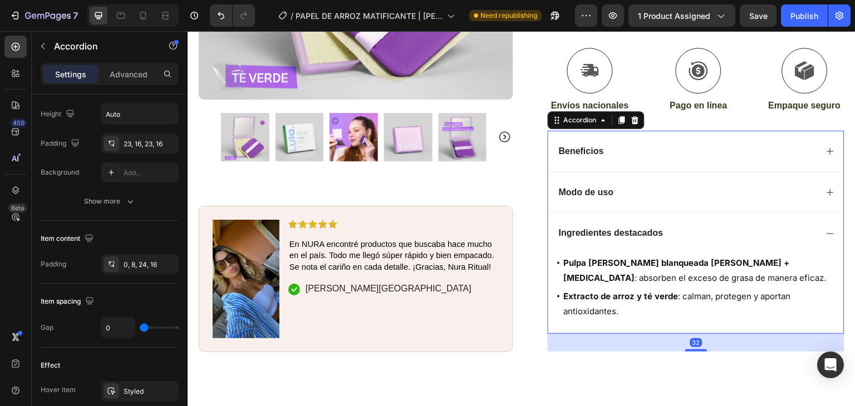
scroll to position [0, 0]
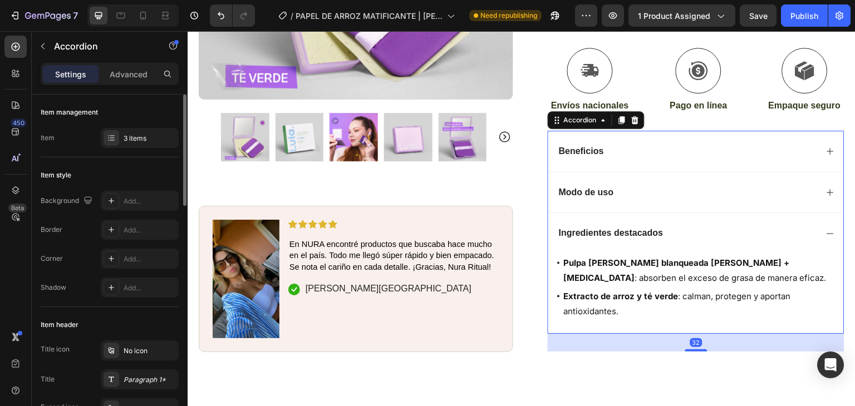
drag, startPoint x: 824, startPoint y: 121, endPoint x: 807, endPoint y: 125, distance: 17.3
click at [826, 147] on icon at bounding box center [830, 151] width 9 height 9
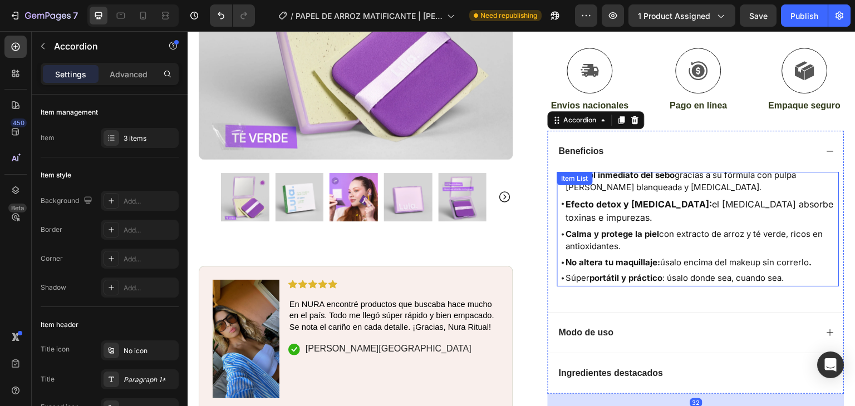
drag, startPoint x: 600, startPoint y: 192, endPoint x: 587, endPoint y: 198, distance: 14.2
click at [600, 198] on p "Efecto detox y [MEDICAL_DATA]: el [MEDICAL_DATA] absorbe toxinas e impurezas." at bounding box center [702, 211] width 272 height 27
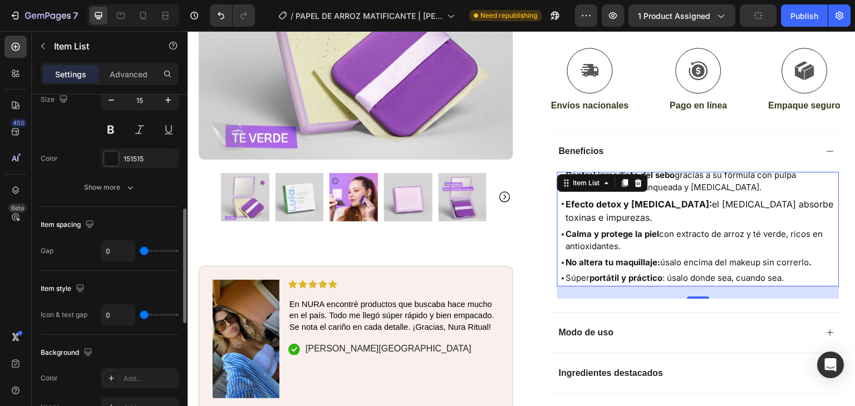
scroll to position [338, 0]
type input "5"
type input "6"
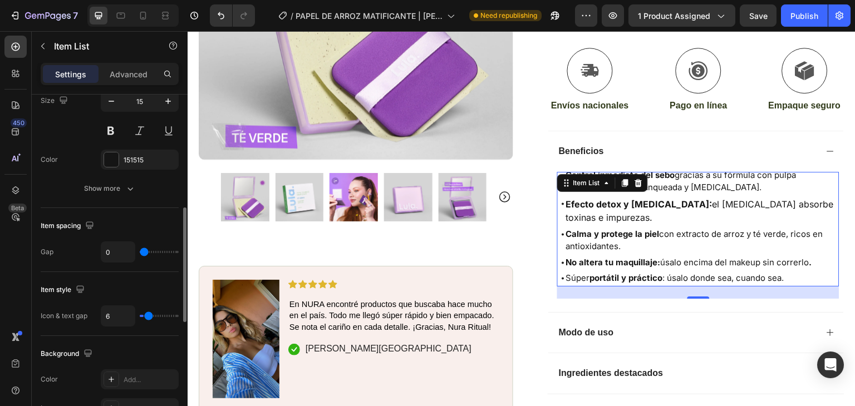
type input "7"
type input "6"
type input "5"
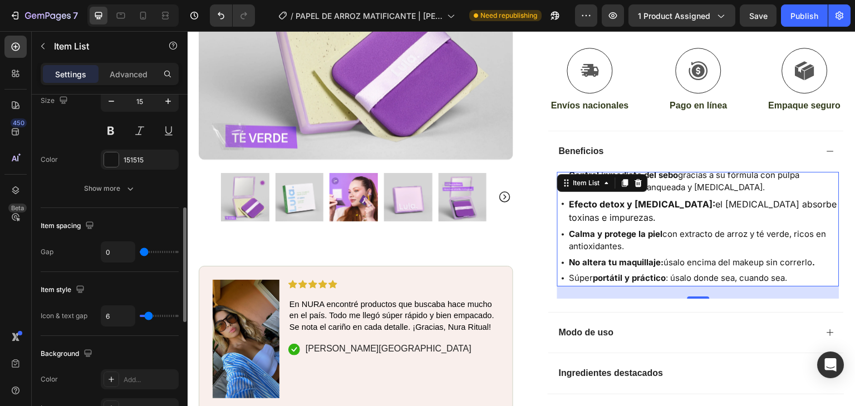
type input "5"
type input "4"
click at [147, 315] on input "range" at bounding box center [159, 316] width 39 height 2
type input "21"
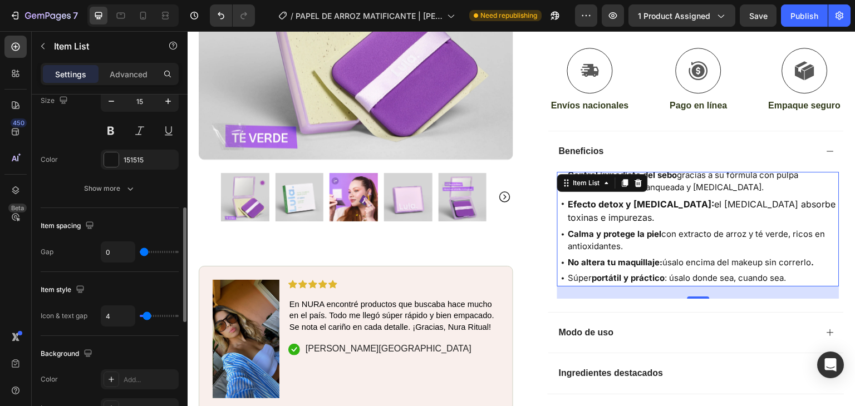
type input "21"
type input "22"
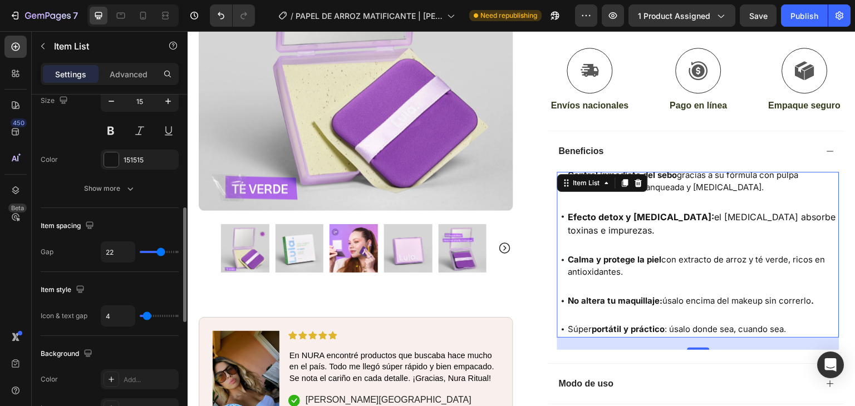
type input "23"
type input "24"
type input "26"
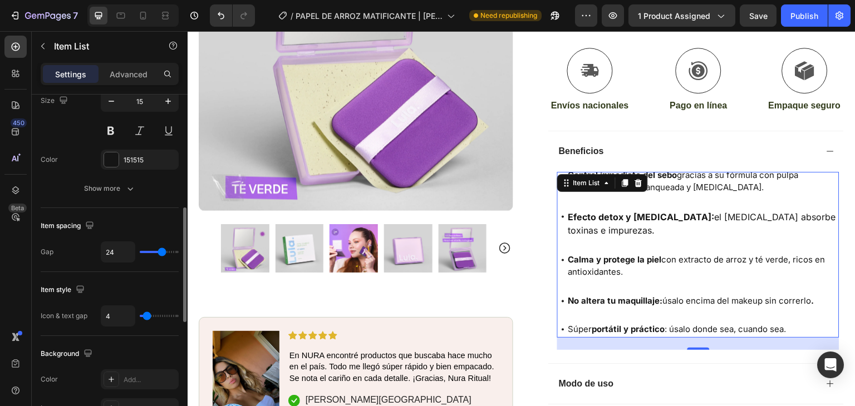
type input "26"
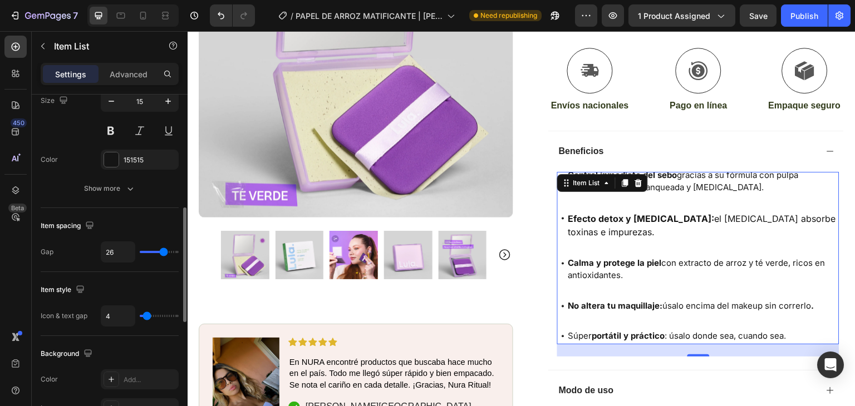
type input "18"
type input "14"
type input "13"
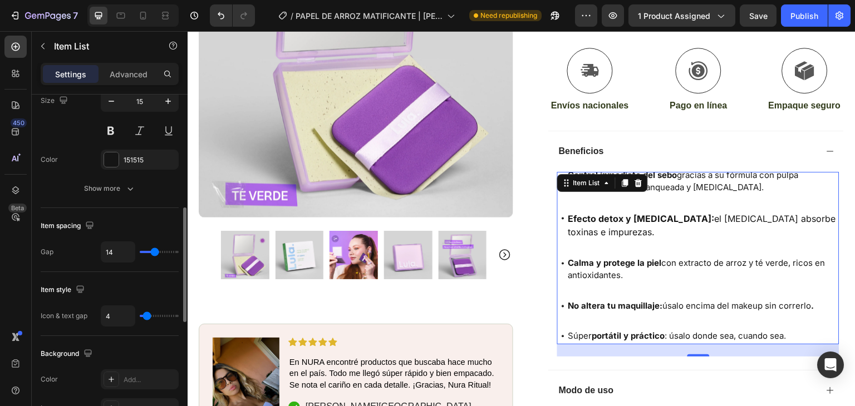
type input "13"
type input "11"
type input "7"
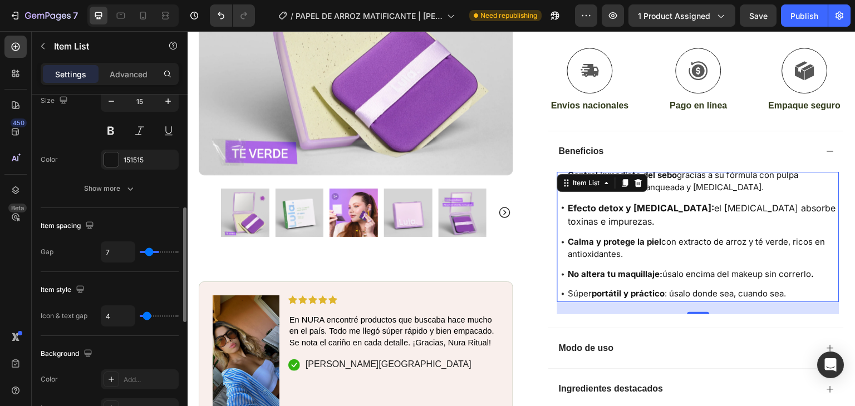
type input "4"
type input "1"
type input "0"
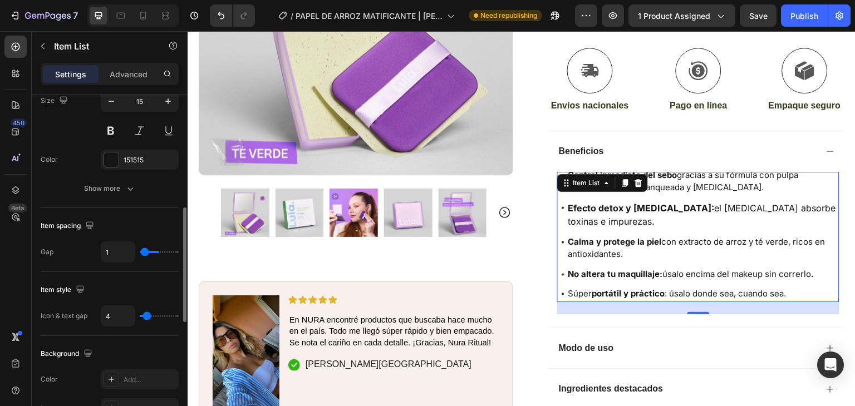
type input "0"
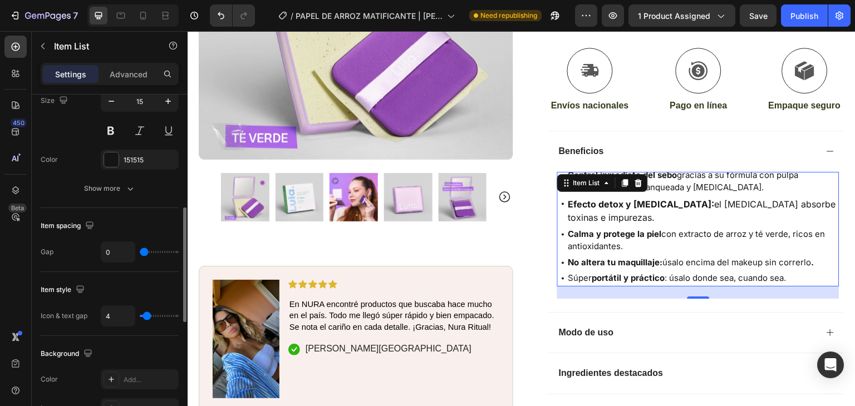
drag, startPoint x: 144, startPoint y: 252, endPoint x: 75, endPoint y: 248, distance: 69.7
click at [140, 251] on input "range" at bounding box center [159, 252] width 39 height 2
click at [125, 190] on icon "button" at bounding box center [130, 188] width 11 height 11
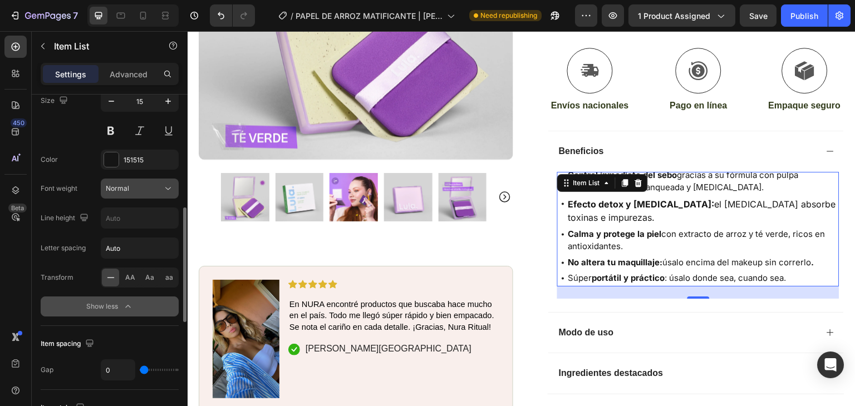
click at [149, 192] on div "Normal" at bounding box center [134, 189] width 57 height 10
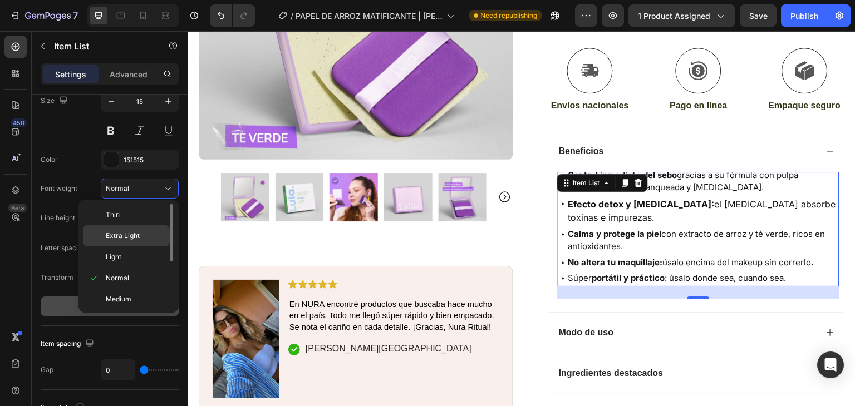
click at [149, 247] on div "Extra Light" at bounding box center [126, 257] width 87 height 21
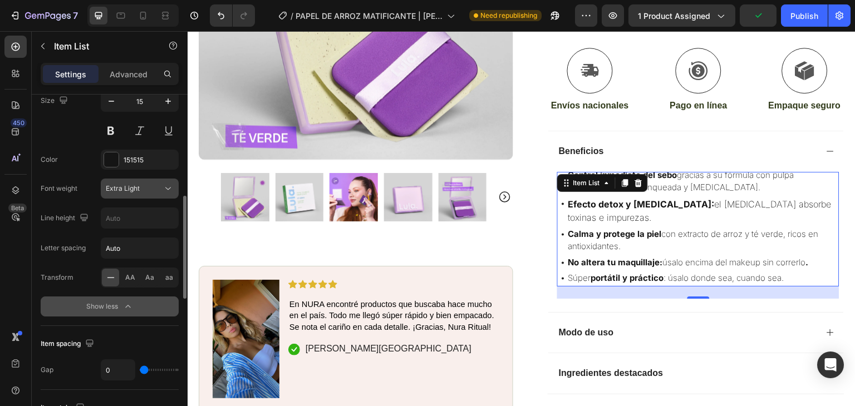
click at [141, 194] on button "Extra Light" at bounding box center [140, 189] width 78 height 20
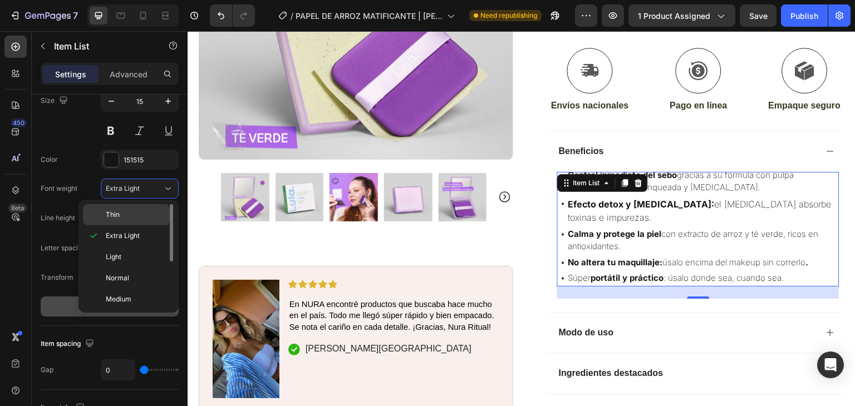
click at [134, 214] on p "Thin" at bounding box center [135, 215] width 59 height 10
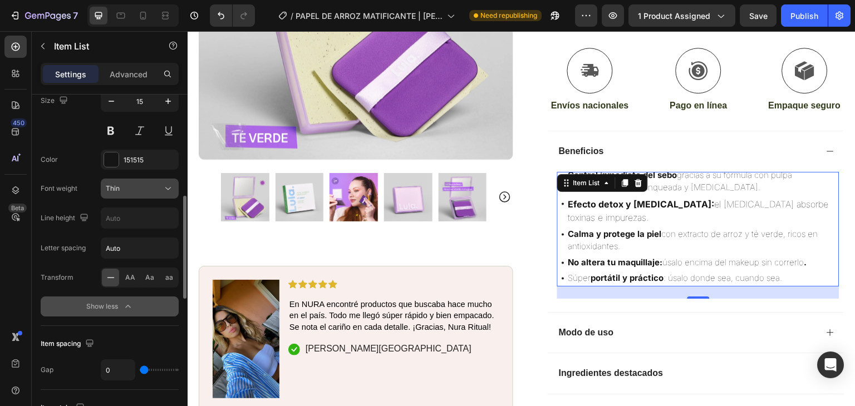
click at [138, 195] on button "Thin" at bounding box center [140, 189] width 78 height 20
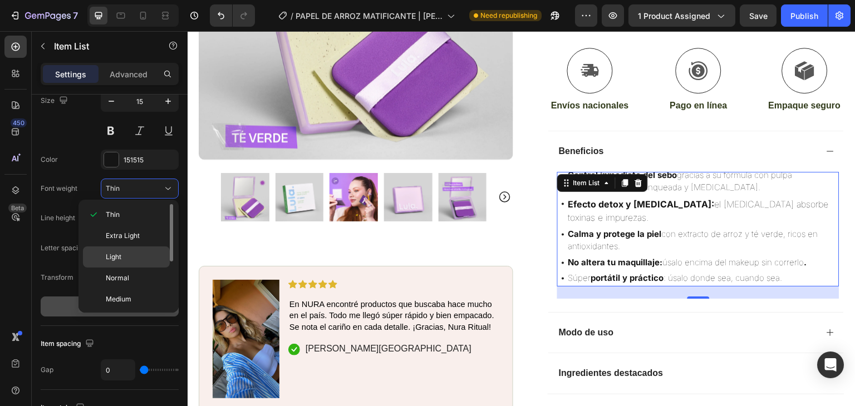
click at [131, 254] on p "Light" at bounding box center [135, 257] width 59 height 10
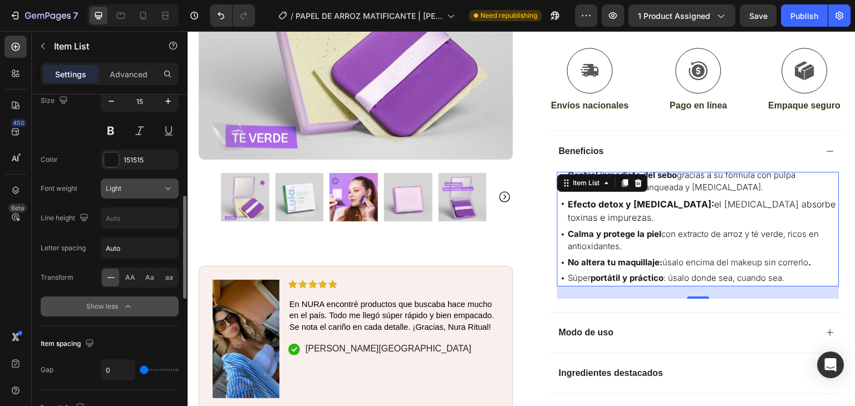
click at [147, 193] on div "Light" at bounding box center [140, 188] width 68 height 11
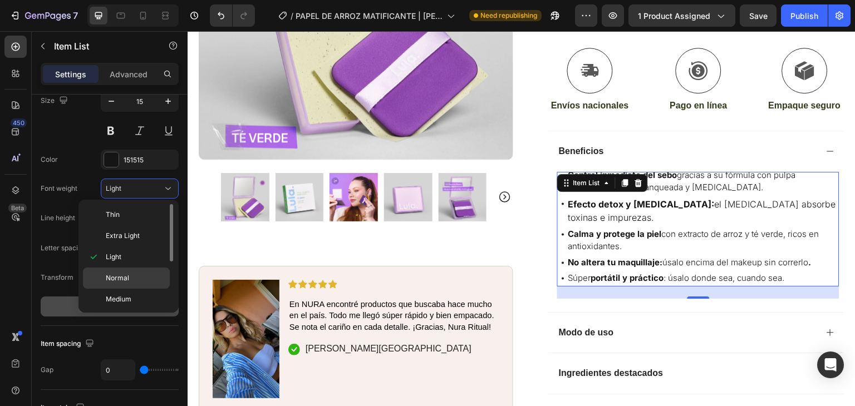
click at [131, 276] on p "Normal" at bounding box center [135, 278] width 59 height 10
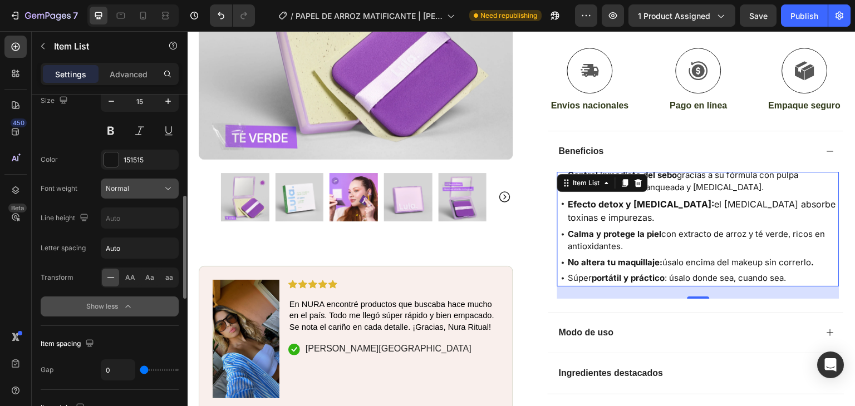
click at [140, 188] on div "Normal" at bounding box center [134, 189] width 57 height 10
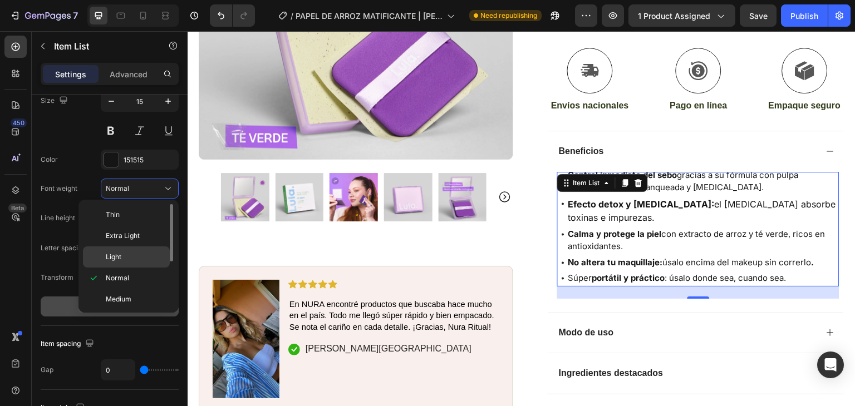
click at [126, 253] on p "Light" at bounding box center [135, 257] width 59 height 10
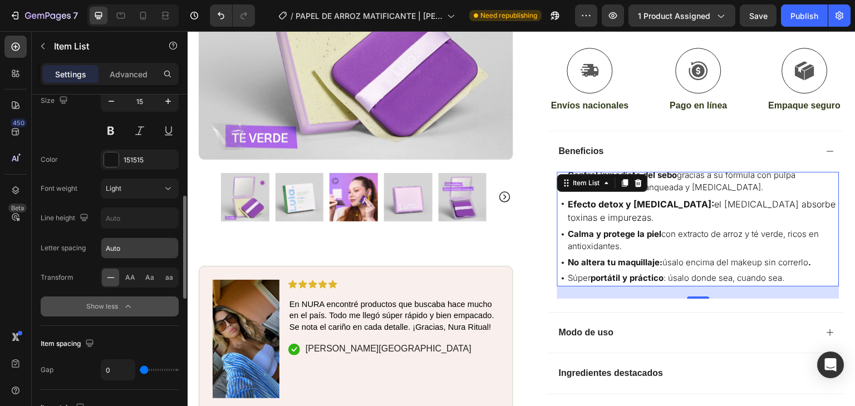
click at [131, 252] on input "Auto" at bounding box center [139, 248] width 77 height 20
click at [131, 279] on span "AA" at bounding box center [130, 278] width 10 height 10
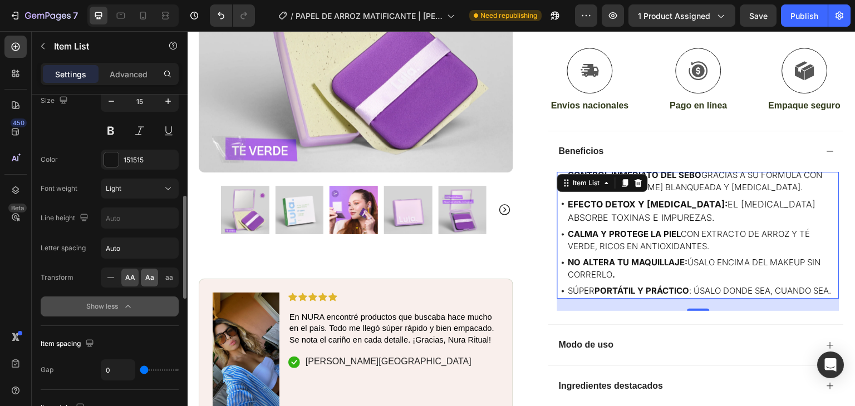
click at [147, 276] on span "Aa" at bounding box center [149, 278] width 9 height 10
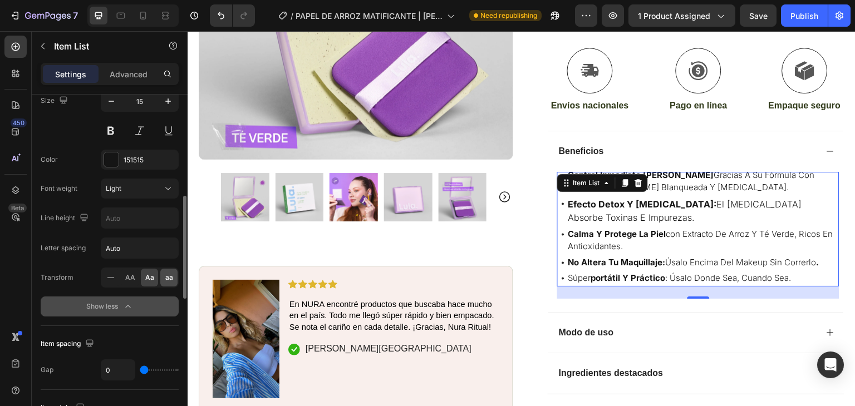
click at [171, 276] on span "aa" at bounding box center [169, 278] width 8 height 10
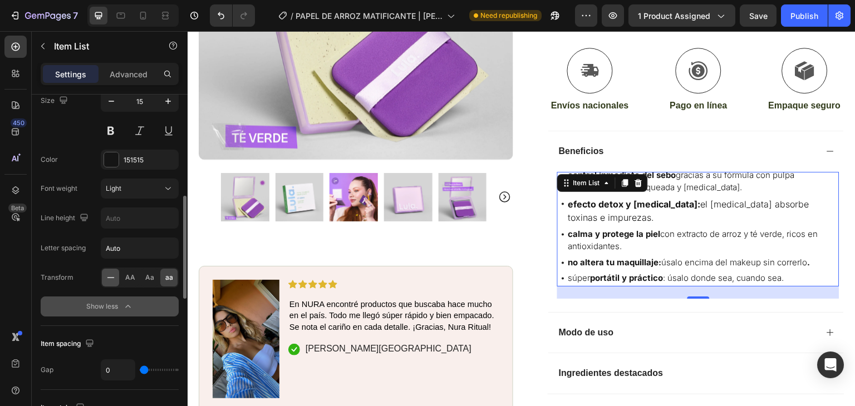
click at [114, 276] on icon at bounding box center [110, 277] width 11 height 11
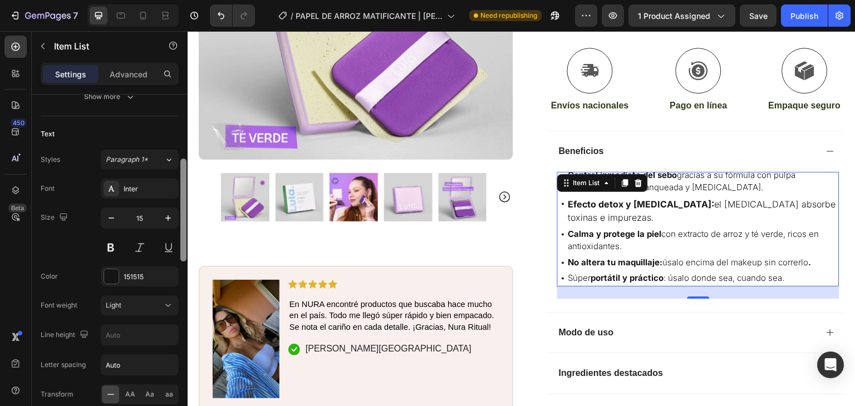
scroll to position [219, 0]
drag, startPoint x: 184, startPoint y: 262, endPoint x: 184, endPoint y: 226, distance: 35.6
click at [184, 226] on div at bounding box center [183, 211] width 6 height 103
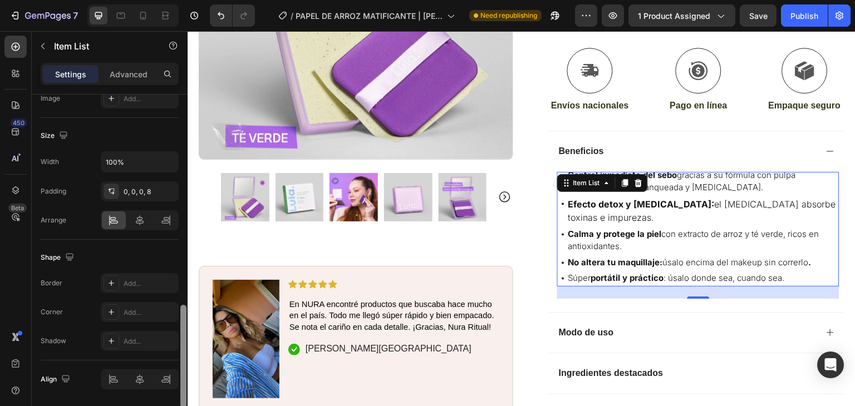
scroll to position [772, 0]
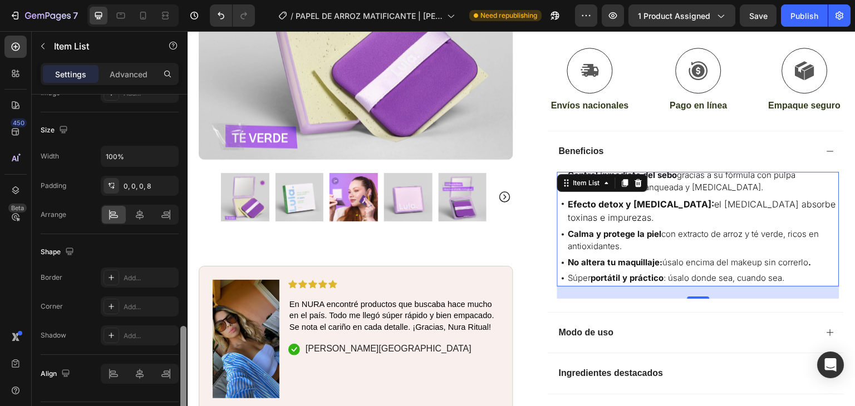
drag, startPoint x: 183, startPoint y: 183, endPoint x: 175, endPoint y: 349, distance: 166.1
click at [175, 349] on div "Item management Order 5 items Icon style Icon type Icon Circle filled Icon colo…" at bounding box center [110, 267] width 156 height 344
click at [140, 185] on div "0, 0, 0, 8" at bounding box center [140, 187] width 32 height 10
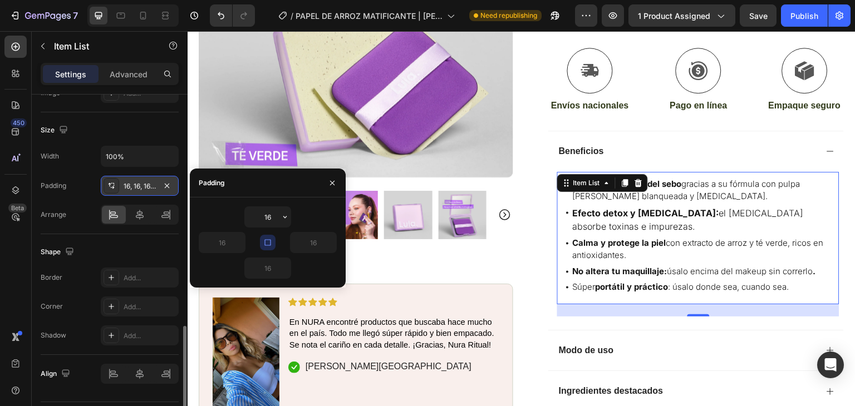
click at [140, 185] on div "16, 16, 16, 16" at bounding box center [140, 187] width 32 height 10
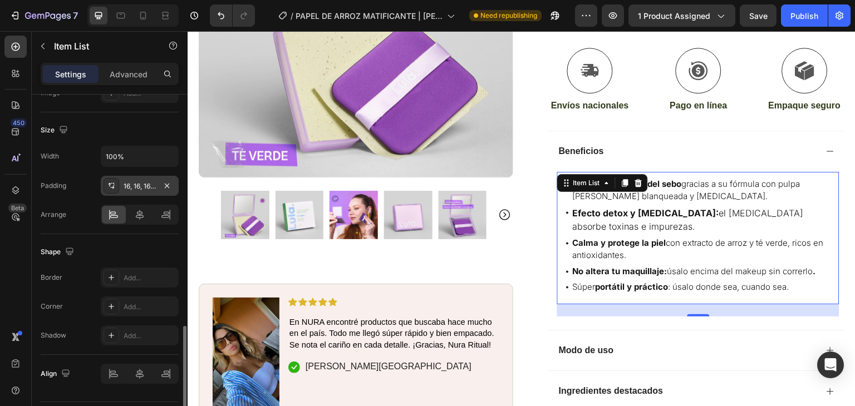
click at [160, 185] on div "16, 16, 16, 16" at bounding box center [140, 186] width 78 height 20
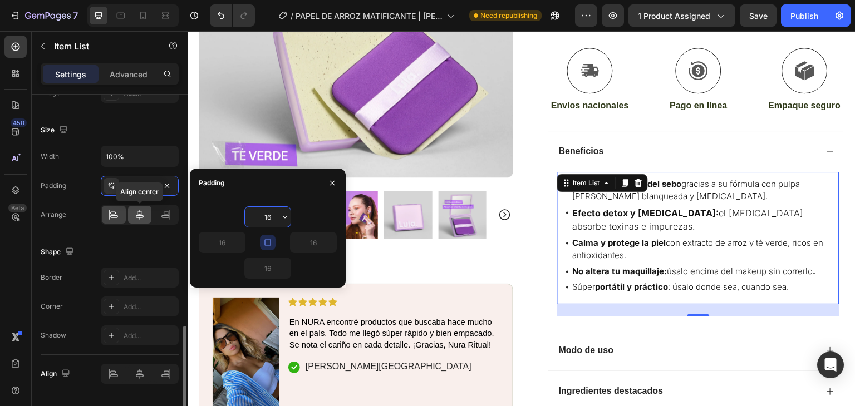
click at [141, 214] on icon at bounding box center [139, 214] width 11 height 11
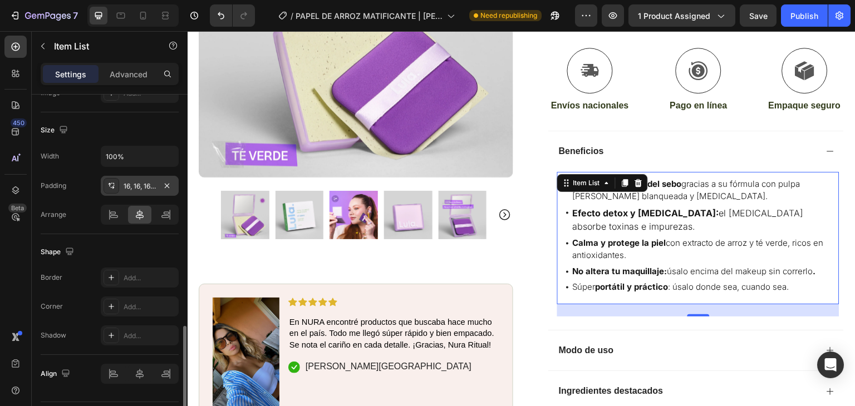
drag, startPoint x: 146, startPoint y: 190, endPoint x: 128, endPoint y: 188, distance: 18.5
click at [143, 190] on div "16, 16, 16, 16" at bounding box center [140, 186] width 78 height 20
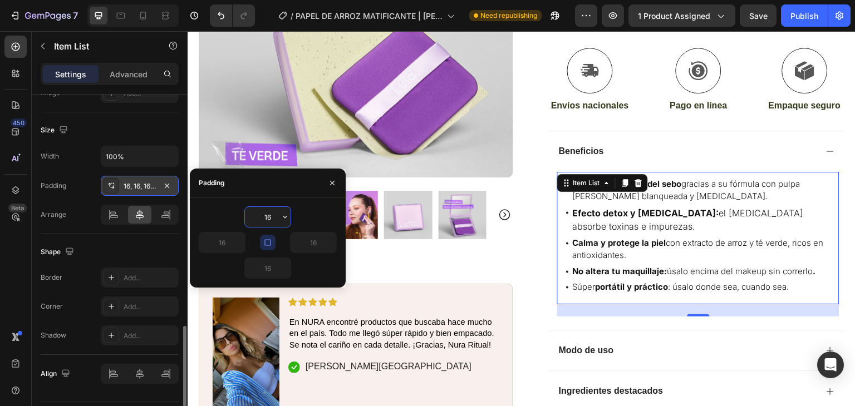
click at [119, 185] on div at bounding box center [112, 186] width 16 height 16
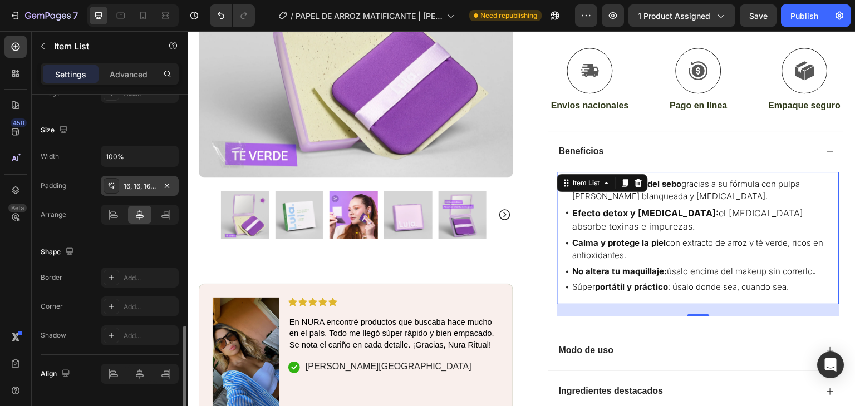
click at [116, 184] on div at bounding box center [112, 186] width 16 height 16
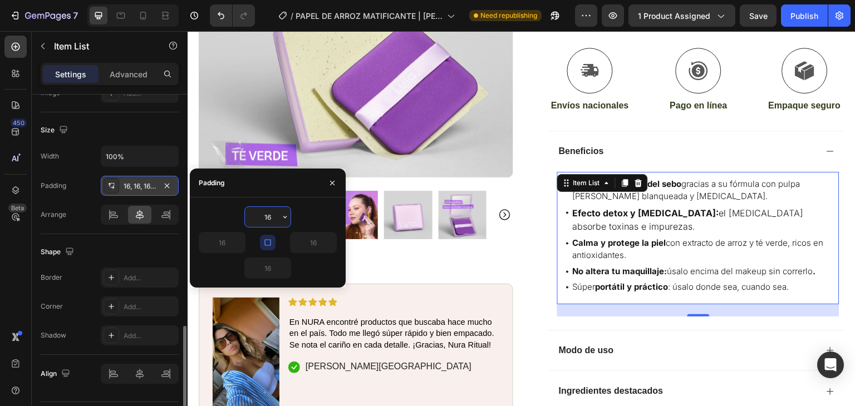
click at [126, 183] on div "16, 16, 16, 16" at bounding box center [140, 187] width 32 height 10
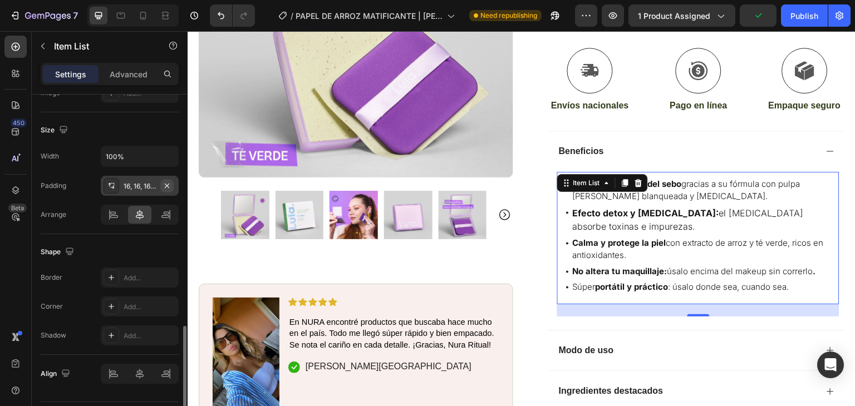
click at [167, 182] on icon "button" at bounding box center [167, 186] width 9 height 9
type input "0"
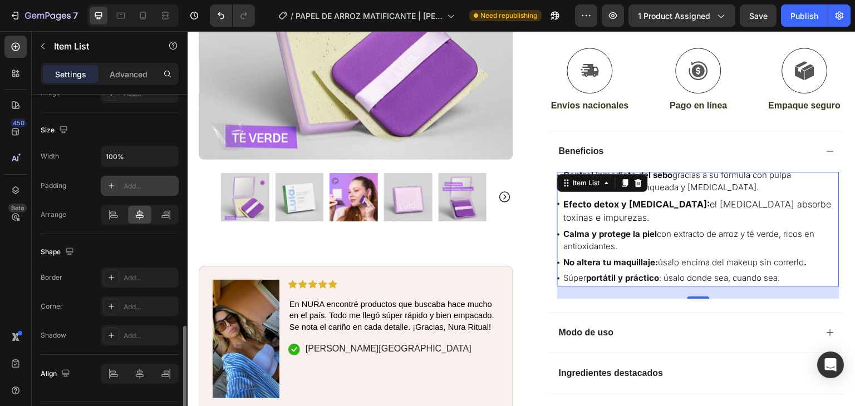
click at [150, 185] on div "Add..." at bounding box center [150, 187] width 52 height 10
type input "16"
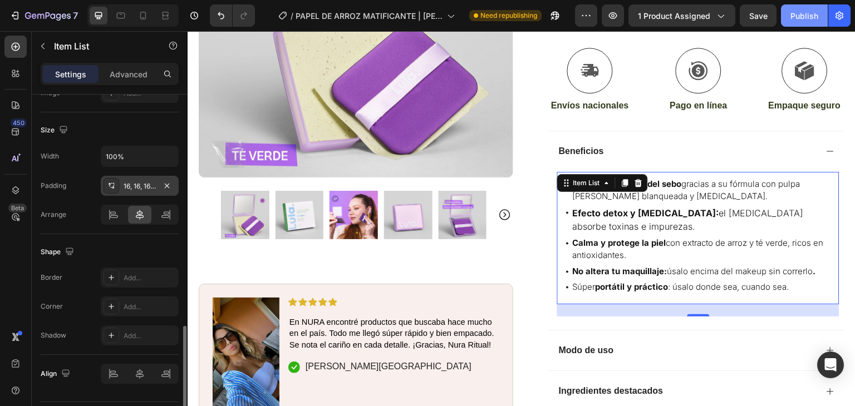
click at [802, 12] on div "Publish" at bounding box center [805, 16] width 28 height 12
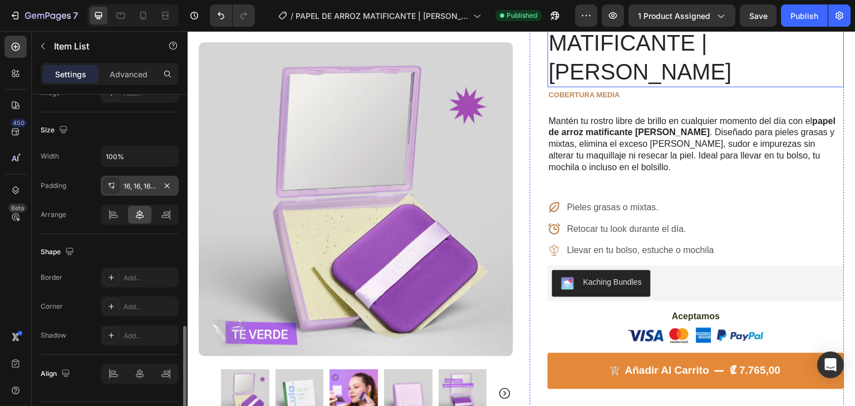
scroll to position [0, 0]
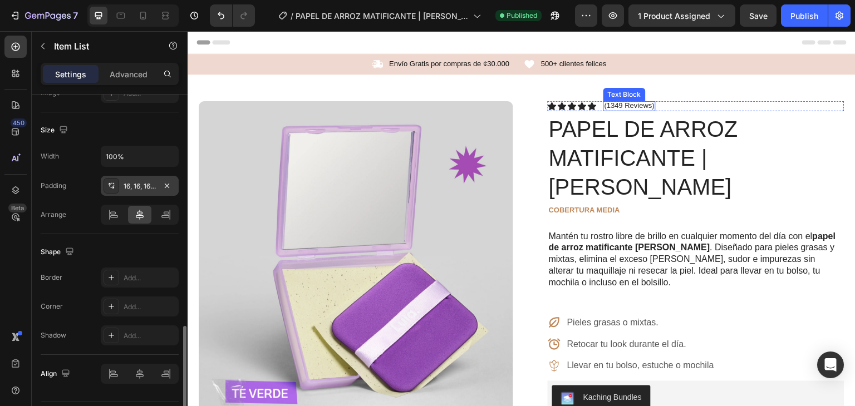
click at [610, 106] on p "(1349 Reviews)" at bounding box center [630, 105] width 50 height 9
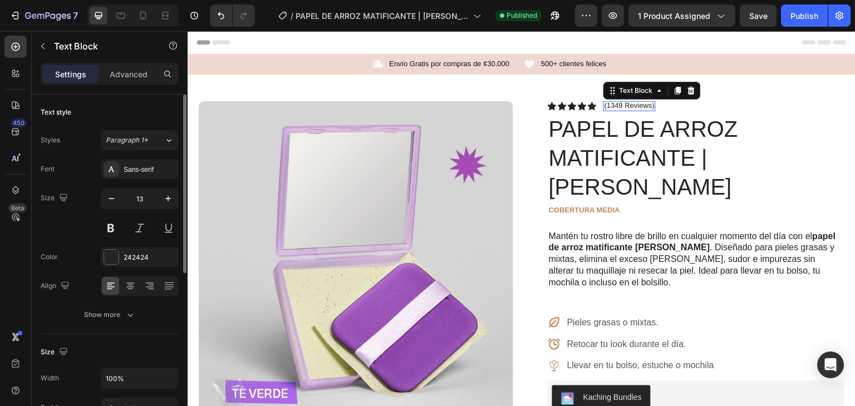
click at [610, 106] on p "(1349 Reviews)" at bounding box center [630, 105] width 50 height 9
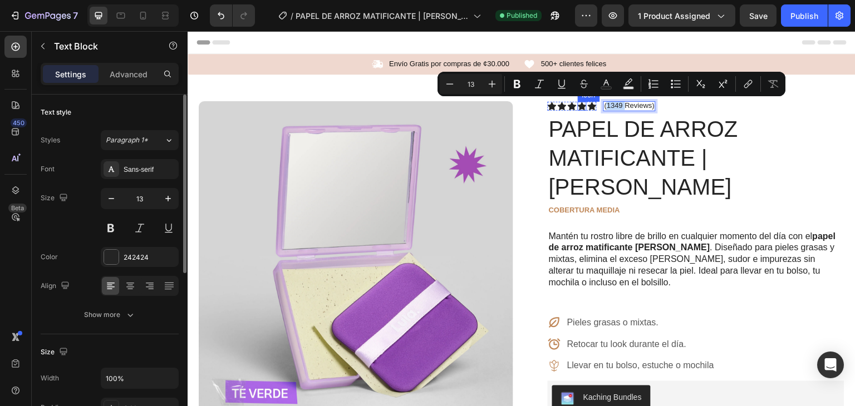
click at [578, 105] on icon at bounding box center [582, 106] width 9 height 8
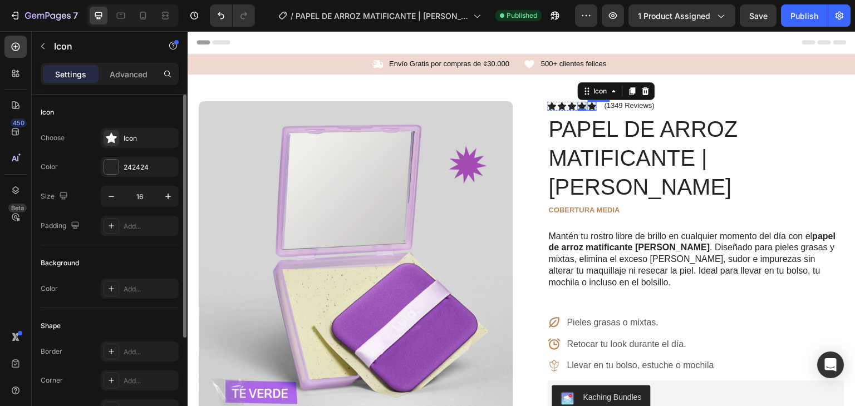
click at [588, 105] on icon at bounding box center [592, 106] width 9 height 8
click at [596, 91] on icon at bounding box center [597, 91] width 9 height 9
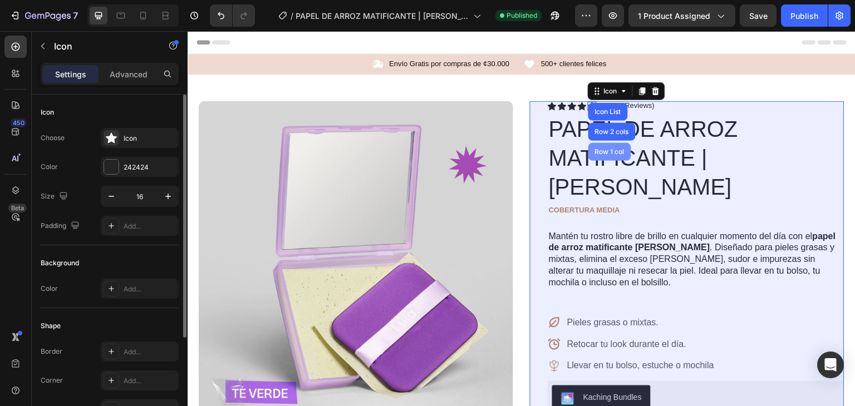
click at [600, 152] on div "Row 1 col" at bounding box center [610, 152] width 34 height 7
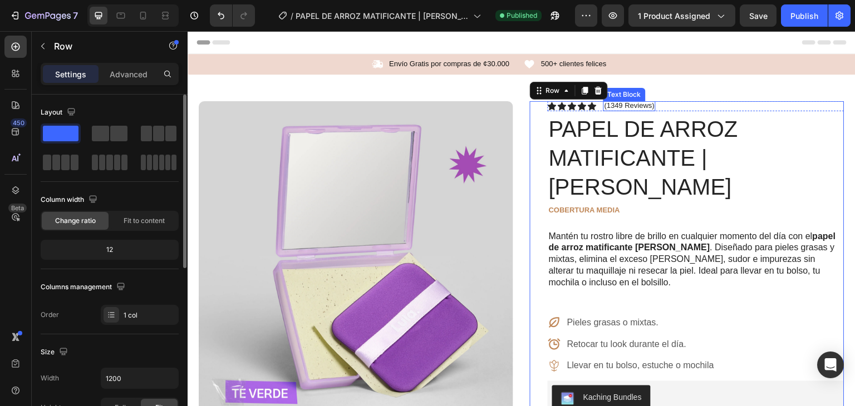
click at [606, 105] on p "(1349 Reviews)" at bounding box center [630, 105] width 50 height 9
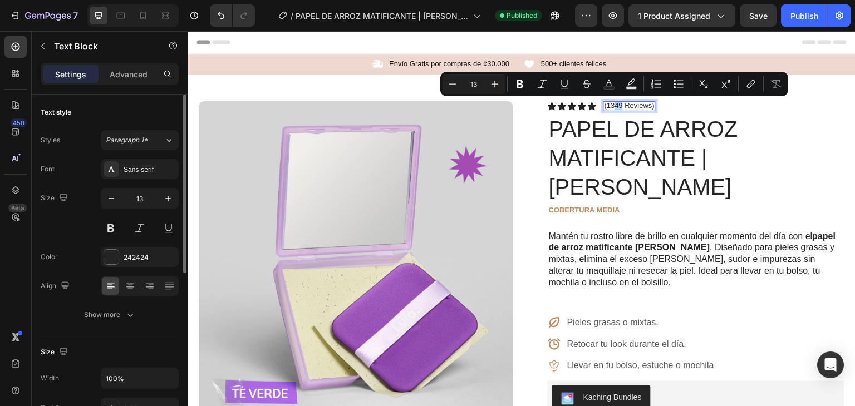
drag, startPoint x: 619, startPoint y: 104, endPoint x: 612, endPoint y: 106, distance: 6.5
click at [612, 106] on p "(1349 Reviews)" at bounding box center [630, 105] width 50 height 9
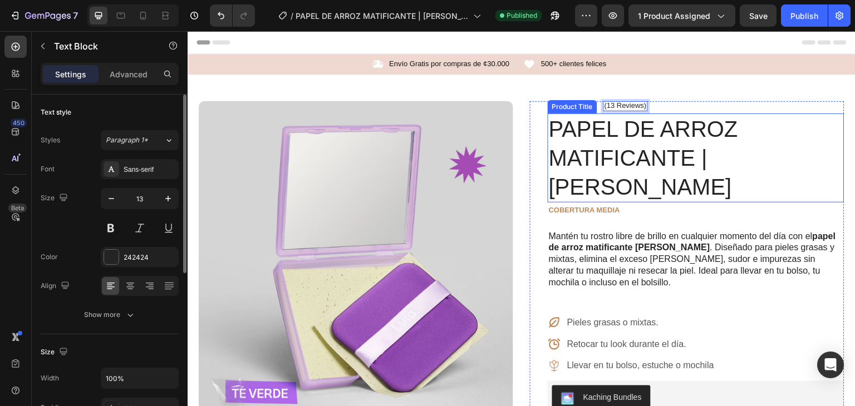
click at [751, 137] on h1 "PAPEL DE ARROZ MATIFICANTE | [PERSON_NAME]" at bounding box center [696, 158] width 297 height 89
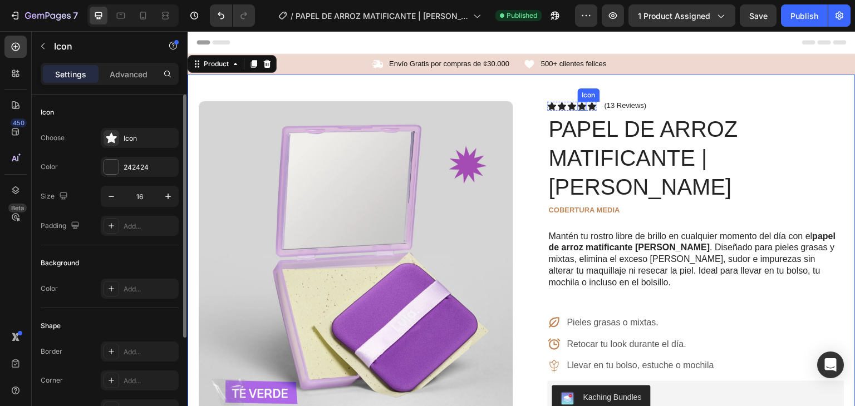
click at [578, 106] on div "Icon" at bounding box center [582, 106] width 9 height 9
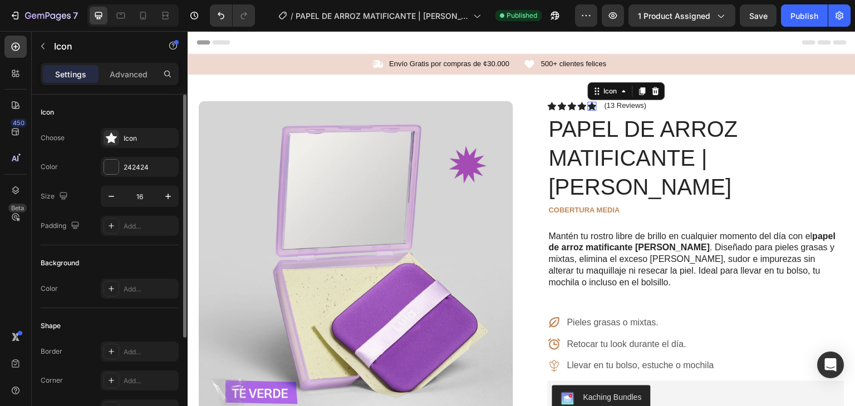
click at [588, 106] on div "Icon 0" at bounding box center [592, 106] width 9 height 9
click at [610, 91] on div "Icon" at bounding box center [611, 91] width 18 height 0
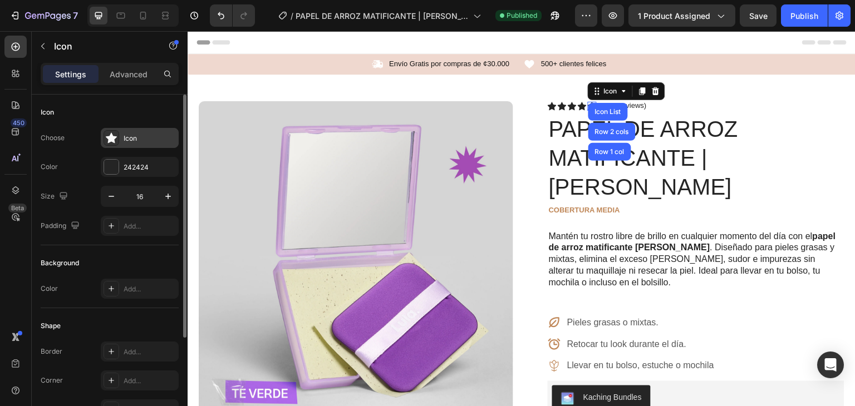
click at [111, 139] on icon at bounding box center [111, 138] width 11 height 11
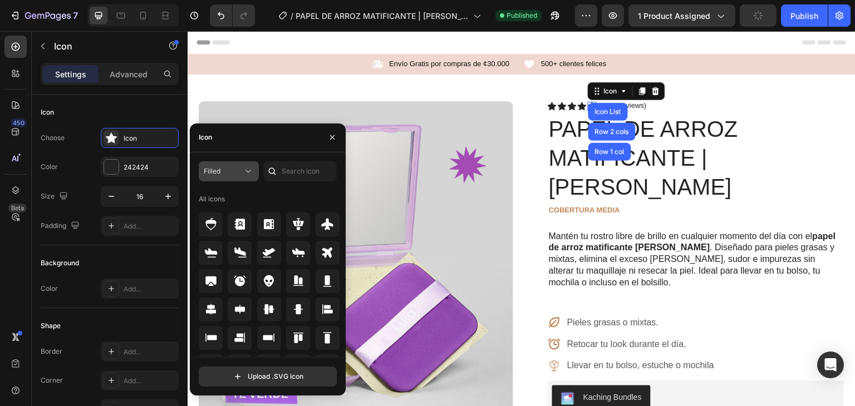
drag, startPoint x: 261, startPoint y: 177, endPoint x: 243, endPoint y: 175, distance: 17.9
click at [253, 177] on div "Filled" at bounding box center [268, 171] width 138 height 20
click at [242, 174] on div "Filled" at bounding box center [223, 171] width 39 height 10
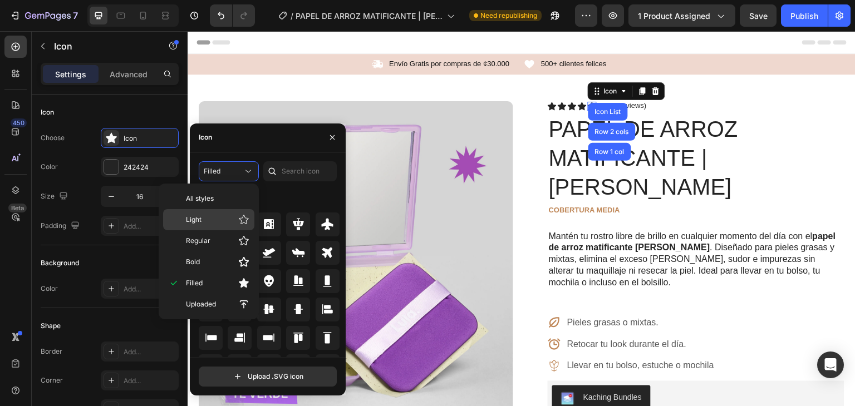
click at [218, 220] on p "Light" at bounding box center [217, 219] width 63 height 11
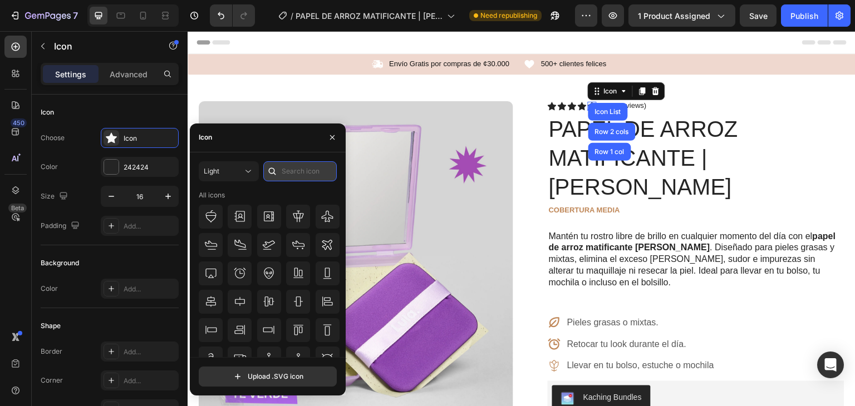
click at [301, 169] on input "text" at bounding box center [299, 171] width 73 height 20
type input "s"
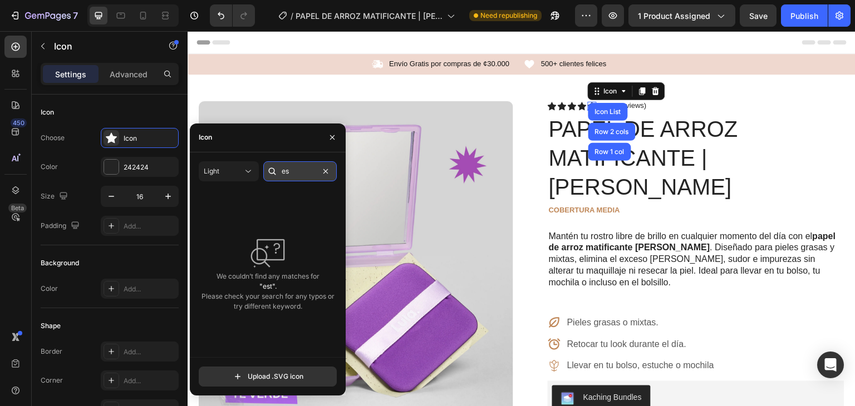
type input "e"
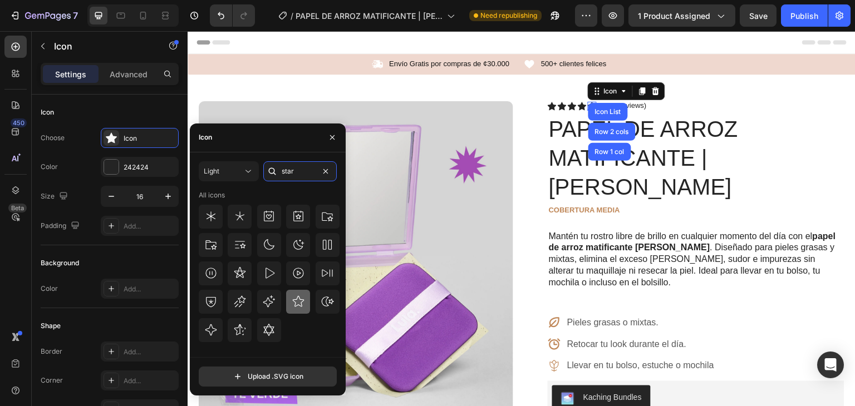
type input "star"
click at [299, 302] on icon at bounding box center [298, 301] width 13 height 13
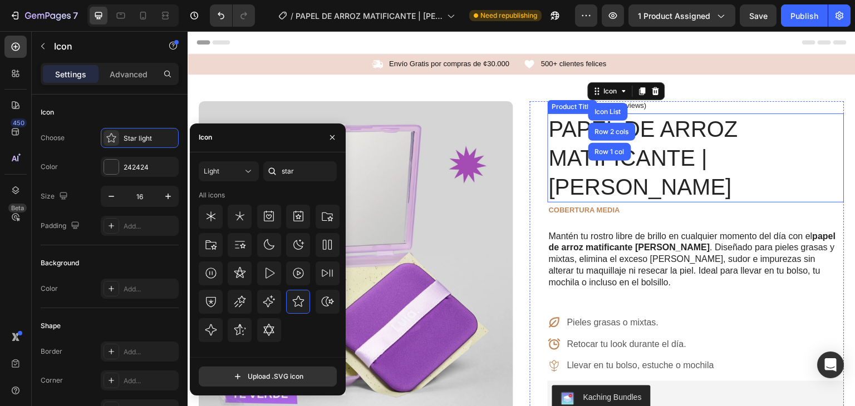
click at [757, 108] on div "Icon Icon Icon Icon Icon Icon List Row 2 cols Row 1 col 0 Icon List (13 Reviews…" at bounding box center [696, 106] width 297 height 10
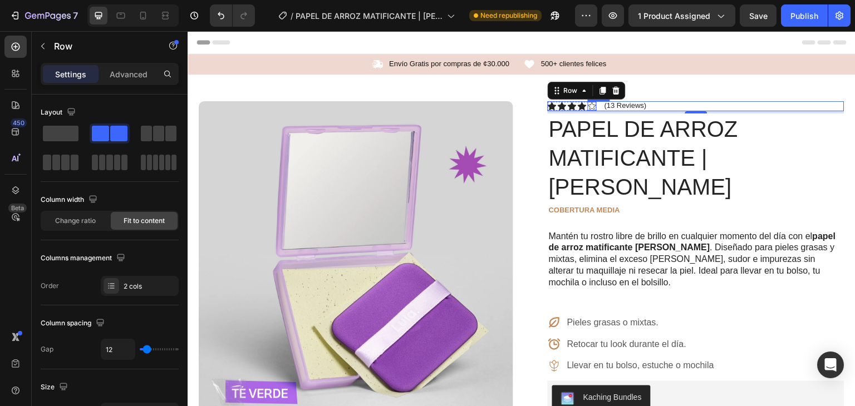
click at [588, 107] on icon at bounding box center [592, 106] width 9 height 9
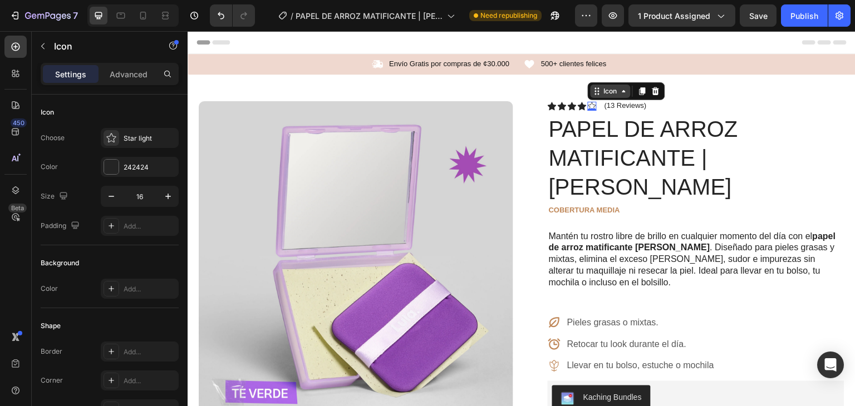
click at [599, 96] on div "Icon" at bounding box center [611, 91] width 40 height 13
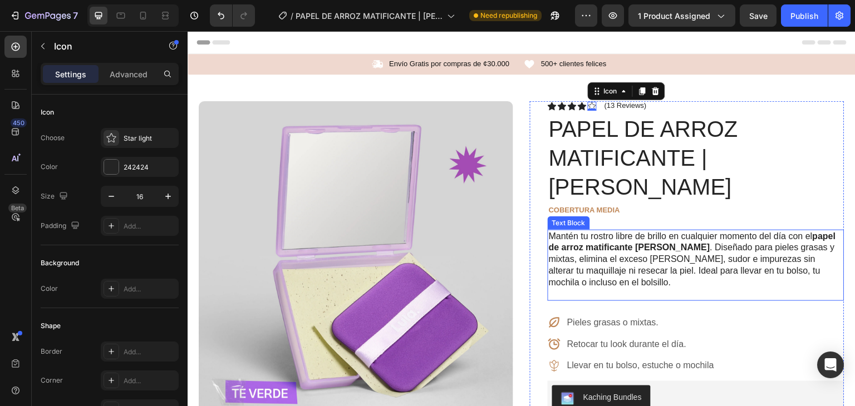
drag, startPoint x: 705, startPoint y: 251, endPoint x: 742, endPoint y: 263, distance: 39.4
click at [704, 250] on p "Mantén tu rostro libre de brillo en cualquier momento del día con el papel de a…" at bounding box center [696, 266] width 295 height 70
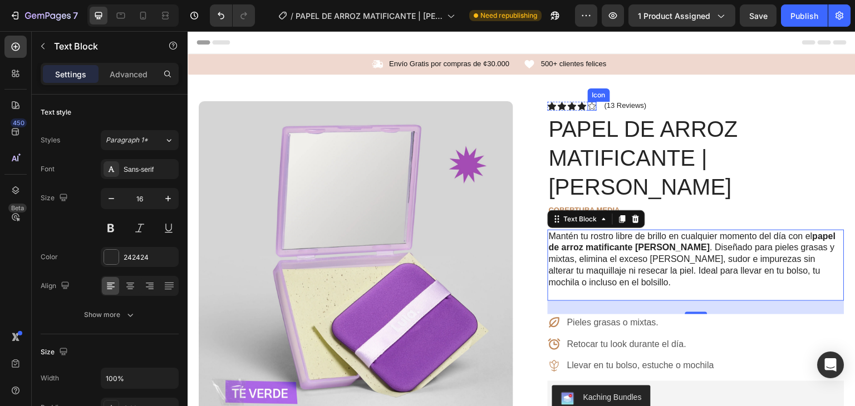
click at [588, 105] on icon at bounding box center [592, 106] width 9 height 9
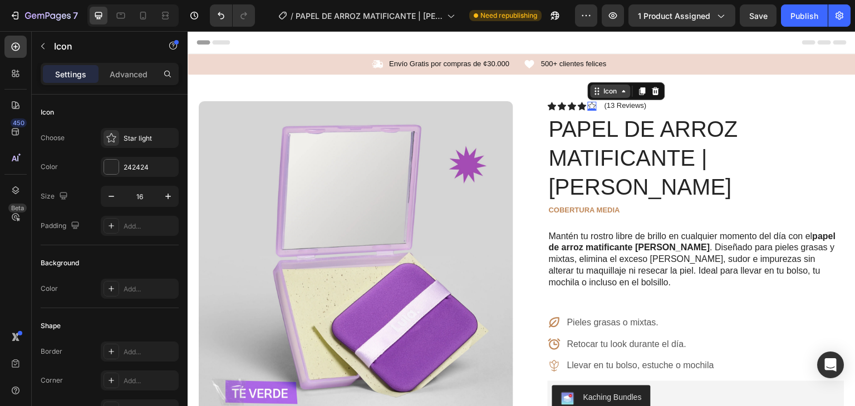
click at [602, 91] on div "Icon" at bounding box center [611, 91] width 18 height 0
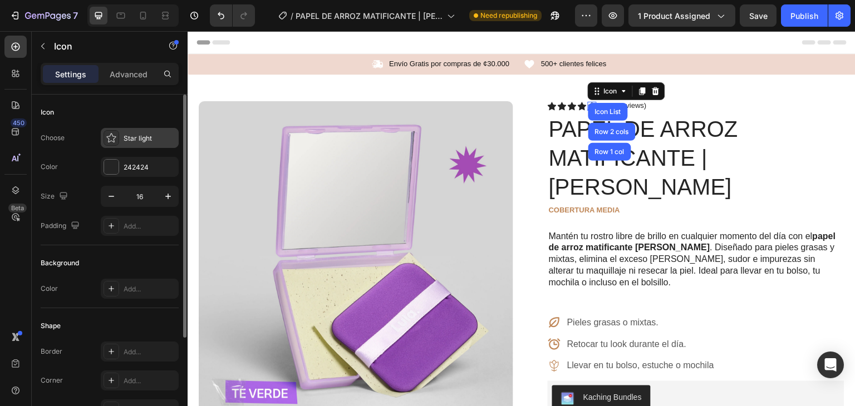
click at [141, 136] on div "Star light" at bounding box center [150, 139] width 52 height 10
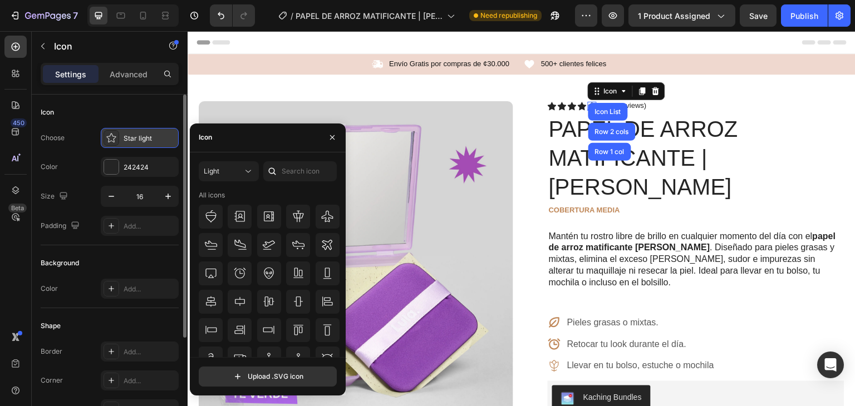
click at [142, 132] on div "Star light" at bounding box center [140, 138] width 78 height 20
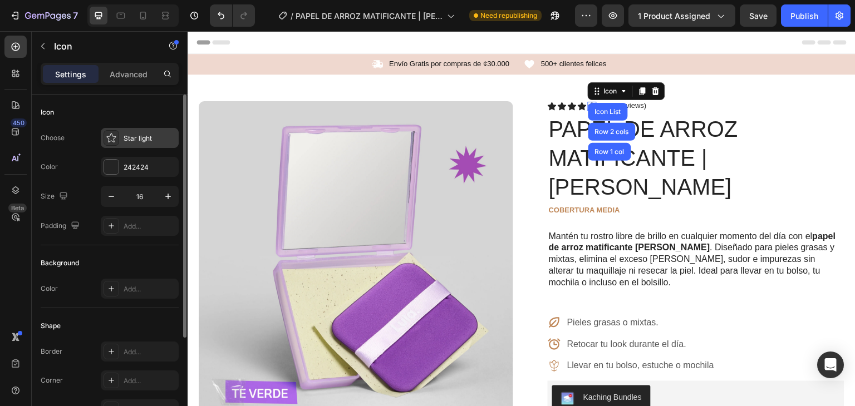
click at [142, 131] on div "Star light" at bounding box center [140, 138] width 78 height 20
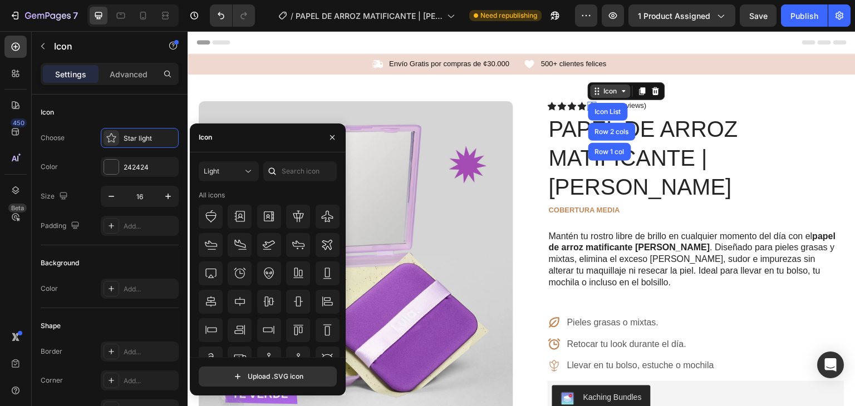
click at [612, 91] on div "Icon" at bounding box center [611, 91] width 18 height 0
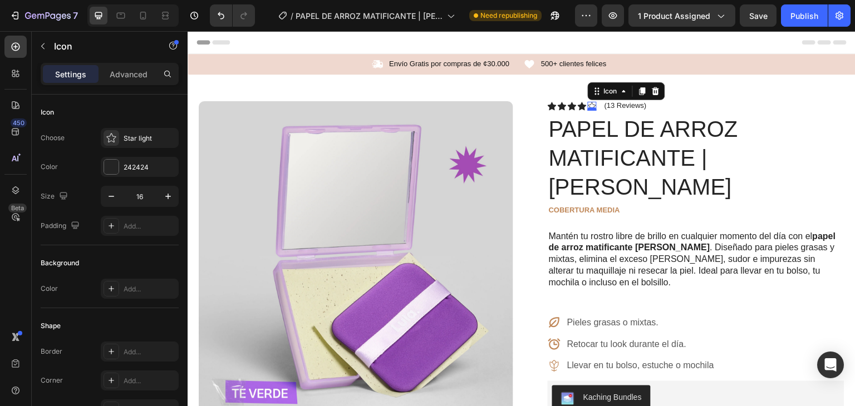
click at [588, 108] on div at bounding box center [592, 108] width 9 height 3
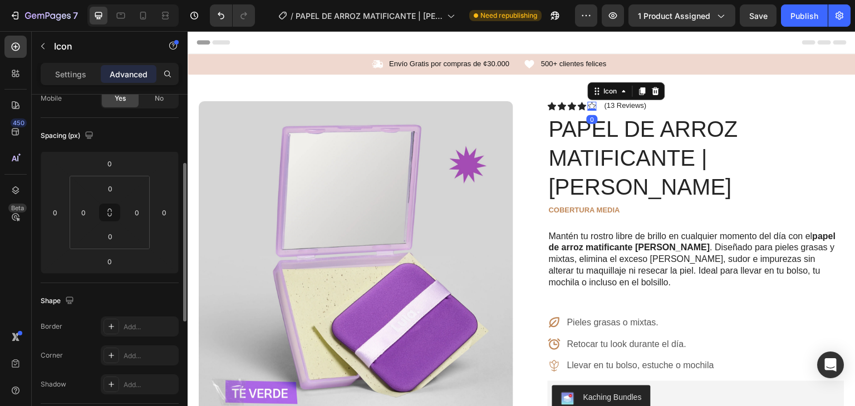
scroll to position [115, 0]
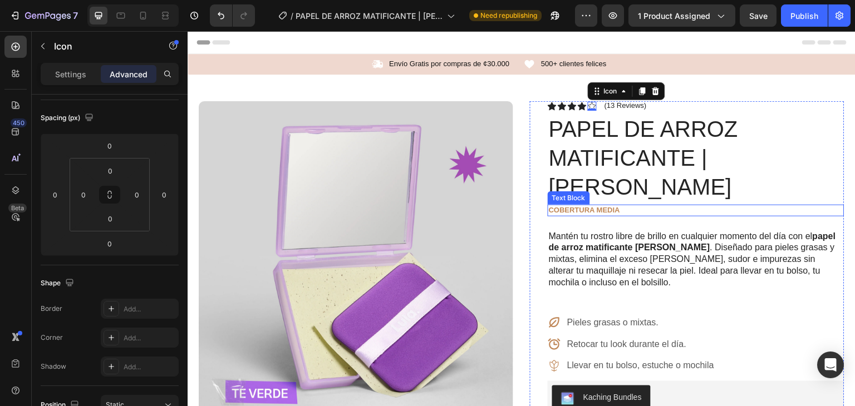
click at [725, 206] on p "cobertura media" at bounding box center [696, 210] width 295 height 9
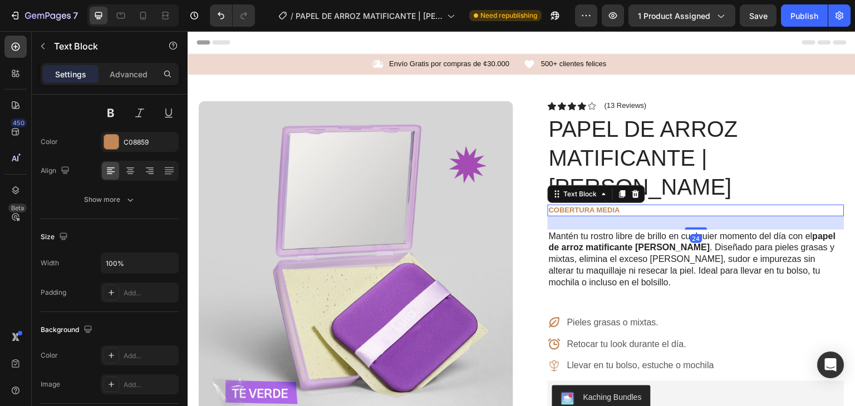
scroll to position [0, 0]
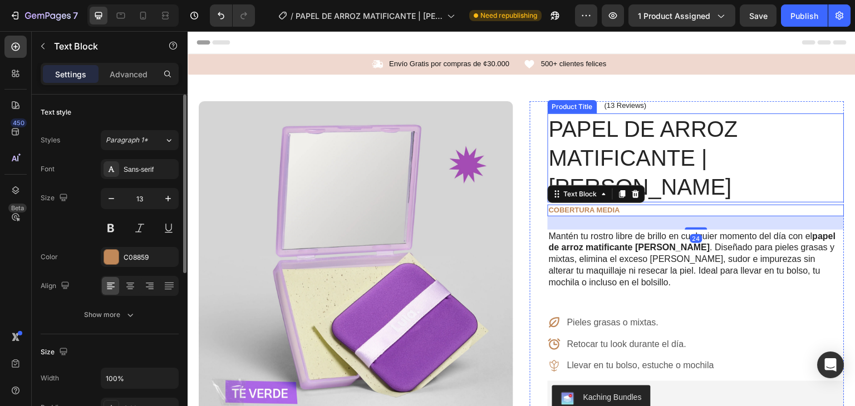
drag, startPoint x: 726, startPoint y: 154, endPoint x: 689, endPoint y: 151, distance: 37.4
click at [726, 154] on h1 "PAPEL DE ARROZ MATIFICANTE | [PERSON_NAME]" at bounding box center [696, 158] width 297 height 89
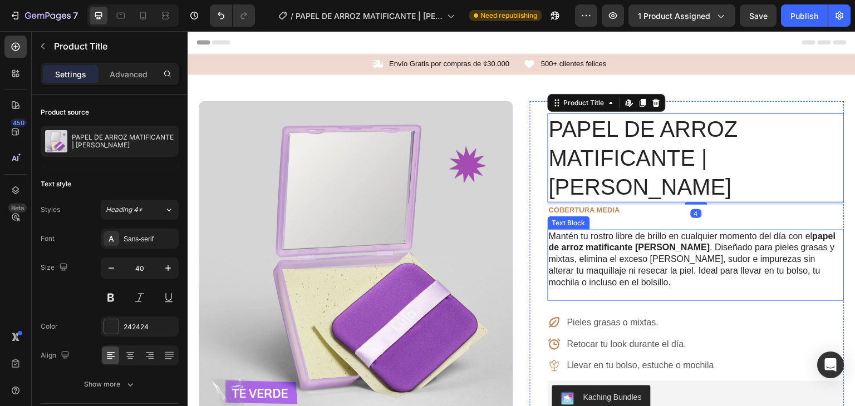
click at [583, 232] on strong "papel de arroz matificante [PERSON_NAME]" at bounding box center [692, 242] width 287 height 21
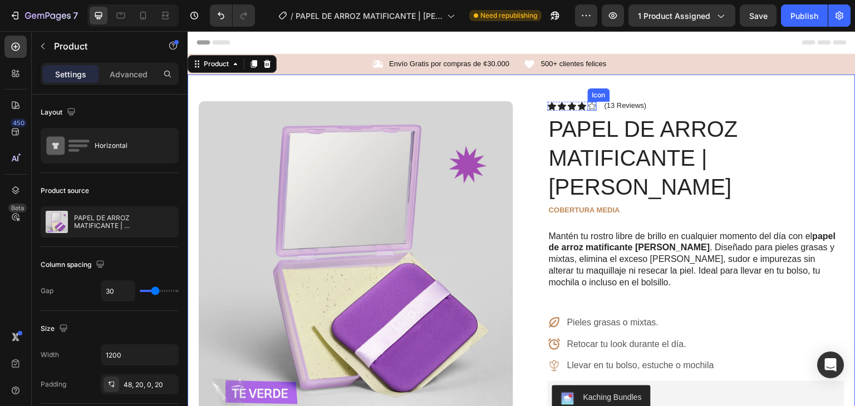
click at [588, 104] on icon at bounding box center [592, 106] width 9 height 9
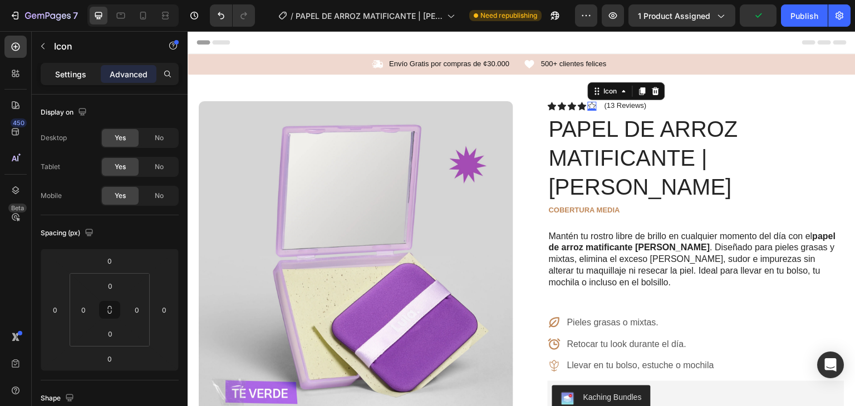
click at [72, 76] on p "Settings" at bounding box center [70, 74] width 31 height 12
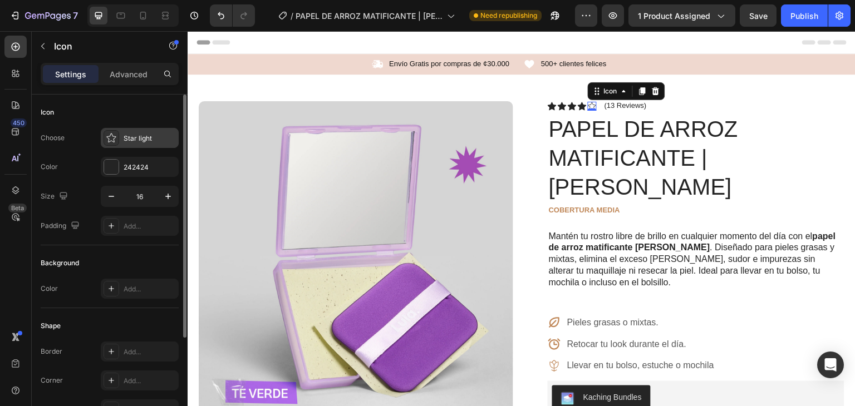
click at [110, 135] on icon at bounding box center [111, 138] width 11 height 11
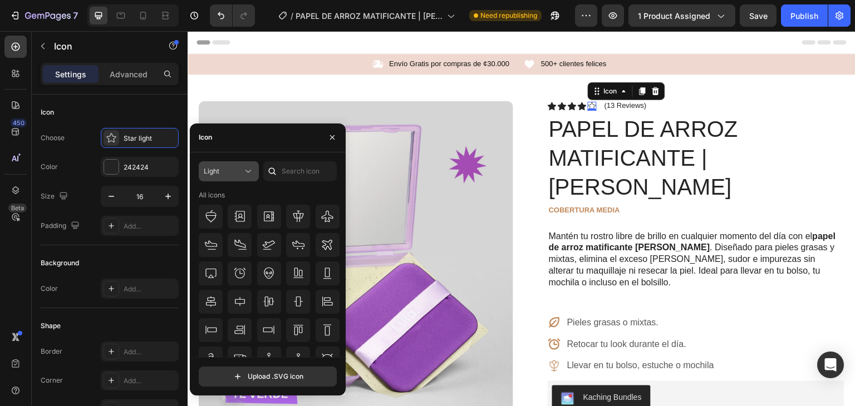
click at [231, 173] on div "Light" at bounding box center [223, 171] width 39 height 10
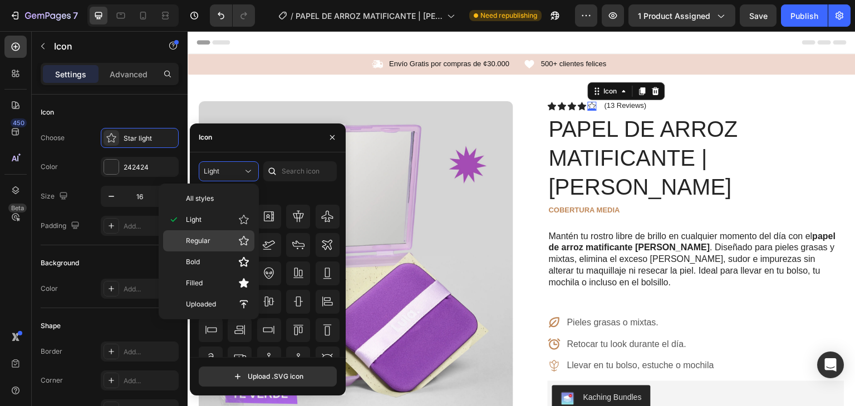
click at [218, 243] on p "Regular" at bounding box center [217, 241] width 63 height 11
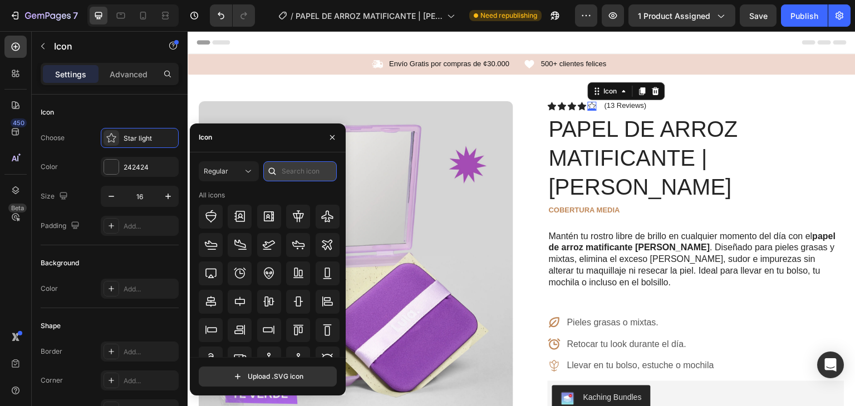
click at [300, 174] on input "text" at bounding box center [299, 171] width 73 height 20
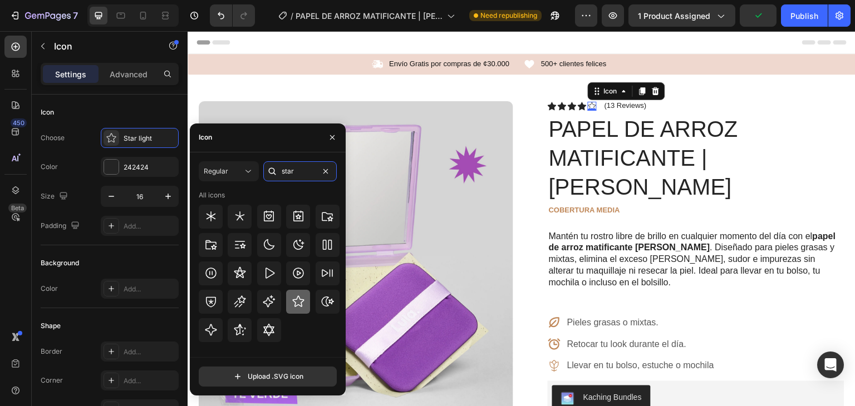
type input "star"
click at [298, 297] on icon at bounding box center [298, 301] width 13 height 13
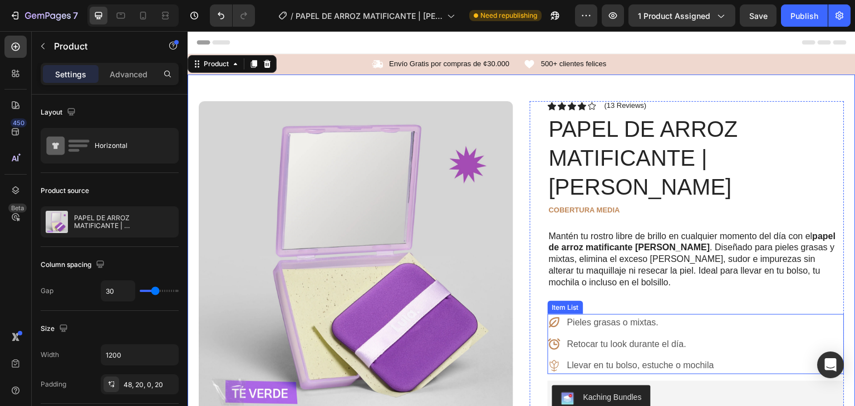
click at [555, 318] on icon at bounding box center [555, 323] width 11 height 11
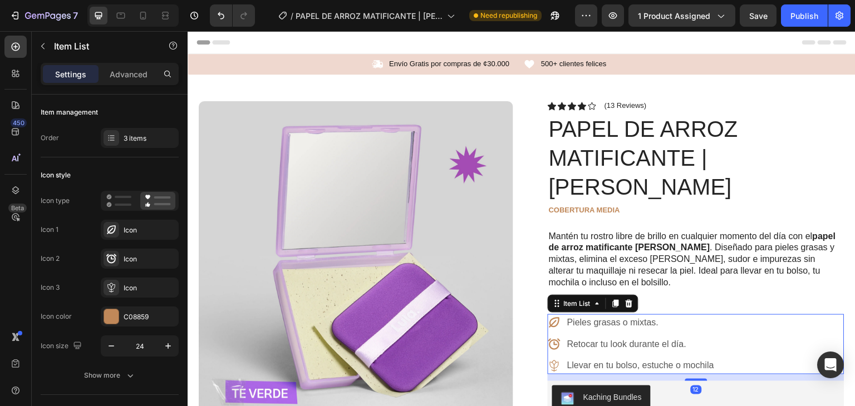
click at [96, 315] on div "Icon color C08859" at bounding box center [110, 317] width 138 height 20
click at [104, 315] on div at bounding box center [111, 317] width 14 height 14
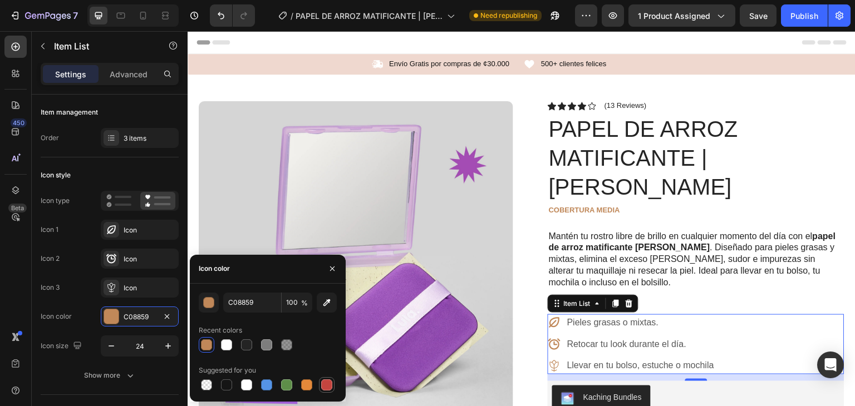
click at [324, 388] on div at bounding box center [326, 385] width 11 height 11
type input "C5453F"
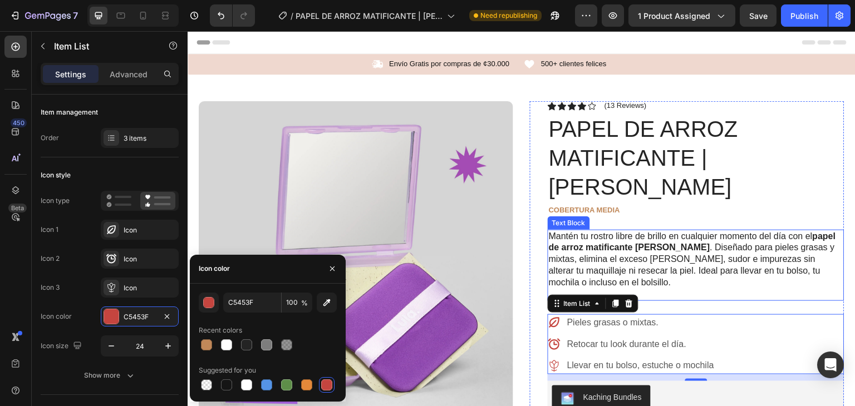
click at [753, 251] on p "Mantén tu rostro libre de brillo en cualquier momento del día con el papel de a…" at bounding box center [696, 266] width 295 height 70
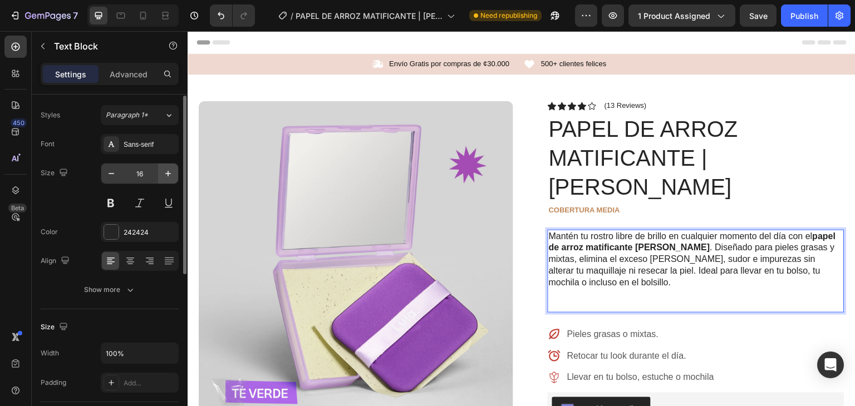
scroll to position [26, 0]
click at [143, 148] on div "Sans-serif" at bounding box center [150, 144] width 52 height 10
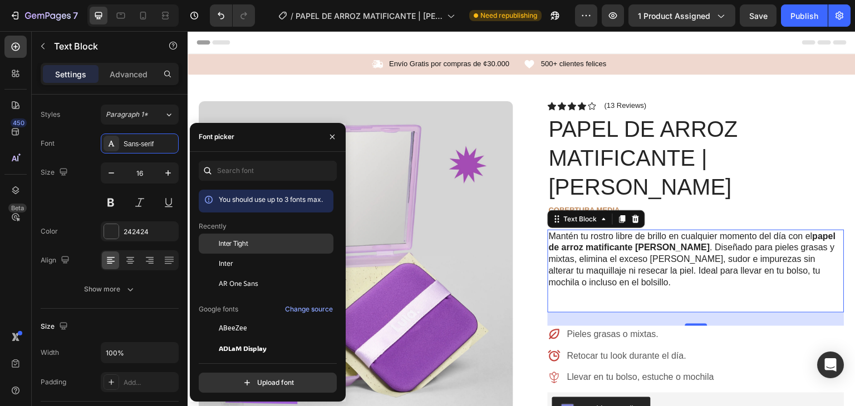
click at [252, 243] on div "Inter Tight" at bounding box center [275, 244] width 112 height 10
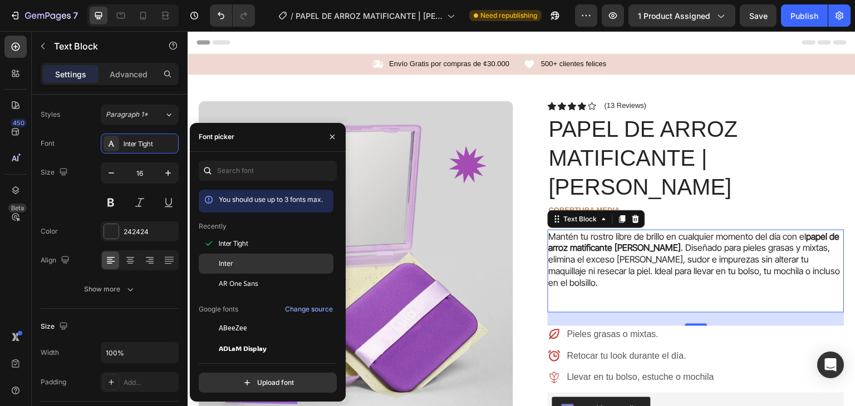
click at [247, 259] on div "Inter" at bounding box center [275, 264] width 112 height 10
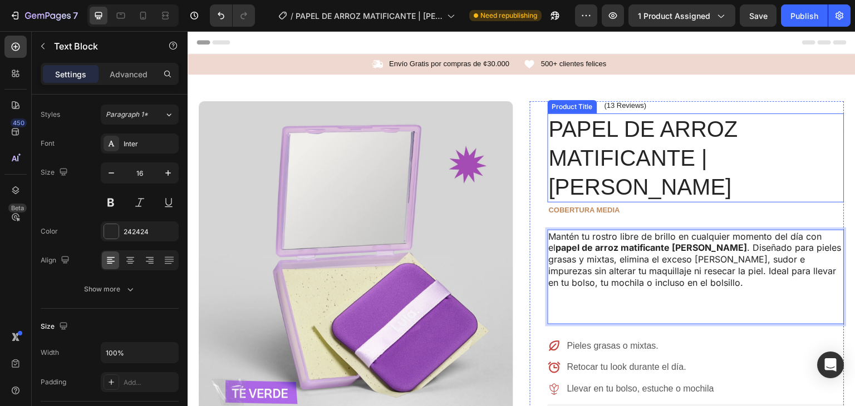
click at [661, 152] on h1 "PAPEL DE ARROZ MATIFICANTE | [PERSON_NAME]" at bounding box center [696, 158] width 297 height 89
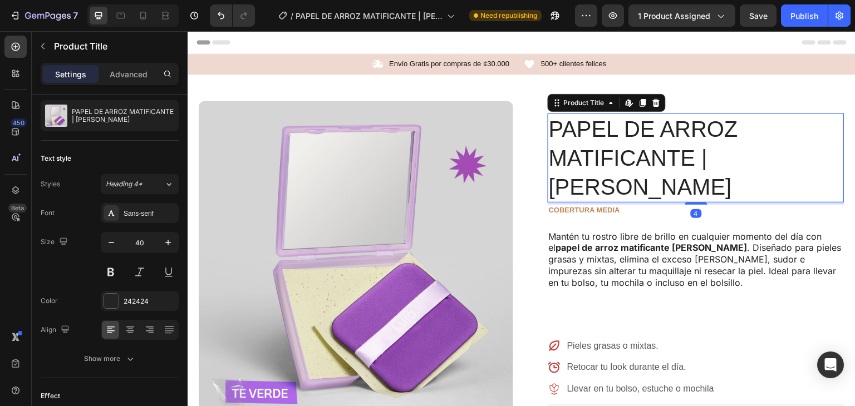
scroll to position [0, 0]
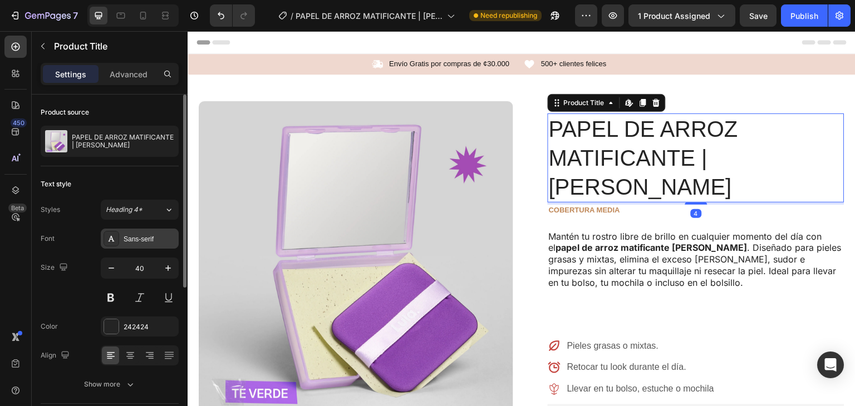
click at [151, 240] on div "Sans-serif" at bounding box center [150, 239] width 52 height 10
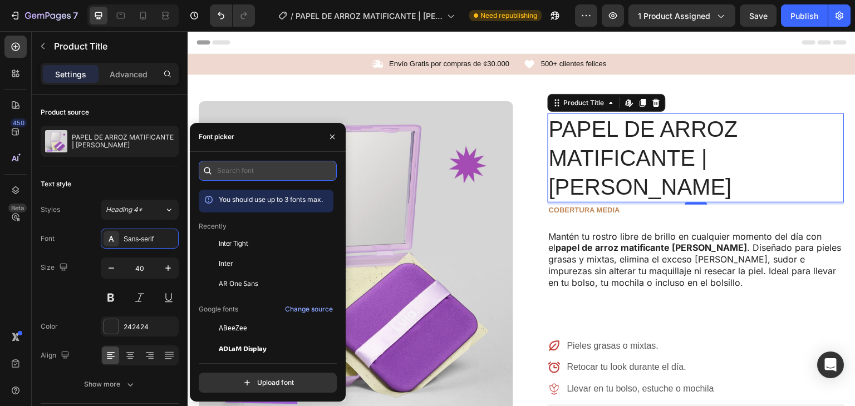
click at [253, 170] on input "text" at bounding box center [268, 171] width 138 height 20
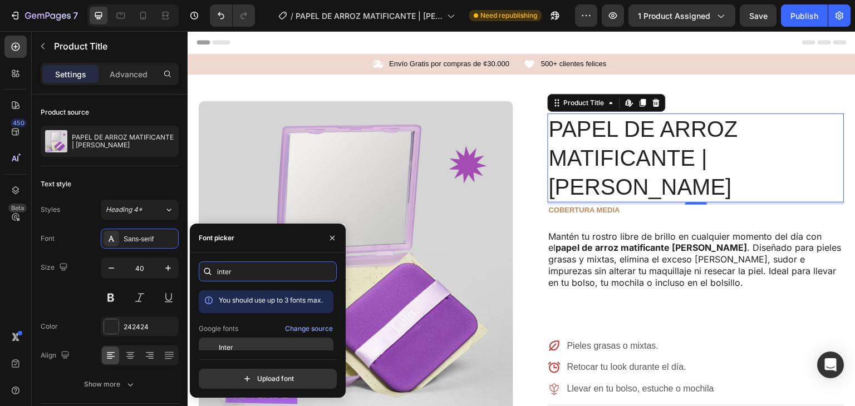
type input "inter"
click at [234, 346] on div "Inter" at bounding box center [275, 348] width 112 height 10
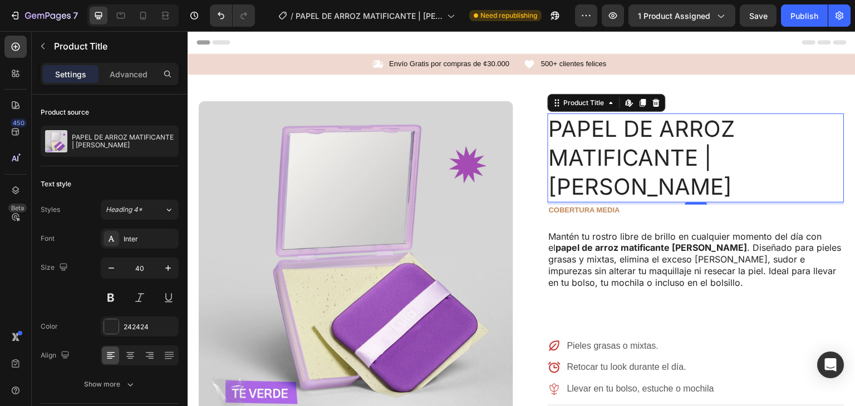
click at [653, 151] on h1 "PAPEL DE ARROZ MATIFICANTE | [PERSON_NAME]" at bounding box center [696, 158] width 297 height 89
click at [111, 297] on button at bounding box center [111, 298] width 20 height 20
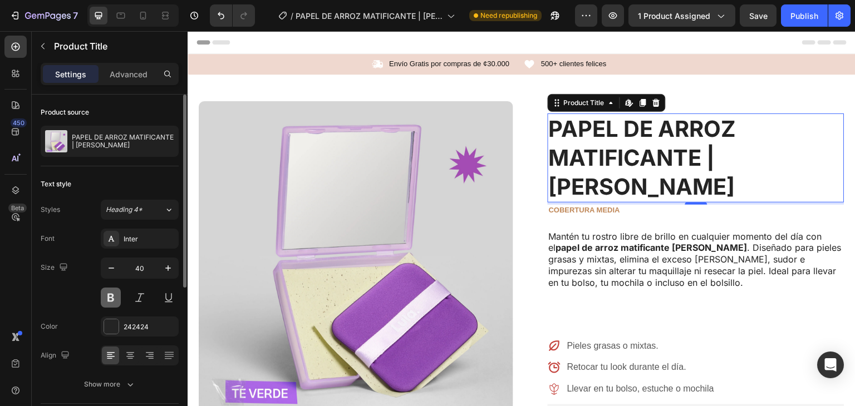
click at [111, 297] on button at bounding box center [111, 298] width 20 height 20
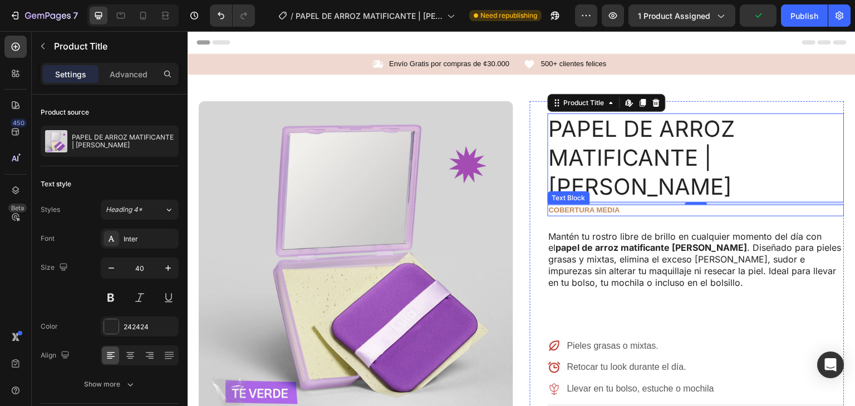
click at [600, 206] on p "cobertura media" at bounding box center [696, 210] width 295 height 9
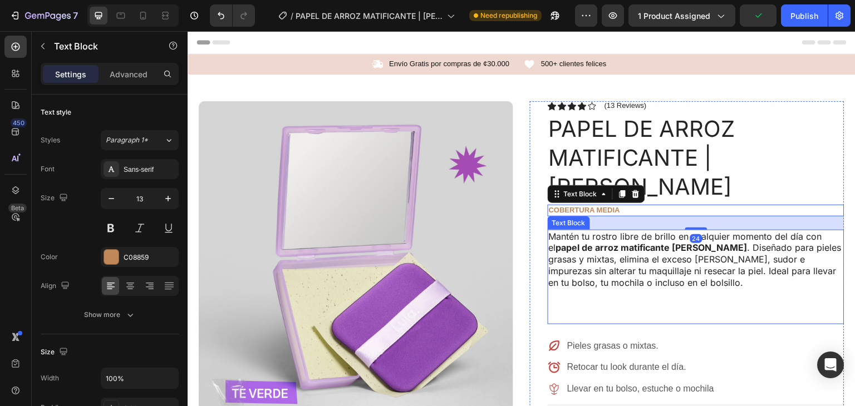
click at [628, 242] on strong "papel de arroz matificante [PERSON_NAME]" at bounding box center [652, 247] width 192 height 11
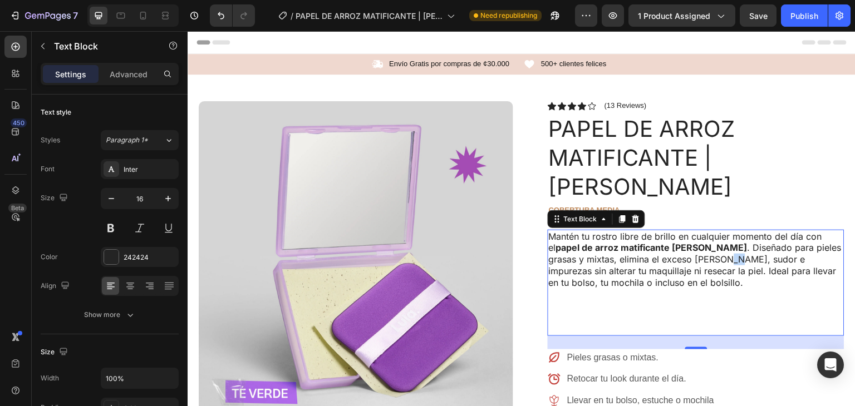
click at [685, 233] on p "Mantén tu rostro libre de brillo en cualquier momento del día con el papel de a…" at bounding box center [696, 283] width 295 height 104
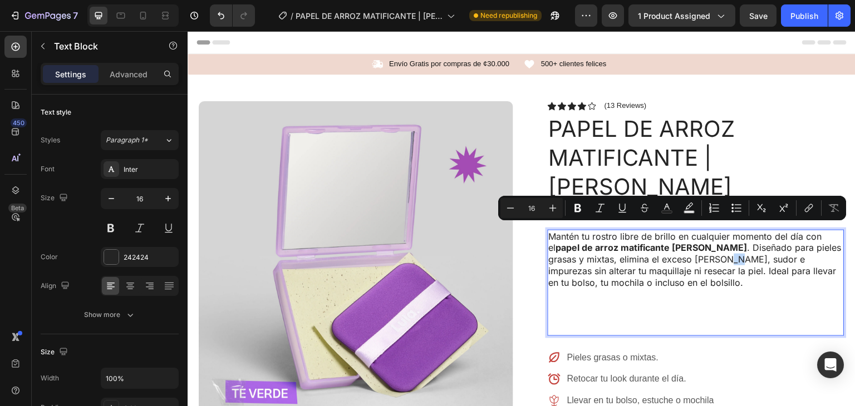
click at [685, 231] on p "Mantén tu rostro libre de brillo en cualquier momento del día con el papel de a…" at bounding box center [696, 283] width 295 height 104
drag, startPoint x: 654, startPoint y: 232, endPoint x: 749, endPoint y: 295, distance: 113.7
click at [665, 232] on p "Mantén tu rostro libre de brillo en cualquier momento del día con el papel de a…" at bounding box center [696, 283] width 295 height 104
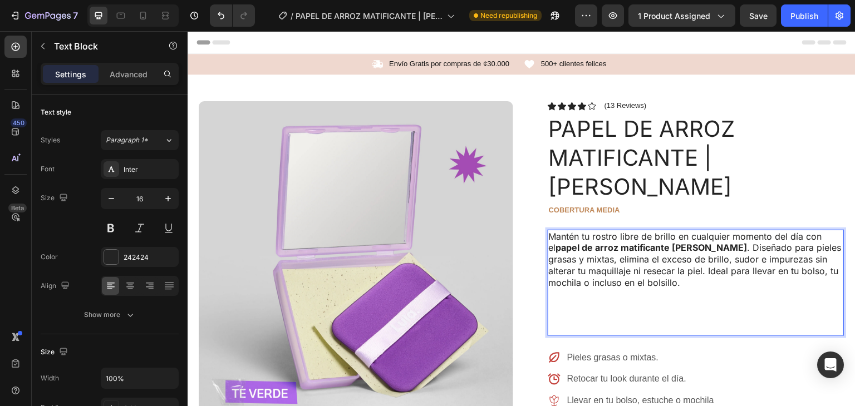
click at [648, 293] on p "Mantén tu rostro libre de brillo en cualquier momento del día con el papel de a…" at bounding box center [696, 283] width 295 height 104
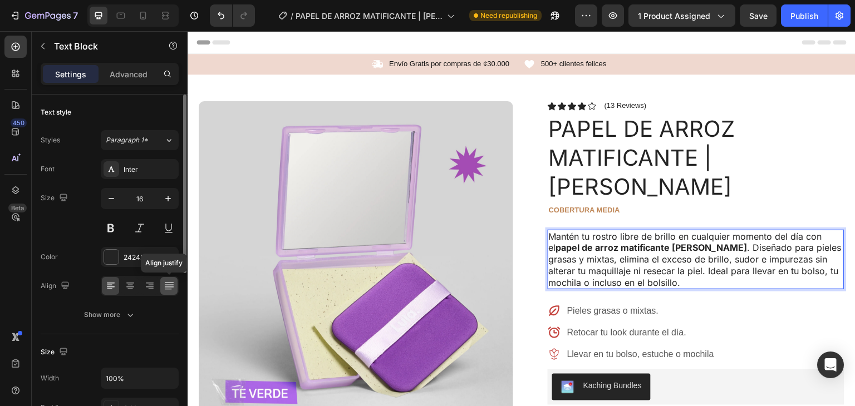
click at [170, 287] on icon at bounding box center [168, 287] width 9 height 1
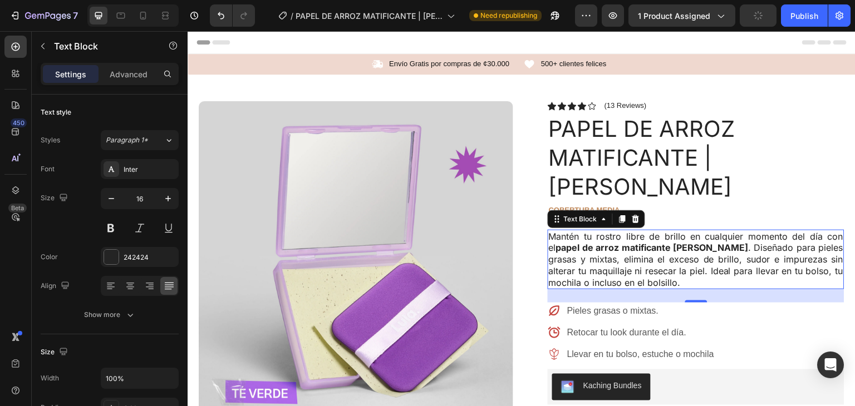
click at [634, 234] on p "Mantén tu rostro libre de brillo en cualquier momento del día con el papel de a…" at bounding box center [696, 260] width 295 height 58
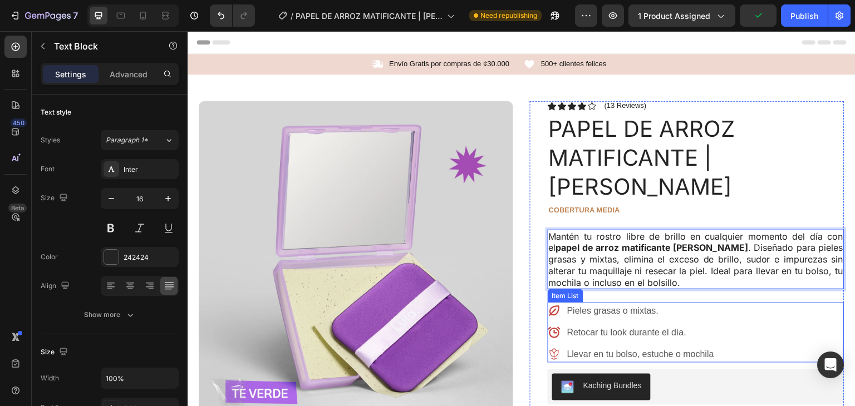
click at [723, 303] on div "Pieles grasas o mixtas. Retocar tu look durante el día. Llevar en tu bolso, est…" at bounding box center [696, 333] width 297 height 60
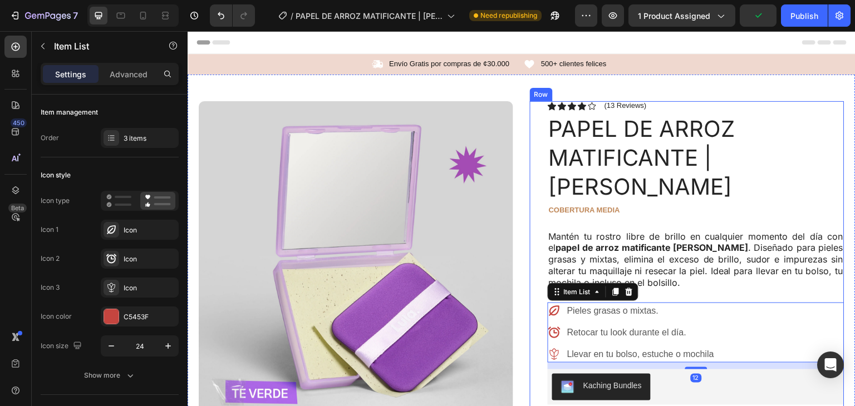
click at [719, 236] on p "Mantén tu rostro libre de brillo en cualquier momento del día con el papel de a…" at bounding box center [696, 260] width 295 height 58
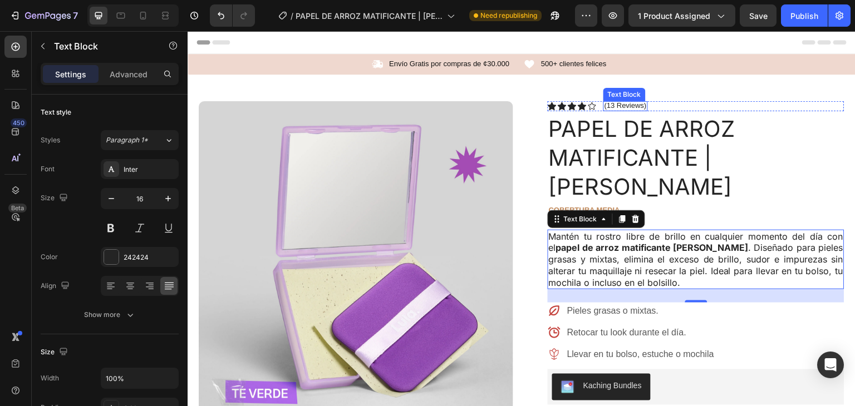
click at [608, 104] on p "(13 Reviews)" at bounding box center [626, 105] width 42 height 9
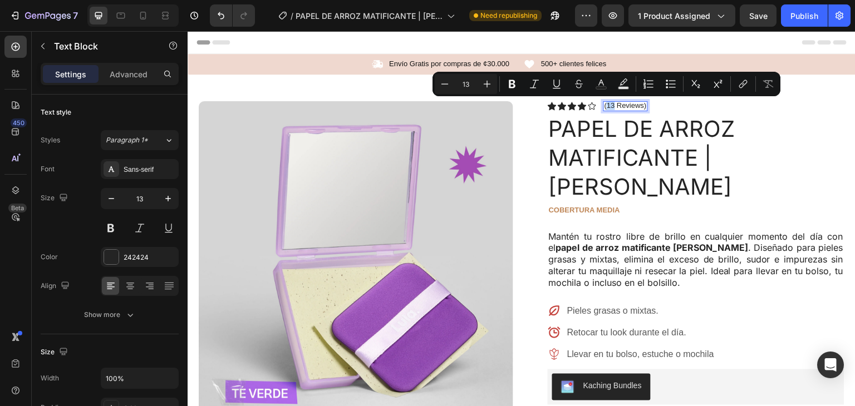
drag, startPoint x: 610, startPoint y: 106, endPoint x: 604, endPoint y: 106, distance: 6.2
click at [605, 106] on p "(13 Reviews)" at bounding box center [626, 105] width 42 height 9
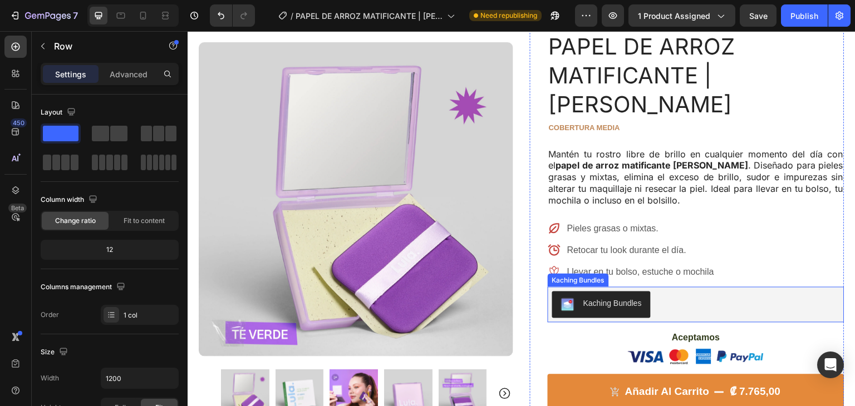
scroll to position [84, 0]
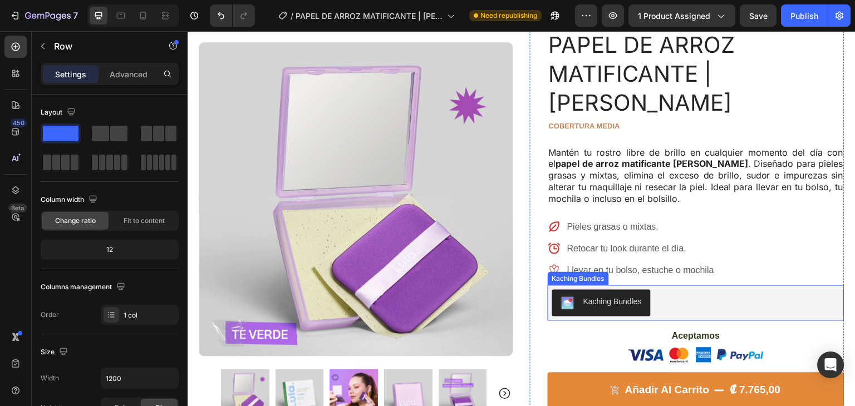
click at [626, 297] on div "Kaching Bundles" at bounding box center [613, 303] width 58 height 12
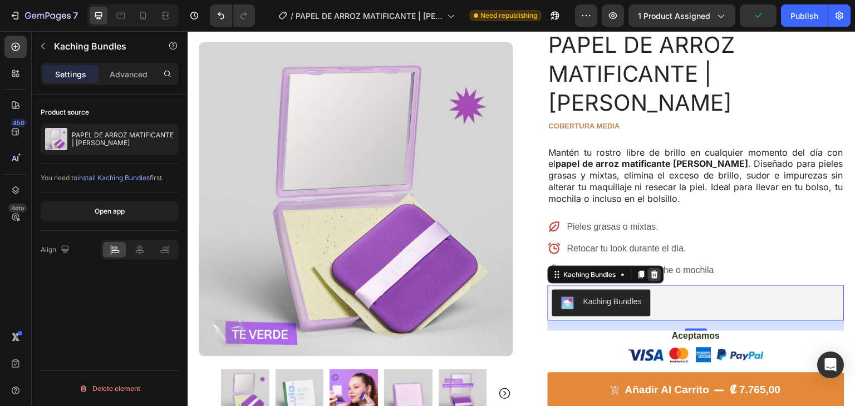
click at [654, 271] on icon at bounding box center [654, 275] width 9 height 9
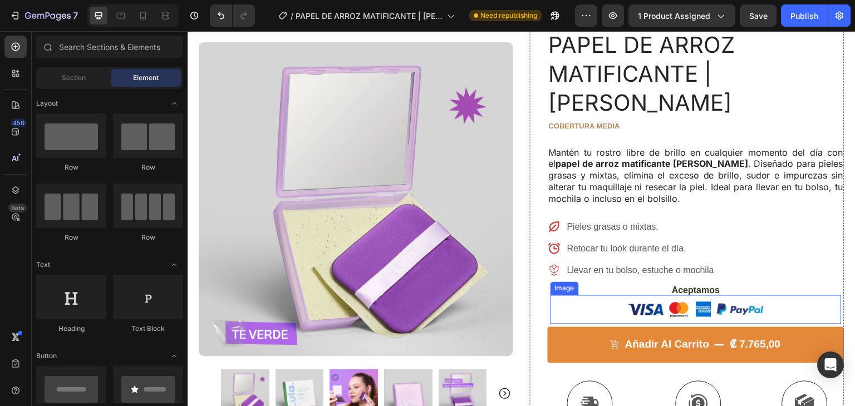
click at [709, 296] on img at bounding box center [696, 310] width 139 height 29
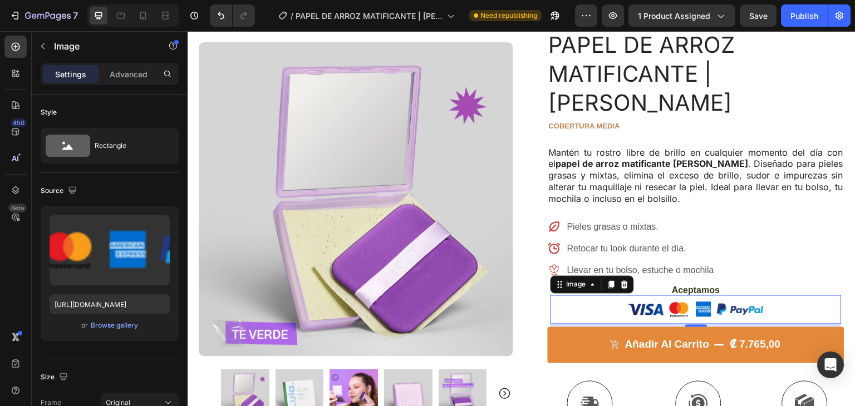
click at [754, 296] on img at bounding box center [696, 310] width 139 height 29
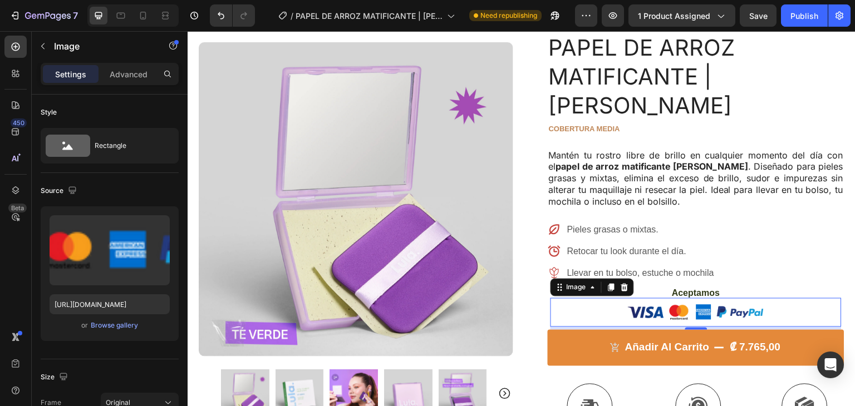
scroll to position [80, 0]
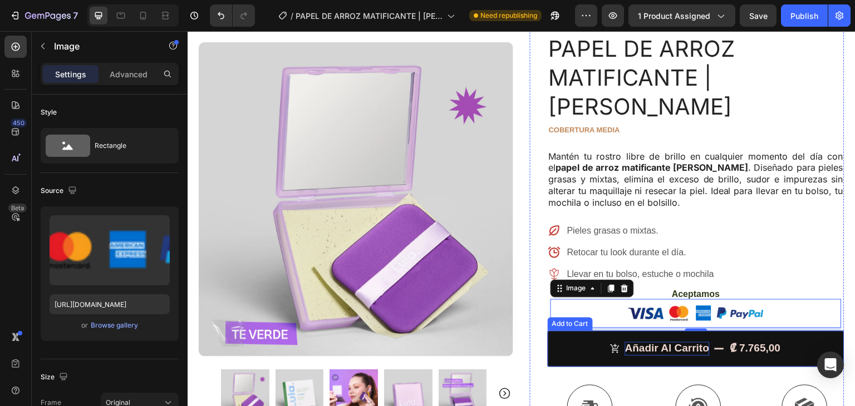
click at [700, 342] on div "Añadir al Carrito" at bounding box center [667, 349] width 84 height 14
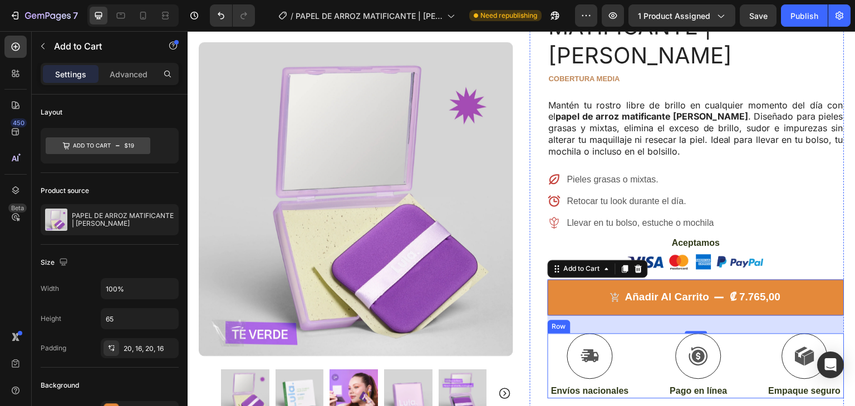
scroll to position [138, 0]
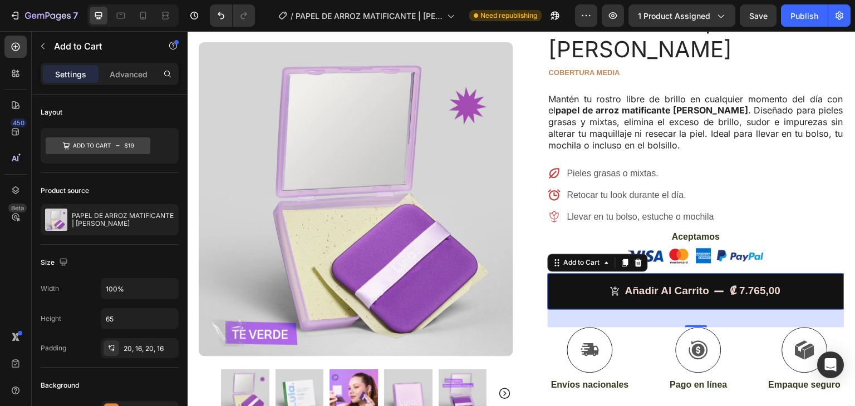
click at [591, 274] on button "Añadir al Carrito ₡ 7.765,00" at bounding box center [696, 292] width 297 height 36
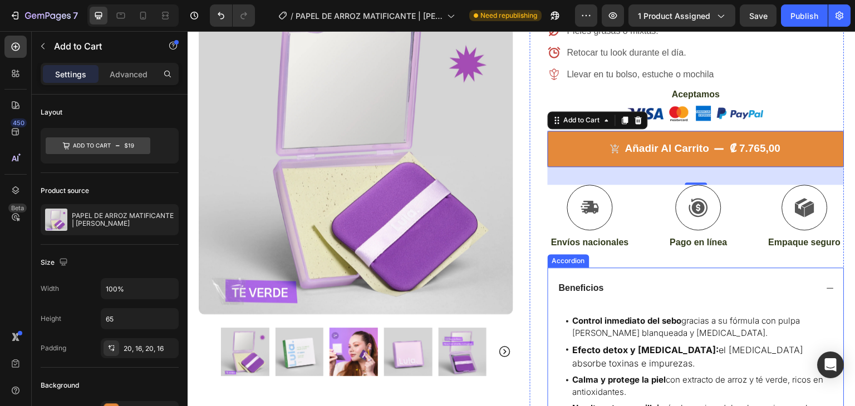
scroll to position [285, 0]
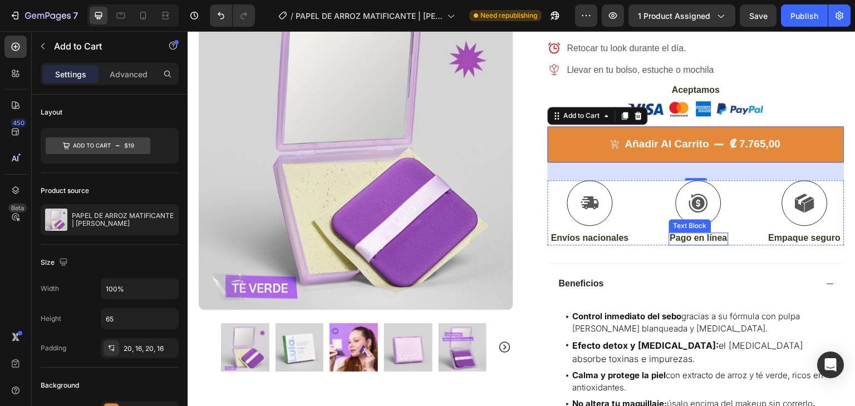
click at [674, 233] on p "Pago en línea" at bounding box center [698, 239] width 57 height 12
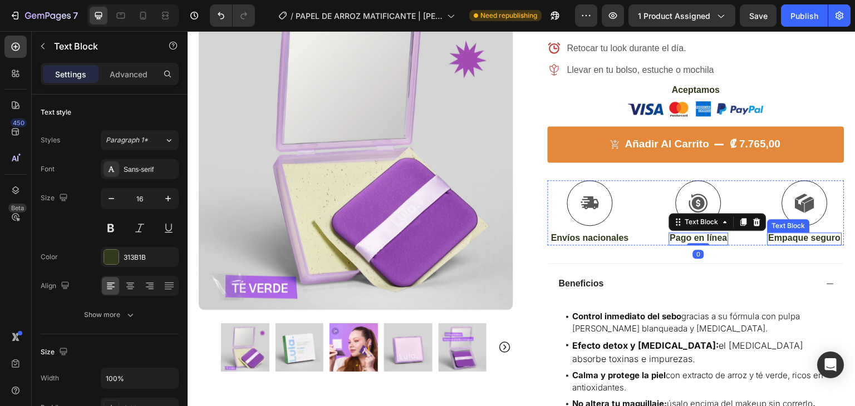
click at [785, 233] on p "Empaque seguro" at bounding box center [805, 239] width 72 height 12
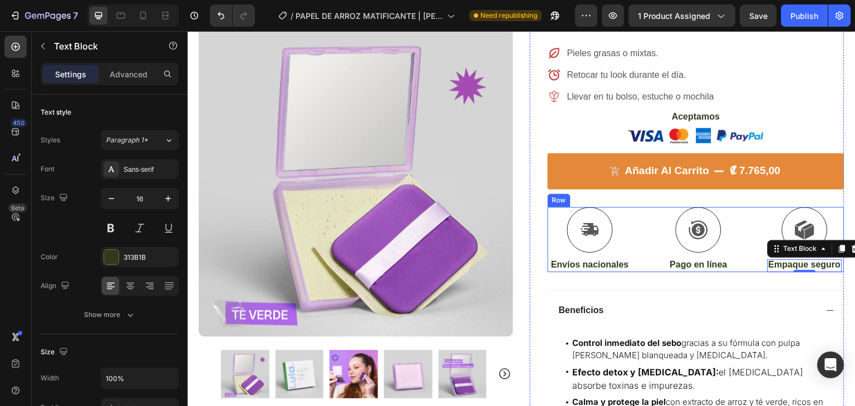
scroll to position [253, 0]
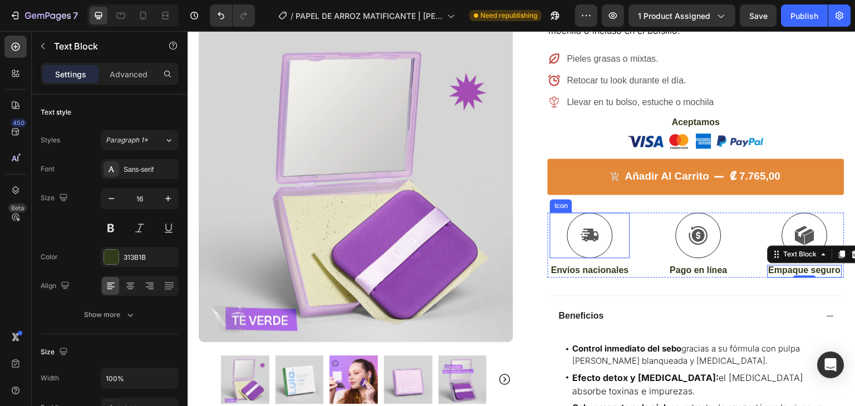
click at [608, 213] on div "Icon" at bounding box center [590, 236] width 80 height 46
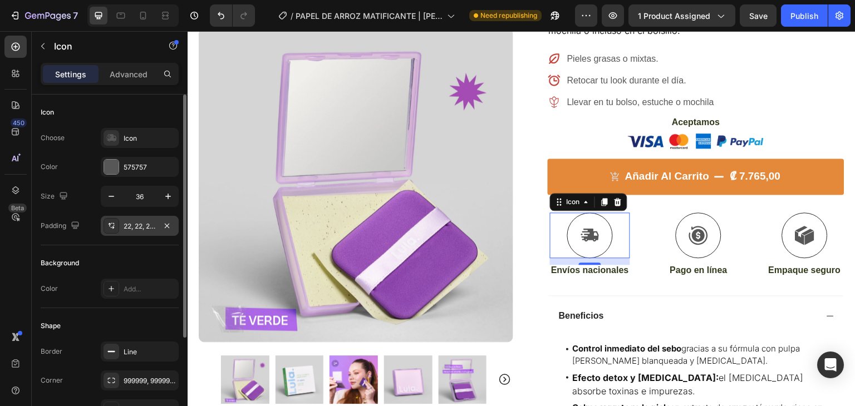
click at [114, 223] on icon at bounding box center [111, 226] width 9 height 9
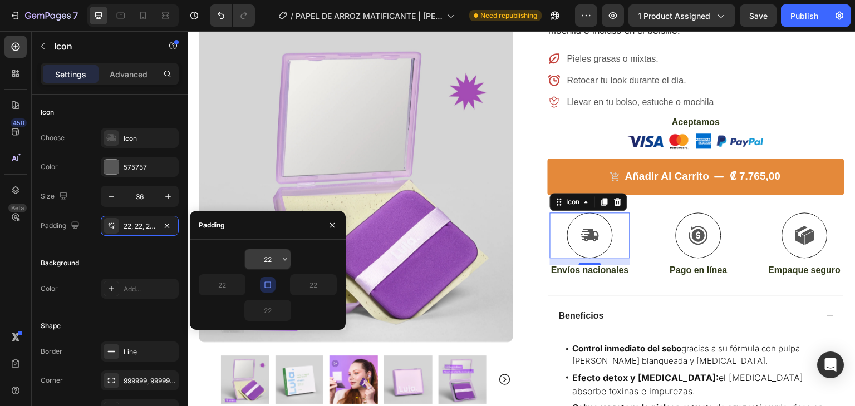
click at [263, 260] on input "22" at bounding box center [268, 259] width 46 height 20
type input "10"
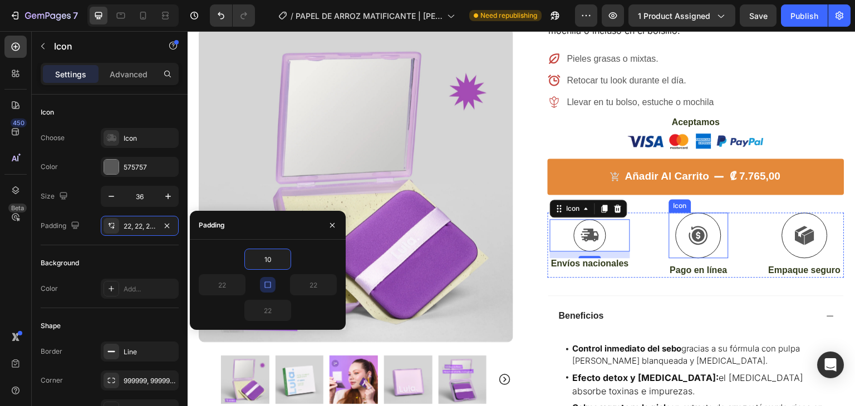
click at [694, 226] on icon at bounding box center [699, 235] width 19 height 19
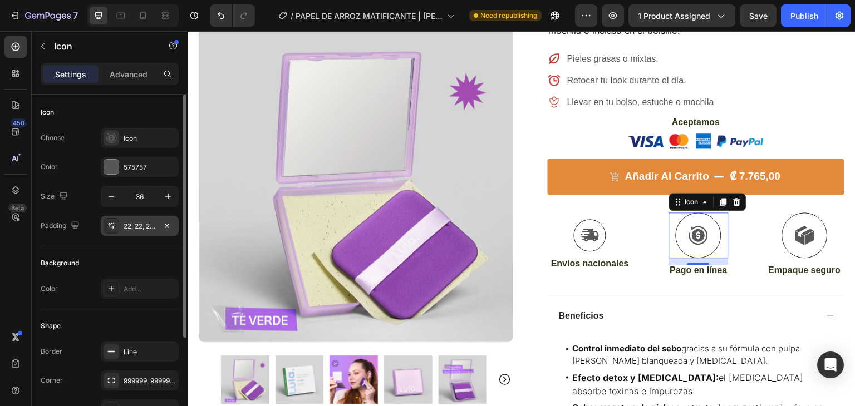
click at [144, 228] on div "22, 22, 22, 22" at bounding box center [140, 227] width 32 height 10
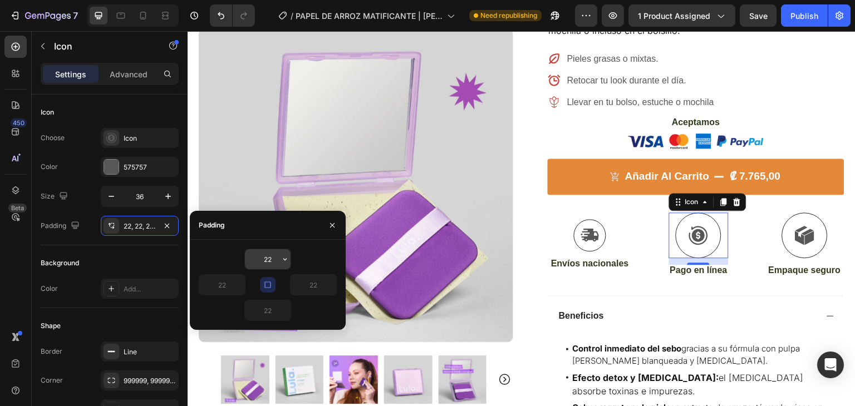
click at [285, 259] on icon "button" at bounding box center [284, 260] width 3 height 2
click at [270, 259] on input "22" at bounding box center [268, 259] width 46 height 20
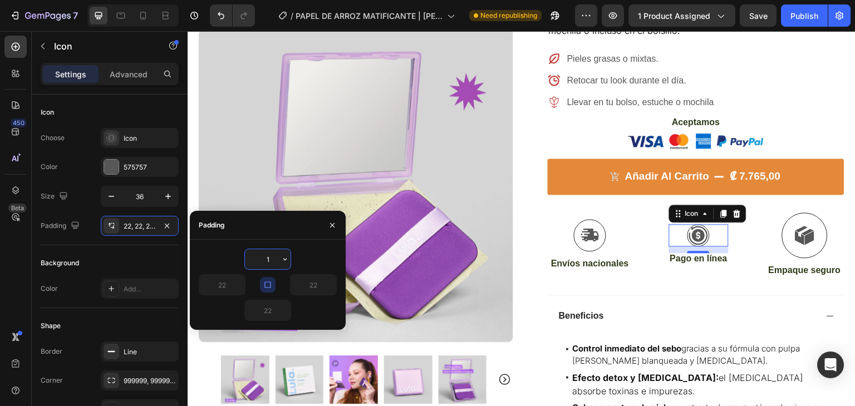
type input "10"
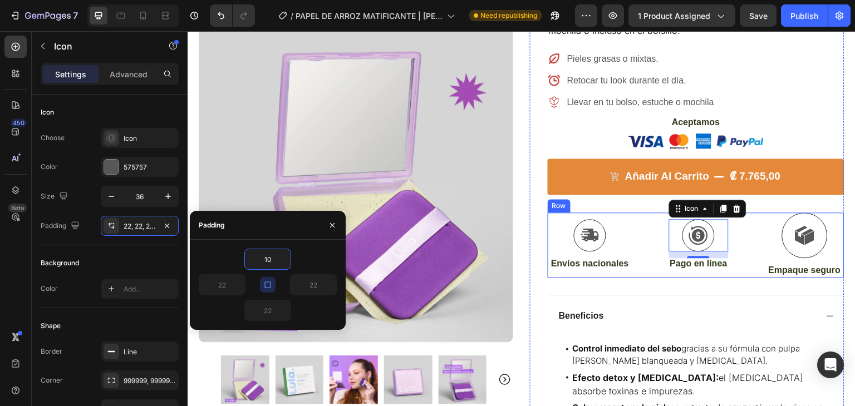
click at [782, 217] on div at bounding box center [805, 236] width 46 height 46
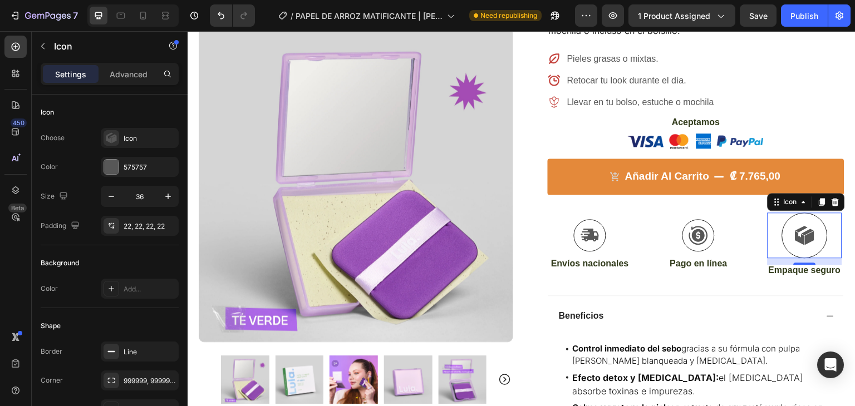
click at [820, 213] on div at bounding box center [805, 236] width 46 height 46
click at [129, 226] on div "22, 22, 22, 22" at bounding box center [140, 227] width 32 height 10
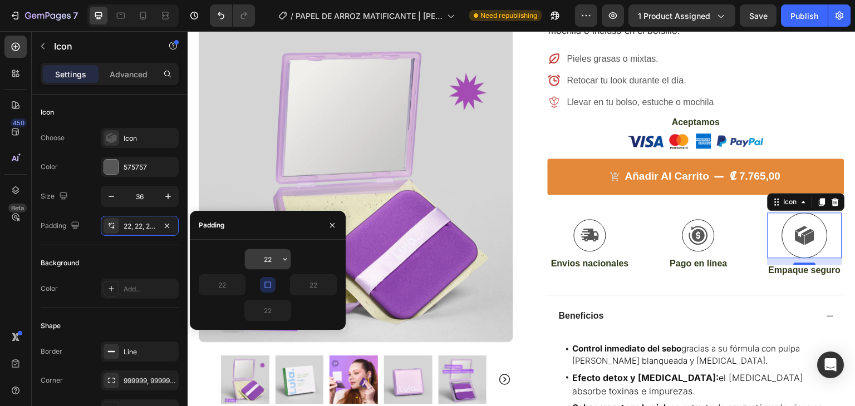
click at [268, 261] on input "22" at bounding box center [268, 259] width 46 height 20
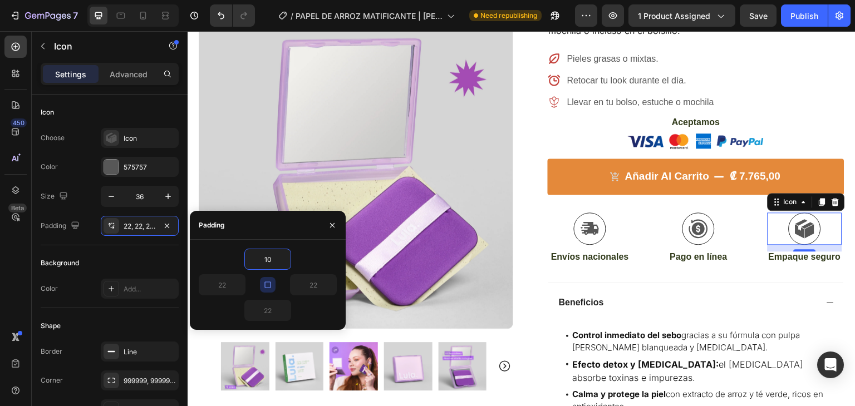
type input "10"
click at [322, 265] on div "10" at bounding box center [268, 259] width 138 height 21
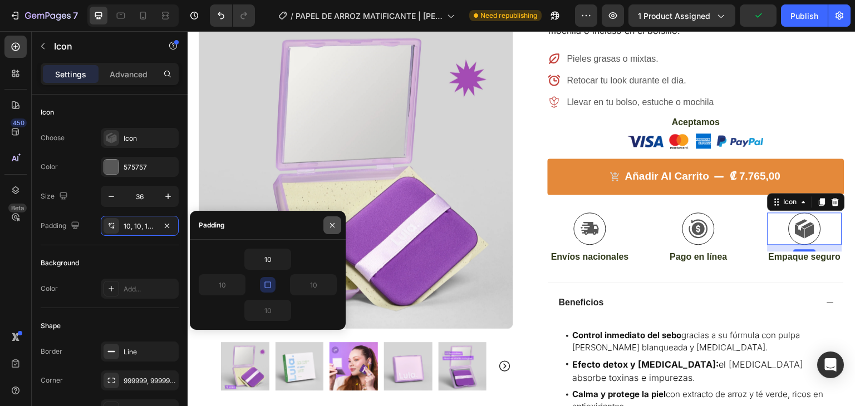
click at [331, 225] on icon "button" at bounding box center [332, 225] width 9 height 9
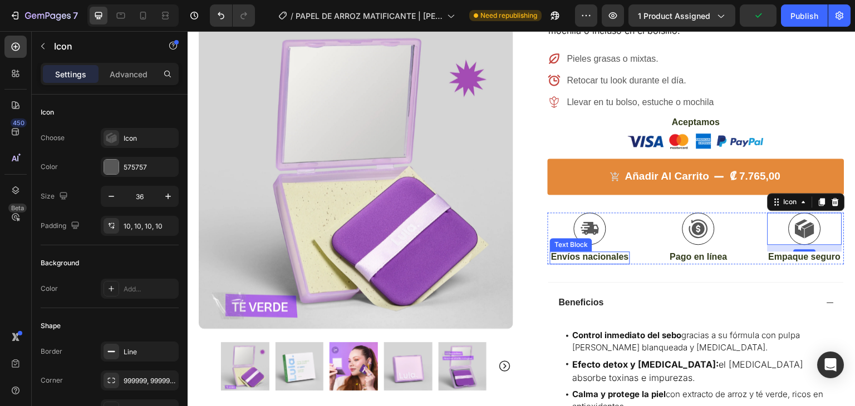
click at [592, 252] on p "Envíos nacionales" at bounding box center [590, 258] width 78 height 12
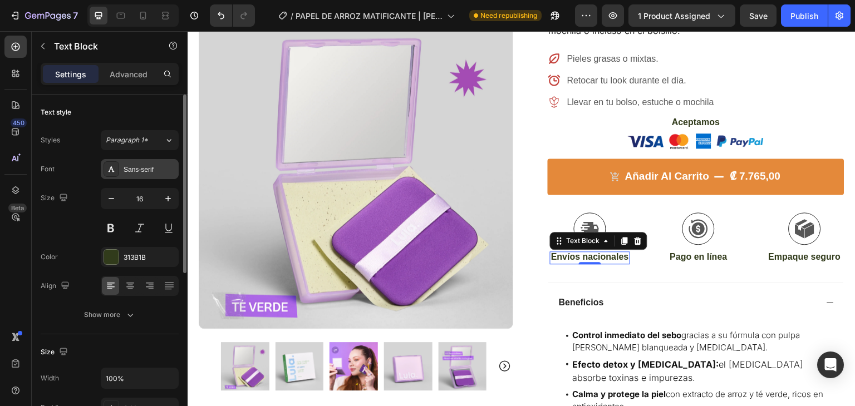
click at [146, 168] on div "Sans-serif" at bounding box center [150, 170] width 52 height 10
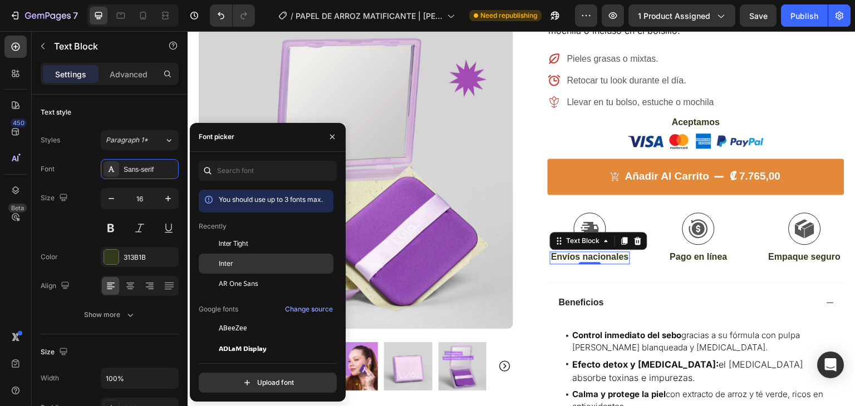
click at [252, 263] on div "Inter" at bounding box center [275, 264] width 112 height 10
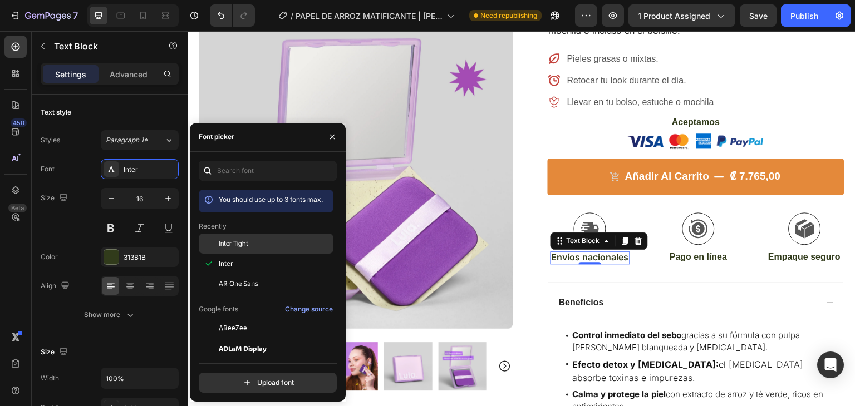
click at [234, 240] on span "Inter Tight" at bounding box center [234, 244] width 30 height 10
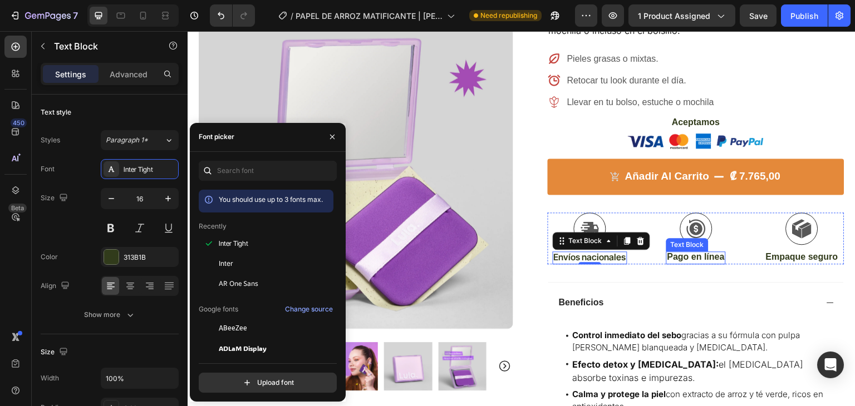
click at [699, 252] on p "Pago en línea" at bounding box center [696, 258] width 57 height 12
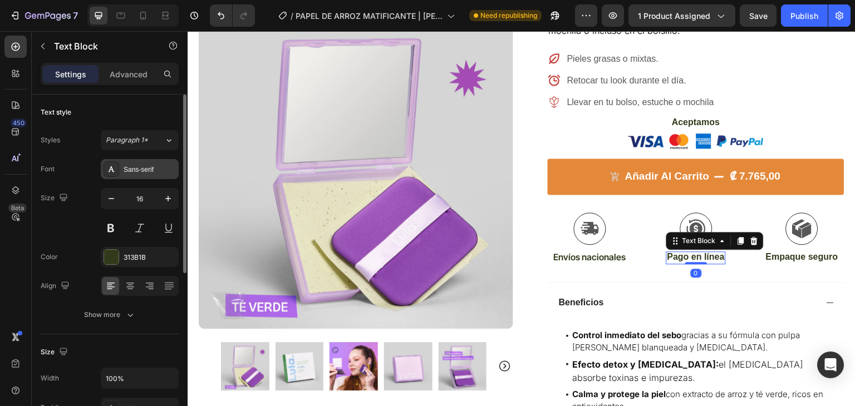
click at [135, 170] on div "Sans-serif" at bounding box center [150, 170] width 52 height 10
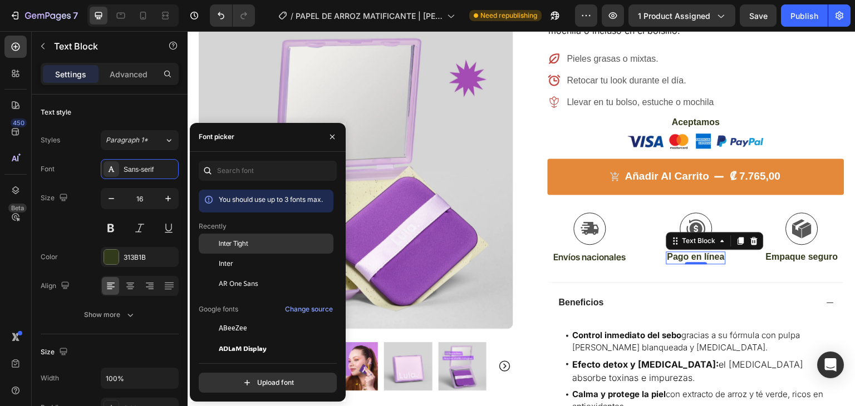
drag, startPoint x: 237, startPoint y: 246, endPoint x: 306, endPoint y: 246, distance: 69.6
click at [236, 246] on span "Inter Tight" at bounding box center [234, 244] width 30 height 10
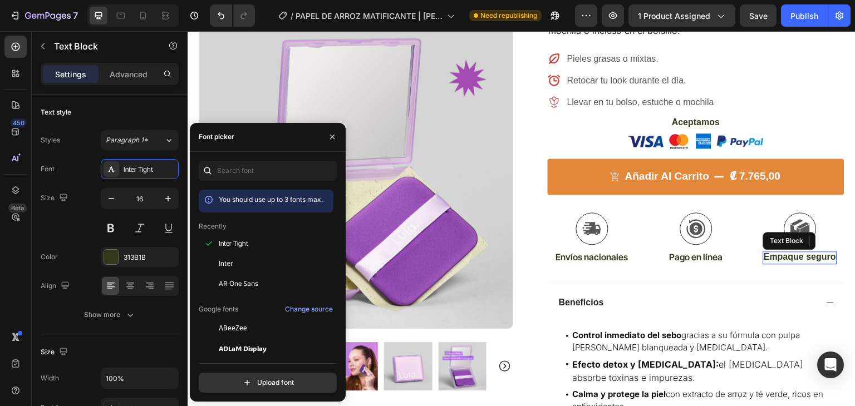
click at [775, 252] on p "Empaque seguro" at bounding box center [800, 258] width 72 height 12
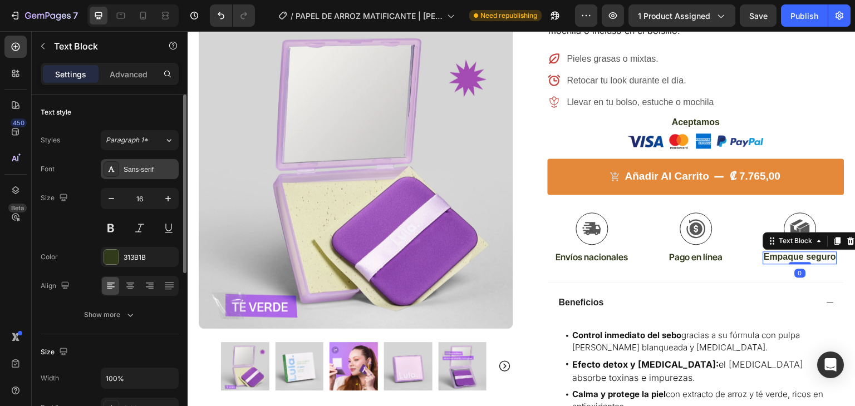
click at [129, 177] on div "Sans-serif" at bounding box center [140, 169] width 78 height 20
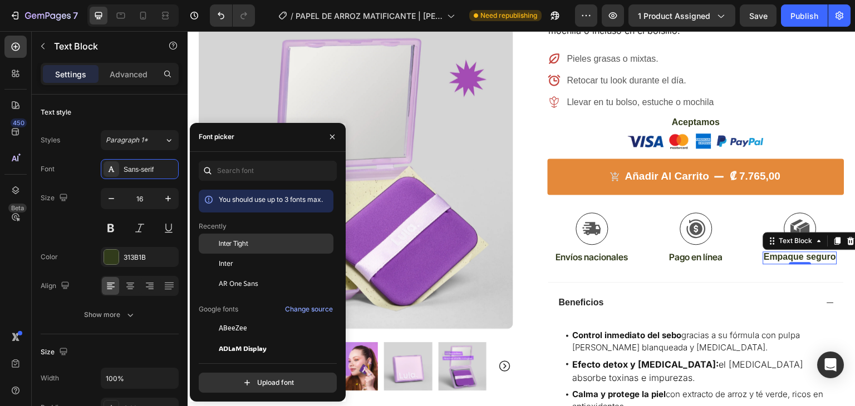
click at [241, 239] on span "Inter Tight" at bounding box center [234, 244] width 30 height 10
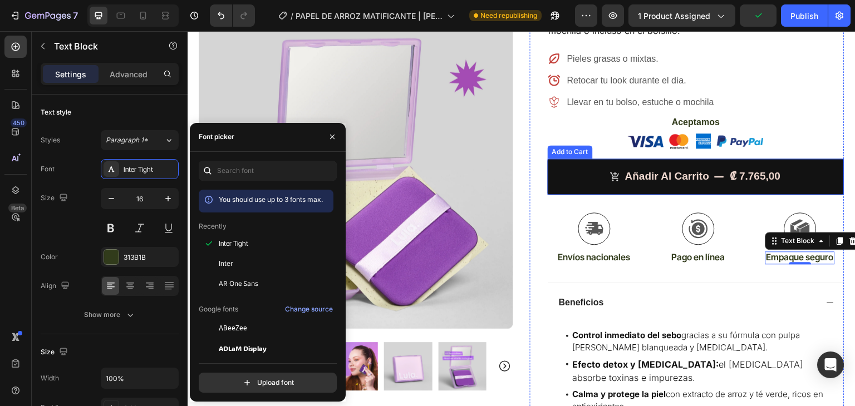
click at [611, 172] on icon "Añadir al Carrito" at bounding box center [615, 176] width 9 height 9
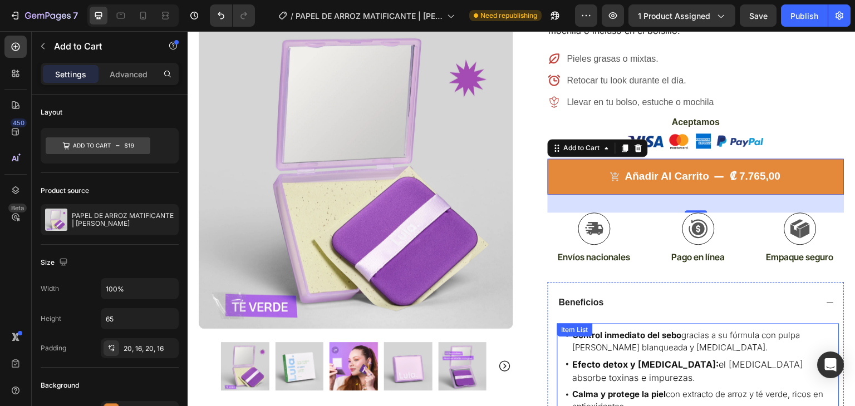
click at [674, 330] on strong "Control inmediato del sebo" at bounding box center [627, 335] width 109 height 11
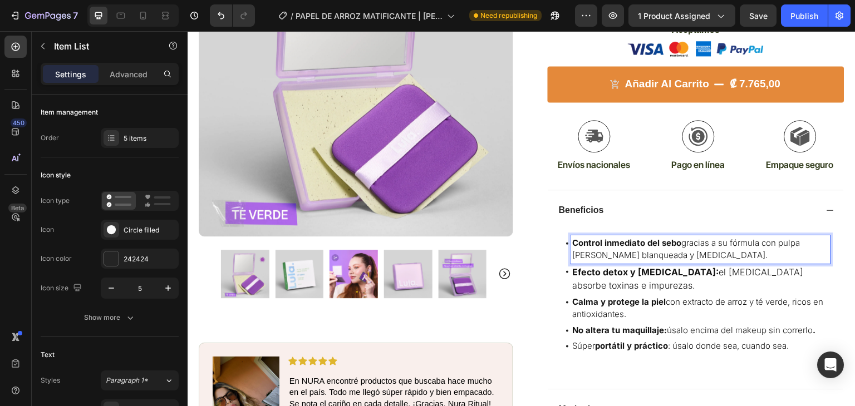
scroll to position [359, 0]
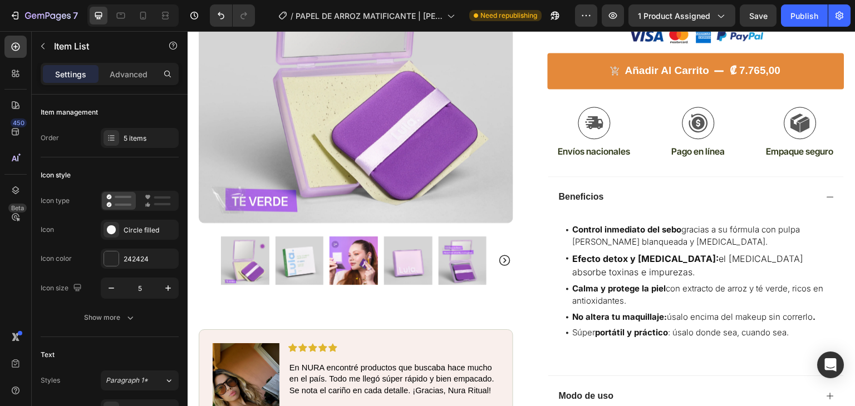
click at [593, 213] on div "Control inmediato [PERSON_NAME] gracias a su fórmula con pulpa [PERSON_NAME] bl…" at bounding box center [698, 281] width 282 height 137
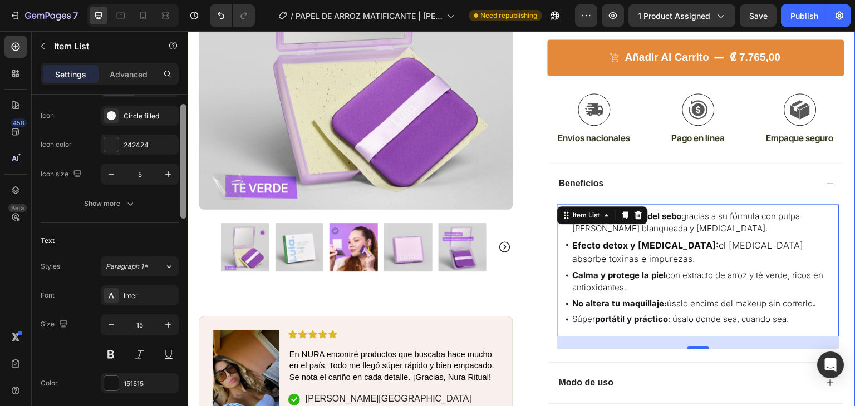
scroll to position [158, 0]
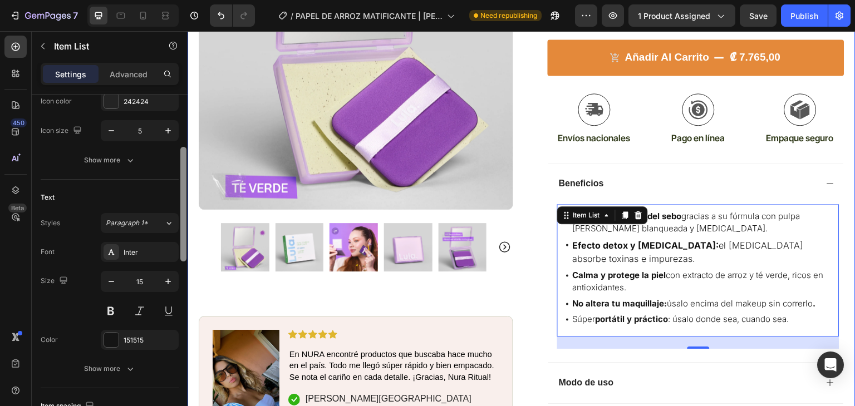
drag, startPoint x: 370, startPoint y: 181, endPoint x: 193, endPoint y: 321, distance: 226.0
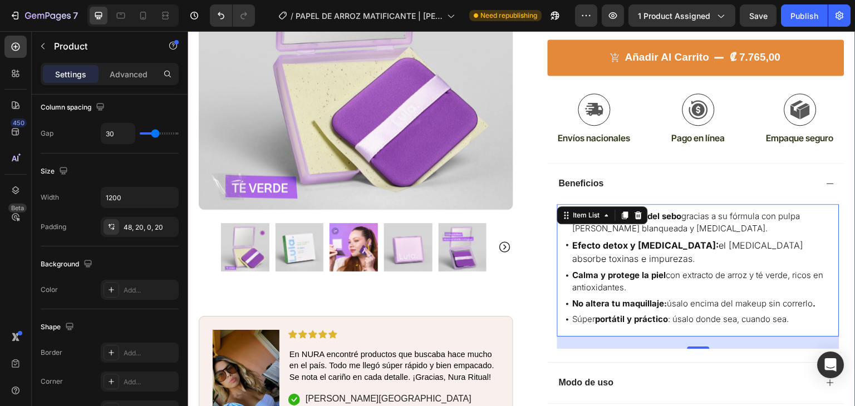
scroll to position [379, 0]
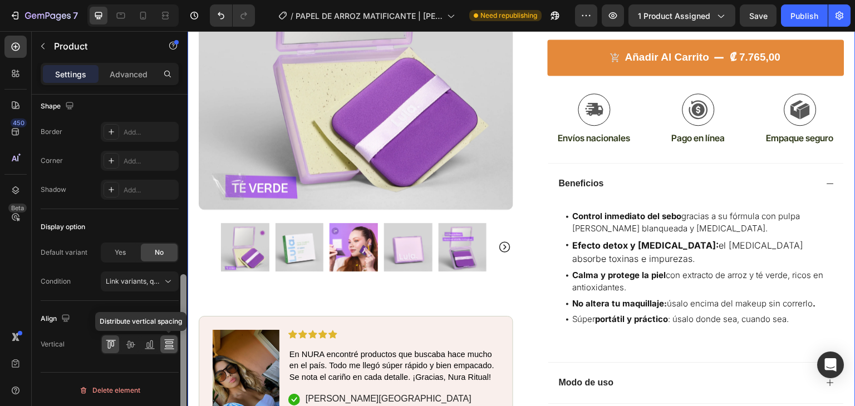
click at [165, 341] on icon at bounding box center [169, 344] width 11 height 11
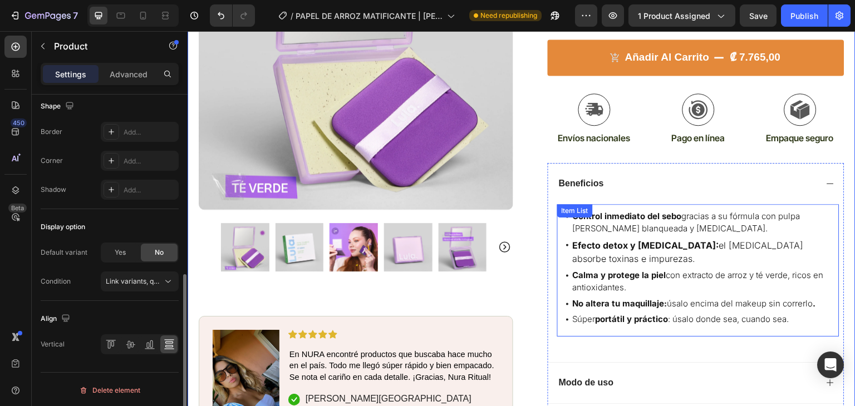
click at [675, 240] on strong "Efecto detox y [MEDICAL_DATA]:" at bounding box center [646, 245] width 146 height 11
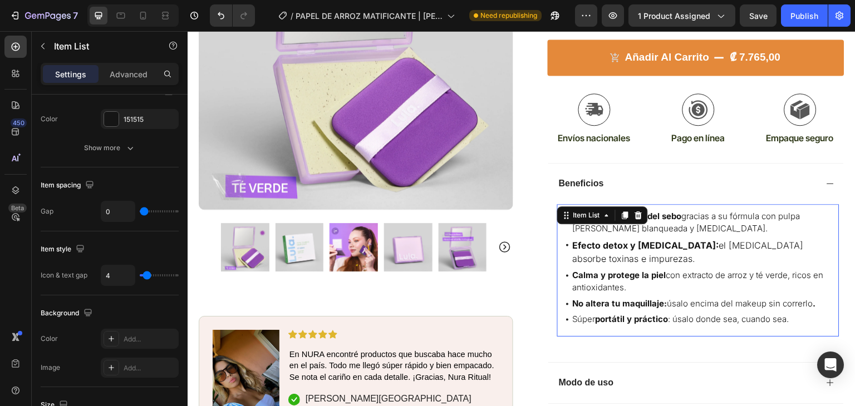
scroll to position [0, 0]
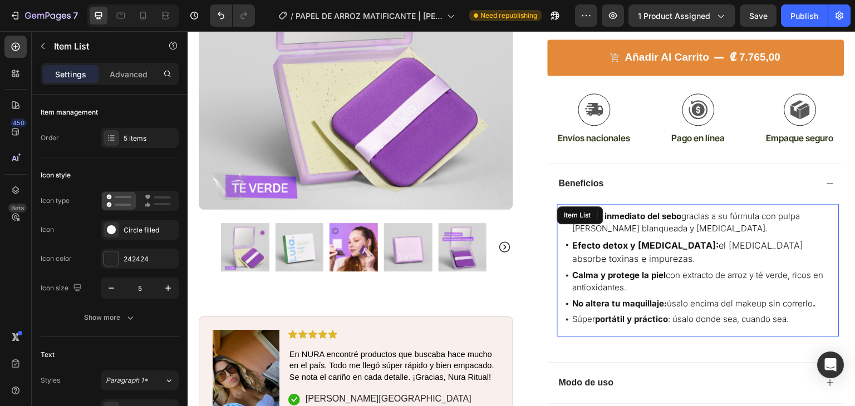
click at [612, 210] on p "Control inmediato [PERSON_NAME] gracias a su fórmula con pulpa [PERSON_NAME] bl…" at bounding box center [701, 222] width 256 height 25
click at [583, 178] on p "Beneficios" at bounding box center [581, 184] width 45 height 12
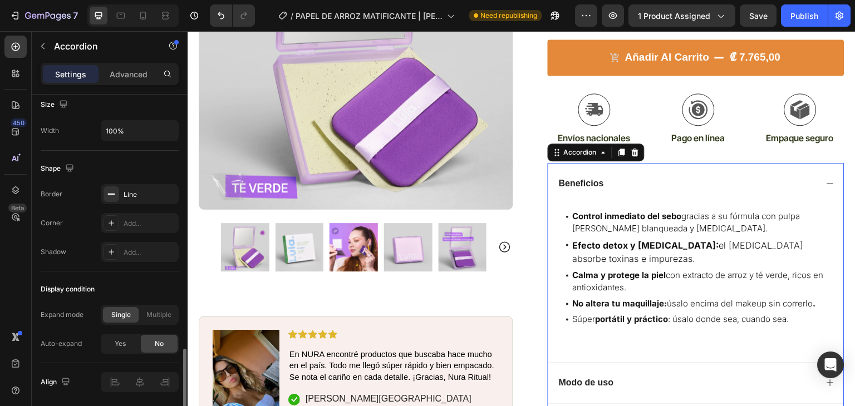
scroll to position [715, 0]
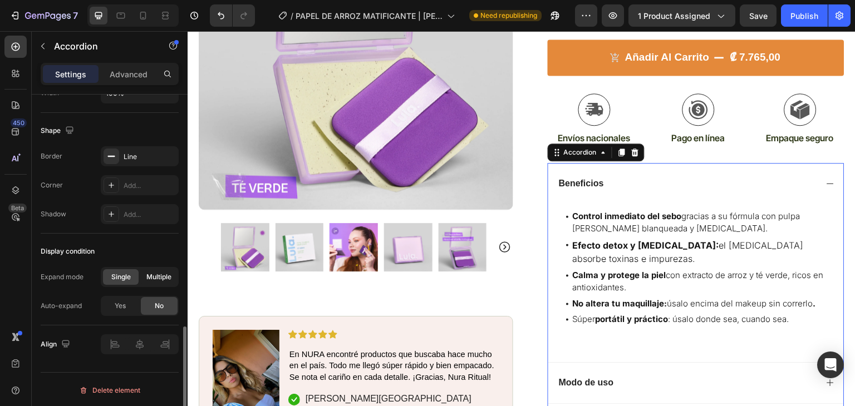
click at [165, 276] on span "Multiple" at bounding box center [158, 277] width 25 height 10
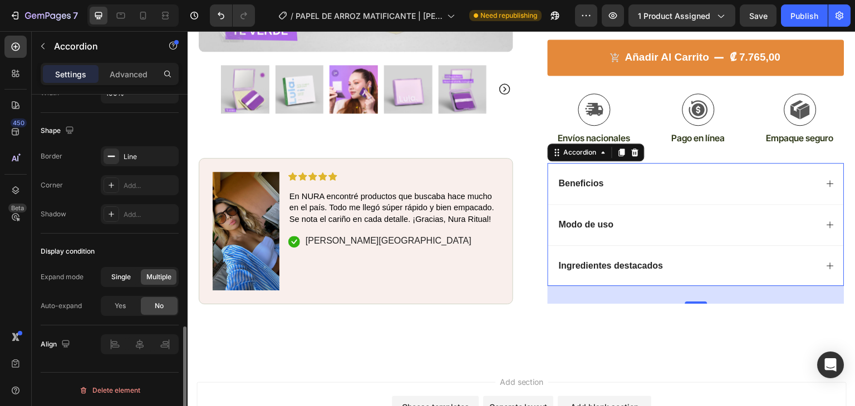
click at [127, 275] on span "Single" at bounding box center [120, 277] width 19 height 10
click at [127, 306] on div "Yes" at bounding box center [120, 306] width 37 height 18
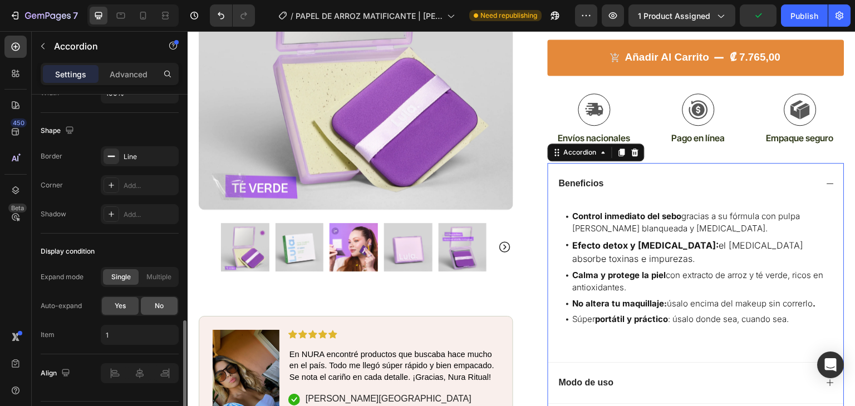
click at [171, 306] on div "No" at bounding box center [159, 306] width 37 height 18
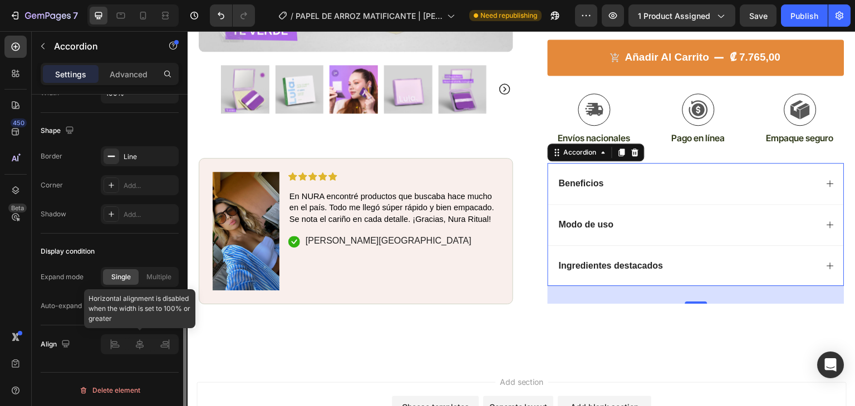
click at [144, 345] on div at bounding box center [140, 345] width 78 height 20
click at [123, 305] on span "Yes" at bounding box center [120, 306] width 11 height 10
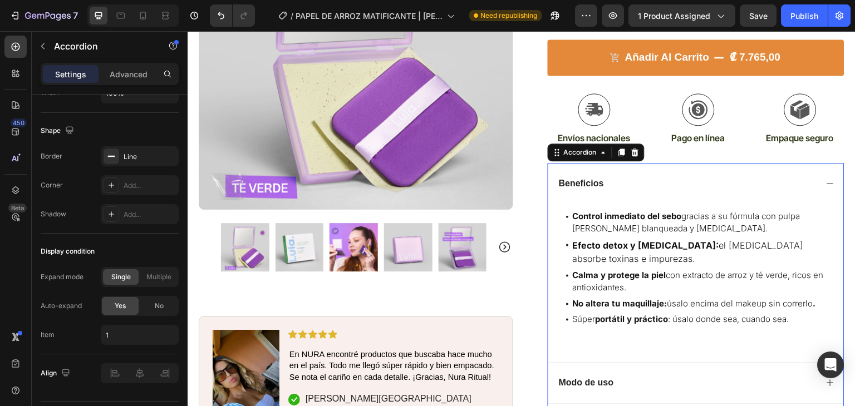
drag, startPoint x: 815, startPoint y: 21, endPoint x: 851, endPoint y: 16, distance: 36.5
click at [815, 21] on button "Publish" at bounding box center [804, 15] width 47 height 22
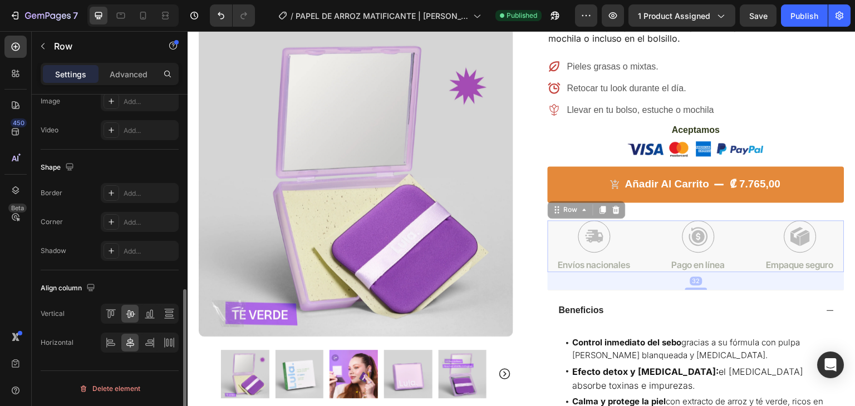
scroll to position [0, 0]
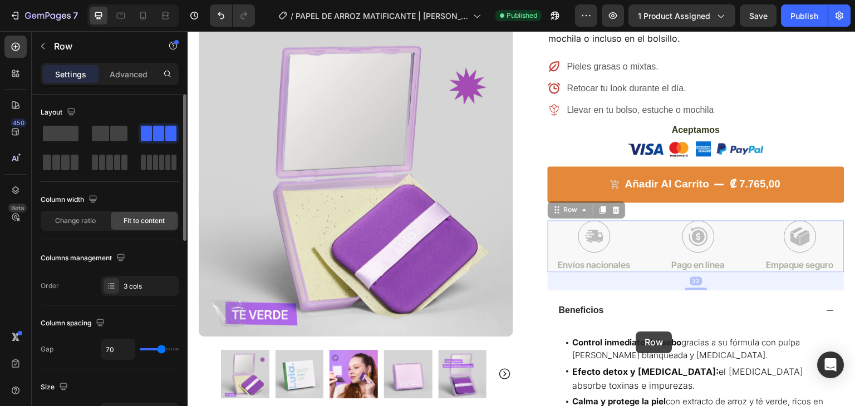
drag, startPoint x: 636, startPoint y: 208, endPoint x: 635, endPoint y: 288, distance: 80.7
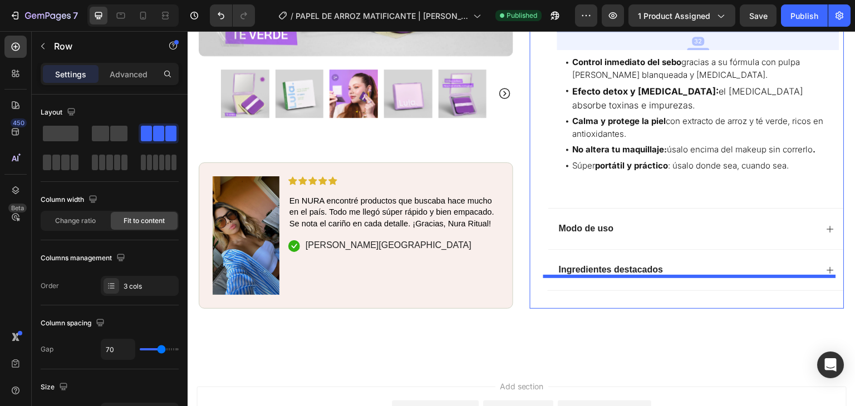
scroll to position [611, 0]
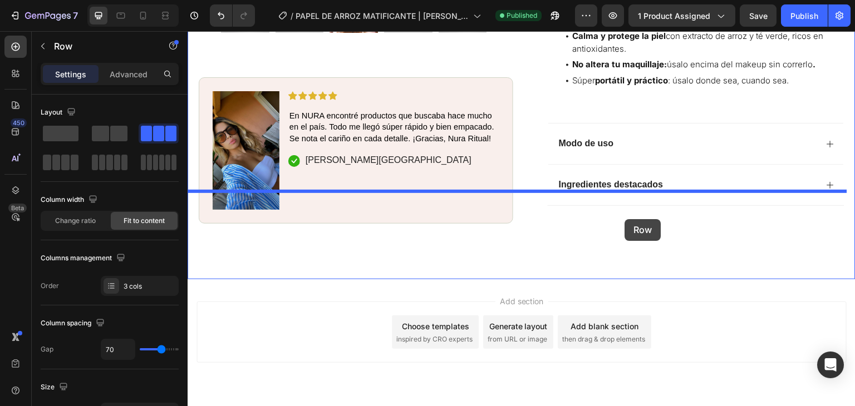
drag, startPoint x: 643, startPoint y: 122, endPoint x: 699, endPoint y: 226, distance: 117.1
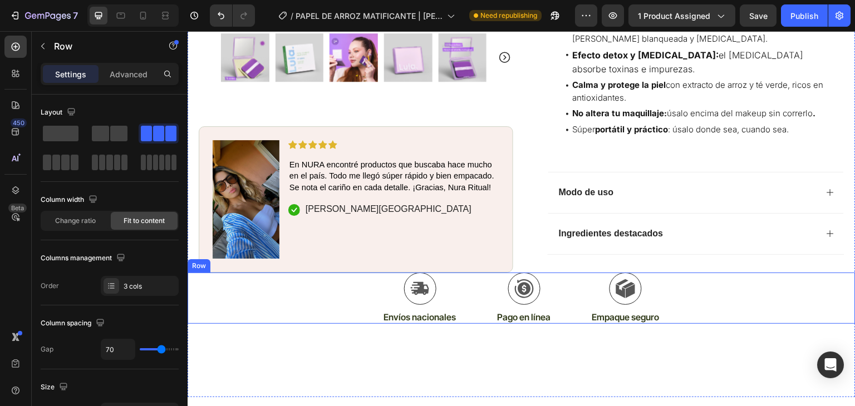
scroll to position [492, 0]
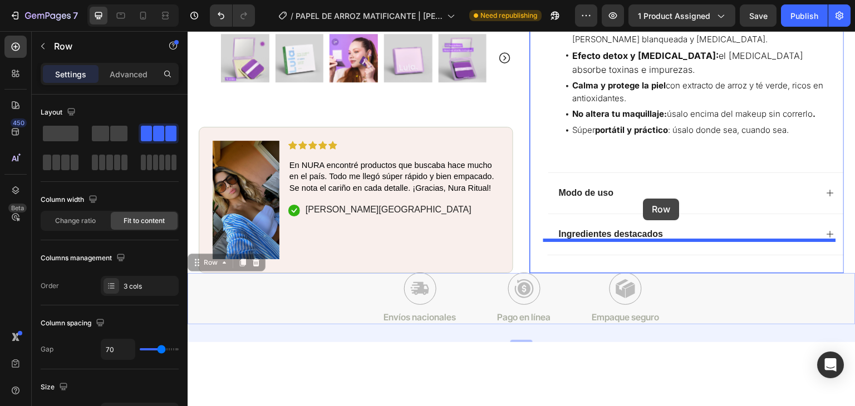
drag, startPoint x: 561, startPoint y: 271, endPoint x: 643, endPoint y: 200, distance: 108.6
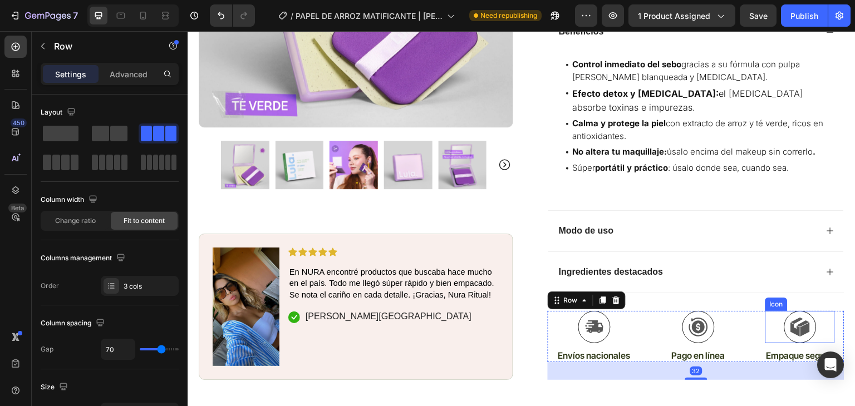
scroll to position [455, 0]
click at [801, 17] on div "Publish" at bounding box center [805, 16] width 28 height 12
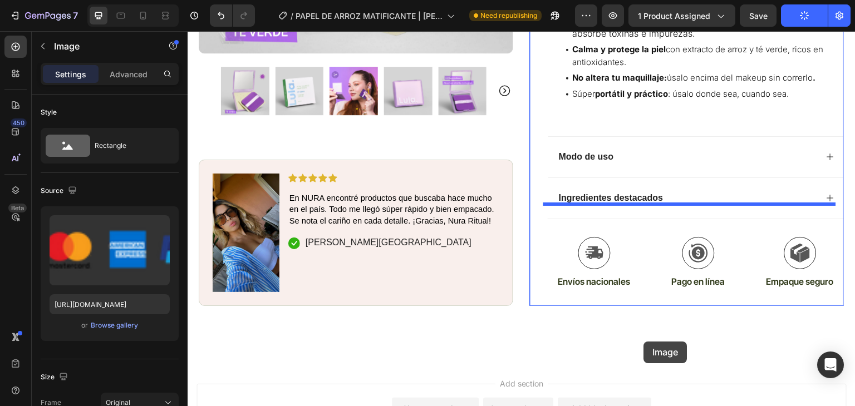
scroll to position [611, 0]
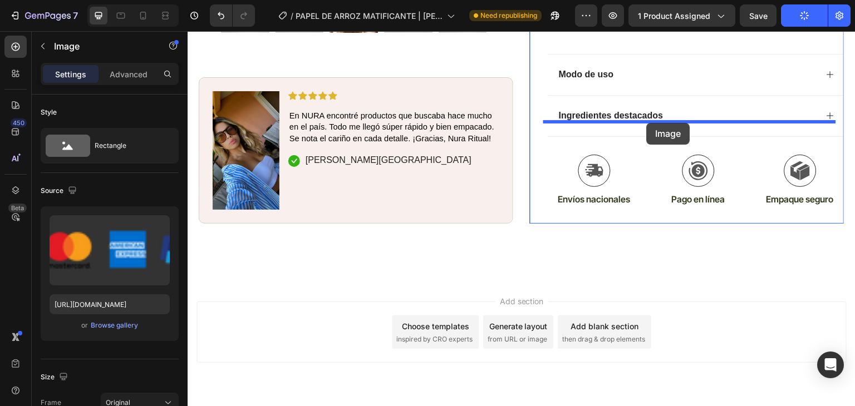
drag, startPoint x: 684, startPoint y: 108, endPoint x: 647, endPoint y: 123, distance: 39.7
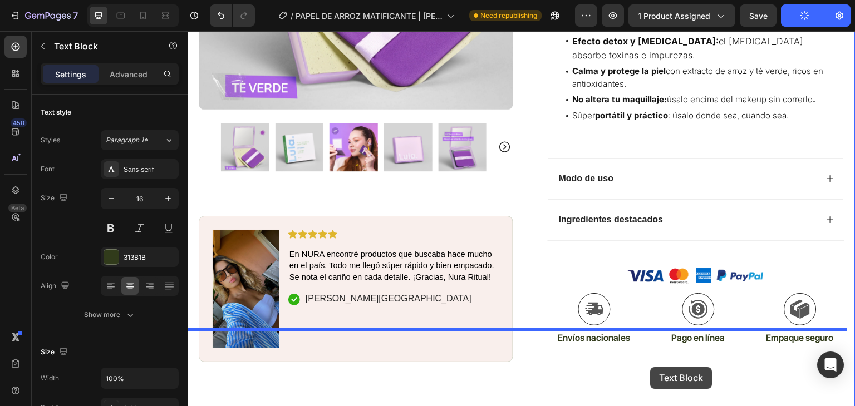
scroll to position [495, 0]
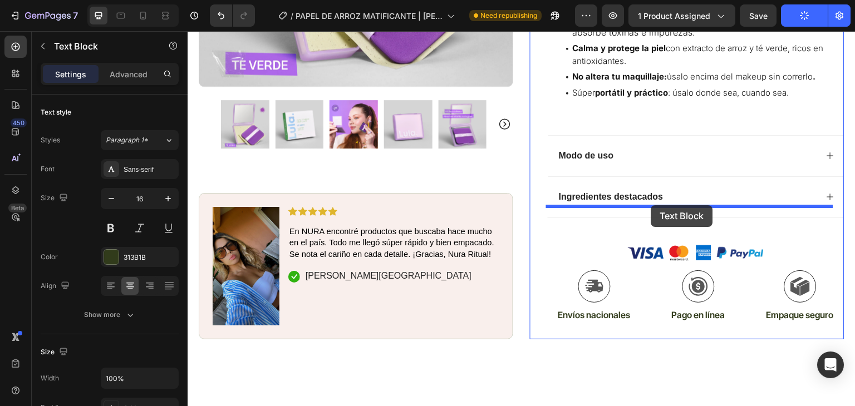
drag, startPoint x: 686, startPoint y: 121, endPoint x: 651, endPoint y: 205, distance: 91.4
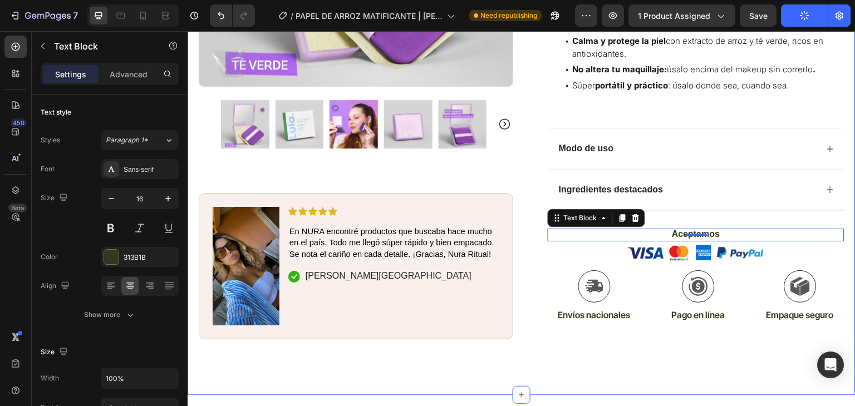
scroll to position [494, 0]
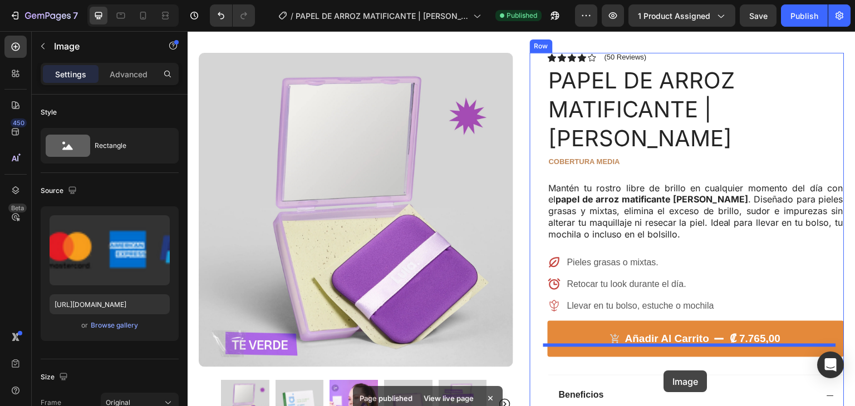
scroll to position [80, 0]
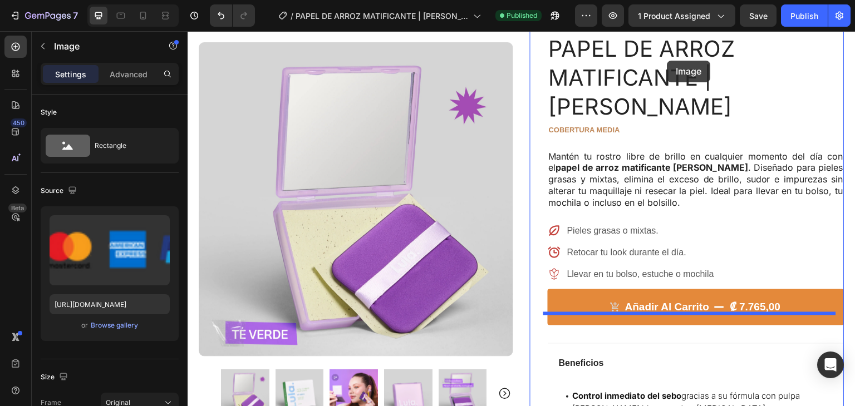
drag, startPoint x: 704, startPoint y: 273, endPoint x: 688, endPoint y: 121, distance: 152.9
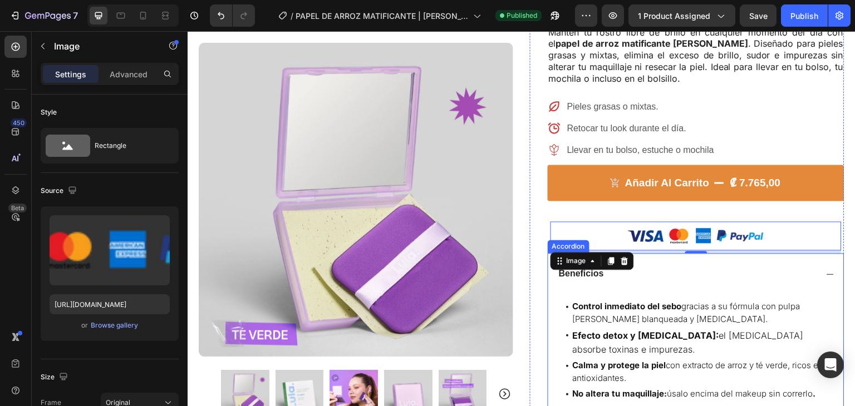
scroll to position [204, 0]
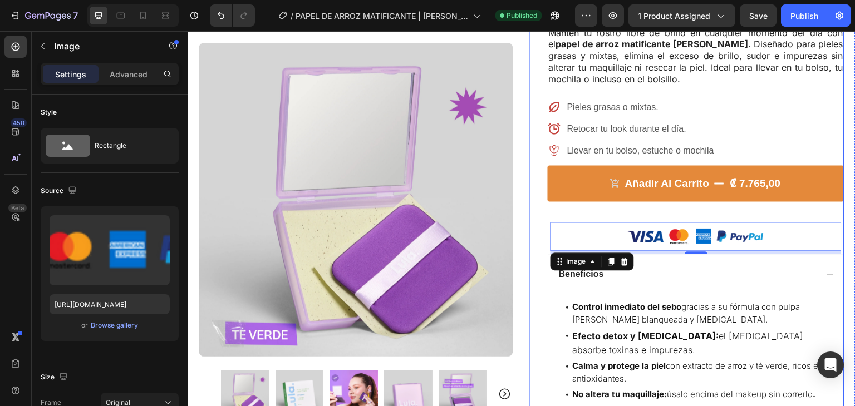
click at [763, 187] on div "Añadir al Carrito ₡ 7.765,00 Add to Cart" at bounding box center [696, 192] width 297 height 54
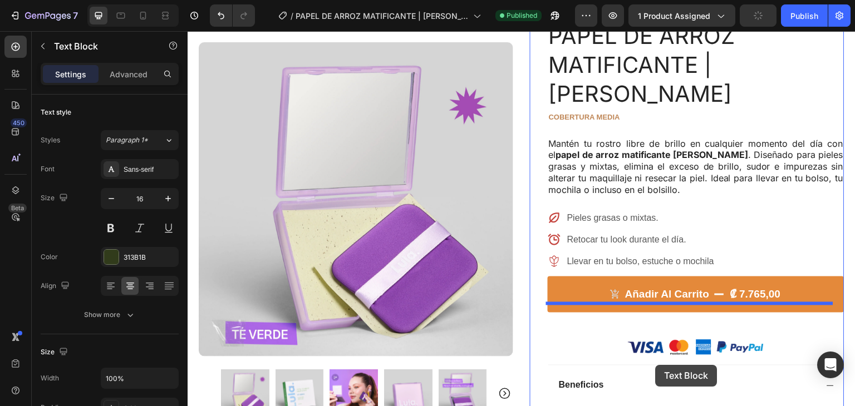
scroll to position [101, 0]
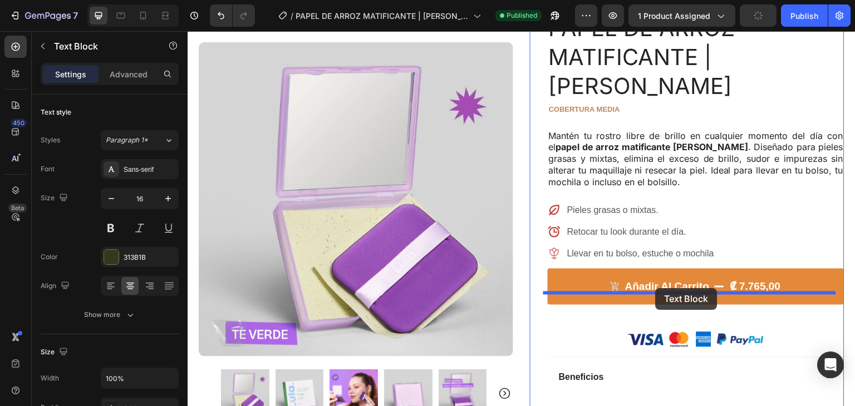
drag, startPoint x: 695, startPoint y: 265, endPoint x: 656, endPoint y: 288, distance: 45.9
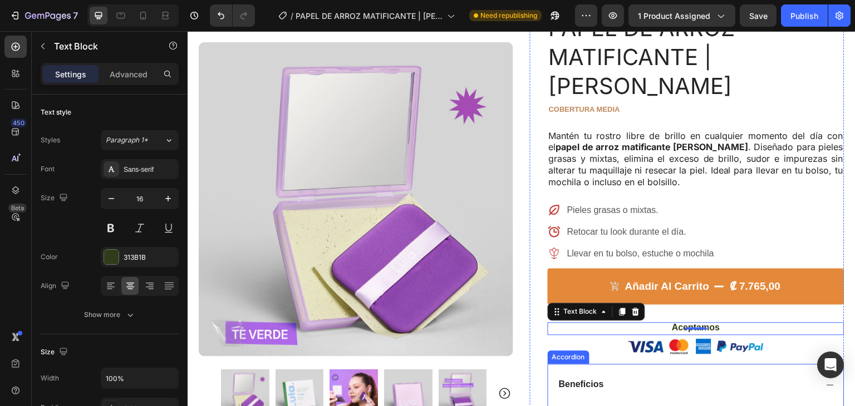
drag, startPoint x: 776, startPoint y: 347, endPoint x: 792, endPoint y: 343, distance: 16.6
click at [775, 365] on div "Beneficios" at bounding box center [696, 385] width 296 height 41
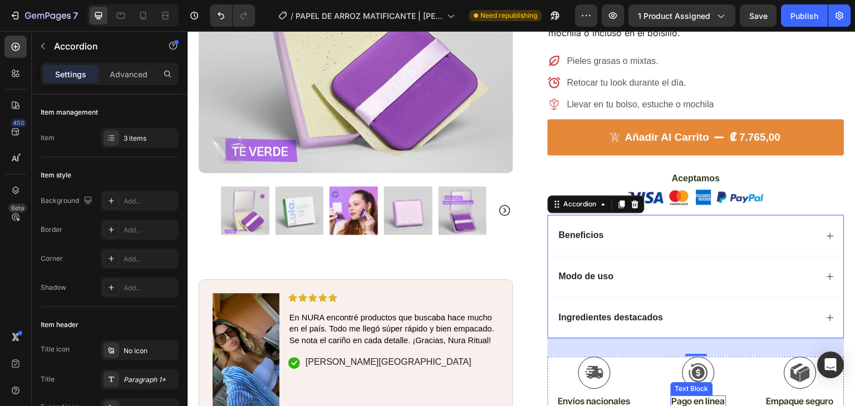
scroll to position [251, 0]
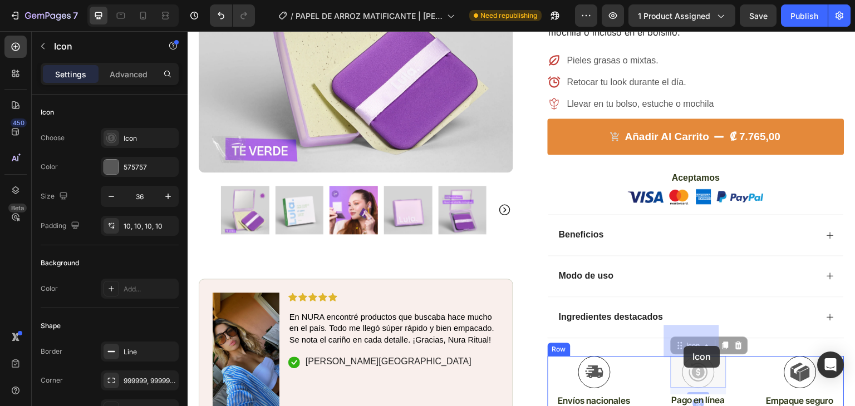
drag, startPoint x: 686, startPoint y: 347, endPoint x: 708, endPoint y: 346, distance: 22.3
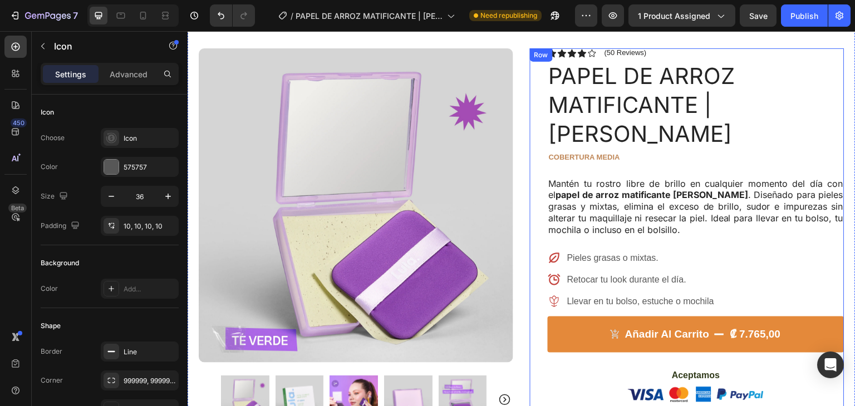
scroll to position [55, 0]
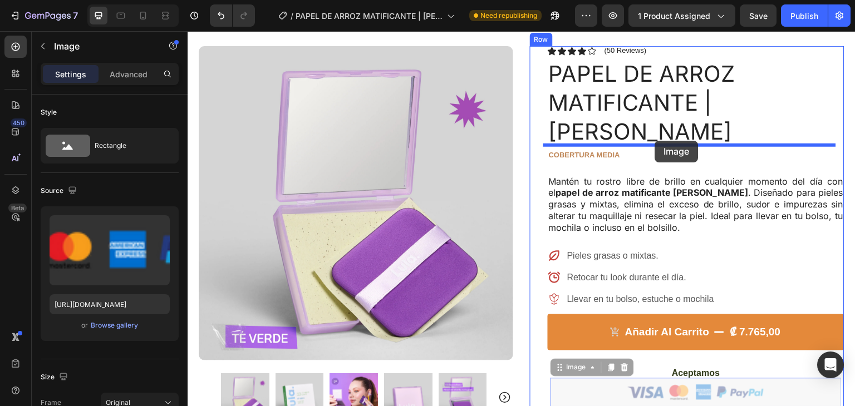
drag, startPoint x: 670, startPoint y: 221, endPoint x: 655, endPoint y: 141, distance: 81.6
click at [655, 141] on div "Header Icon Envío Gratis por compras de ¢30.000 Text Block Row Icon 500+ client…" at bounding box center [522, 406] width 668 height 861
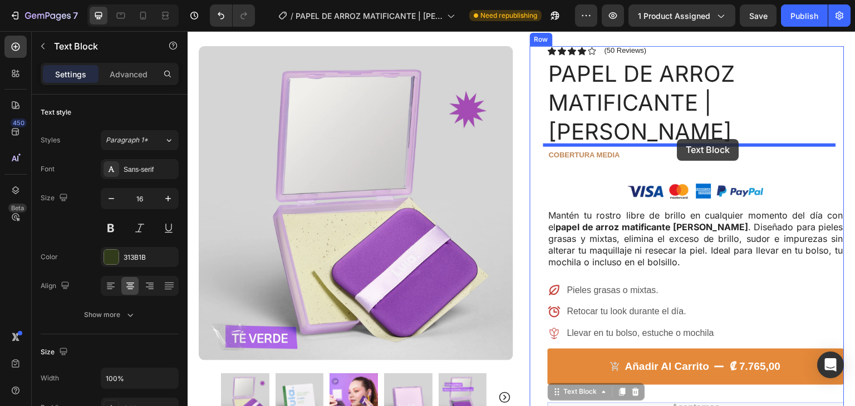
drag, startPoint x: 700, startPoint y: 375, endPoint x: 803, endPoint y: 202, distance: 201.7
click at [677, 139] on div "Header Icon Envío Gratis por compras de ¢30.000 Text Block Row Icon 500+ client…" at bounding box center [522, 406] width 668 height 861
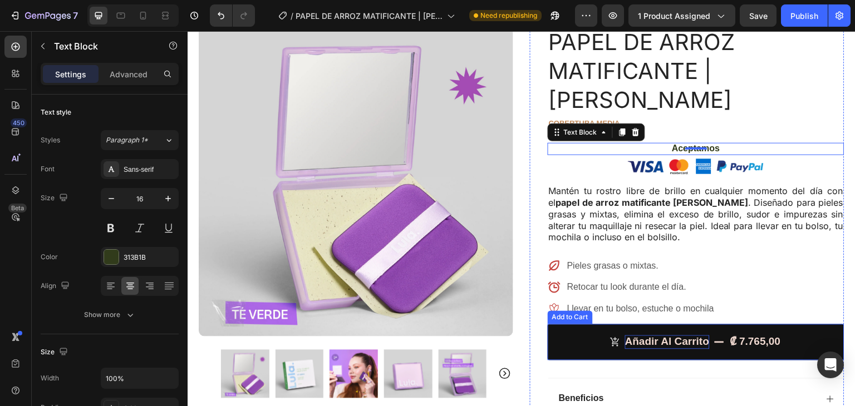
scroll to position [89, 0]
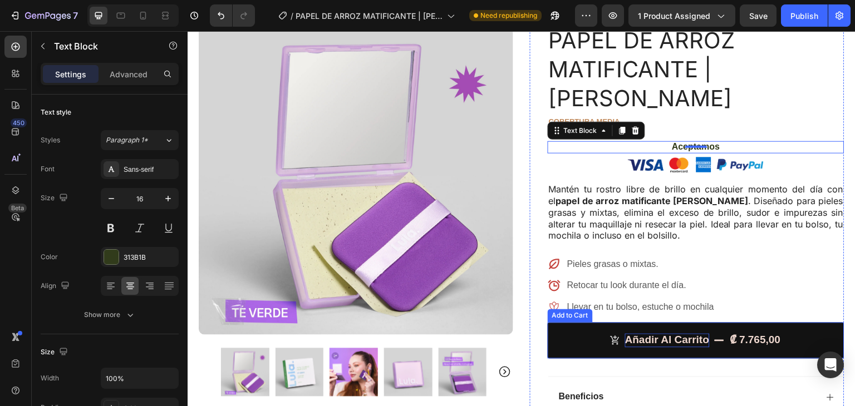
click at [655, 334] on div "Añadir al Carrito" at bounding box center [667, 341] width 84 height 14
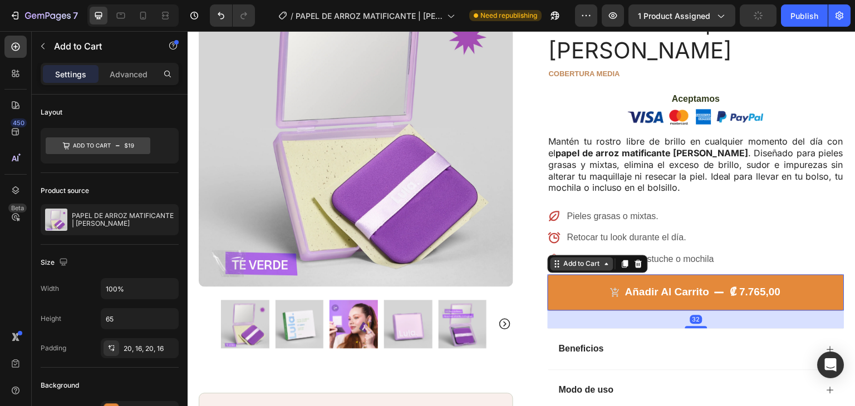
scroll to position [145, 0]
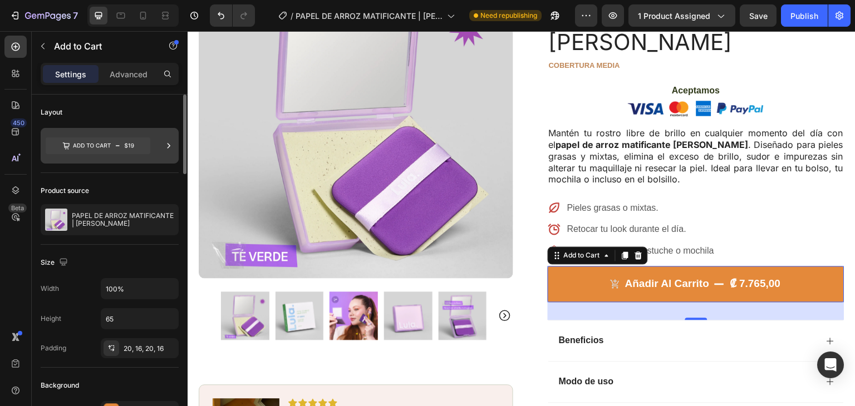
click at [158, 141] on div at bounding box center [110, 146] width 138 height 36
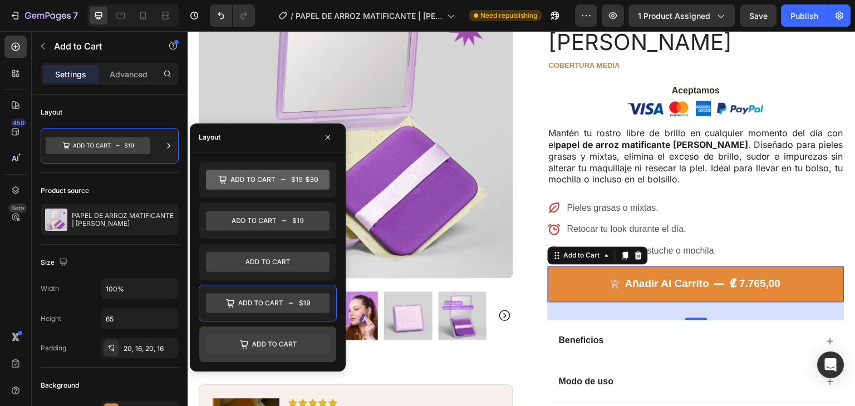
click at [288, 346] on icon at bounding box center [268, 345] width 124 height 20
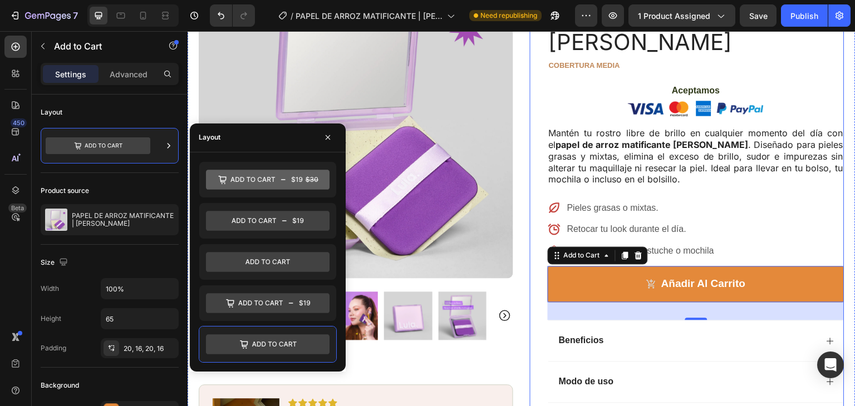
click at [540, 261] on div "Icon Icon Icon Icon Icon Icon List (50 Reviews) Text Block Row PAPEL DE ARROZ M…" at bounding box center [687, 244] width 315 height 575
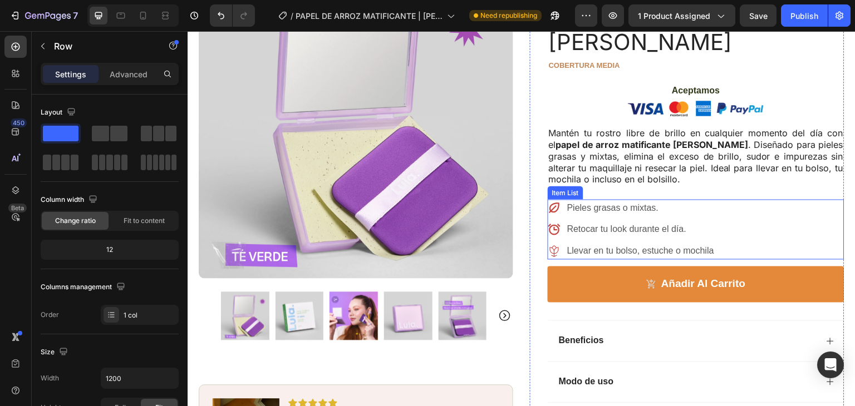
click at [739, 227] on div "Pieles grasas o mixtas. Retocar tu look durante el día. Llevar en tu bolso, est…" at bounding box center [696, 230] width 297 height 60
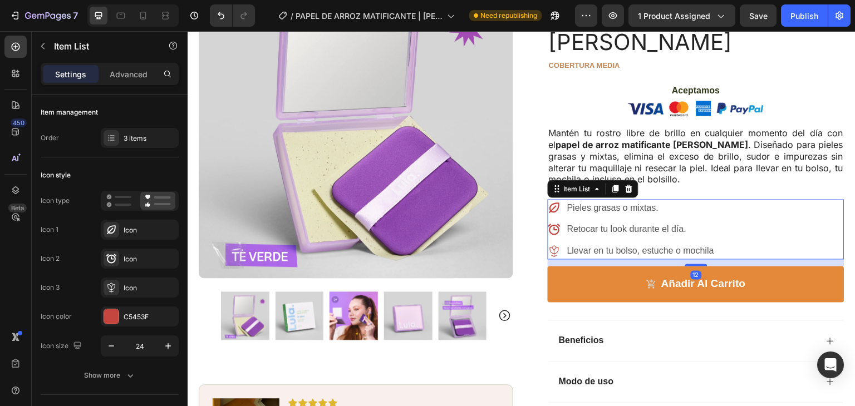
click at [737, 260] on div "12" at bounding box center [696, 263] width 297 height 7
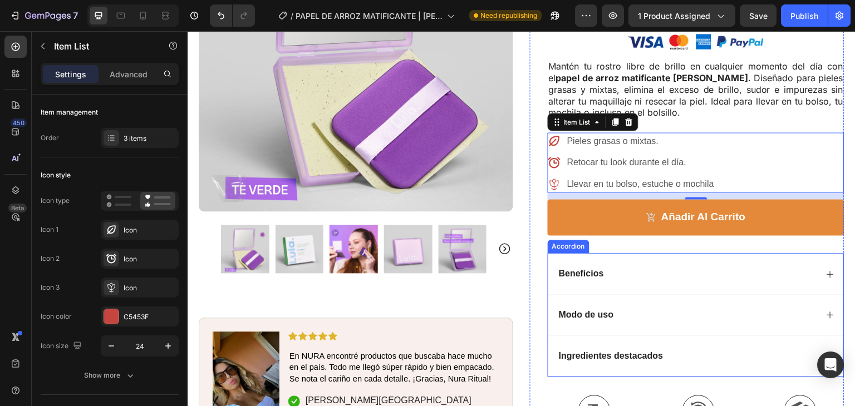
scroll to position [214, 0]
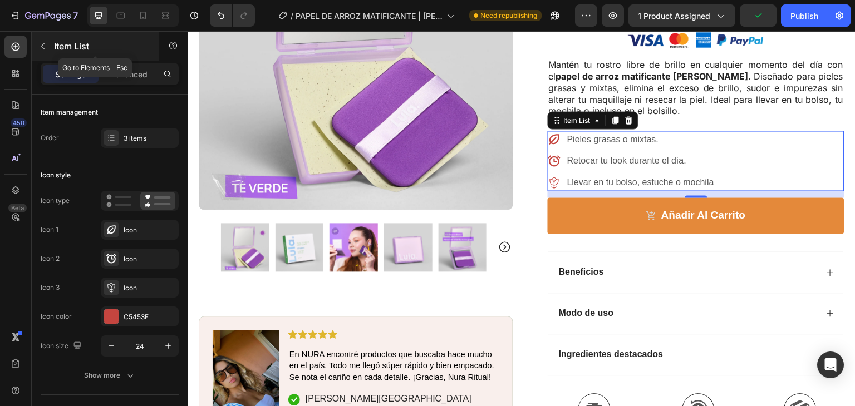
click at [47, 42] on icon "button" at bounding box center [42, 46] width 9 height 9
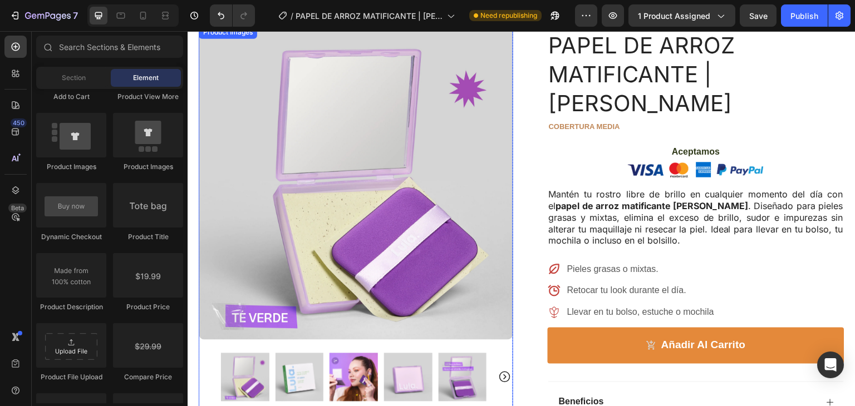
scroll to position [62, 0]
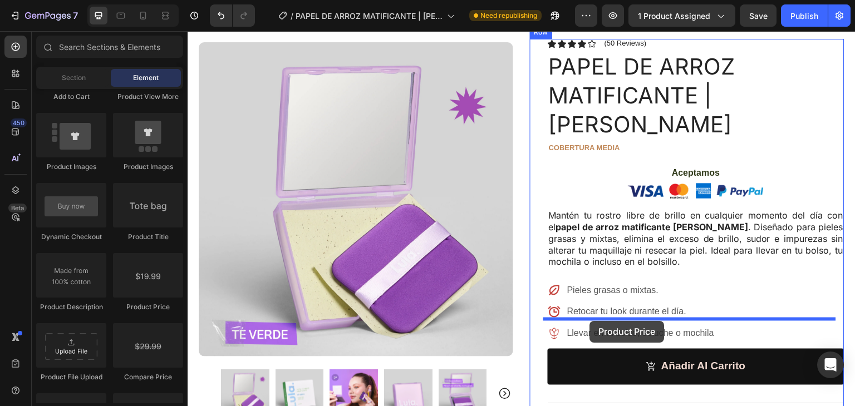
drag, startPoint x: 332, startPoint y: 306, endPoint x: 777, endPoint y: 351, distance: 447.7
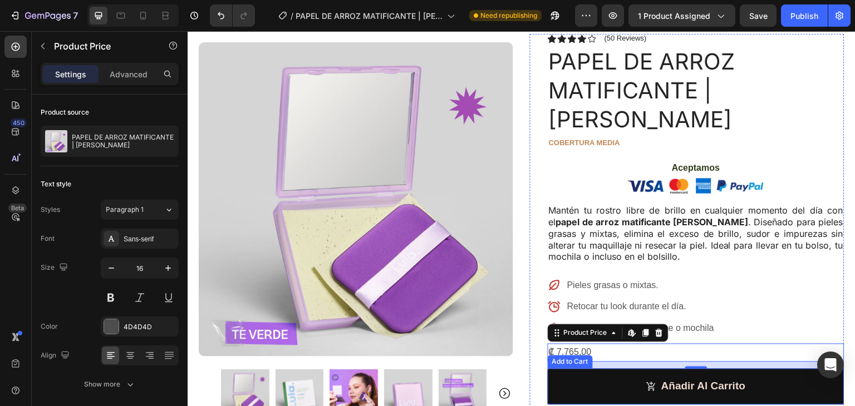
scroll to position [34, 0]
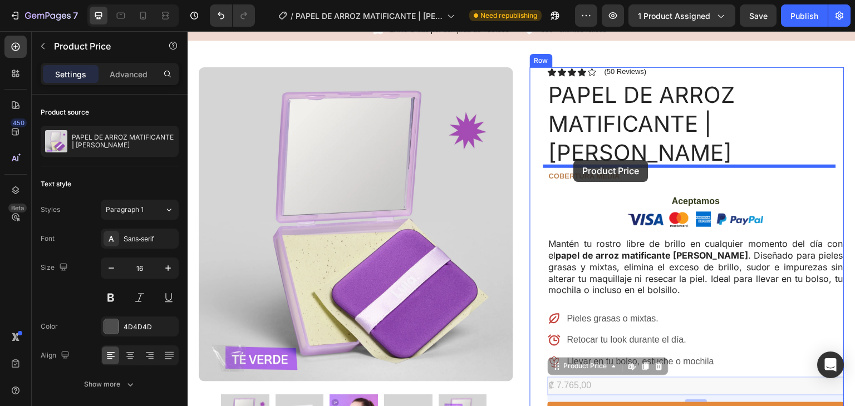
drag, startPoint x: 596, startPoint y: 358, endPoint x: 574, endPoint y: 160, distance: 198.9
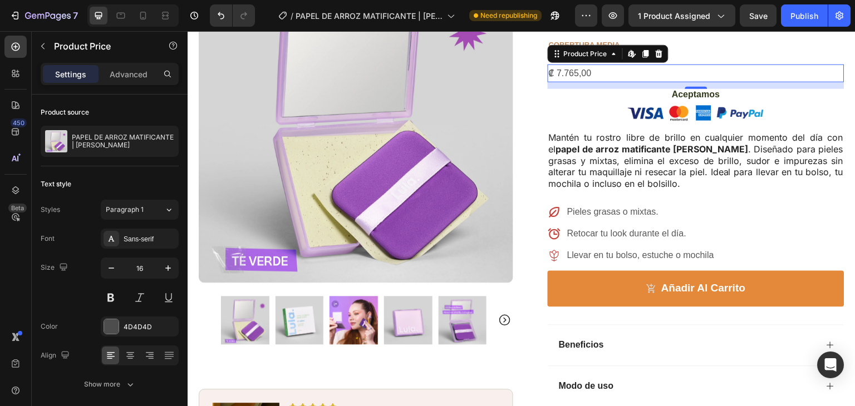
scroll to position [125, 0]
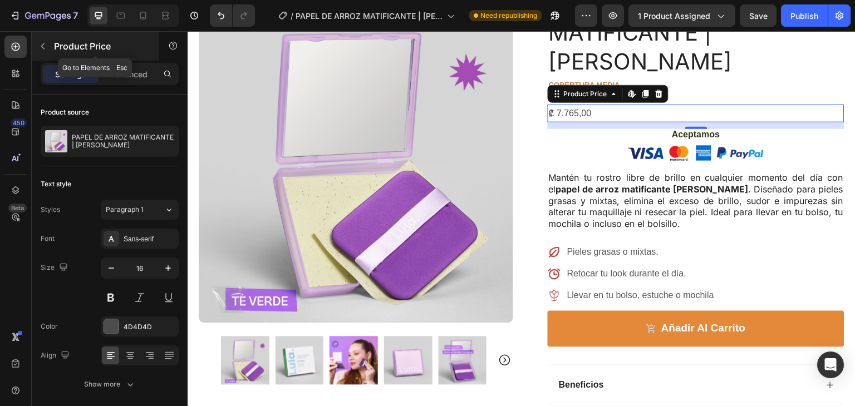
click at [44, 46] on icon "button" at bounding box center [42, 46] width 9 height 9
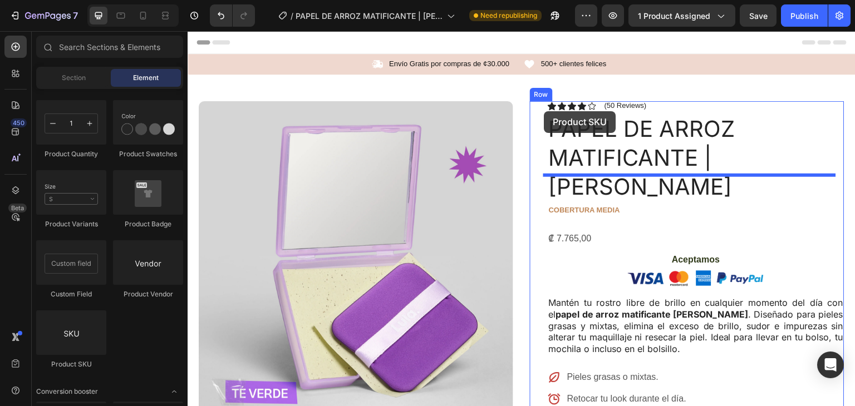
scroll to position [0, 0]
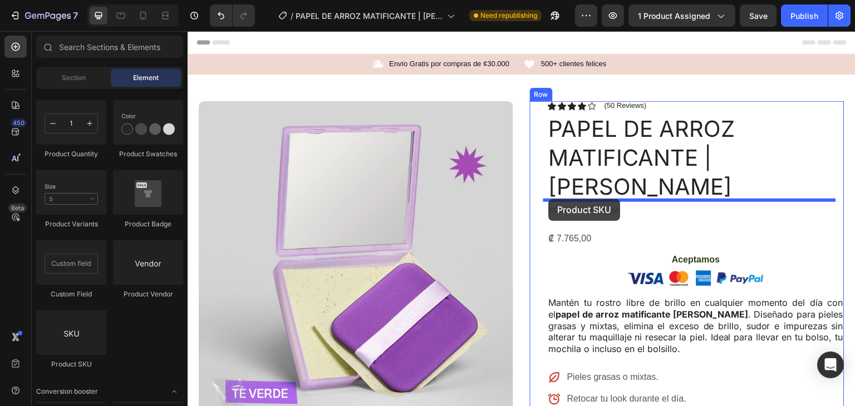
drag, startPoint x: 263, startPoint y: 364, endPoint x: 717, endPoint y: 275, distance: 461.8
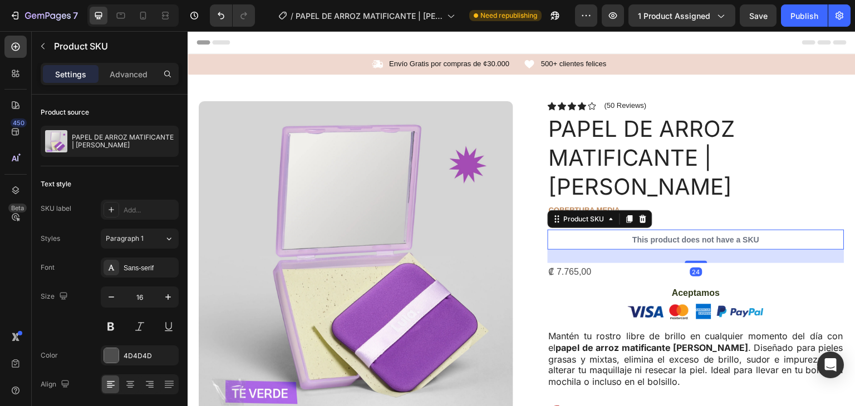
click at [737, 230] on p "This product does not have a SKU" at bounding box center [696, 240] width 297 height 20
click at [823, 298] on div at bounding box center [696, 312] width 291 height 29
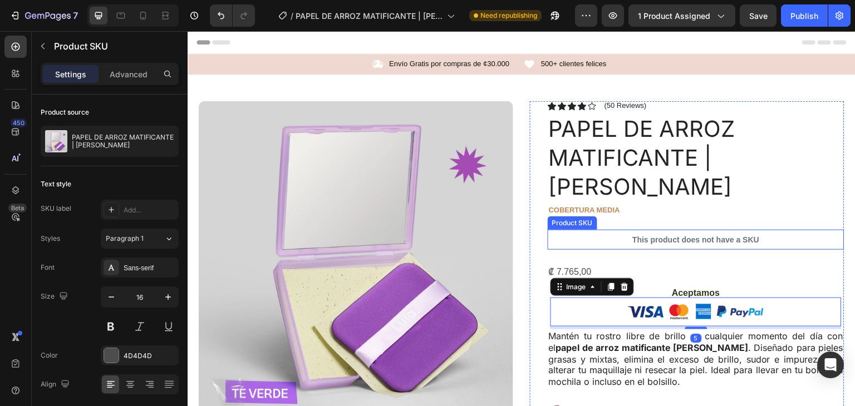
click at [721, 230] on p "This product does not have a SKU" at bounding box center [696, 240] width 297 height 20
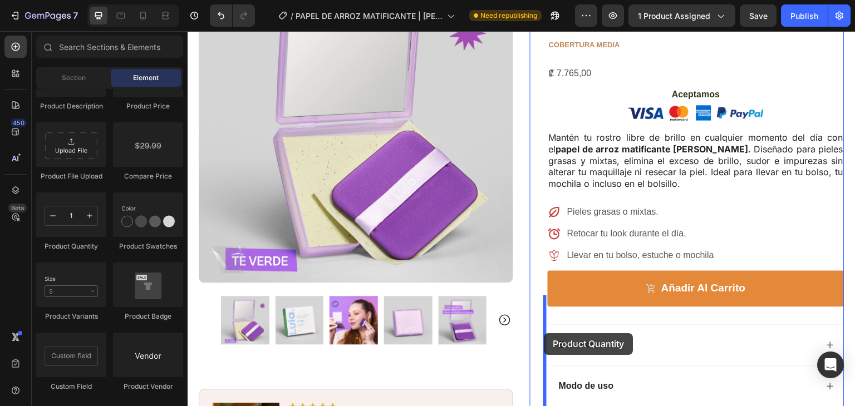
scroll to position [230, 0]
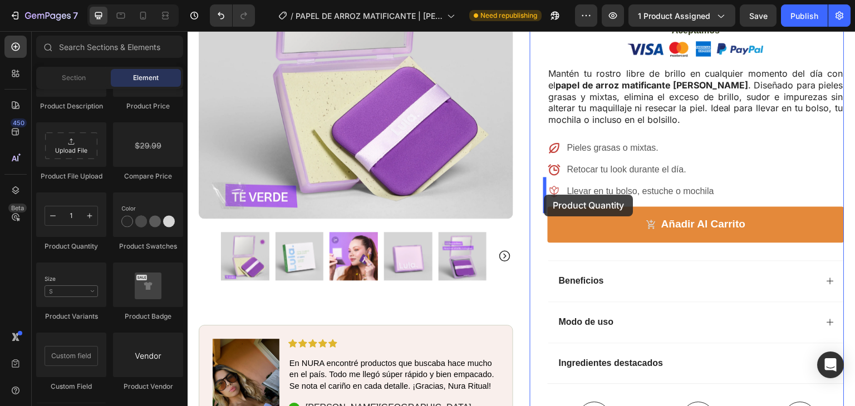
drag, startPoint x: 256, startPoint y: 252, endPoint x: 543, endPoint y: 195, distance: 293.0
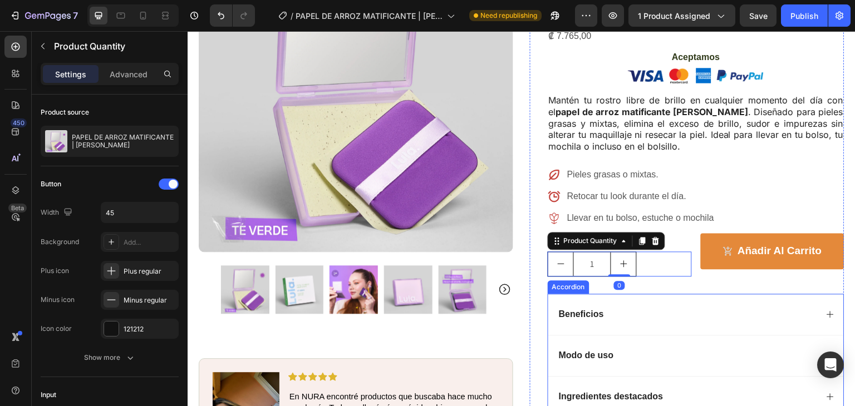
scroll to position [204, 0]
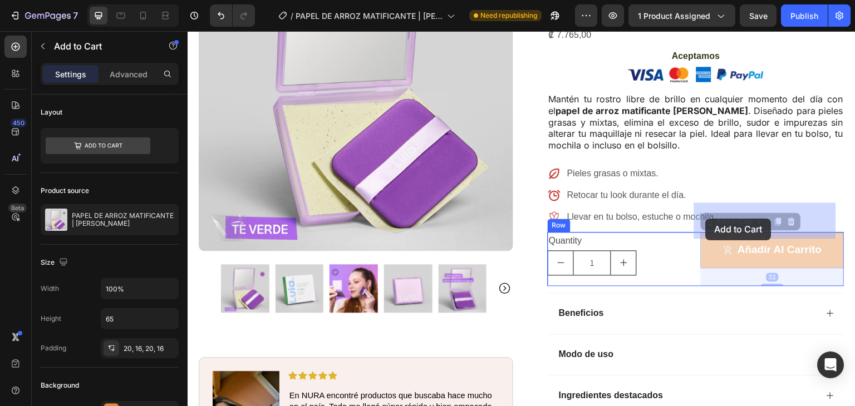
drag, startPoint x: 708, startPoint y: 205, endPoint x: 708, endPoint y: 213, distance: 7.2
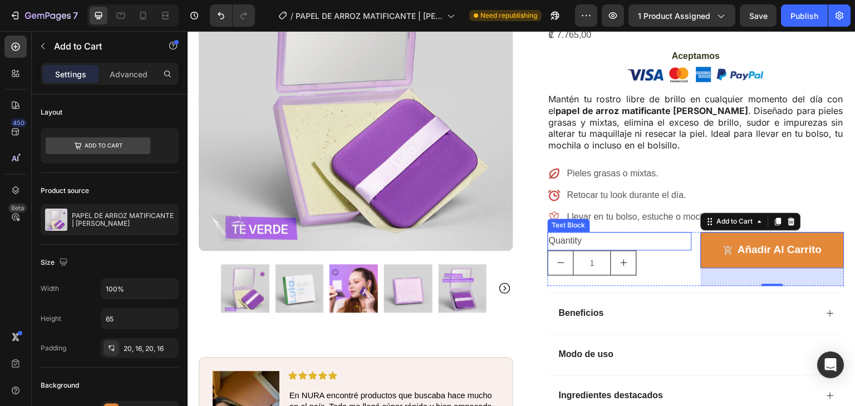
click at [582, 232] on div "Quantity" at bounding box center [620, 241] width 144 height 18
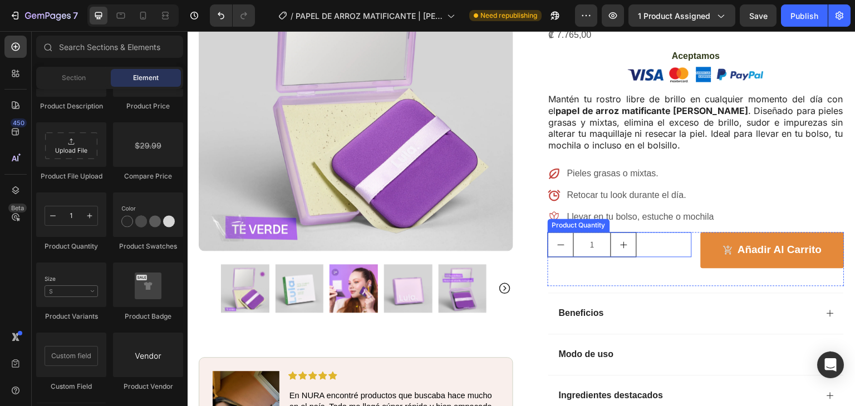
click at [620, 241] on icon "increment" at bounding box center [624, 245] width 9 height 9
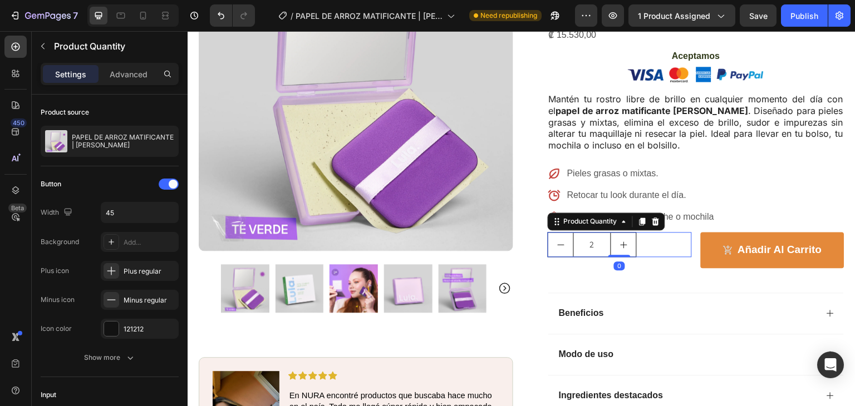
click at [557, 241] on icon "decrement" at bounding box center [561, 245] width 9 height 9
type input "1"
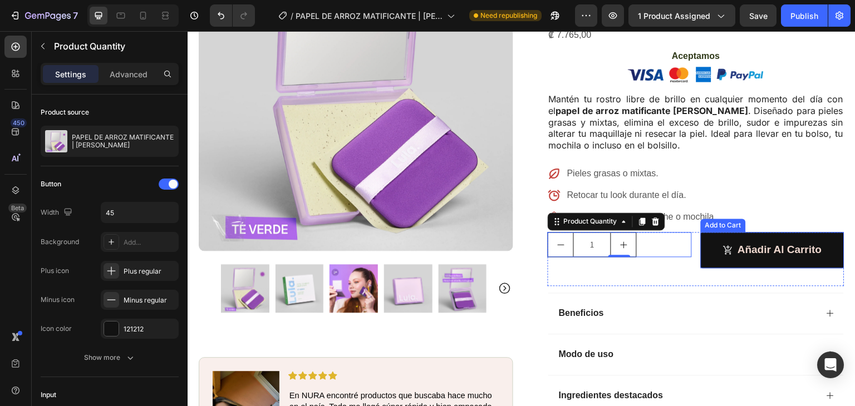
click at [708, 232] on button "Añadir al Carrito" at bounding box center [773, 250] width 144 height 36
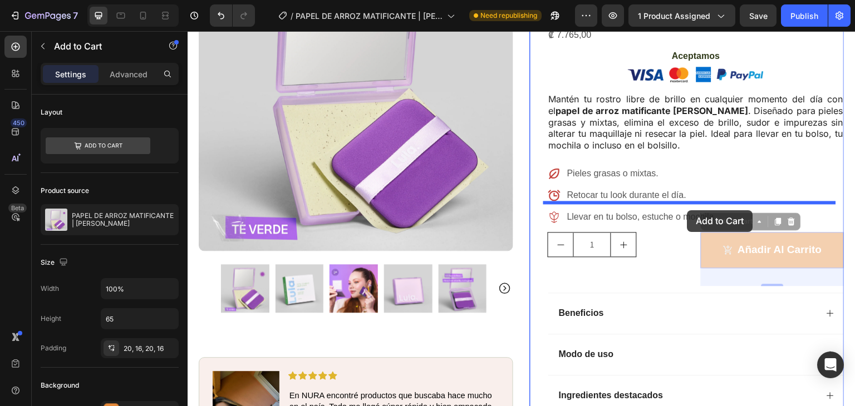
drag, startPoint x: 702, startPoint y: 213, endPoint x: 688, endPoint y: 210, distance: 14.1
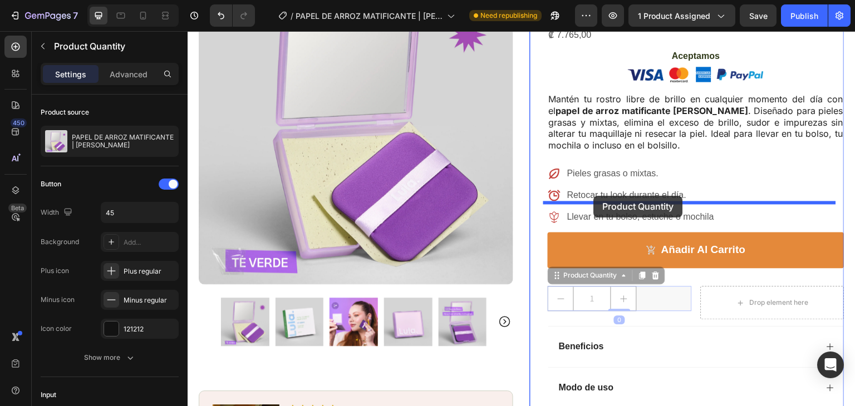
drag, startPoint x: 592, startPoint y: 271, endPoint x: 594, endPoint y: 196, distance: 75.2
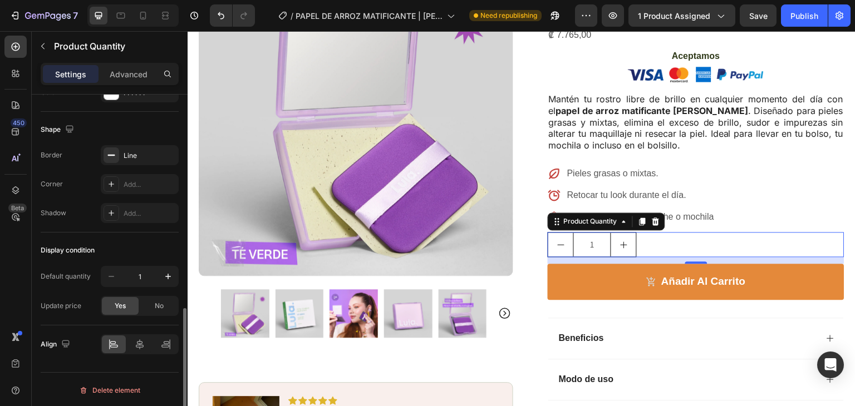
scroll to position [572, 0]
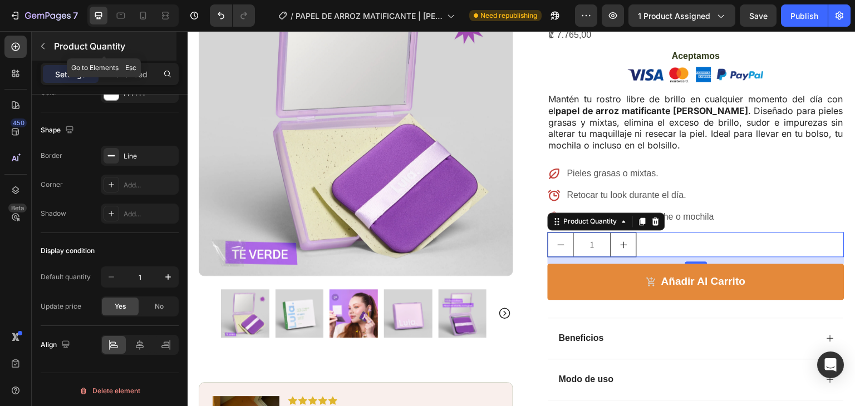
click at [40, 43] on icon "button" at bounding box center [42, 46] width 9 height 9
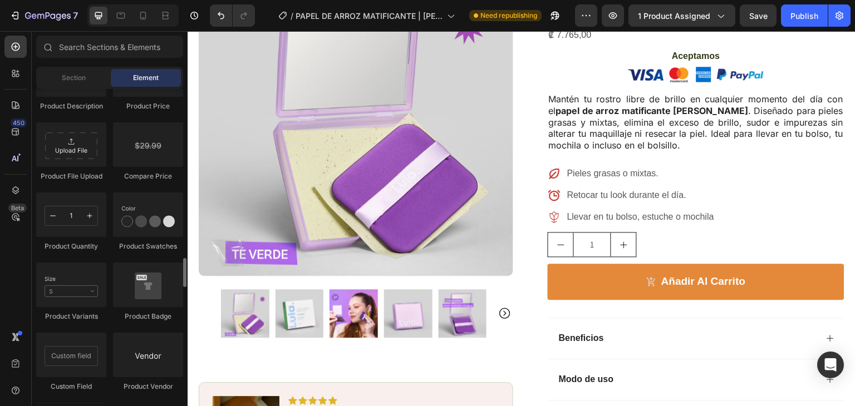
scroll to position [1880, 0]
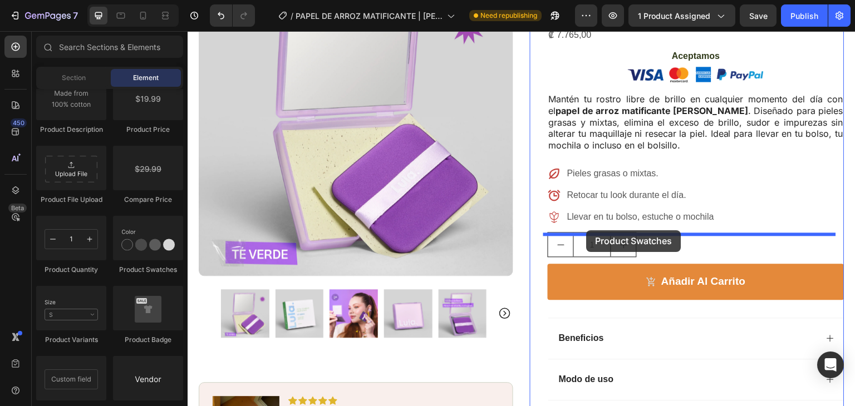
drag, startPoint x: 331, startPoint y: 269, endPoint x: 587, endPoint y: 231, distance: 258.4
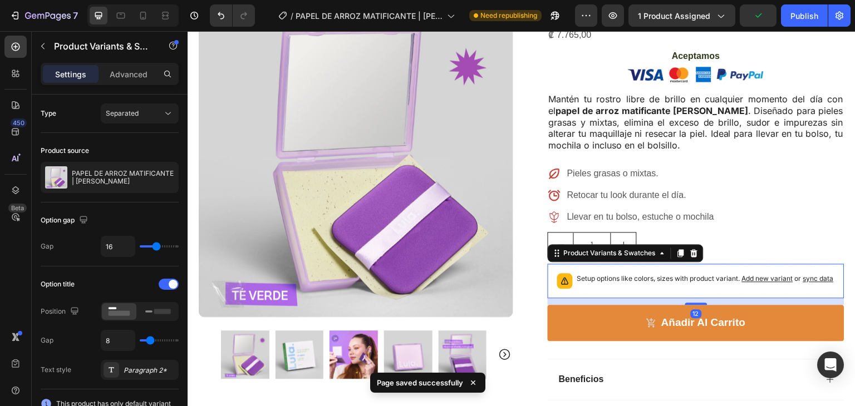
click at [679, 273] on p "Setup options like colors, sizes with product variant. Add new variant or sync …" at bounding box center [705, 278] width 257 height 11
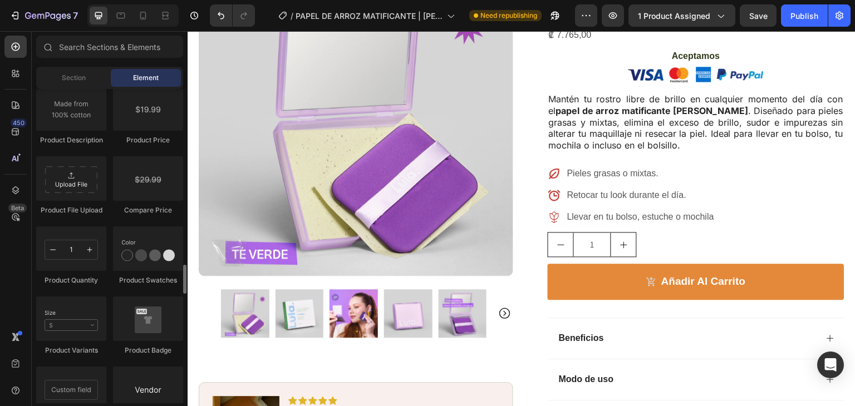
scroll to position [1869, 0]
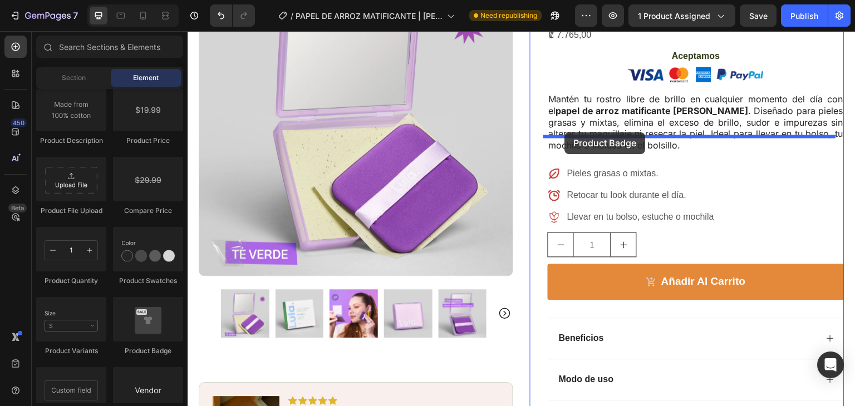
drag, startPoint x: 330, startPoint y: 364, endPoint x: 565, endPoint y: 133, distance: 330.0
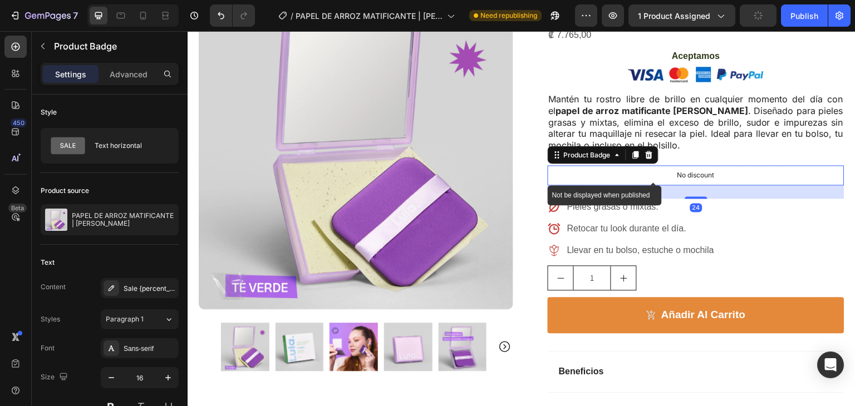
click at [722, 166] on div "No discount" at bounding box center [696, 175] width 296 height 19
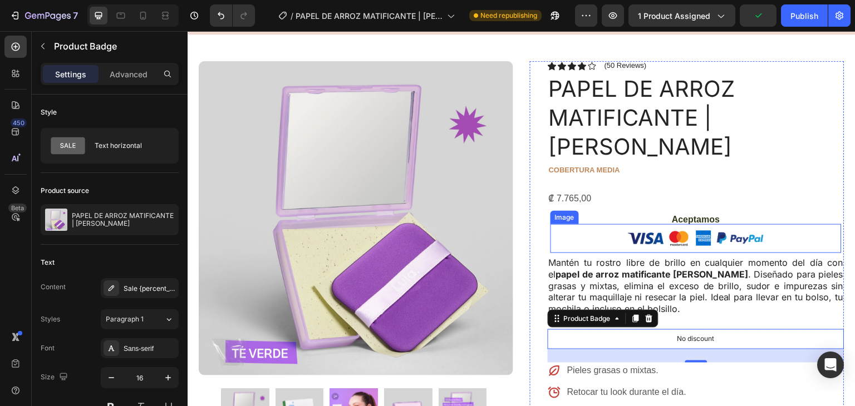
scroll to position [19, 0]
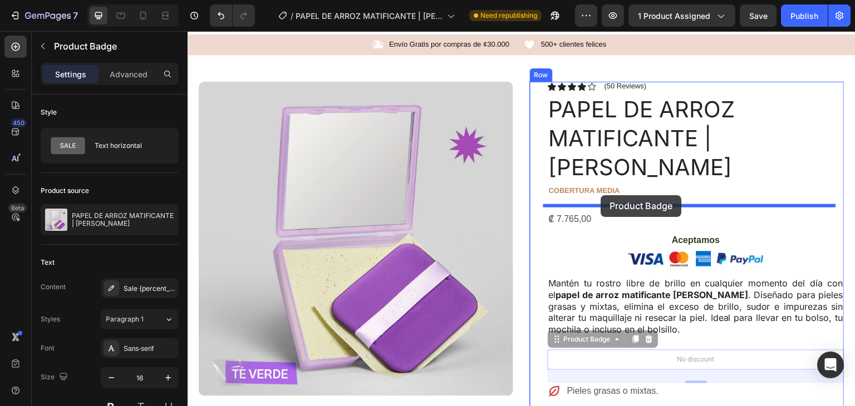
drag, startPoint x: 713, startPoint y: 327, endPoint x: 833, endPoint y: 242, distance: 147.1
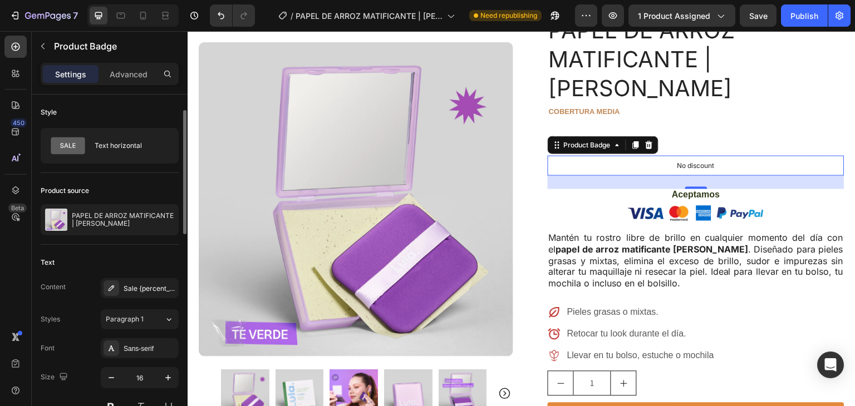
scroll to position [17, 0]
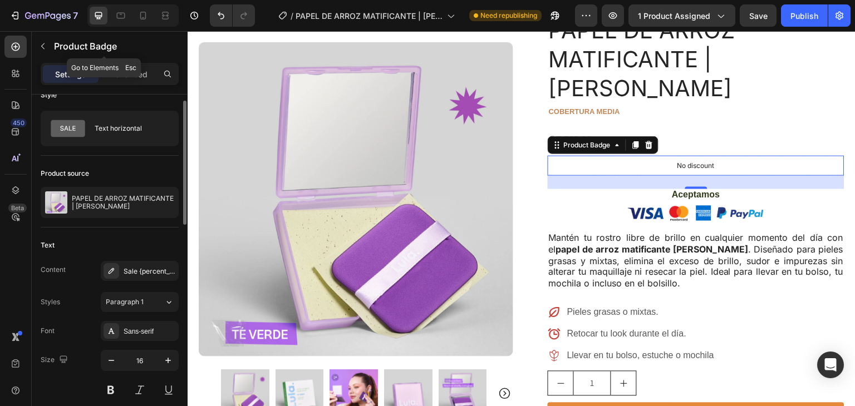
drag, startPoint x: 33, startPoint y: 47, endPoint x: 57, endPoint y: 51, distance: 24.9
click at [32, 47] on div "Product Badge" at bounding box center [104, 46] width 145 height 29
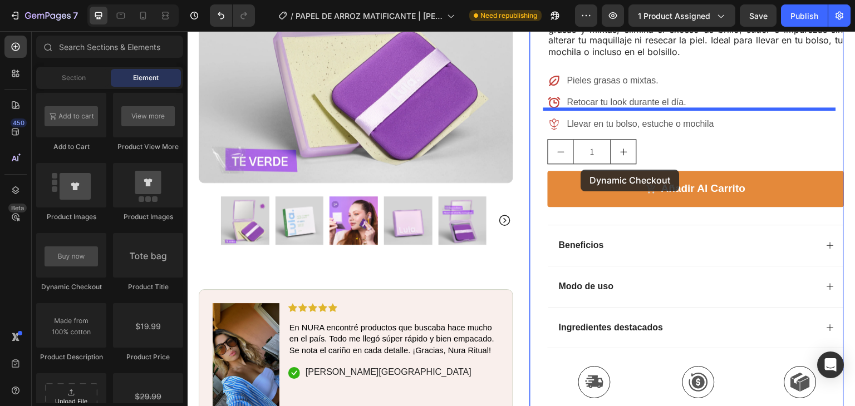
scroll to position [311, 0]
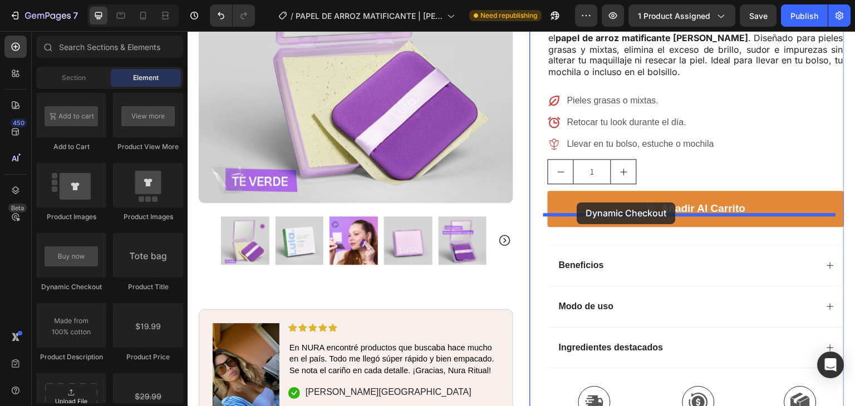
drag, startPoint x: 269, startPoint y: 299, endPoint x: 577, endPoint y: 203, distance: 323.2
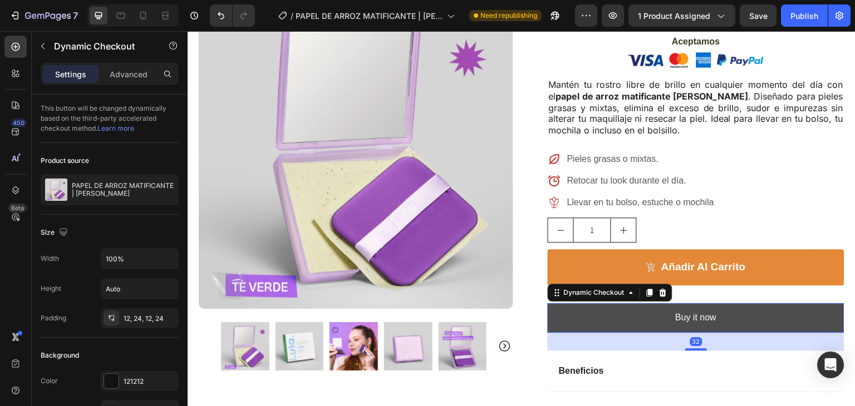
scroll to position [248, 0]
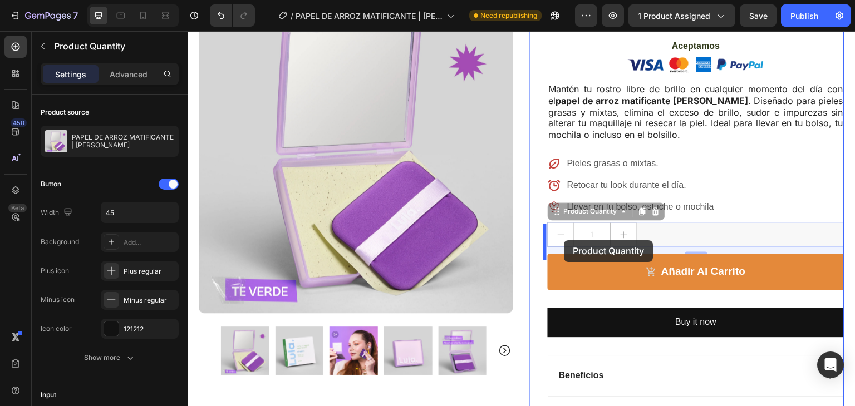
drag, startPoint x: 650, startPoint y: 199, endPoint x: 565, endPoint y: 241, distance: 94.9
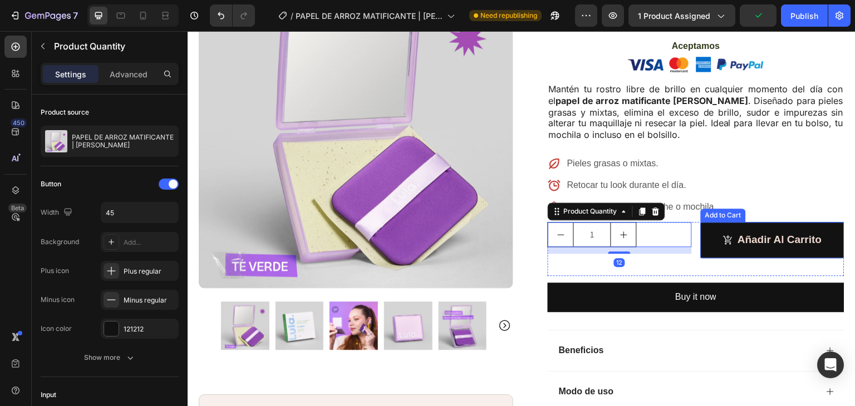
click at [703, 222] on button "Añadir al Carrito" at bounding box center [773, 240] width 144 height 36
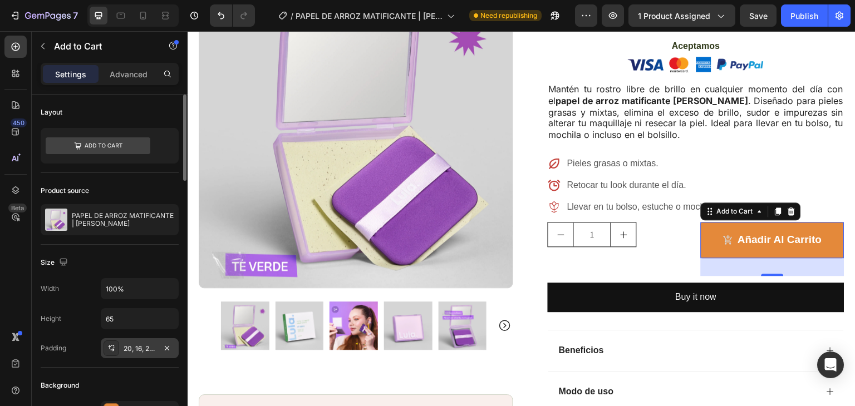
click at [136, 348] on div "20, 16, 20, 16" at bounding box center [140, 349] width 32 height 10
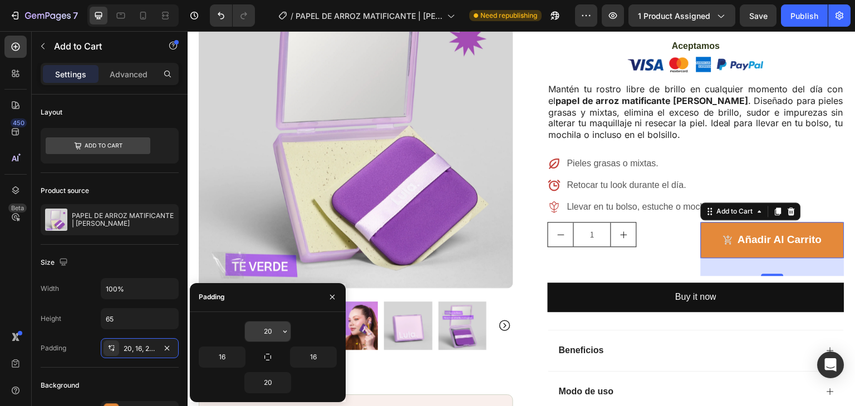
click at [269, 332] on input "20" at bounding box center [268, 332] width 46 height 20
type input "16"
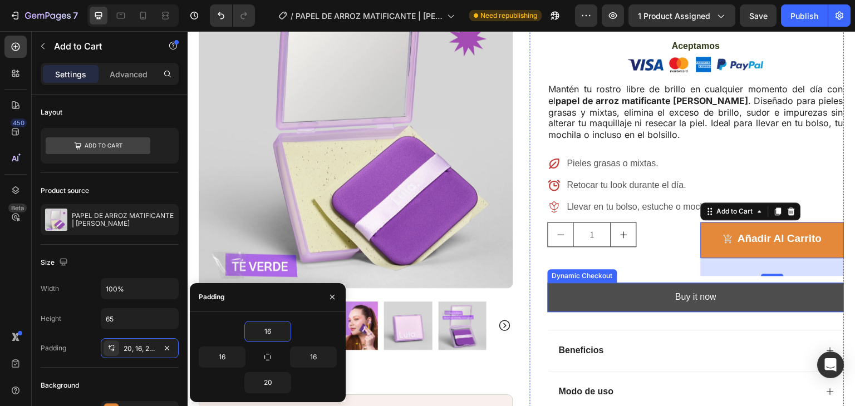
click at [562, 283] on button "Buy it now" at bounding box center [696, 298] width 297 height 30
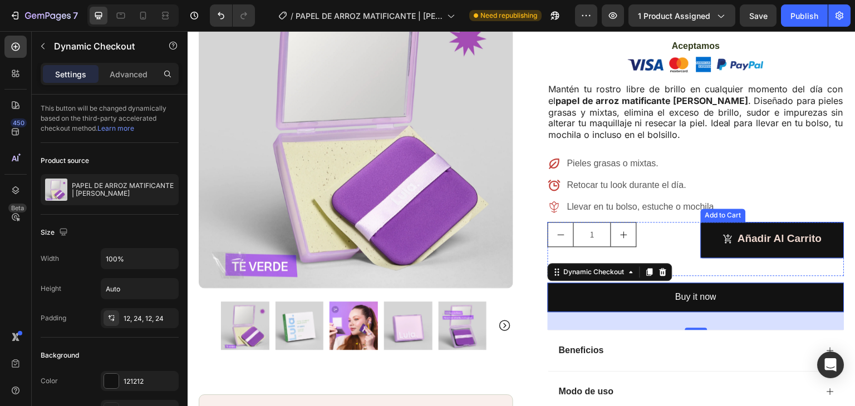
click at [710, 222] on button "Añadir al Carrito" at bounding box center [773, 240] width 144 height 36
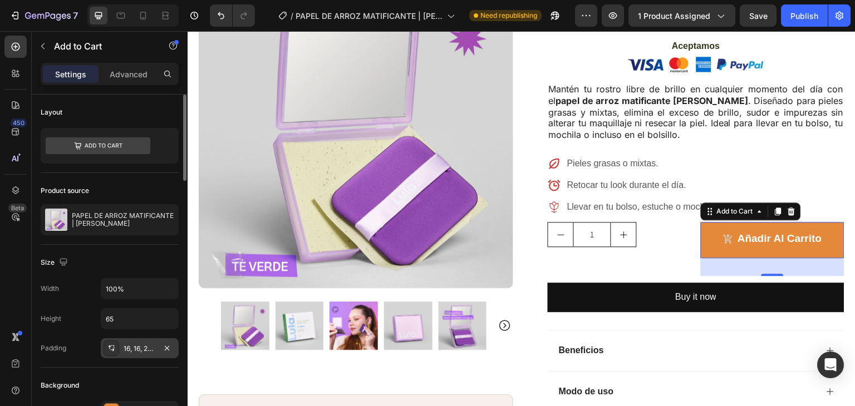
click at [127, 351] on div "16, 16, 20, 16" at bounding box center [140, 349] width 32 height 10
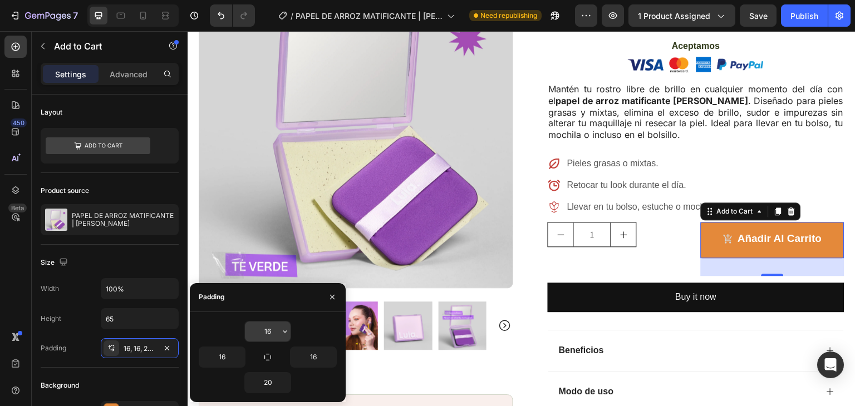
click at [263, 332] on input "16" at bounding box center [268, 332] width 46 height 20
type input "12"
click at [280, 387] on button "button" at bounding box center [285, 383] width 11 height 20
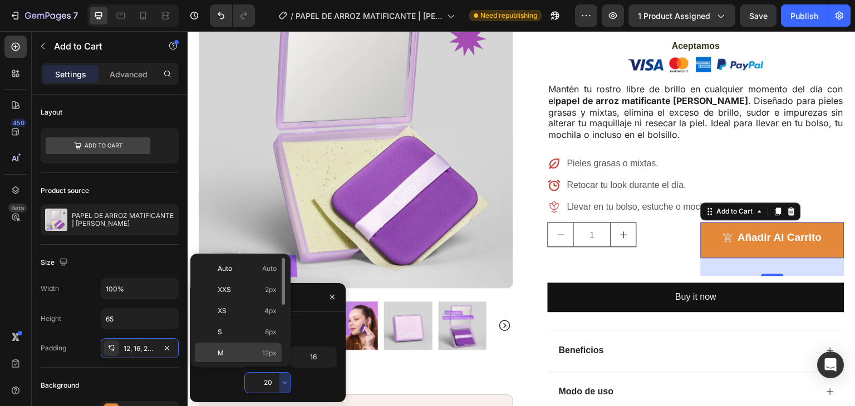
click at [267, 356] on span "12px" at bounding box center [269, 354] width 14 height 10
type input "12"
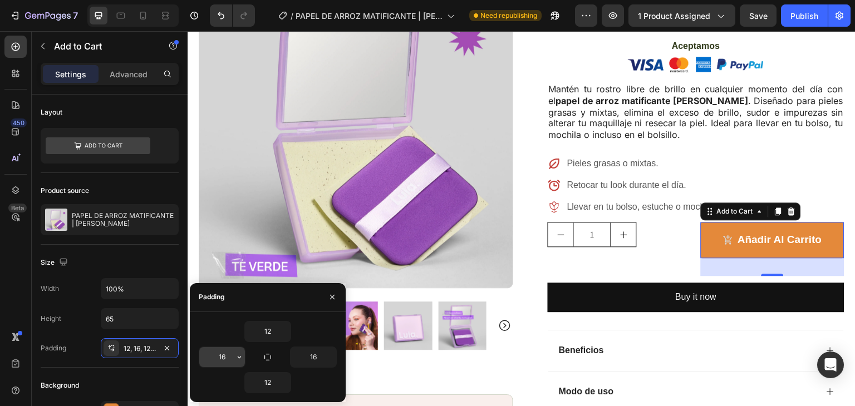
click at [229, 355] on input "16" at bounding box center [222, 357] width 46 height 20
click at [238, 355] on icon "button" at bounding box center [239, 357] width 9 height 9
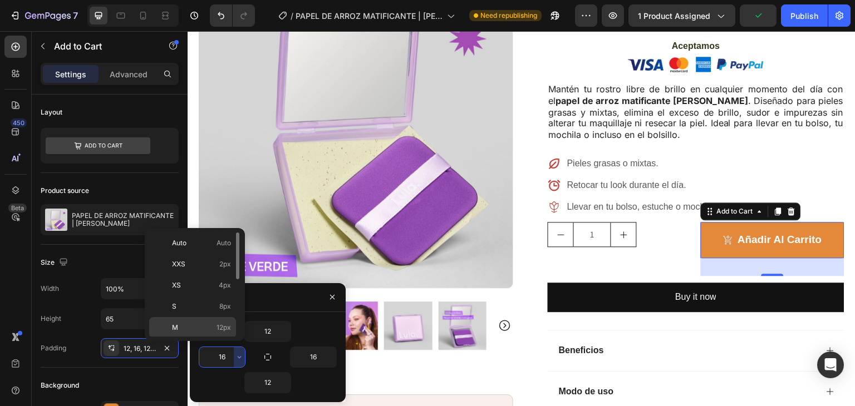
click at [210, 325] on p "M 12px" at bounding box center [201, 328] width 59 height 10
type input "12"
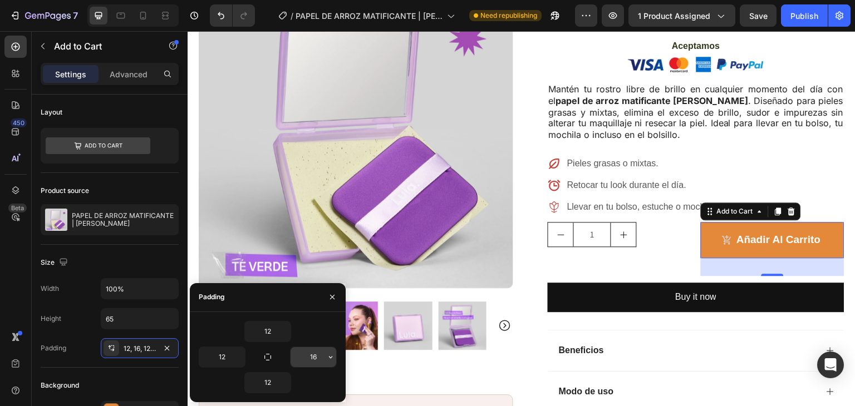
click at [325, 356] on input "16" at bounding box center [314, 357] width 46 height 20
click at [327, 355] on icon "button" at bounding box center [330, 357] width 9 height 9
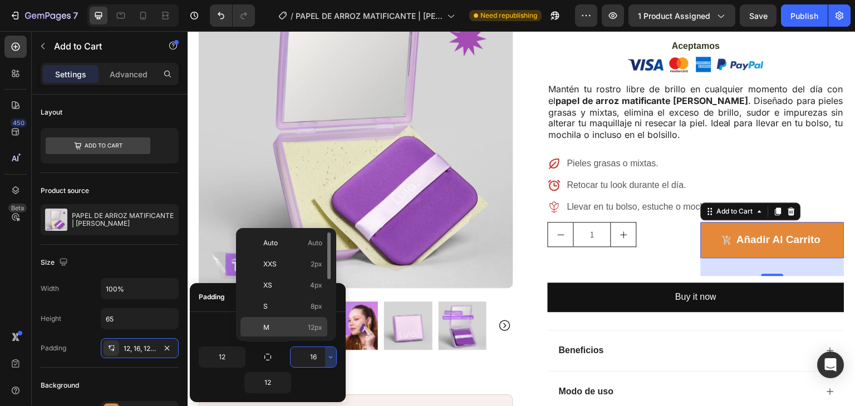
click at [295, 330] on p "M 12px" at bounding box center [292, 328] width 59 height 10
type input "12"
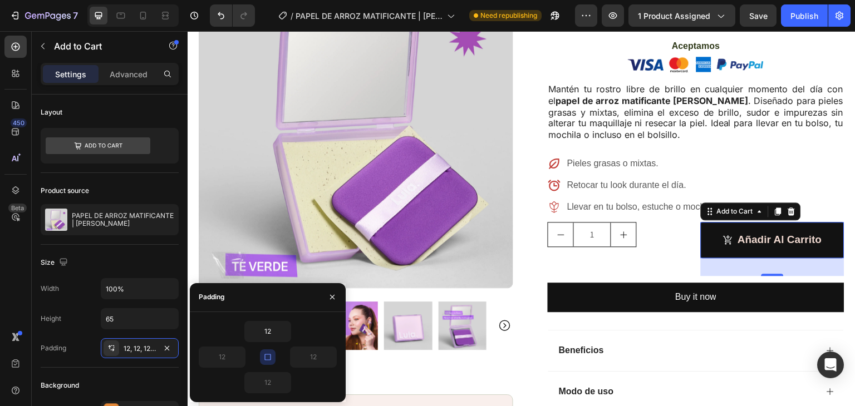
click at [702, 222] on button "Añadir al Carrito" at bounding box center [773, 240] width 144 height 36
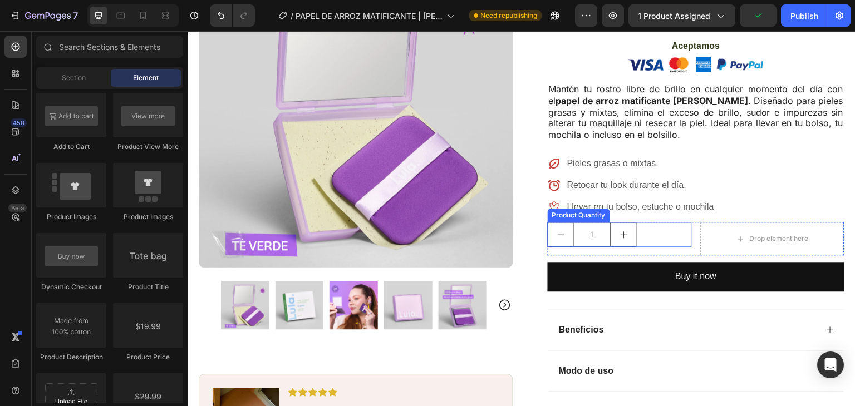
click at [656, 222] on div "1" at bounding box center [620, 234] width 144 height 25
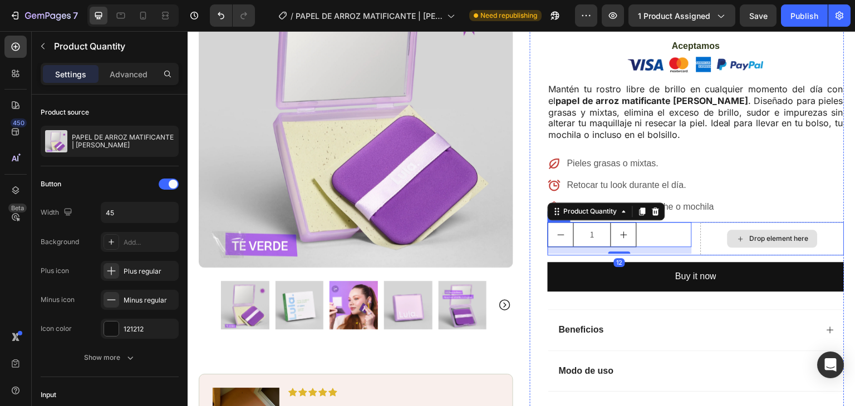
click at [701, 222] on div "Drop element here" at bounding box center [773, 238] width 144 height 33
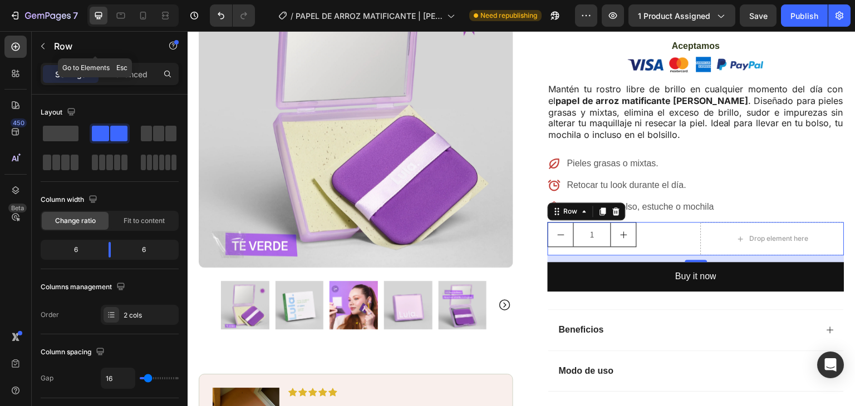
click at [41, 43] on icon "button" at bounding box center [42, 46] width 9 height 9
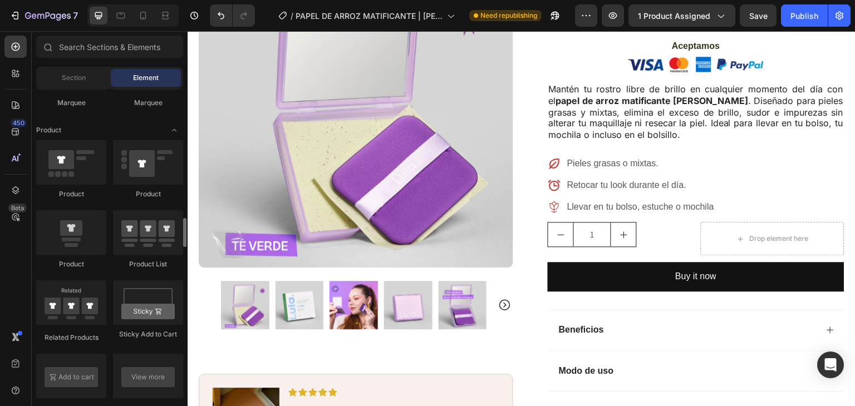
scroll to position [1390, 0]
drag, startPoint x: 149, startPoint y: 302, endPoint x: 43, endPoint y: 219, distance: 135.2
click at [26, 215] on div "450 Beta Interactions Sections(18) Elements(84) Section Element Hero Section Pr…" at bounding box center [94, 218] width 188 height 375
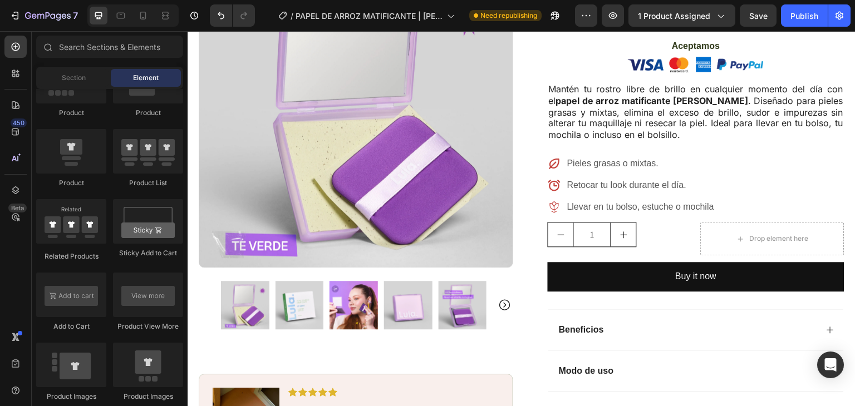
scroll to position [1492, 0]
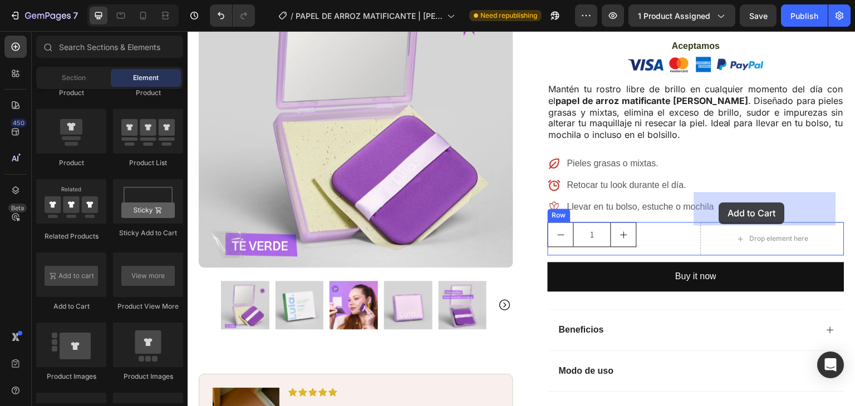
drag, startPoint x: 261, startPoint y: 312, endPoint x: 717, endPoint y: 203, distance: 469.0
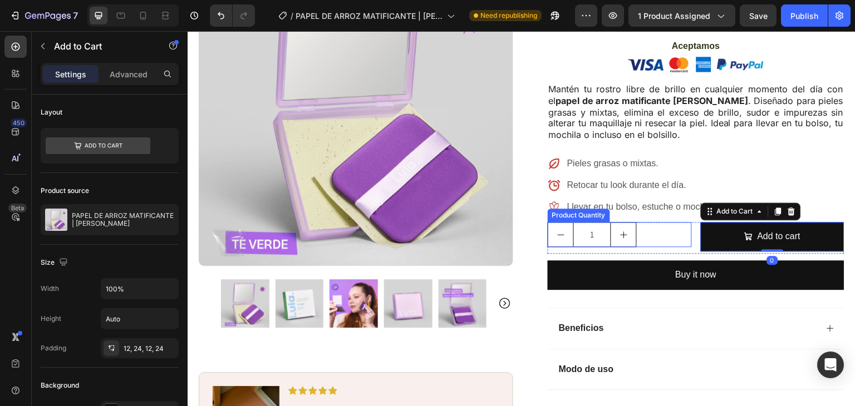
click at [660, 222] on div "1" at bounding box center [620, 234] width 144 height 25
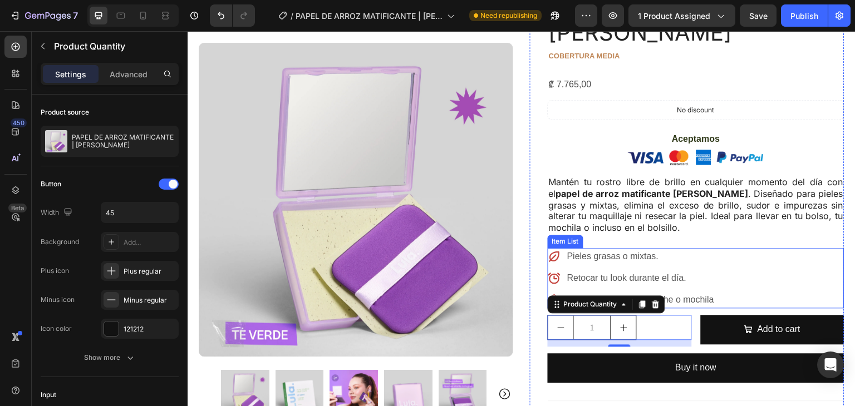
scroll to position [143, 0]
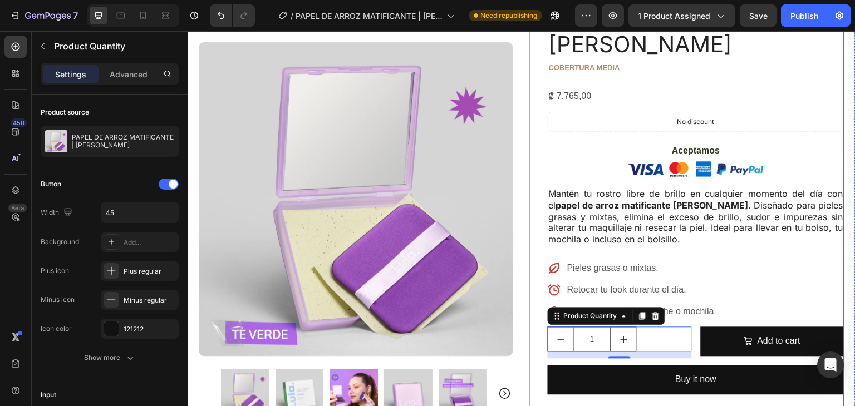
click at [800, 220] on div "Icon Icon Icon Icon Icon Icon List (50 Reviews) Text Block Row PAPEL DE ARROZ M…" at bounding box center [696, 291] width 297 height 665
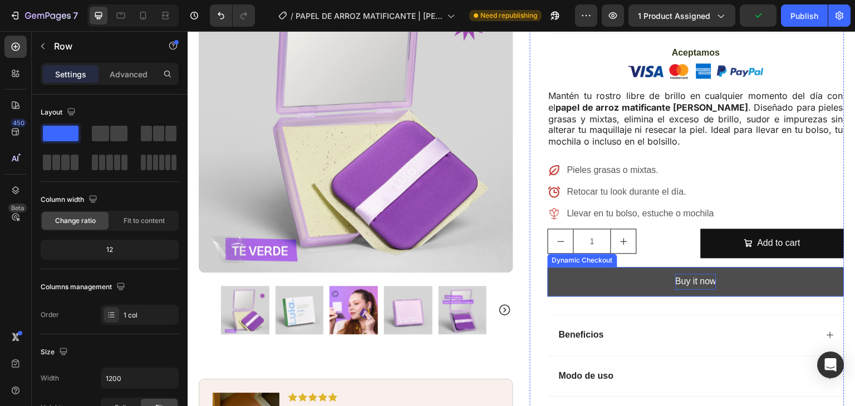
scroll to position [241, 0]
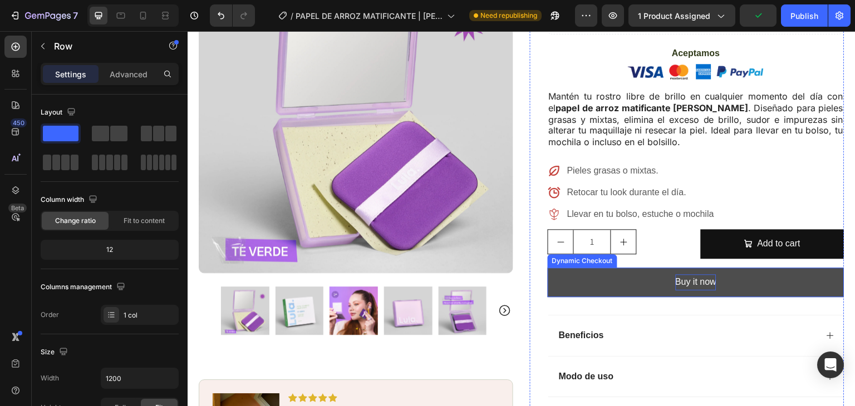
click at [685, 275] on div "Buy it now" at bounding box center [696, 283] width 41 height 16
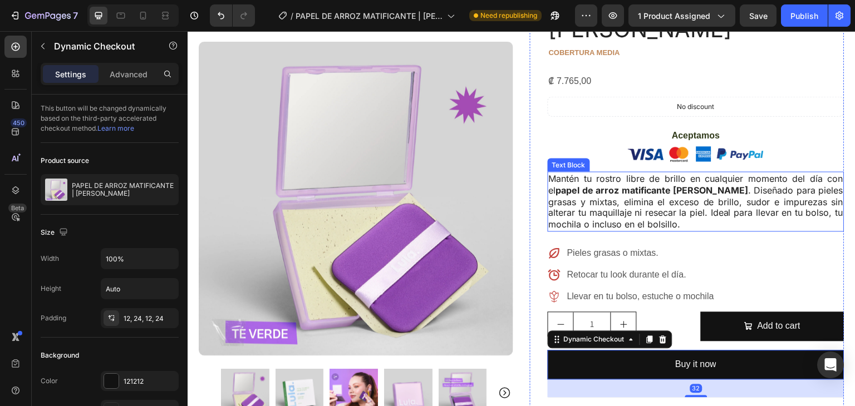
click at [694, 173] on p "Mantén tu rostro libre de brillo en cualquier momento del día con el papel de a…" at bounding box center [696, 202] width 295 height 58
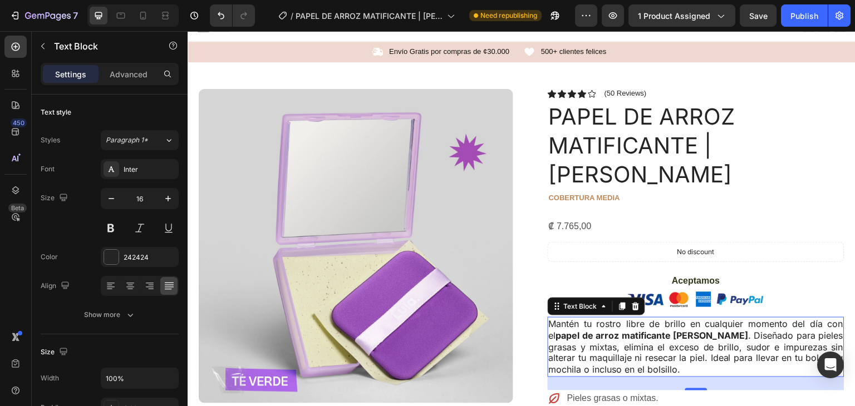
scroll to position [0, 0]
